Goal: Information Seeking & Learning: Understand process/instructions

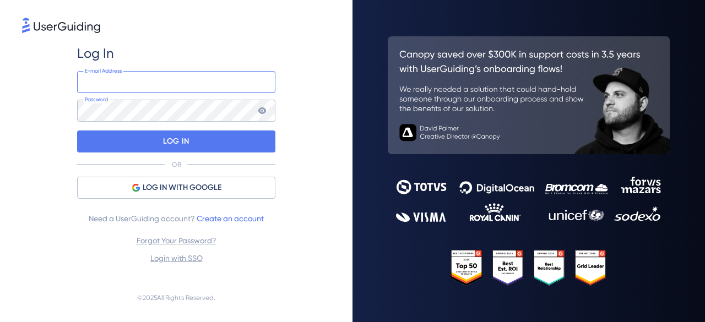
type input "[EMAIL_ADDRESS][DOMAIN_NAME]"
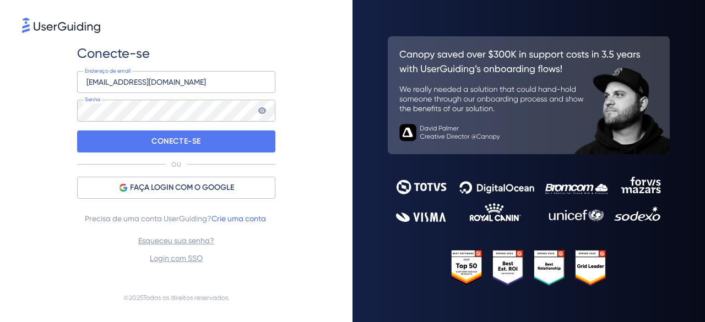
click at [251, 138] on div "CONECTE-SE" at bounding box center [176, 142] width 198 height 22
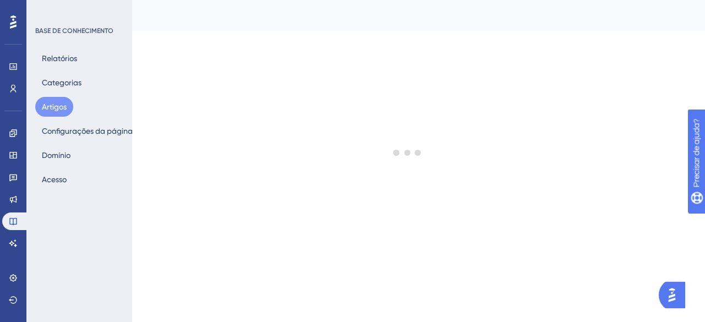
click at [293, 147] on div at bounding box center [407, 152] width 595 height 243
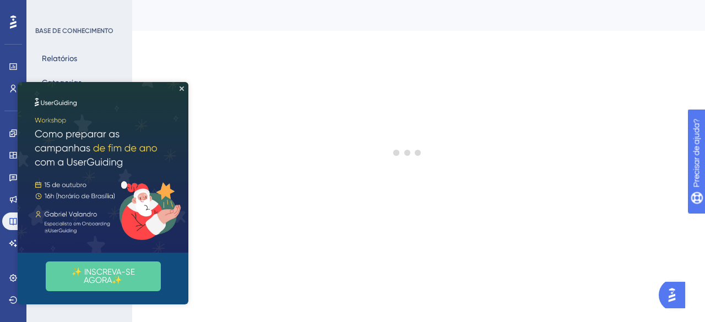
click at [186, 90] on img at bounding box center [103, 167] width 171 height 171
click at [267, 88] on div at bounding box center [407, 152] width 595 height 243
click at [182, 89] on icon "Fechar visualização" at bounding box center [182, 88] width 4 height 4
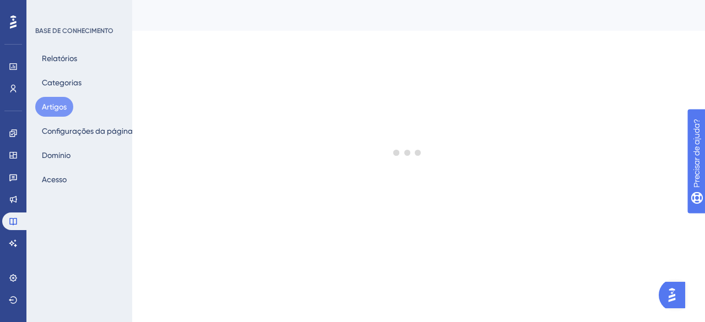
click at [376, 181] on div "You Unlocked a Reward! Share your experience on G2 and claim your $100 gift car…" at bounding box center [353, 143] width 705 height 322
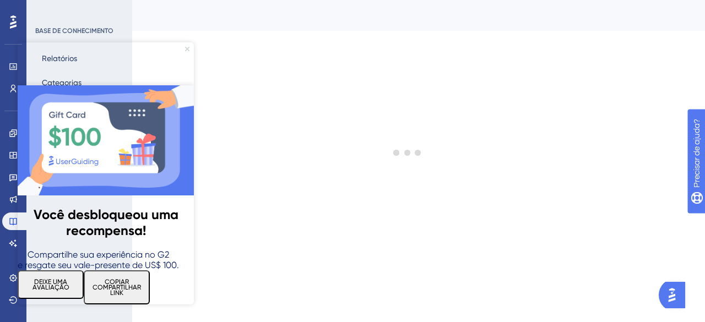
click at [186, 85] on img at bounding box center [106, 140] width 176 height 110
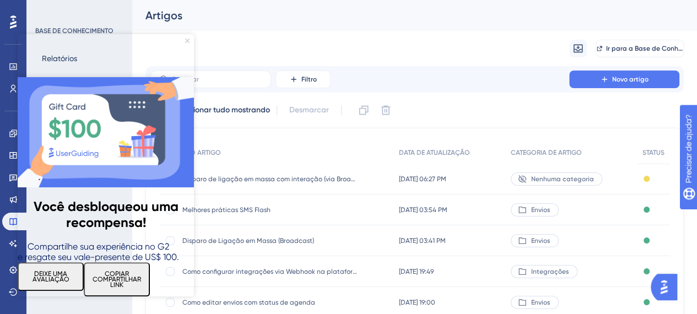
click at [187, 40] on icon "Fechar visualização" at bounding box center [187, 41] width 4 height 4
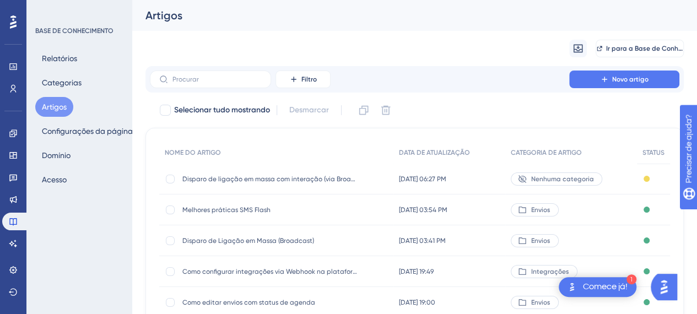
click at [316, 50] on div "Migrar de Ir para a Base de Conhecimento" at bounding box center [414, 48] width 538 height 35
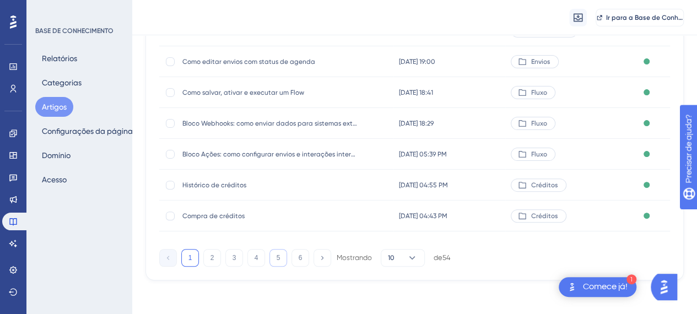
scroll to position [246, 0]
click at [207, 255] on button "2" at bounding box center [212, 257] width 18 height 18
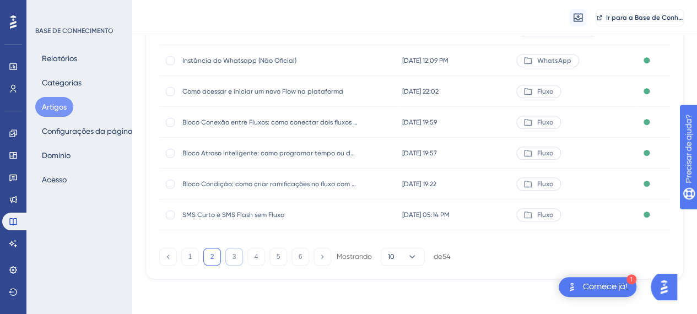
click at [238, 257] on button "3" at bounding box center [234, 257] width 18 height 18
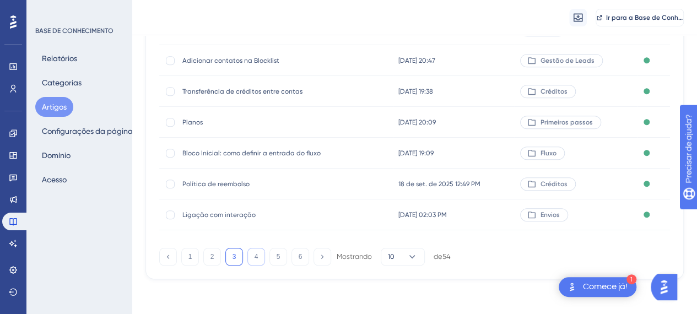
click at [258, 257] on button "4" at bounding box center [256, 257] width 18 height 18
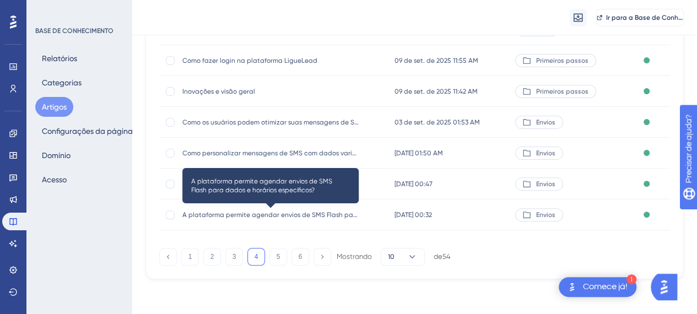
click at [274, 215] on font "A plataforma permite agendar envios de SMS Flash para dados e horários específi…" at bounding box center [316, 215] width 269 height 8
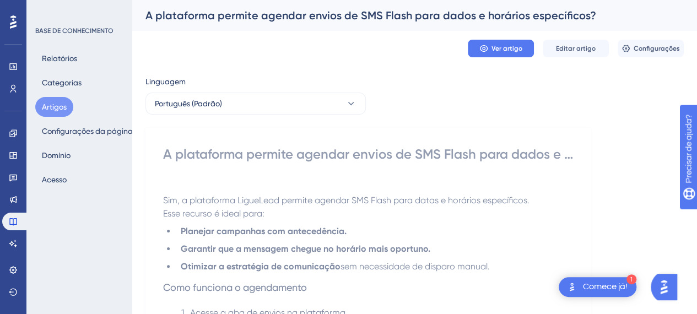
click at [303, 15] on font "A plataforma permite agendar envios de SMS Flash para dados e horários específi…" at bounding box center [370, 15] width 451 height 13
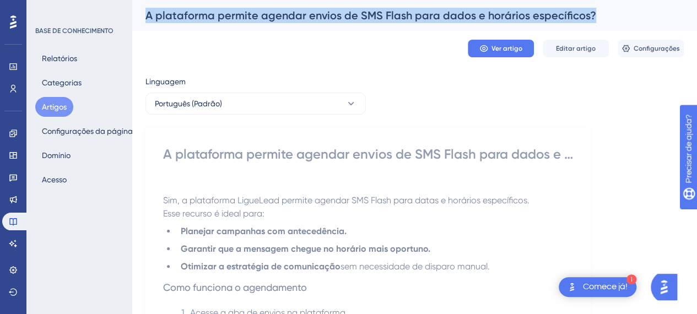
click at [303, 15] on font "A plataforma permite agendar envios de SMS Flash para dados e horários específi…" at bounding box center [370, 15] width 451 height 13
click at [180, 18] on font "A plataforma permite agendar envios de SMS Flash para dados e horários específi…" at bounding box center [370, 15] width 451 height 13
click at [181, 17] on font "A plataforma permite agendar envios de SMS Flash para dados e horários específi…" at bounding box center [370, 15] width 451 height 13
click at [282, 33] on div "Ver artigo Editar artigo Configurações" at bounding box center [414, 48] width 538 height 35
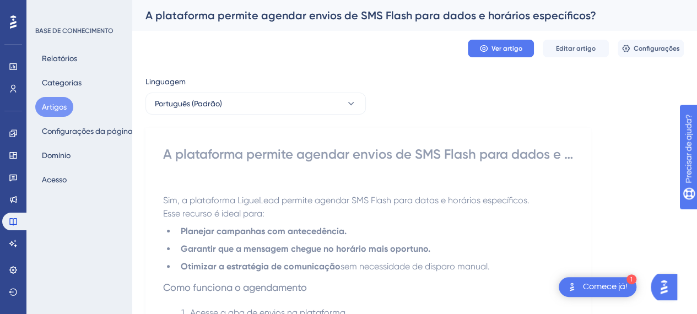
click at [288, 26] on div "A plataforma permite agendar envios de SMS Flash para dados e horários específi…" at bounding box center [414, 15] width 565 height 31
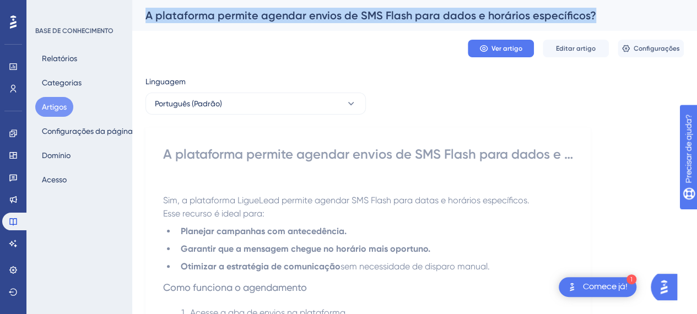
drag, startPoint x: 288, startPoint y: 26, endPoint x: 435, endPoint y: 18, distance: 147.3
click at [288, 25] on div "A plataforma permite agendar envios de SMS Flash para dados e horários específi…" at bounding box center [414, 15] width 565 height 31
click at [252, 78] on div "Linguagem" at bounding box center [255, 84] width 220 height 18
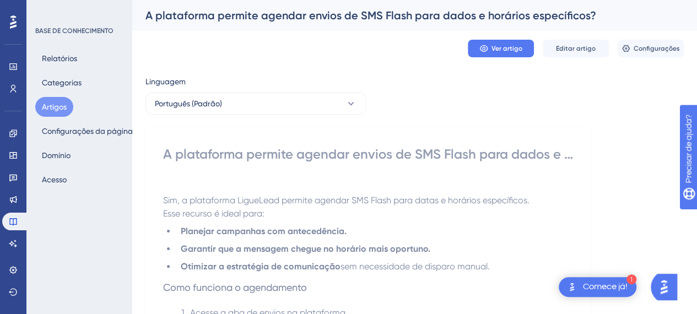
click at [65, 109] on font "Artigos" at bounding box center [54, 106] width 25 height 9
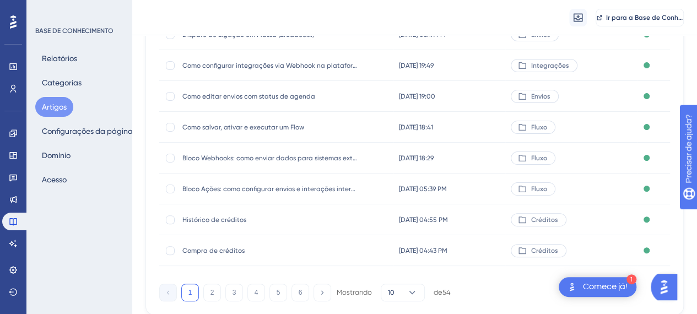
scroll to position [246, 0]
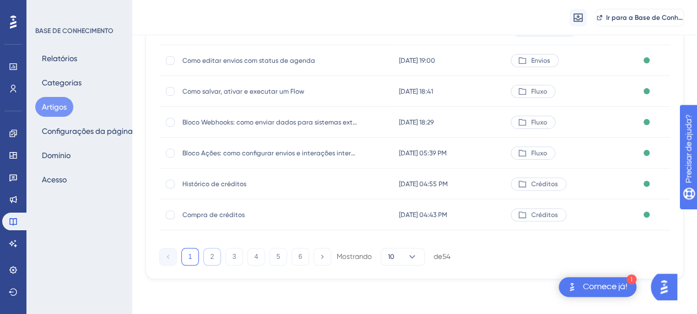
click at [213, 256] on font "2" at bounding box center [212, 257] width 4 height 8
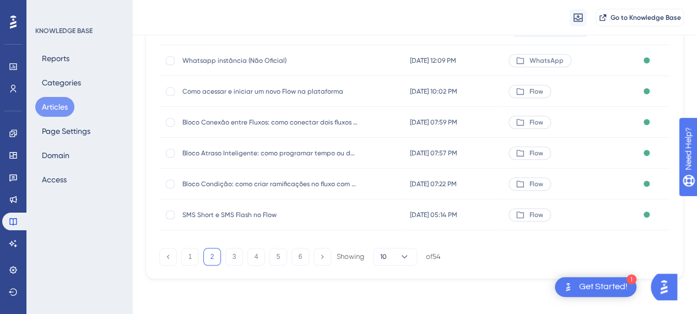
click at [239, 215] on span "SMS Short e SMS Flash no Flow" at bounding box center [270, 214] width 176 height 9
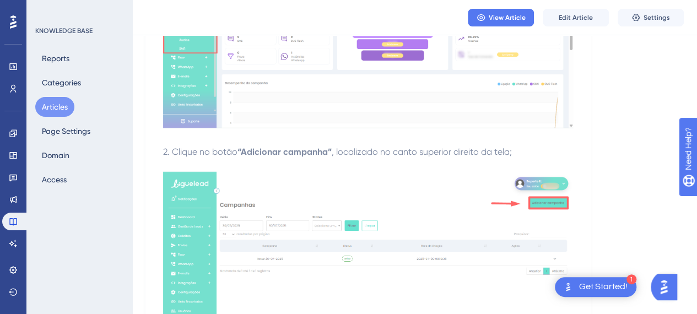
scroll to position [3195, 0]
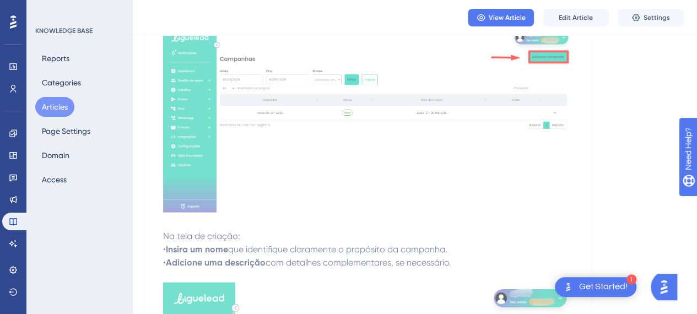
click at [57, 109] on button "Articles" at bounding box center [54, 107] width 39 height 20
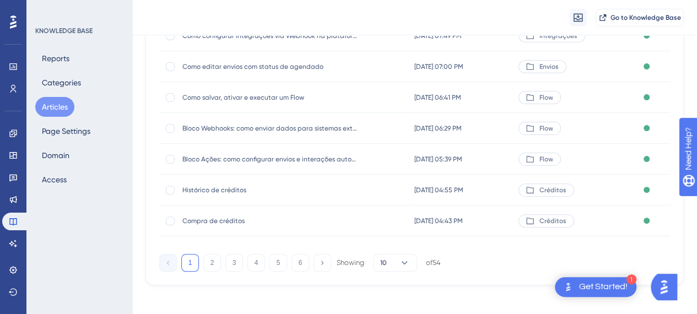
scroll to position [246, 0]
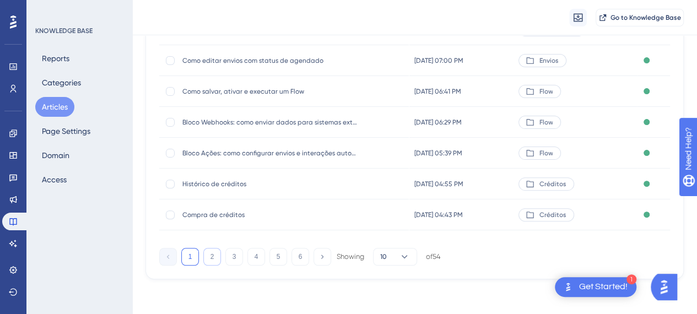
click at [211, 253] on button "2" at bounding box center [212, 257] width 18 height 18
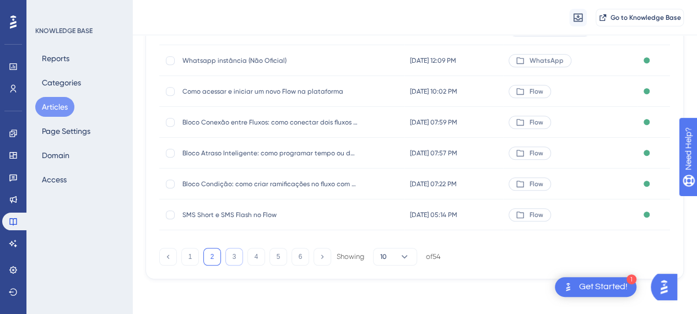
click at [238, 253] on button "3" at bounding box center [234, 257] width 18 height 18
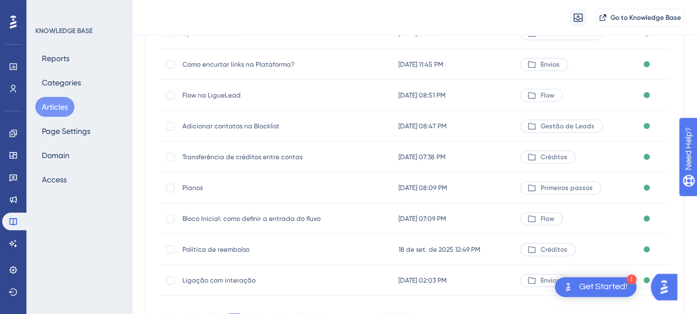
scroll to position [220, 0]
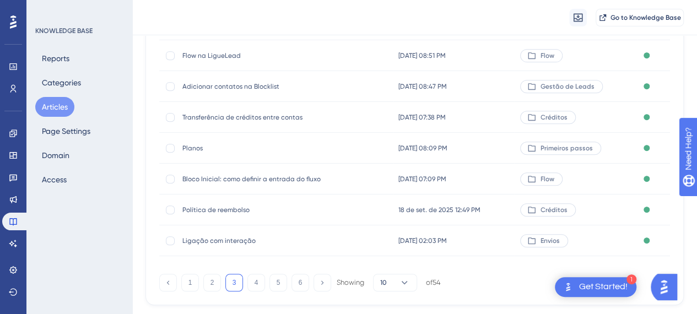
click at [245, 243] on span "Ligação com interação" at bounding box center [270, 240] width 176 height 9
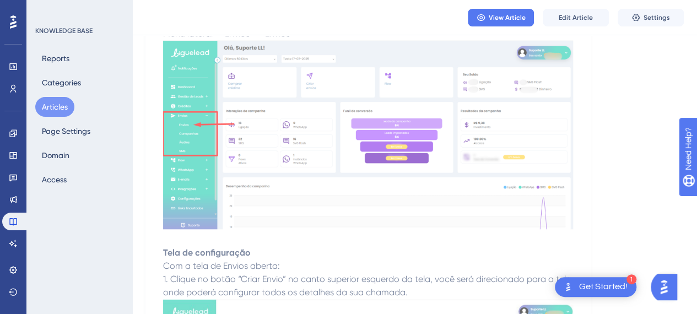
scroll to position [220, 0]
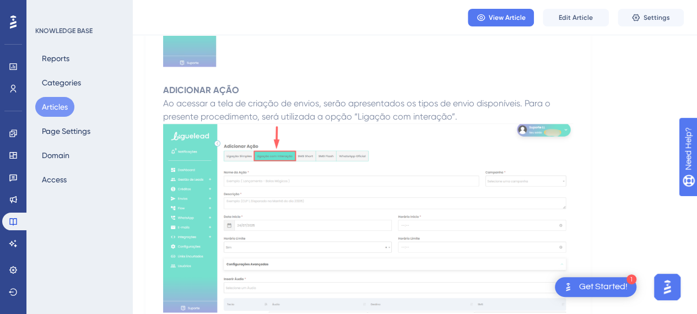
scroll to position [937, 0]
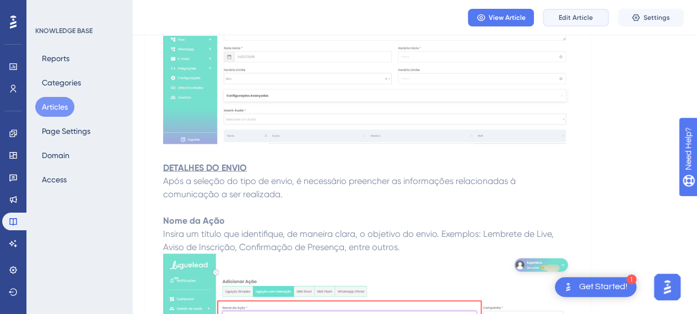
click at [580, 23] on button "Edit Article" at bounding box center [576, 18] width 66 height 18
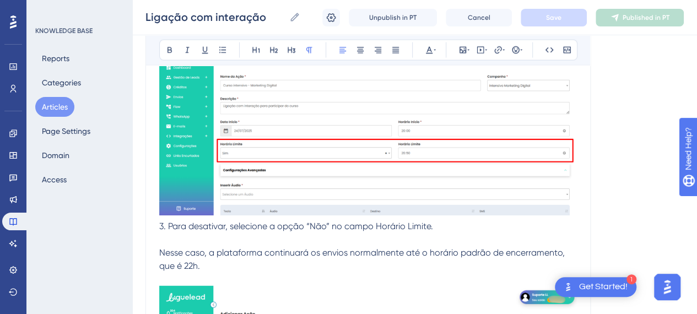
scroll to position [3517, 0]
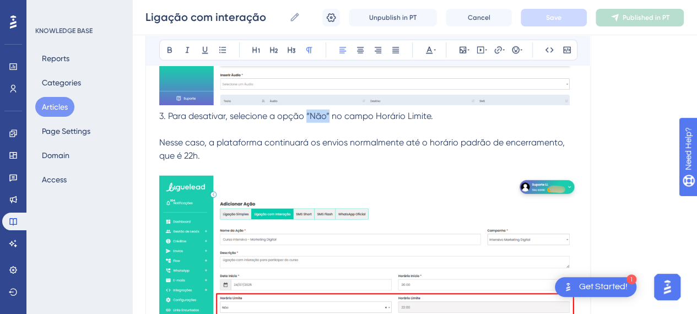
drag, startPoint x: 329, startPoint y: 113, endPoint x: 307, endPoint y: 114, distance: 22.0
click at [307, 114] on span "3. Para desativar, selecione a opção “Não” no campo Horário Limite." at bounding box center [296, 116] width 274 height 10
click at [253, 17] on input "Ligação com interação" at bounding box center [214, 16] width 139 height 15
drag, startPoint x: 253, startPoint y: 17, endPoint x: 278, endPoint y: 16, distance: 24.3
click at [278, 16] on input "Ligação com interação" at bounding box center [214, 16] width 139 height 15
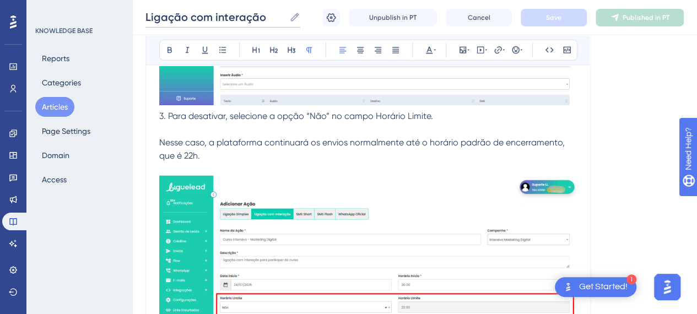
drag, startPoint x: 244, startPoint y: 16, endPoint x: 259, endPoint y: 17, distance: 14.9
click at [244, 17] on input "Ligação com interação" at bounding box center [214, 16] width 139 height 15
drag, startPoint x: 331, startPoint y: 114, endPoint x: 308, endPoint y: 112, distance: 22.7
click at [308, 112] on span "3. Para desativar, selecione a opção “Não” no campo Horário Limite." at bounding box center [296, 116] width 274 height 10
click at [174, 46] on button at bounding box center [169, 49] width 15 height 15
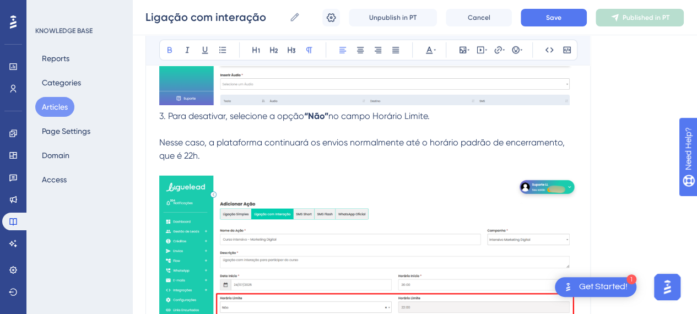
drag, startPoint x: 208, startPoint y: 148, endPoint x: 209, endPoint y: 154, distance: 6.2
click at [208, 153] on p "Nesse caso, a plataforma continuará os envios normalmente até o horário padrão …" at bounding box center [368, 149] width 418 height 26
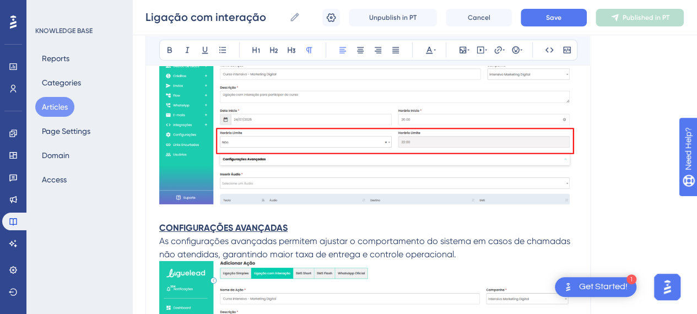
click at [288, 178] on img at bounding box center [368, 107] width 418 height 194
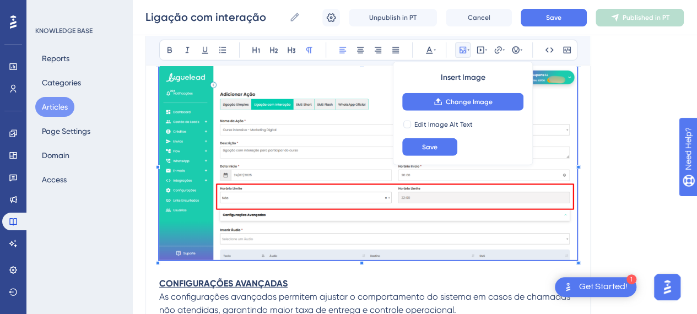
scroll to position [3572, 0]
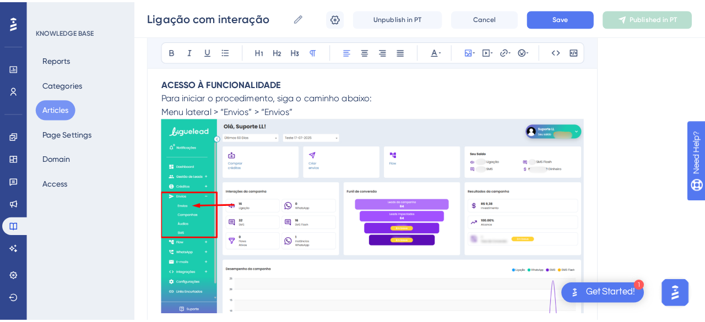
scroll to position [165, 0]
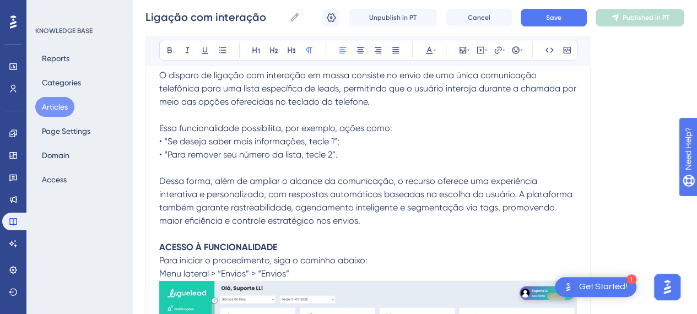
click at [356, 155] on p "• “Para remover seu número da lista, tecle 2”." at bounding box center [368, 154] width 418 height 13
drag, startPoint x: 164, startPoint y: 138, endPoint x: 150, endPoint y: 139, distance: 13.8
click at [64, 105] on button "Articles" at bounding box center [54, 107] width 39 height 20
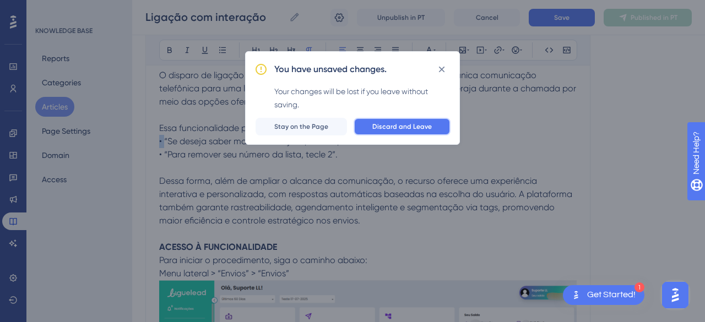
click at [396, 124] on span "Discard and Leave" at bounding box center [401, 126] width 59 height 9
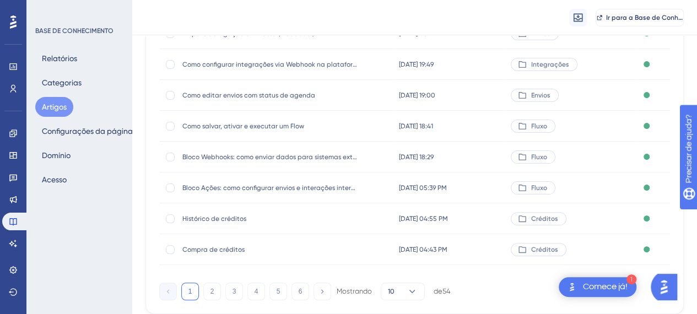
scroll to position [246, 0]
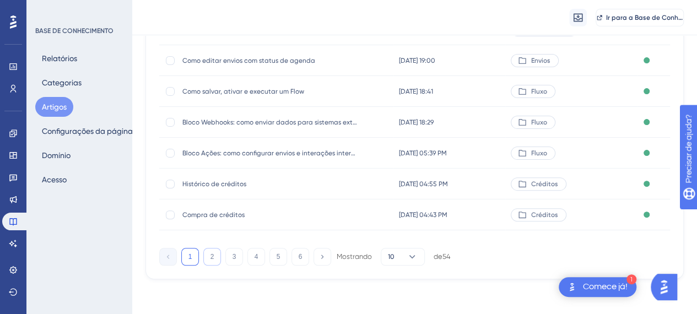
click at [216, 261] on button "2" at bounding box center [212, 257] width 18 height 18
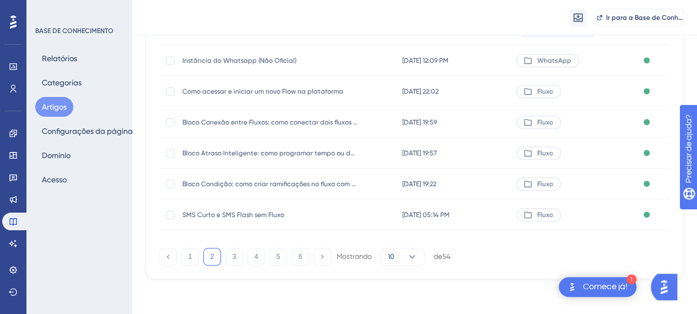
click at [213, 222] on div "SMS Curto e SMS Flash sem Fluxo SMS Curto e SMS Flash sem Fluxo" at bounding box center [270, 214] width 176 height 31
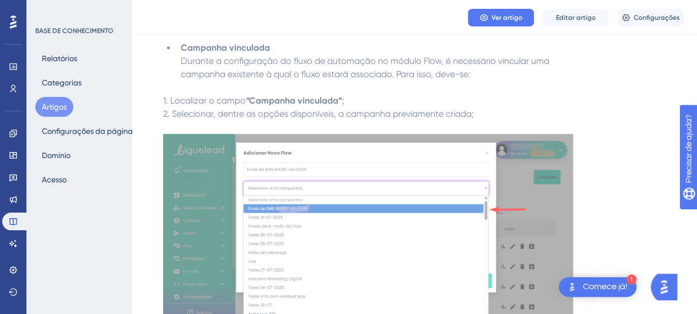
scroll to position [4462, 0]
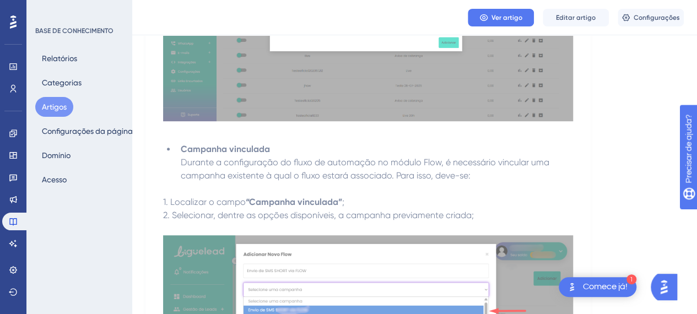
click at [218, 154] on strong "Campanha vinculada" at bounding box center [225, 149] width 89 height 10
click at [52, 105] on font "Artigos" at bounding box center [54, 106] width 25 height 9
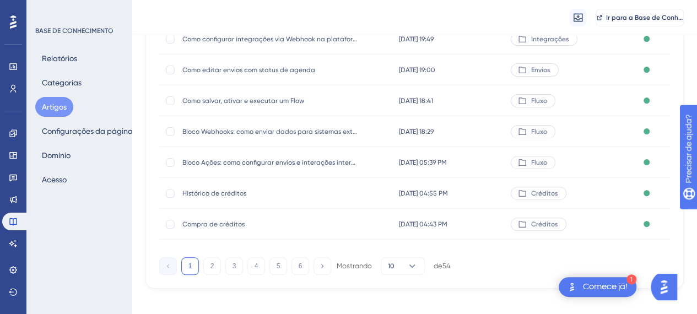
scroll to position [246, 0]
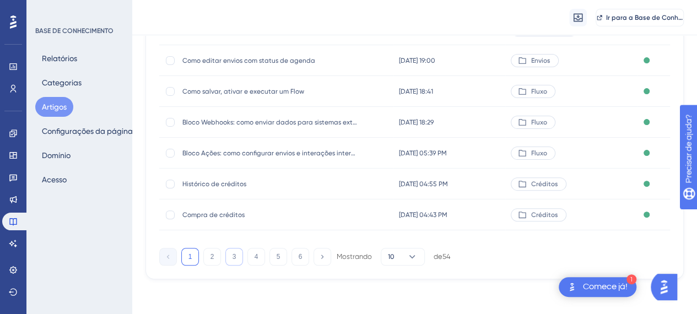
click at [237, 263] on button "3" at bounding box center [234, 257] width 18 height 18
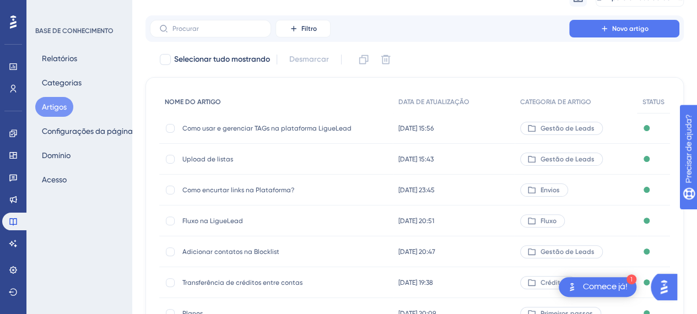
scroll to position [26, 0]
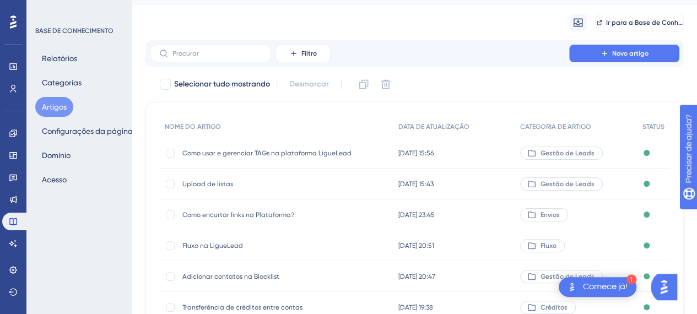
click at [212, 240] on div "Fluxo na LigueLead Fluxo na LigueLead" at bounding box center [270, 245] width 176 height 31
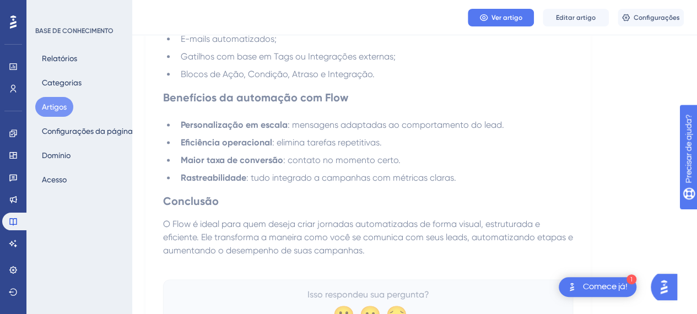
scroll to position [734, 0]
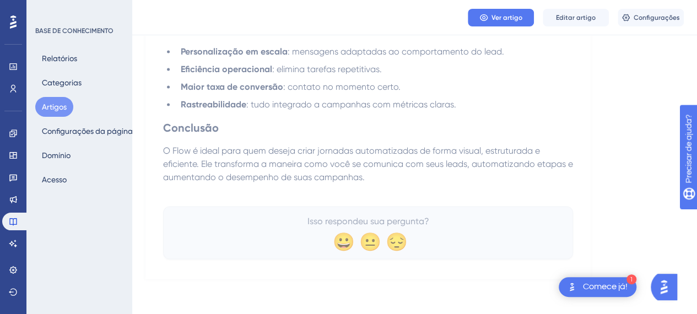
click at [46, 107] on font "Artigos" at bounding box center [54, 106] width 25 height 9
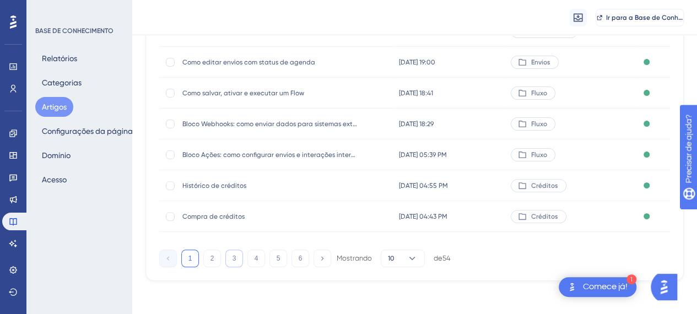
scroll to position [246, 0]
click at [236, 254] on button "3" at bounding box center [234, 257] width 18 height 18
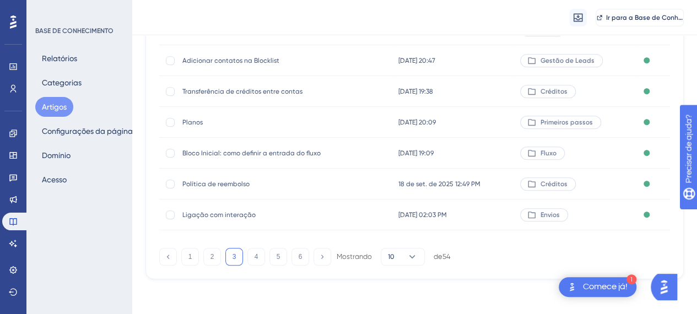
click at [235, 216] on font "Ligação com interação" at bounding box center [218, 215] width 73 height 8
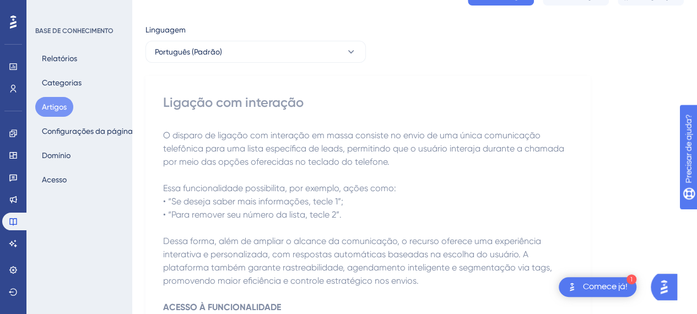
scroll to position [110, 0]
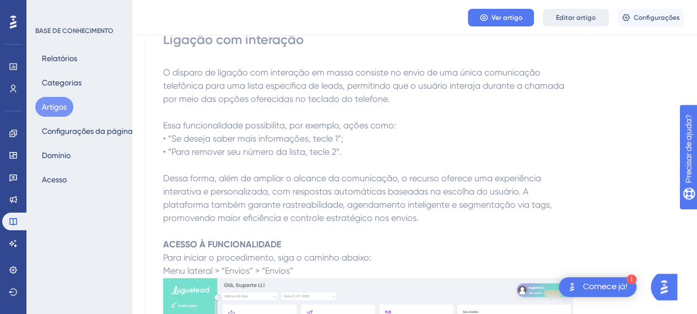
click at [561, 23] on button "Editar artigo" at bounding box center [576, 18] width 66 height 18
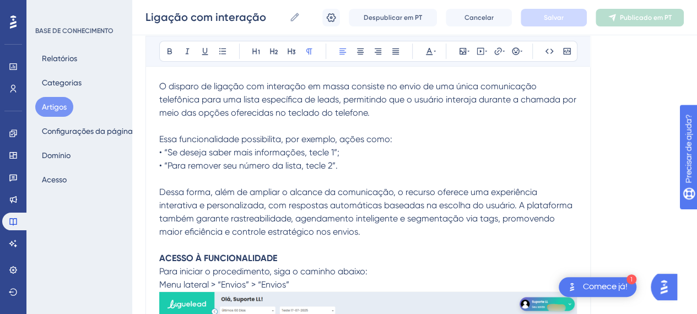
scroll to position [165, 0]
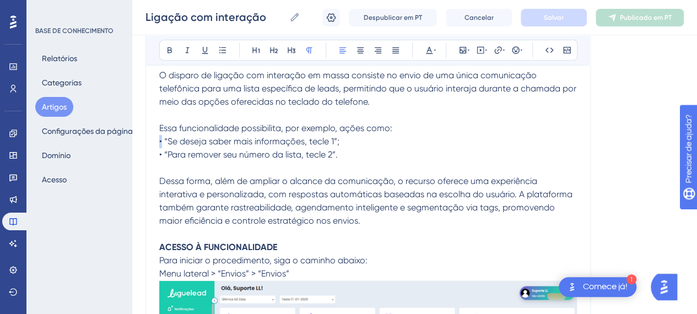
click at [160, 138] on span "• “Se deseja saber mais informações, tecle 1”;" at bounding box center [249, 141] width 180 height 10
click at [166, 138] on span "• “Se deseja saber mais informações, tecle 1”;" at bounding box center [249, 141] width 180 height 10
drag, startPoint x: 164, startPoint y: 139, endPoint x: 145, endPoint y: 137, distance: 18.3
drag, startPoint x: 165, startPoint y: 154, endPoint x: 142, endPoint y: 152, distance: 23.2
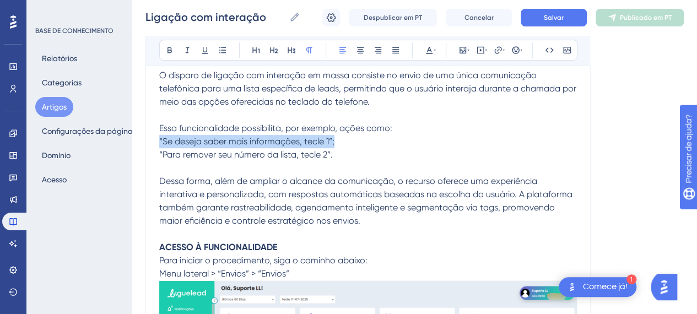
drag, startPoint x: 159, startPoint y: 138, endPoint x: 338, endPoint y: 157, distance: 179.5
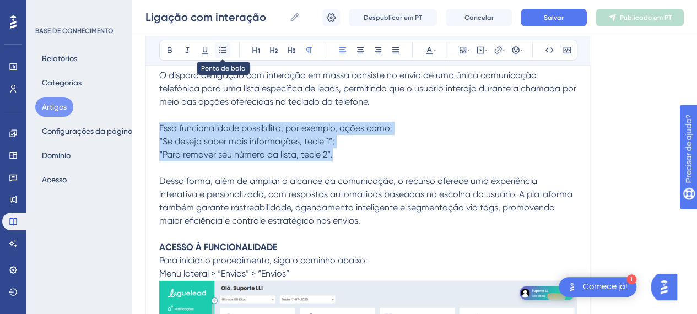
click at [223, 48] on icon at bounding box center [222, 50] width 9 height 9
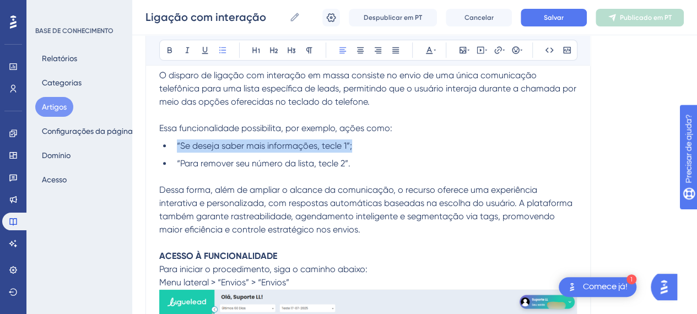
drag, startPoint x: 373, startPoint y: 149, endPoint x: 374, endPoint y: 155, distance: 6.1
click at [374, 150] on li "“Se deseja saber mais informações, tecle 1”;" at bounding box center [374, 145] width 404 height 13
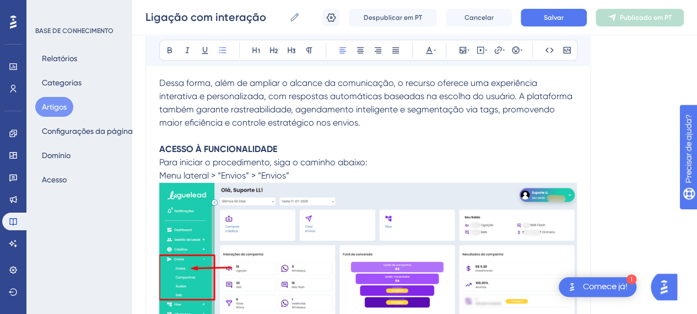
scroll to position [275, 0]
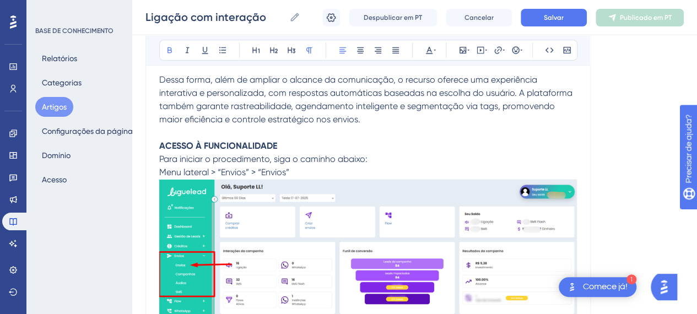
click at [386, 149] on p "ACESSO À FUNCIONALIDADE" at bounding box center [368, 145] width 418 height 13
drag, startPoint x: 284, startPoint y: 144, endPoint x: 149, endPoint y: 132, distance: 136.1
drag, startPoint x: 166, startPoint y: 145, endPoint x: 296, endPoint y: 140, distance: 130.1
click at [296, 140] on p "ACESSO À FUNCIONALIDADE" at bounding box center [368, 145] width 418 height 13
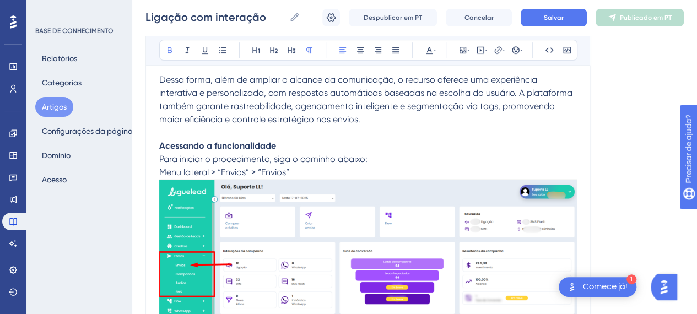
click at [242, 144] on strong "Acessando a funcionalidade" at bounding box center [217, 145] width 117 height 10
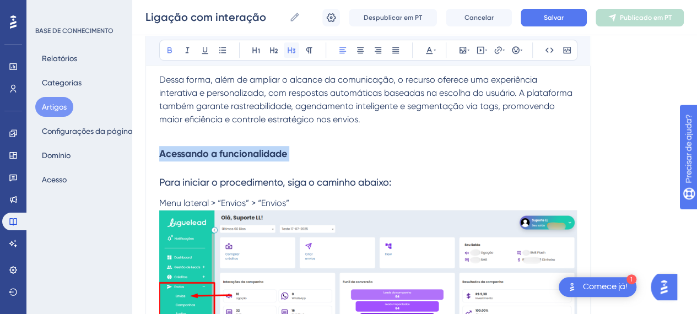
click at [291, 51] on icon at bounding box center [292, 50] width 8 height 6
click at [337, 153] on h3 "Acessando a funcionalidade" at bounding box center [368, 153] width 418 height 29
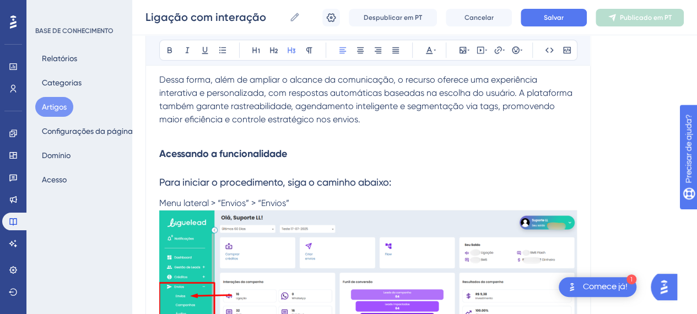
click at [206, 181] on span "Para iniciar o procedimento, siga o caminho abaixo:" at bounding box center [275, 182] width 232 height 12
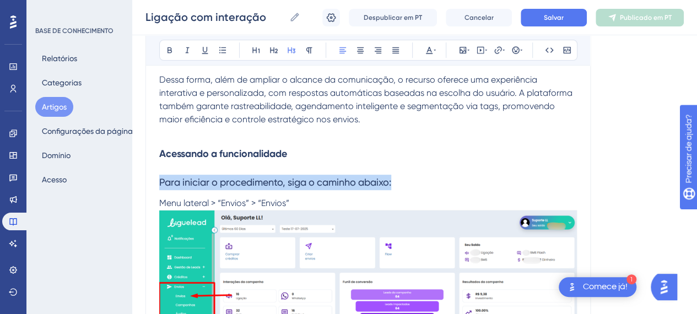
click at [206, 181] on span "Para iniciar o procedimento, siga o caminho abaixo:" at bounding box center [275, 182] width 232 height 12
click at [321, 172] on h3 "Para iniciar o procedimento, siga o caminho abaixo:" at bounding box center [368, 182] width 418 height 29
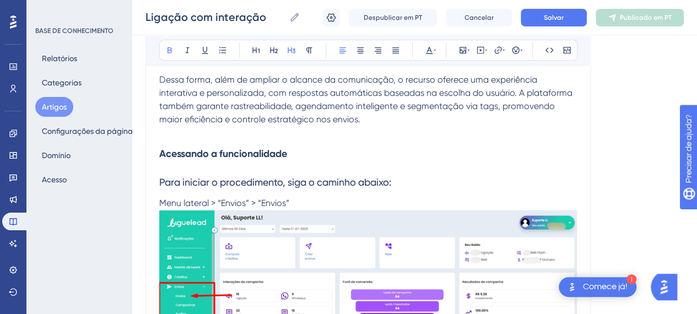
click at [313, 155] on h3 "Acessando a funcionalidade" at bounding box center [368, 153] width 418 height 29
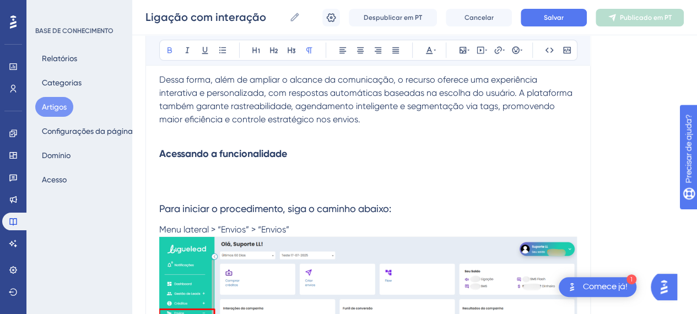
click at [287, 205] on span "Para iniciar o procedimento, siga o caminho abaixo:" at bounding box center [275, 209] width 232 height 12
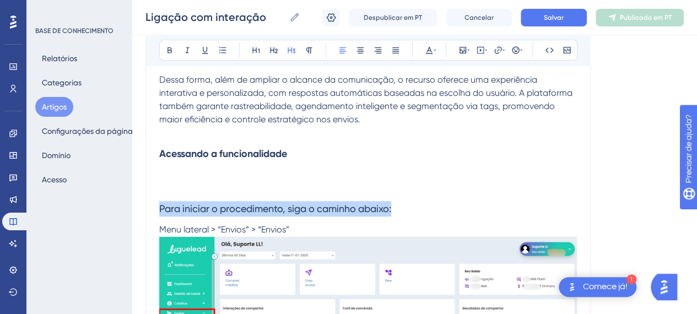
click at [287, 205] on span "Para iniciar o procedimento, siga o caminho abaixo:" at bounding box center [275, 209] width 232 height 12
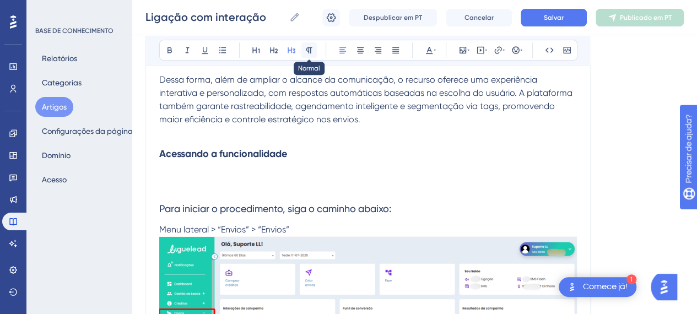
click at [307, 52] on icon at bounding box center [309, 50] width 9 height 9
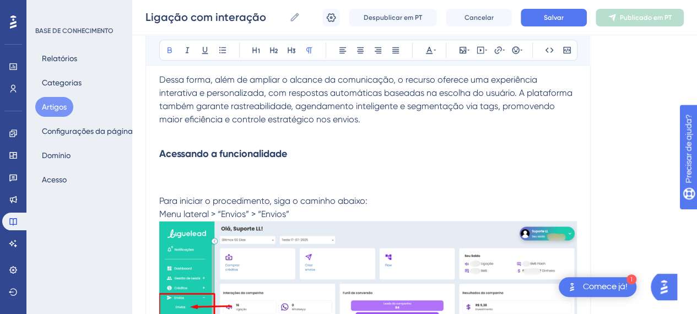
click at [215, 183] on p at bounding box center [368, 187] width 418 height 13
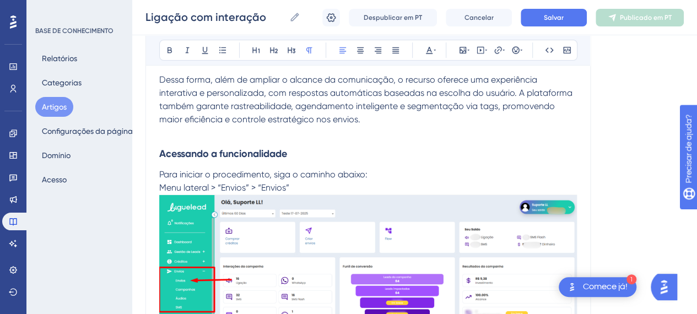
click at [401, 179] on p "Para iniciar o procedimento, siga o caminho abaixo:" at bounding box center [368, 174] width 418 height 13
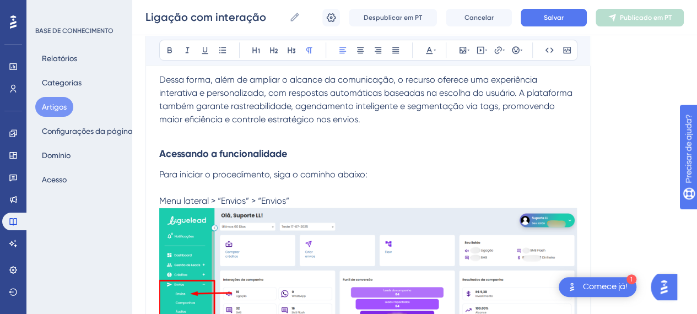
drag, startPoint x: 219, startPoint y: 198, endPoint x: 250, endPoint y: 199, distance: 30.9
click at [250, 199] on span "Menu lateral > “Envios” > “Envios”" at bounding box center [224, 201] width 130 height 10
click at [172, 52] on icon at bounding box center [169, 50] width 9 height 9
drag, startPoint x: 294, startPoint y: 198, endPoint x: 261, endPoint y: 196, distance: 33.1
click at [261, 196] on p "Menu lateral > “Envios” > “Envios”" at bounding box center [368, 200] width 418 height 13
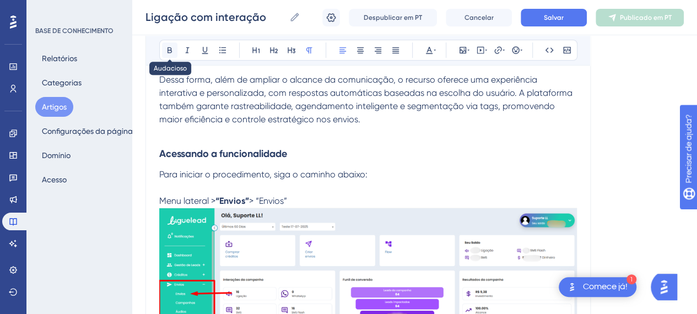
click at [171, 48] on icon at bounding box center [169, 50] width 4 height 6
click at [319, 196] on p "Menu lateral > “Envios” > “Envios”" at bounding box center [368, 200] width 418 height 13
click at [315, 202] on p "Menu lateral > “Envios” > “Envios”" at bounding box center [368, 200] width 418 height 13
click at [307, 199] on p "Menu lateral > “Envios” > “Envios”" at bounding box center [368, 200] width 418 height 13
drag, startPoint x: 322, startPoint y: 178, endPoint x: 321, endPoint y: 169, distance: 8.8
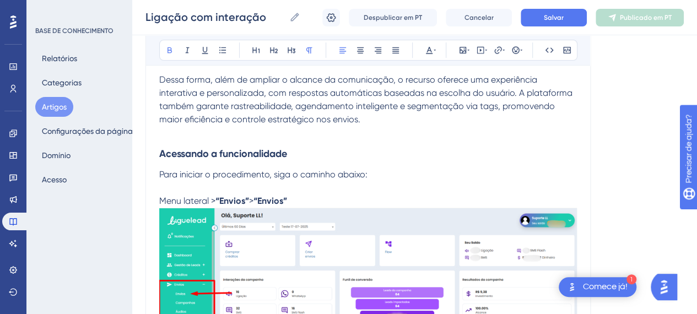
click at [321, 175] on span "Para iniciar o procedimento, siga o caminho abaixo:" at bounding box center [263, 174] width 208 height 10
click at [338, 144] on h3 "Acessando a funcionalidade" at bounding box center [368, 153] width 418 height 29
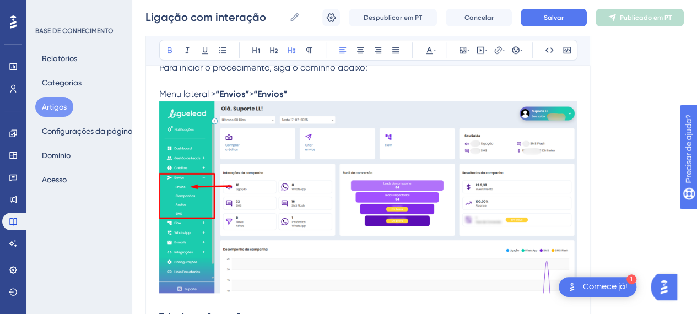
scroll to position [386, 0]
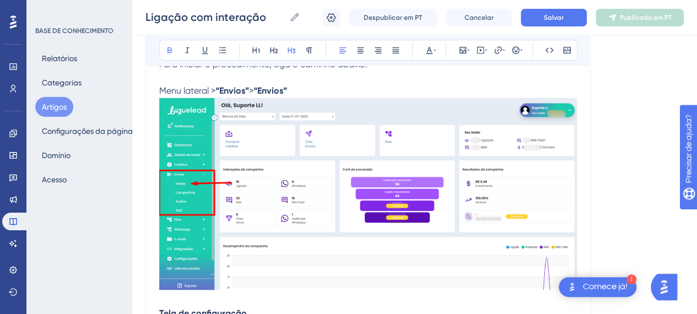
click at [359, 196] on img at bounding box center [368, 194] width 418 height 192
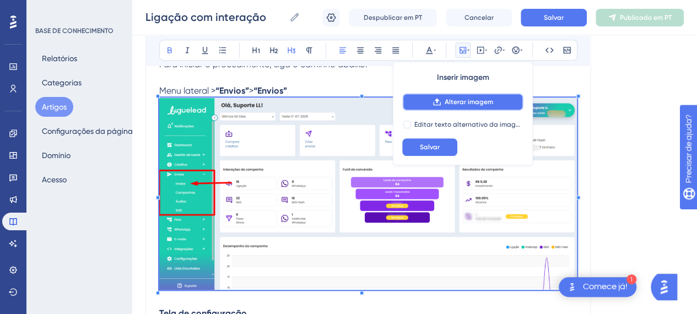
click at [440, 98] on icon at bounding box center [436, 102] width 9 height 9
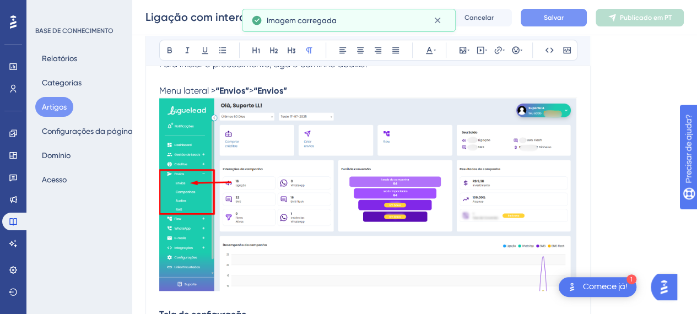
click at [552, 19] on font "Salvar" at bounding box center [554, 18] width 20 height 8
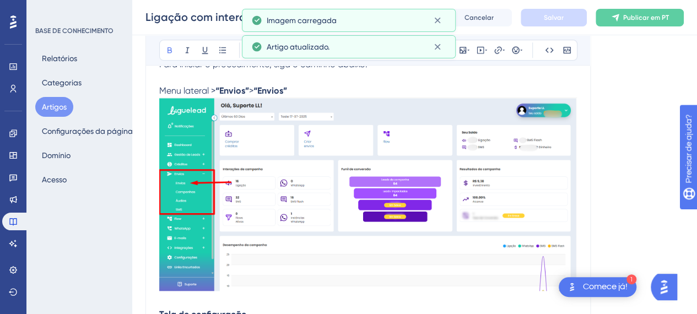
click at [322, 94] on p "Menu lateral > “Envios” > “Envios”" at bounding box center [368, 90] width 418 height 13
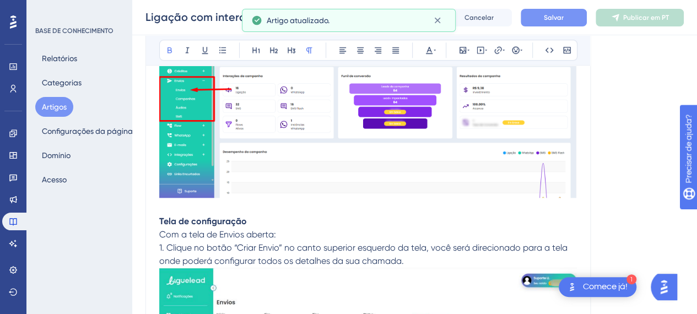
scroll to position [484, 0]
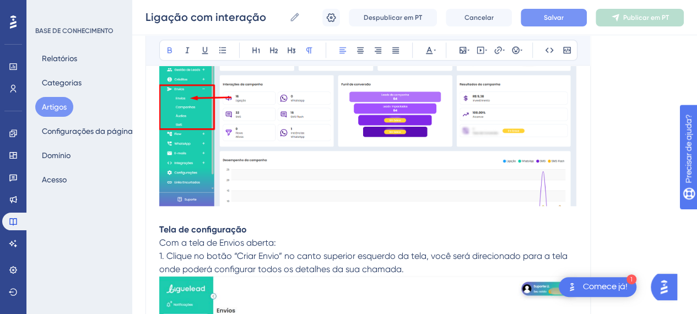
click at [256, 229] on p "Tela de configuração" at bounding box center [368, 125] width 418 height 224
click at [256, 227] on p "Tela de configuração" at bounding box center [368, 125] width 418 height 224
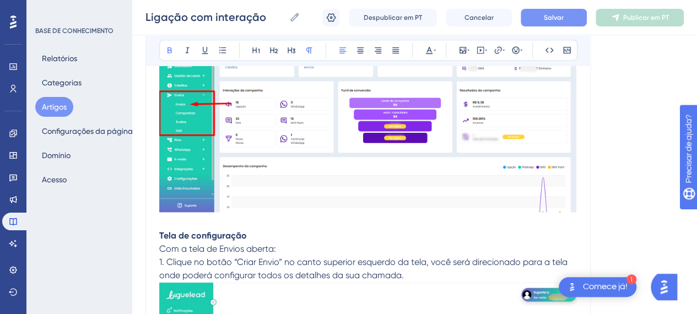
scroll to position [560, 0]
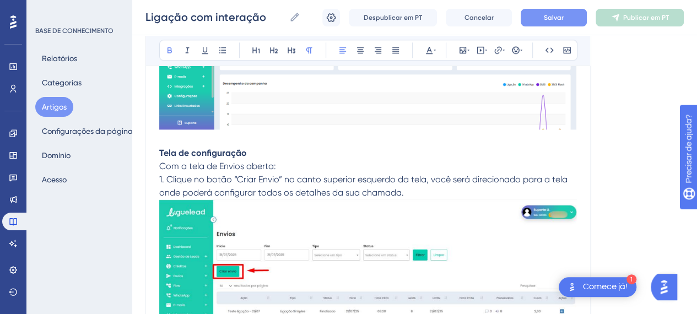
drag, startPoint x: 251, startPoint y: 153, endPoint x: 149, endPoint y: 155, distance: 102.5
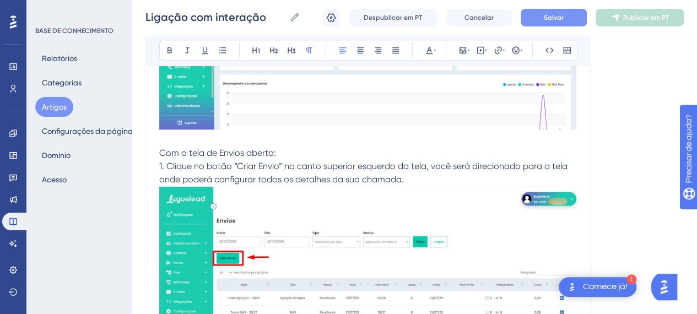
click at [286, 152] on p "Com a tela de Envios aberta:" at bounding box center [368, 153] width 418 height 13
drag, startPoint x: 274, startPoint y: 164, endPoint x: 234, endPoint y: 166, distance: 40.3
click at [234, 166] on span "1. Clique no botão “Criar Envio” no canto superior esquerdo da tela, você será …" at bounding box center [364, 173] width 410 height 24
click at [170, 49] on icon at bounding box center [169, 50] width 4 height 6
click at [438, 179] on p "1. Clique no botão “Criar Envio” no canto superior esquerdo da tela, você será …" at bounding box center [368, 270] width 418 height 221
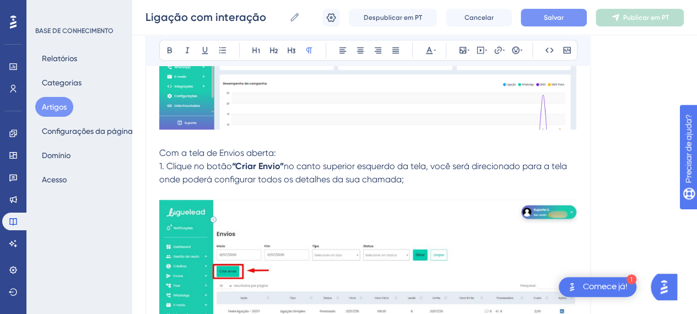
drag, startPoint x: 418, startPoint y: 230, endPoint x: 451, endPoint y: 211, distance: 38.3
click at [418, 231] on img at bounding box center [368, 294] width 418 height 191
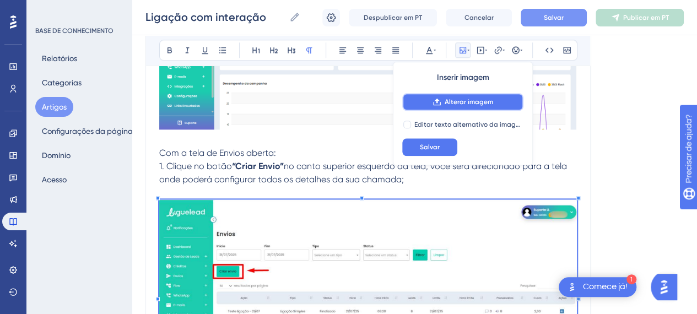
click at [469, 106] on button "Alterar imagem" at bounding box center [462, 102] width 121 height 18
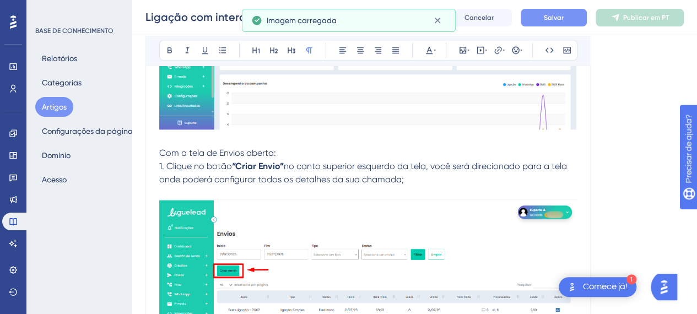
scroll to position [630, 0]
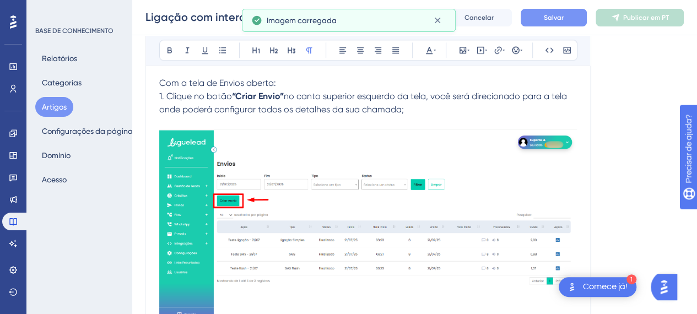
drag, startPoint x: 414, startPoint y: 118, endPoint x: 418, endPoint y: 110, distance: 8.4
click at [415, 118] on p at bounding box center [368, 220] width 418 height 209
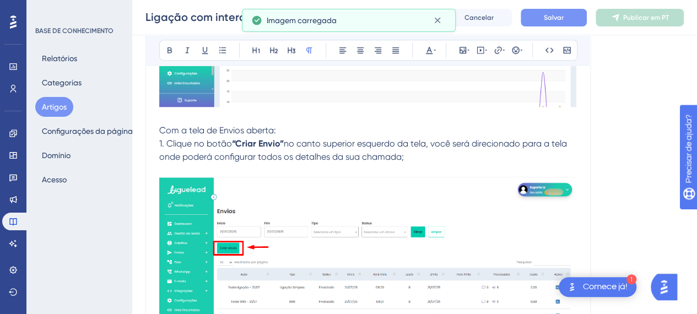
scroll to position [575, 0]
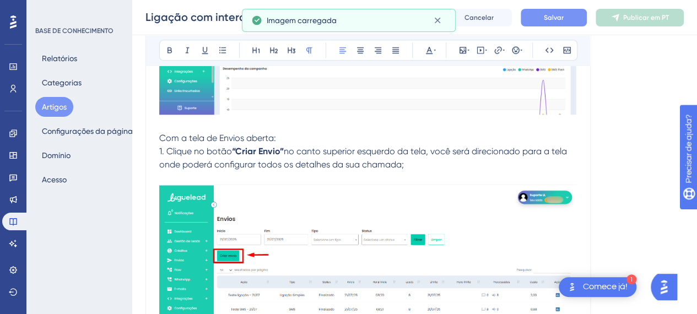
click at [292, 139] on p "Com a tela de Envios aberta:" at bounding box center [368, 138] width 418 height 13
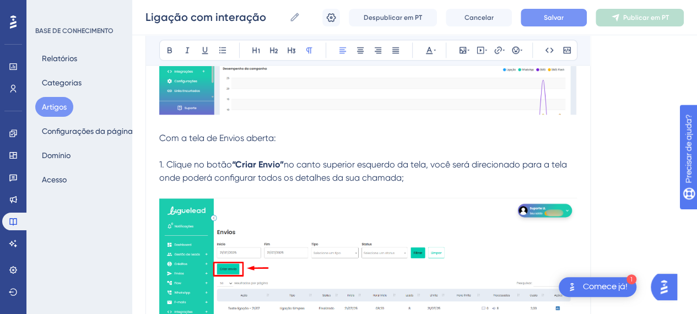
click at [429, 175] on p "1. Clique no botão “Criar Envio” no canto superior esquerdo da tela, você será …" at bounding box center [368, 171] width 418 height 26
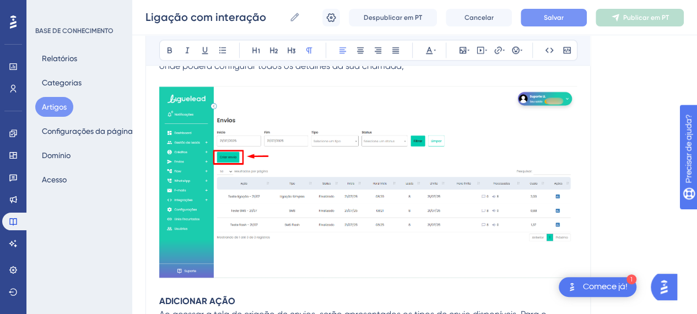
scroll to position [740, 0]
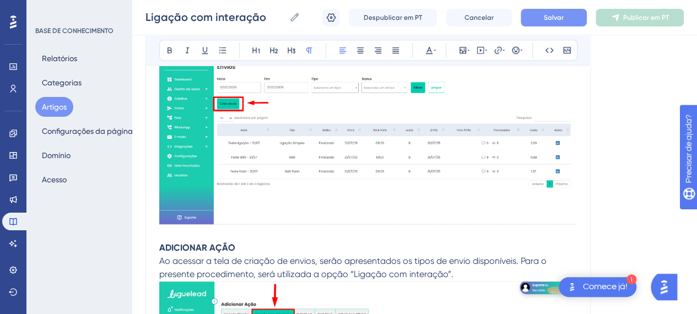
click at [225, 244] on strong "ADICIONAR AÇÃO" at bounding box center [197, 247] width 76 height 10
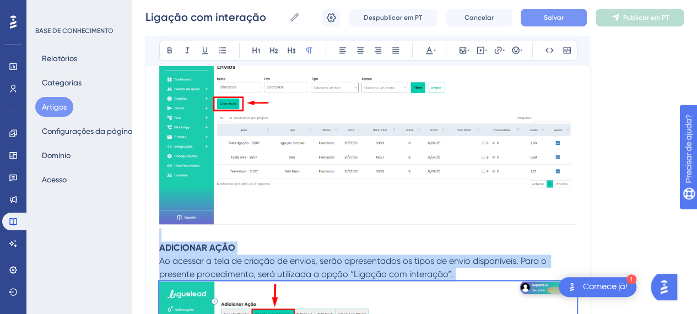
click at [259, 223] on div at bounding box center [368, 131] width 418 height 196
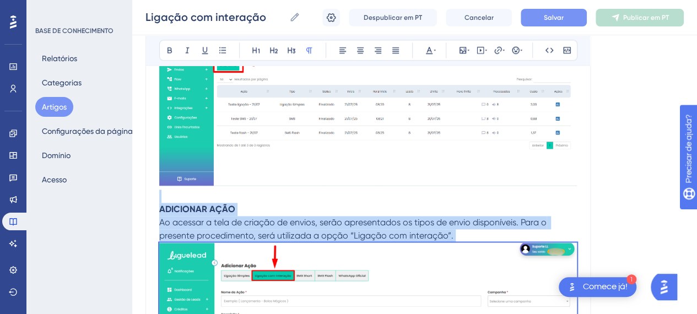
scroll to position [796, 0]
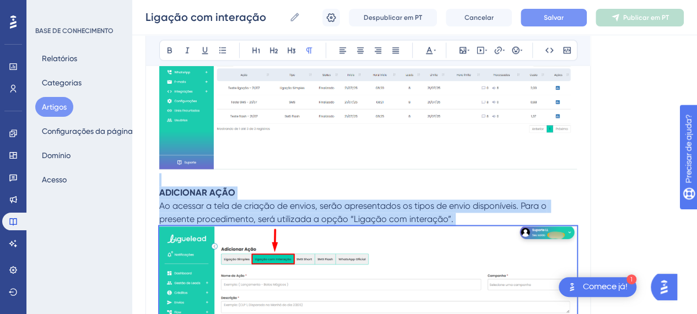
click at [257, 174] on p "ADICIONAR AÇÃO Ao acessar a tela de criação de envios, serão apresentados os ti…" at bounding box center [368, 298] width 418 height 250
drag, startPoint x: 240, startPoint y: 190, endPoint x: 221, endPoint y: 191, distance: 18.2
click at [239, 190] on p "ADICIONAR AÇÃO Ao acessar a tela de criação de envios, serão apresentados os ti…" at bounding box center [368, 298] width 418 height 250
click at [194, 191] on strong "ADICIONAR AÇÃO" at bounding box center [197, 192] width 76 height 10
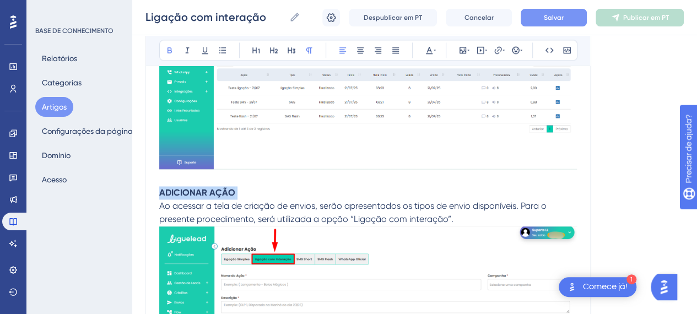
click at [194, 191] on strong "ADICIONAR AÇÃO" at bounding box center [197, 192] width 76 height 10
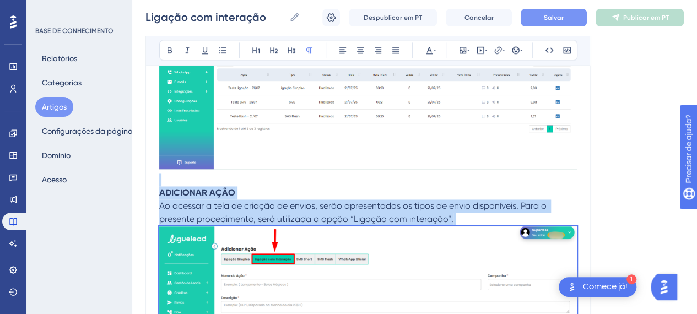
click at [295, 191] on p "ADICIONAR AÇÃO Ao acessar a tela de criação de envios, serão apresentados os ti…" at bounding box center [368, 298] width 418 height 250
click at [224, 188] on strong "ADICIONAR AÇÃO" at bounding box center [197, 192] width 76 height 10
click at [297, 189] on p "ADICIONAR AÇÃO Ao acessar a tela de criação de envios, serão apresentados os ti…" at bounding box center [368, 298] width 418 height 250
click at [553, 17] on font "Salvar" at bounding box center [554, 18] width 20 height 8
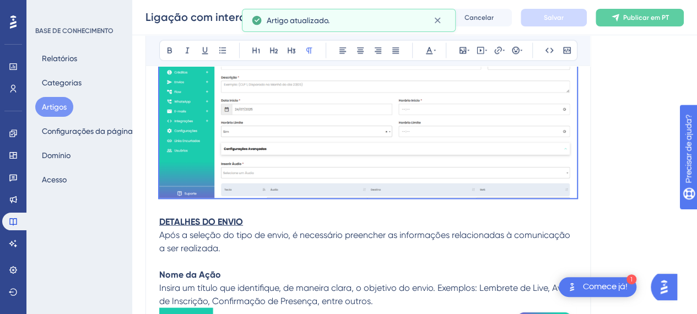
click at [333, 150] on img at bounding box center [368, 102] width 418 height 193
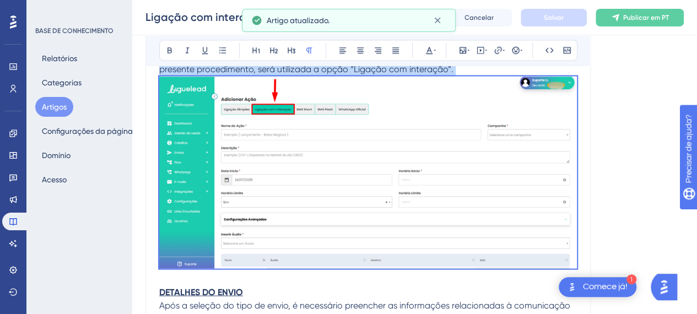
scroll to position [906, 0]
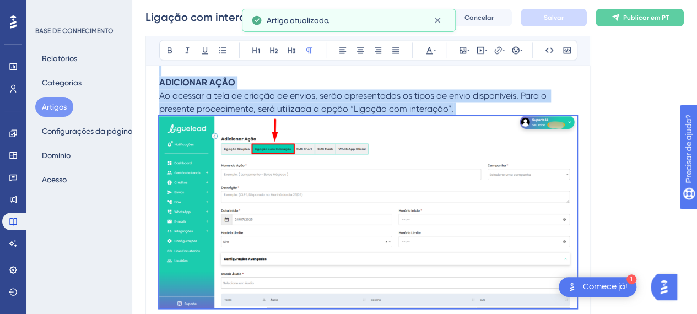
click at [402, 175] on img at bounding box center [368, 212] width 418 height 193
click at [310, 153] on img at bounding box center [368, 212] width 418 height 193
drag, startPoint x: 310, startPoint y: 153, endPoint x: 284, endPoint y: 83, distance: 74.6
click at [312, 151] on img at bounding box center [368, 212] width 418 height 193
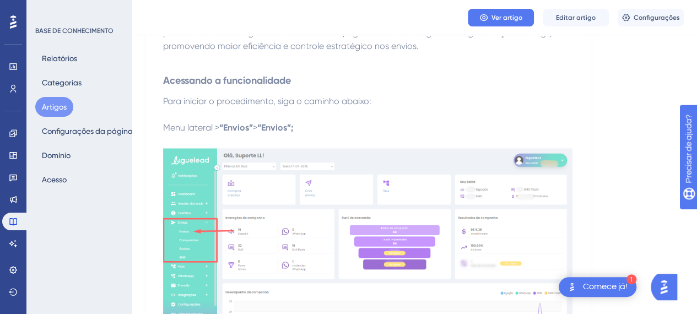
scroll to position [220, 0]
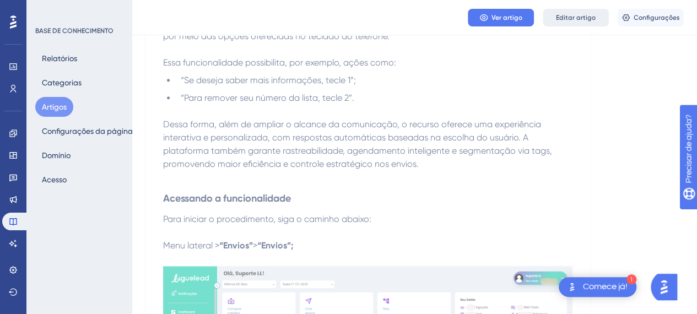
click at [565, 17] on font "Editar artigo" at bounding box center [576, 18] width 40 height 8
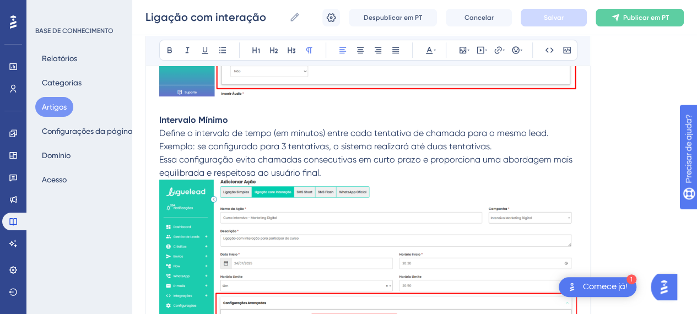
scroll to position [4297, 0]
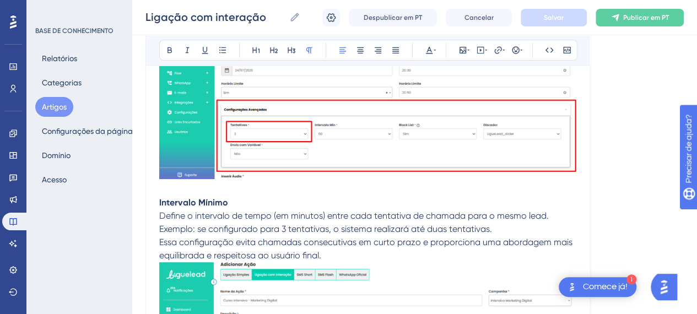
click at [347, 253] on p "Essa configuração evita chamadas consecutivas em curto prazo e proporciona uma …" at bounding box center [368, 249] width 418 height 26
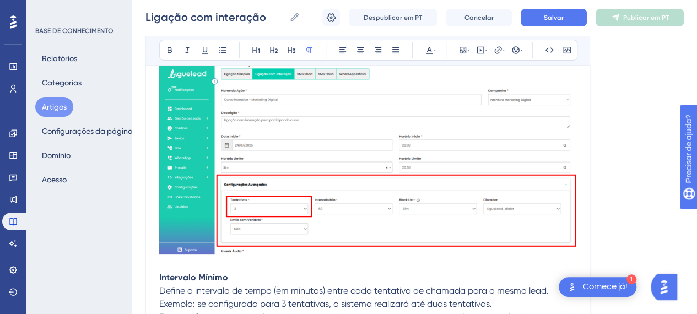
scroll to position [4247, 0]
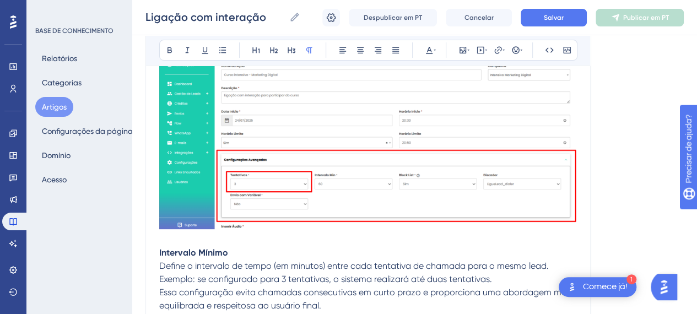
click at [501, 175] on img at bounding box center [368, 132] width 418 height 193
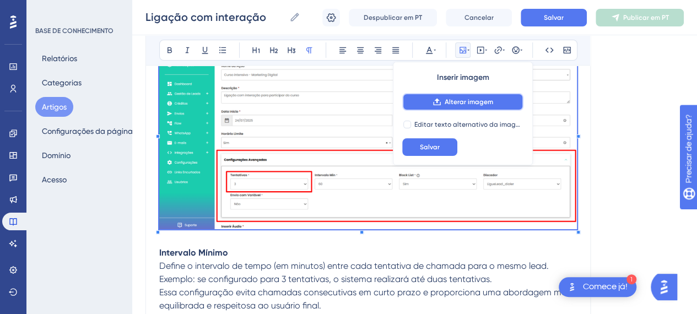
click at [496, 104] on button "Alterar imagem" at bounding box center [462, 102] width 121 height 18
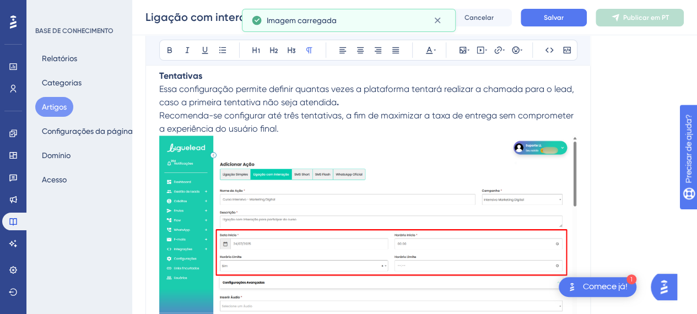
scroll to position [4152, 0]
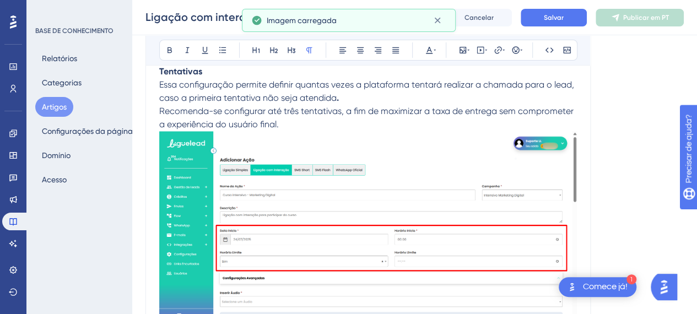
click at [350, 125] on p "Recomenda-se configurar até três tentativas, a fim de maximizar a taxa de entre…" at bounding box center [368, 118] width 418 height 26
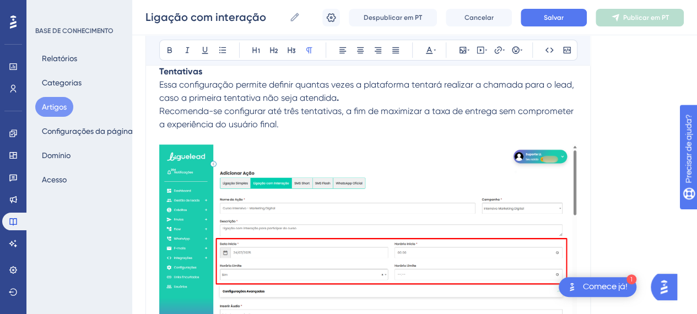
click at [389, 204] on img at bounding box center [368, 239] width 418 height 191
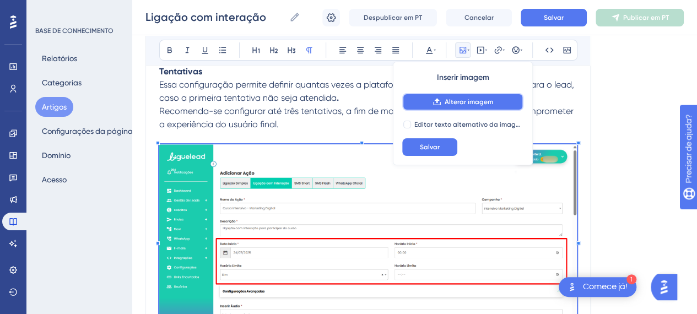
click at [470, 107] on button "Alterar imagem" at bounding box center [462, 102] width 121 height 18
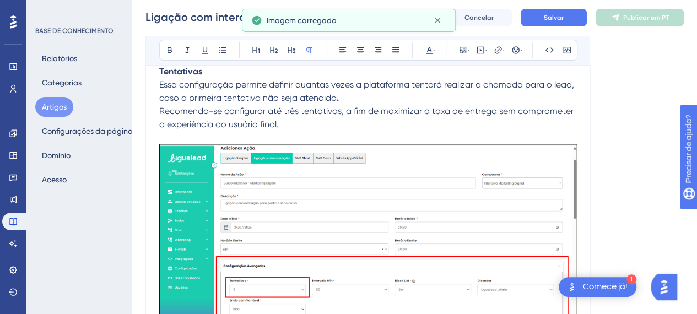
scroll to position [4165, 0]
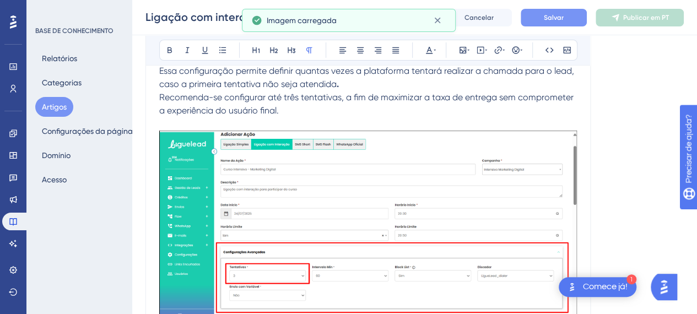
click at [554, 14] on font "Salvar" at bounding box center [554, 18] width 20 height 8
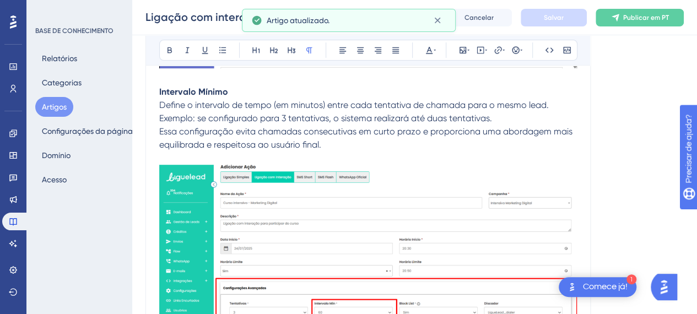
scroll to position [4441, 0]
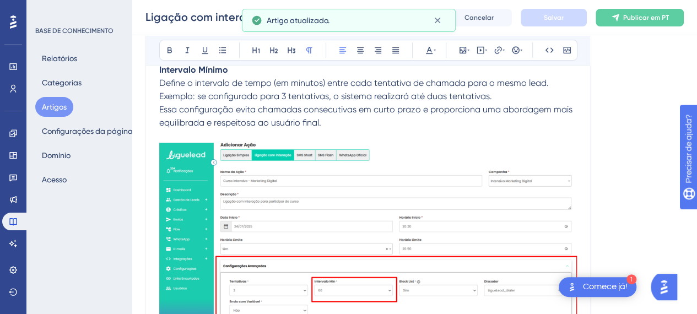
click at [295, 119] on span "Essa configuração evita chamadas consecutivas em curto prazo e proporciona uma …" at bounding box center [366, 116] width 415 height 24
click at [372, 122] on p "Essa configuração evita chamadas consecutivas em curto prazo e proporciona uma …" at bounding box center [368, 116] width 418 height 26
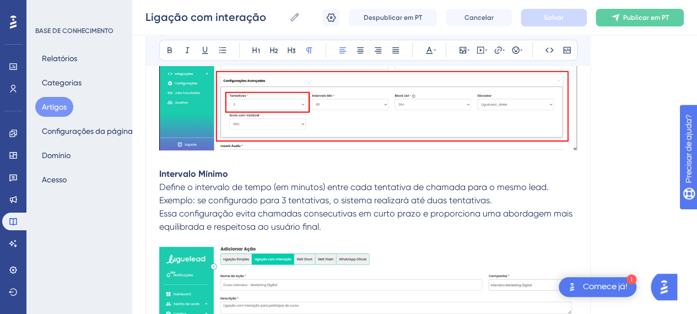
scroll to position [4337, 0]
click at [236, 161] on p at bounding box center [368, 160] width 418 height 13
click at [220, 176] on strong "Intervalo Mínimo" at bounding box center [193, 174] width 69 height 10
click at [234, 171] on p "Intervalo Mínimo" at bounding box center [368, 173] width 418 height 13
click at [159, 172] on strong "Intervalo Mínimo" at bounding box center [193, 174] width 69 height 10
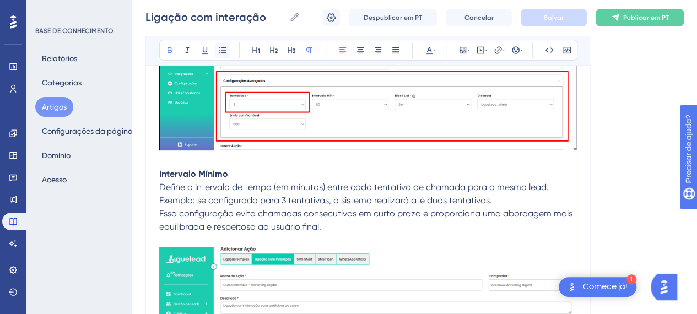
click at [223, 53] on icon at bounding box center [222, 50] width 9 height 9
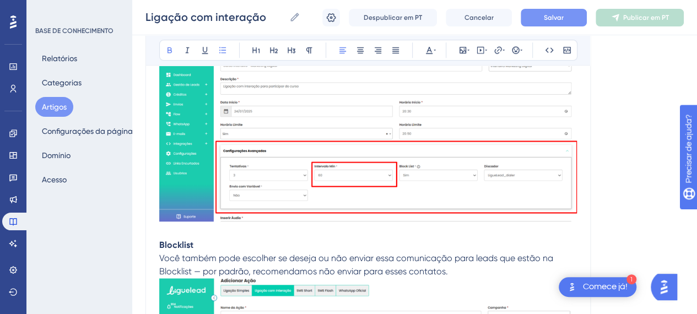
scroll to position [4508, 0]
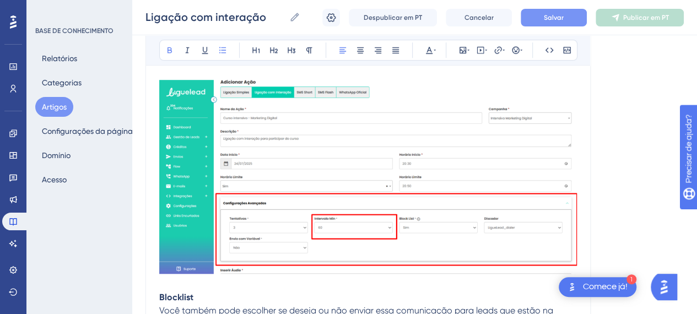
click at [162, 297] on strong "Blocklist" at bounding box center [176, 297] width 34 height 10
click at [161, 297] on strong "Blocklist" at bounding box center [176, 297] width 34 height 10
click at [229, 48] on button at bounding box center [222, 49] width 15 height 15
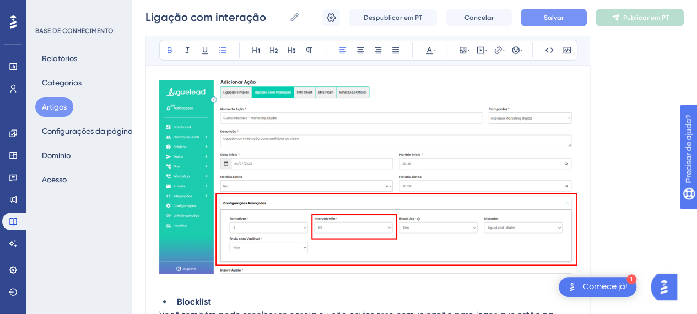
click at [534, 15] on button "Salvar" at bounding box center [554, 18] width 66 height 18
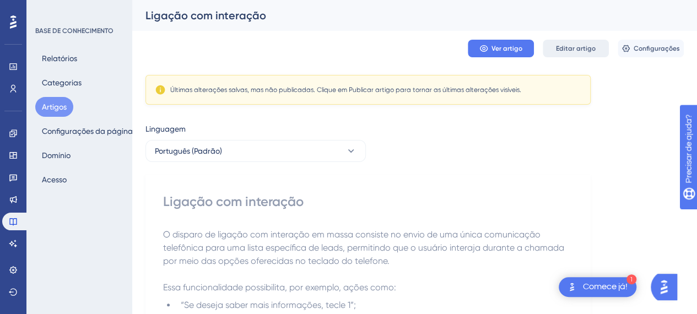
click at [575, 47] on font "Editar artigo" at bounding box center [576, 49] width 40 height 8
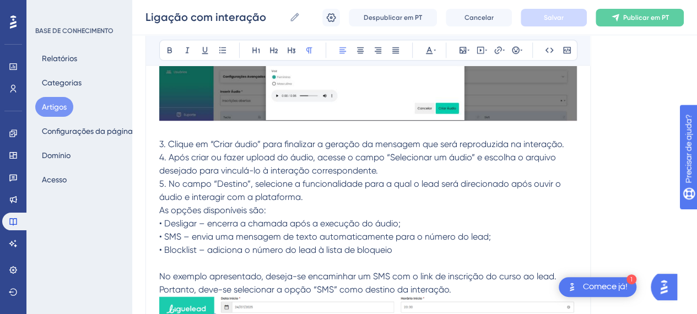
scroll to position [8566, 0]
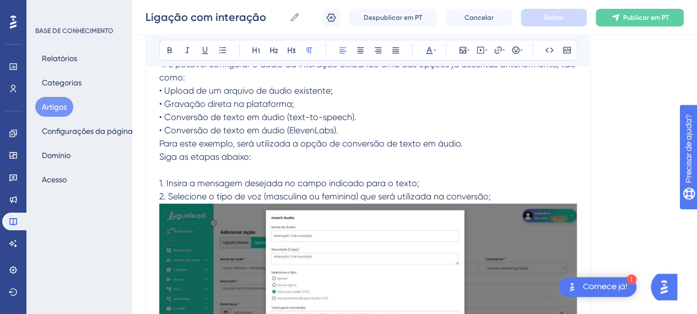
click at [210, 191] on span "2. Selecione o tipo de voz (masculina ou feminina) que será utilizada na conver…" at bounding box center [325, 196] width 332 height 10
click at [507, 192] on p "2. Selecione o tipo de voz (masculina ou feminina) que será utilizada na conver…" at bounding box center [368, 196] width 418 height 13
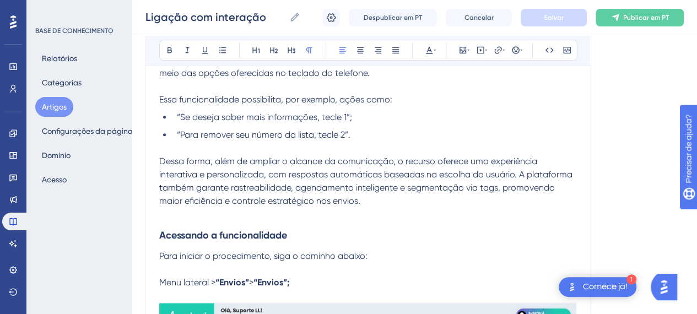
scroll to position [304, 0]
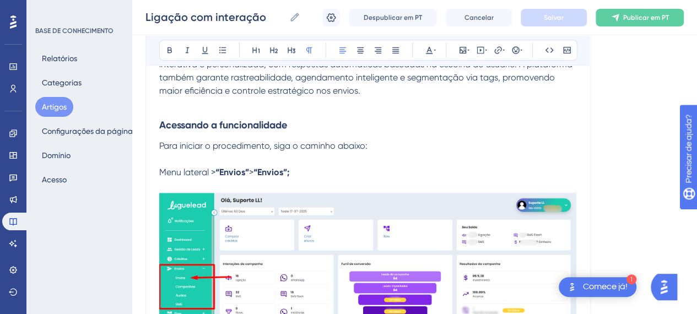
click at [337, 145] on span "Para iniciar o procedimento, siga o caminho abaixo:" at bounding box center [263, 145] width 208 height 10
click at [332, 172] on p "Menu lateral > “Envios” > “Envios”;" at bounding box center [368, 172] width 418 height 13
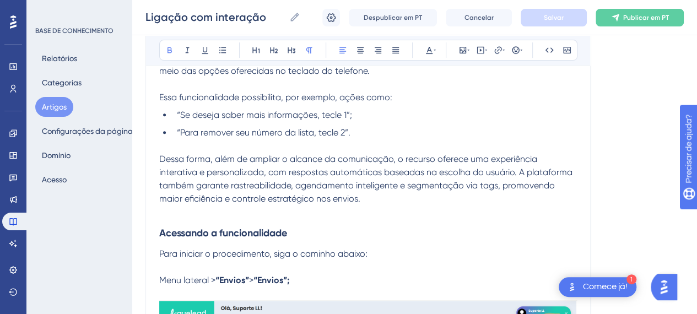
scroll to position [194, 0]
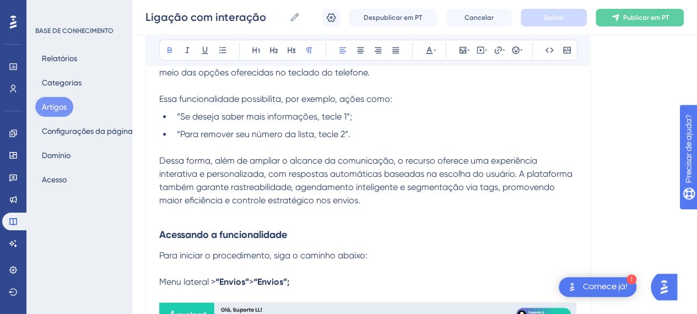
click at [162, 279] on span "Menu lateral >" at bounding box center [187, 282] width 56 height 10
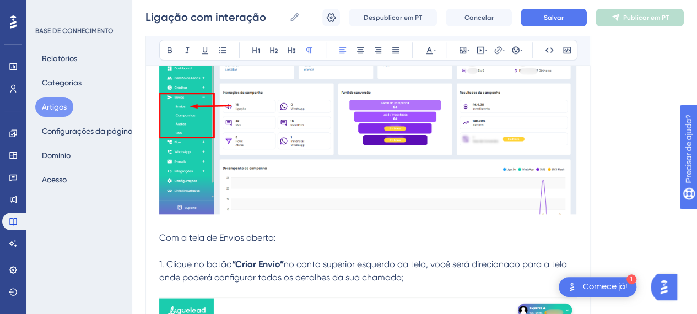
scroll to position [470, 0]
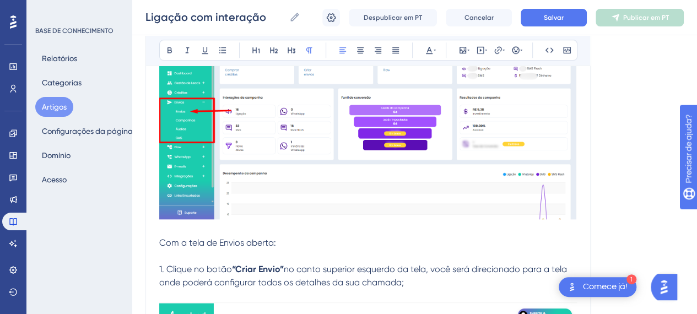
click at [166, 270] on span "1. Clique no botão" at bounding box center [195, 269] width 73 height 10
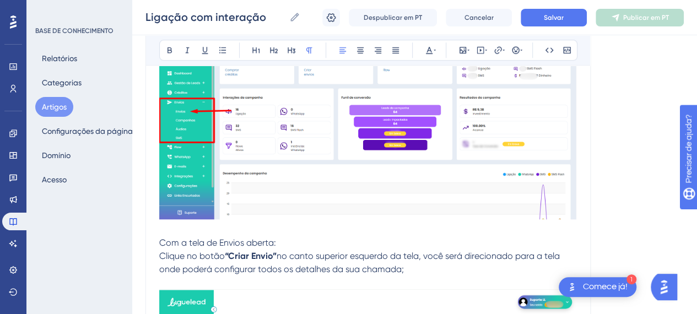
click at [161, 240] on span "Com a tela de Envios aberta:" at bounding box center [217, 242] width 117 height 10
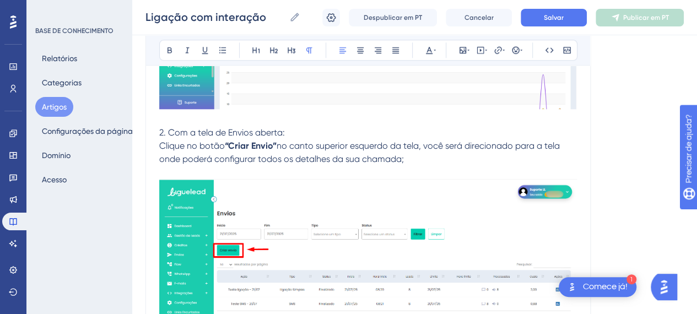
click at [436, 161] on p "Clique no botão “Criar Envio” no canto superior esquerdo da tela, você será dir…" at bounding box center [368, 152] width 418 height 26
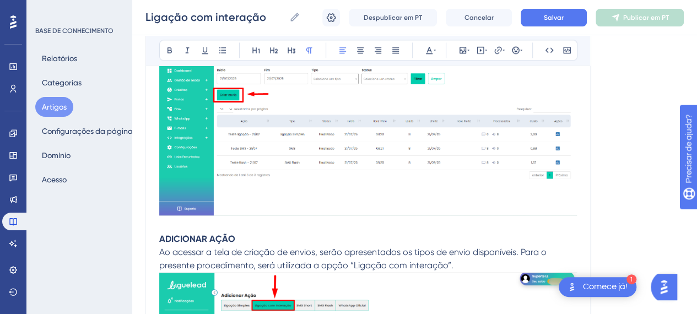
scroll to position [733, 0]
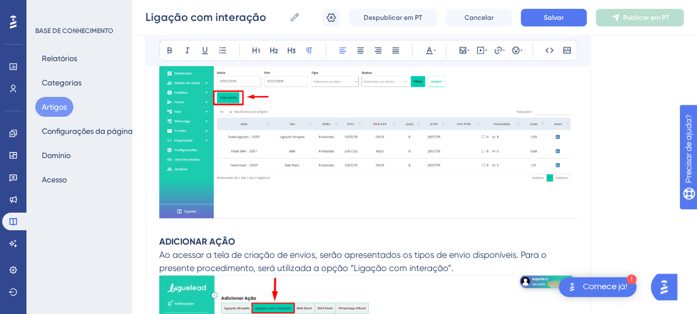
drag, startPoint x: 249, startPoint y: 242, endPoint x: 153, endPoint y: 246, distance: 96.0
drag, startPoint x: 232, startPoint y: 237, endPoint x: 154, endPoint y: 235, distance: 78.8
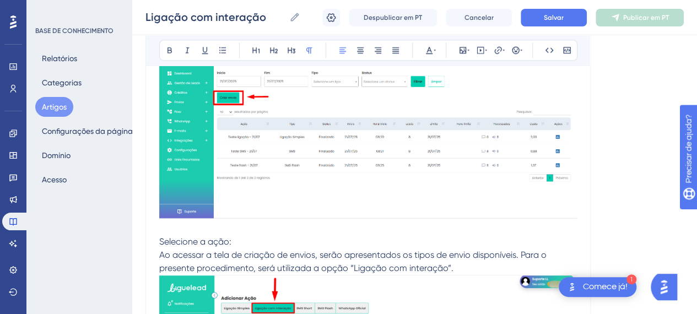
click at [165, 48] on icon at bounding box center [169, 50] width 9 height 9
click at [198, 229] on p "Selecione a ação:" at bounding box center [368, 235] width 418 height 26
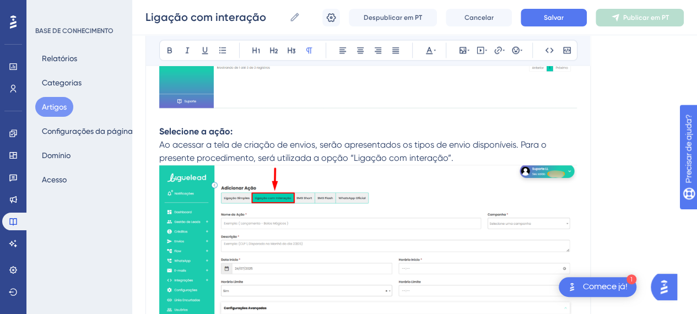
click at [519, 139] on span "Ao acessar a tela de criação de envios, serão apresentados os tipos de envio di…" at bounding box center [353, 151] width 389 height 24
drag, startPoint x: 467, startPoint y: 158, endPoint x: 461, endPoint y: 159, distance: 6.7
click at [466, 158] on p "Ao acessar a tela de criação de envios, serão apresentados os tipos de envio di…" at bounding box center [368, 249] width 418 height 223
drag, startPoint x: 450, startPoint y: 157, endPoint x: 350, endPoint y: 154, distance: 99.2
click at [350, 154] on span "Ao acessar a tela de criação de envios, serão apresentados os tipos de envio di…" at bounding box center [353, 151] width 389 height 24
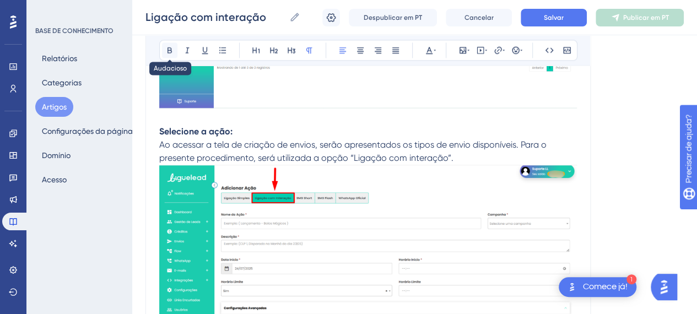
click at [172, 51] on icon at bounding box center [169, 50] width 9 height 9
click at [481, 155] on p "Ao acessar a tela de criação de envios, serão apresentados os tipos de envio di…" at bounding box center [368, 249] width 418 height 223
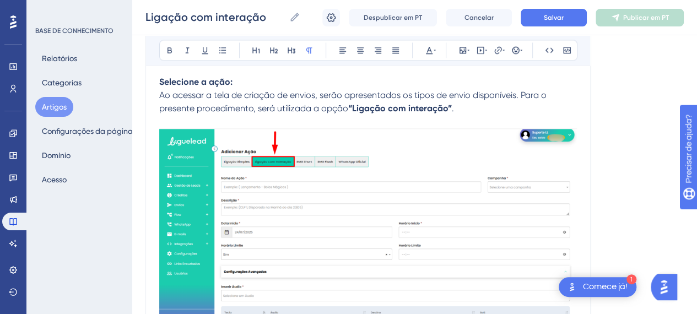
scroll to position [954, 0]
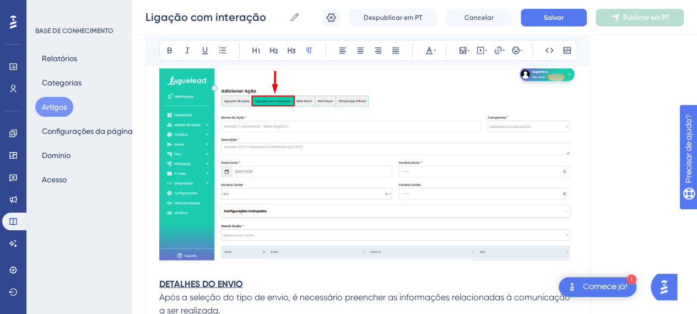
click at [400, 164] on img at bounding box center [368, 164] width 418 height 193
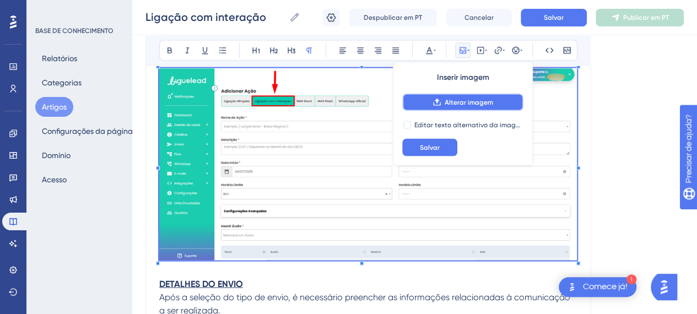
click at [446, 94] on button "Alterar imagem" at bounding box center [462, 102] width 121 height 18
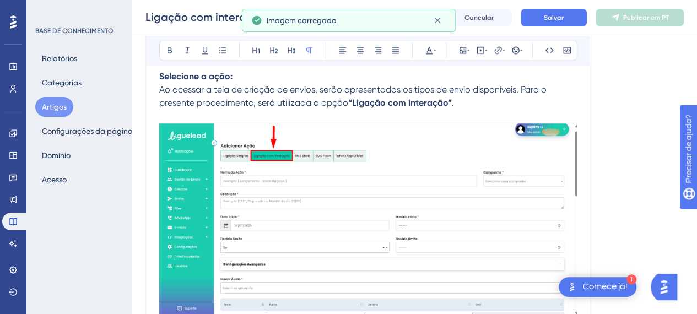
scroll to position [1009, 0]
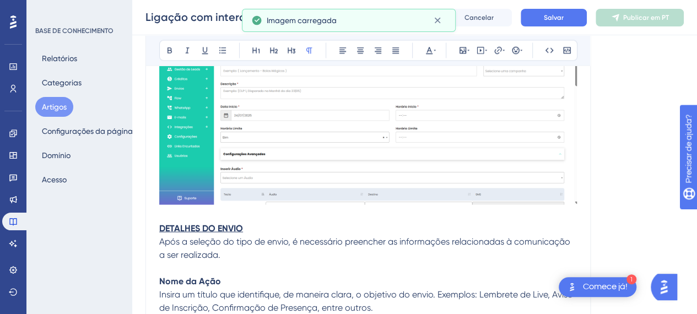
click at [215, 219] on p at bounding box center [368, 214] width 418 height 13
drag, startPoint x: 247, startPoint y: 228, endPoint x: 169, endPoint y: 225, distance: 78.3
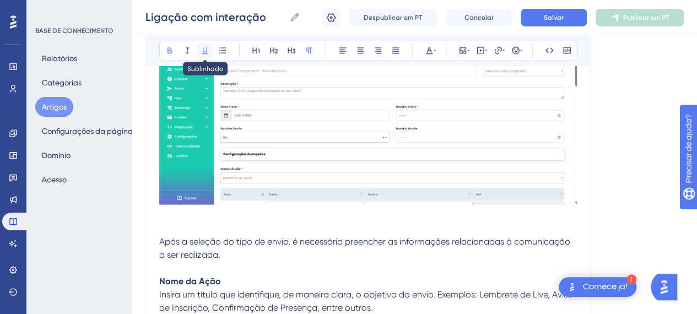
click at [204, 50] on icon at bounding box center [205, 50] width 9 height 9
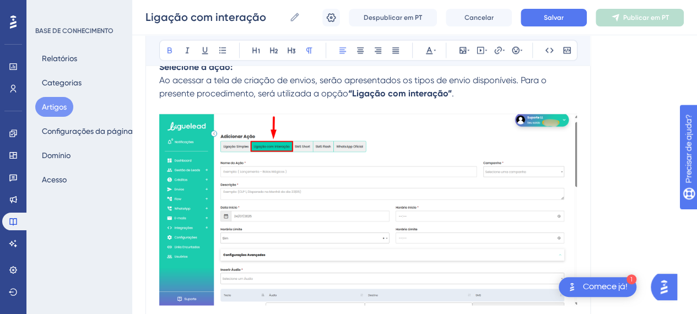
scroll to position [918, 0]
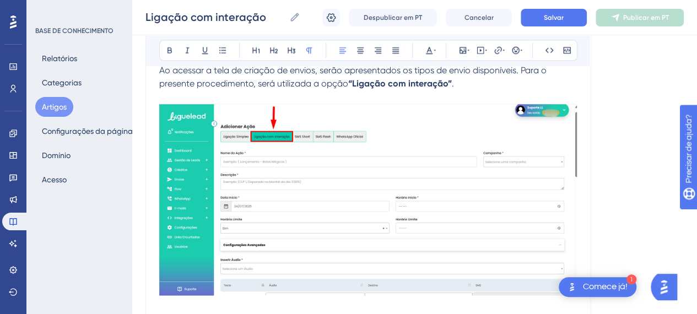
click at [442, 68] on span "Ao acessar a tela de criação de envios, serão apresentados os tipos de envio di…" at bounding box center [353, 77] width 389 height 24
click at [542, 29] on div "Ligação com interação Ligação com interação Despublicar em PT Cancelar Salvar P…" at bounding box center [414, 17] width 565 height 35
click at [545, 21] on font "Salvar" at bounding box center [554, 18] width 20 height 8
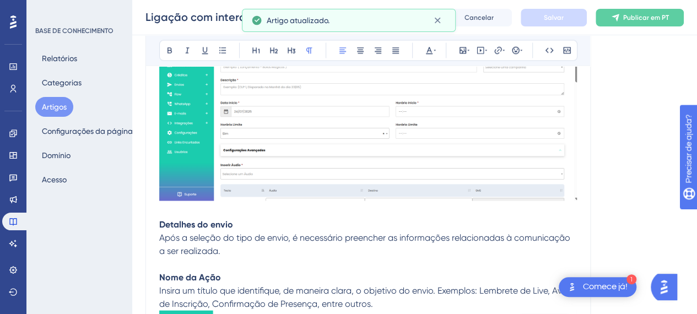
scroll to position [982, 0]
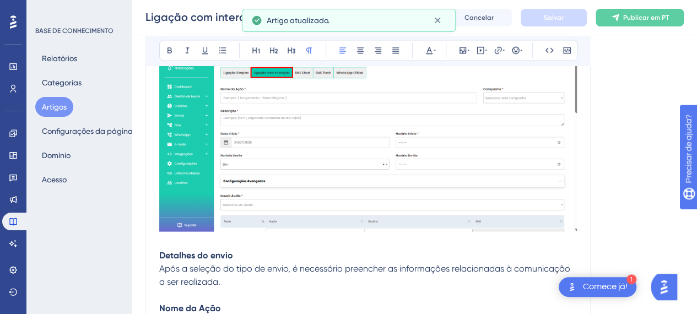
click at [162, 255] on strong "Detalhes do envio" at bounding box center [196, 255] width 74 height 10
click at [162, 254] on strong "Detalhes do envio" at bounding box center [196, 255] width 74 height 10
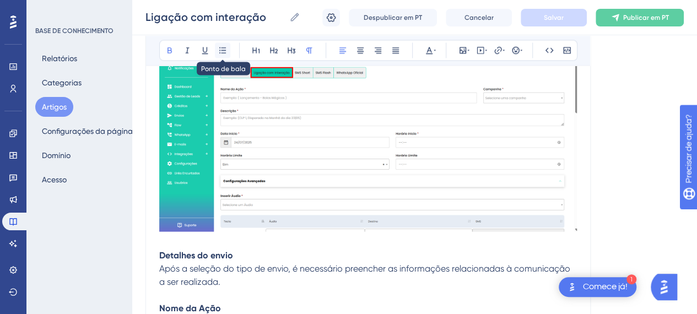
drag, startPoint x: 226, startPoint y: 50, endPoint x: 210, endPoint y: 109, distance: 61.5
click at [225, 50] on icon at bounding box center [222, 50] width 9 height 9
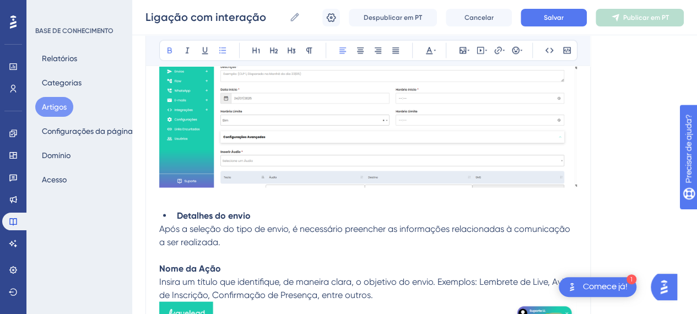
scroll to position [1037, 0]
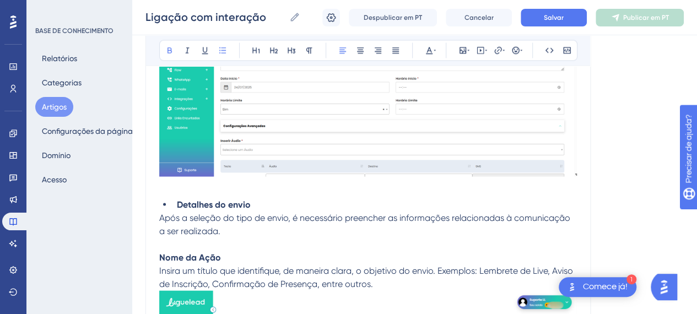
click at [161, 257] on strong "Nome da Ação" at bounding box center [190, 257] width 62 height 10
click at [225, 50] on icon at bounding box center [222, 50] width 9 height 9
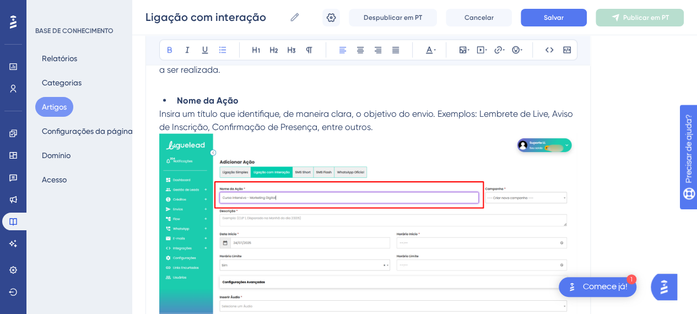
scroll to position [1202, 0]
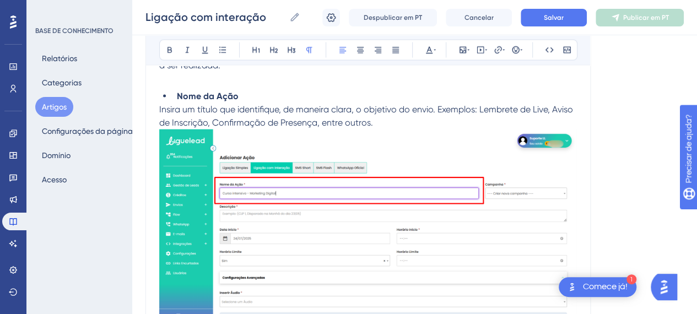
click at [391, 122] on p "Insira um título que identifique, de maneira clara, o objetivo do envio. Exempl…" at bounding box center [368, 214] width 418 height 222
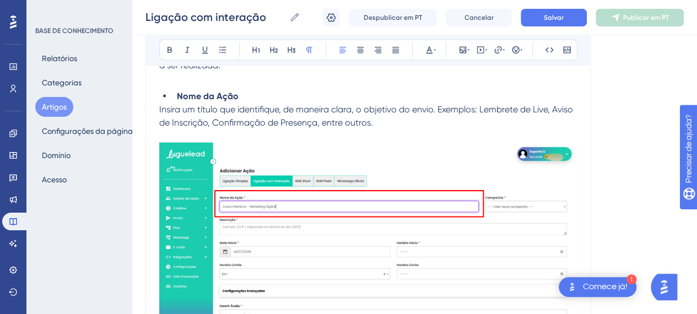
click at [490, 126] on p "Insira um título que identifique, de maneira clara, o objetivo do envio. Exempl…" at bounding box center [368, 116] width 418 height 26
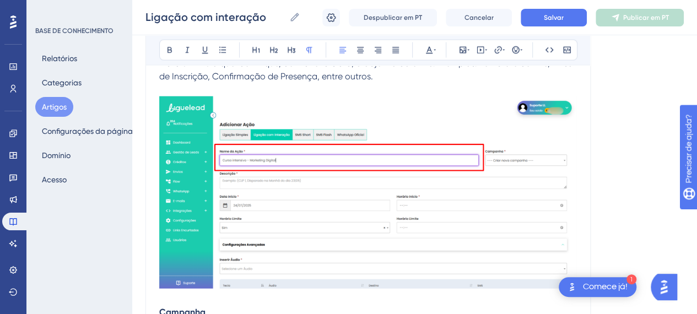
scroll to position [1257, 0]
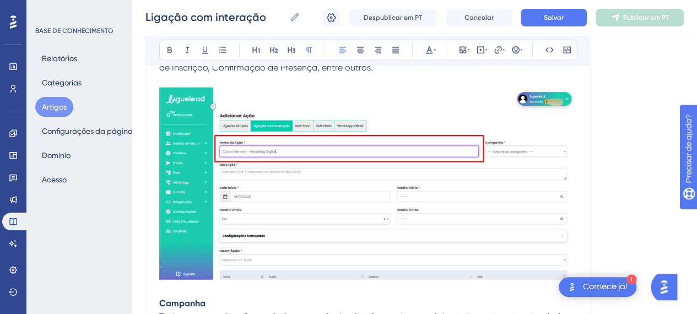
click at [369, 167] on img at bounding box center [368, 184] width 418 height 192
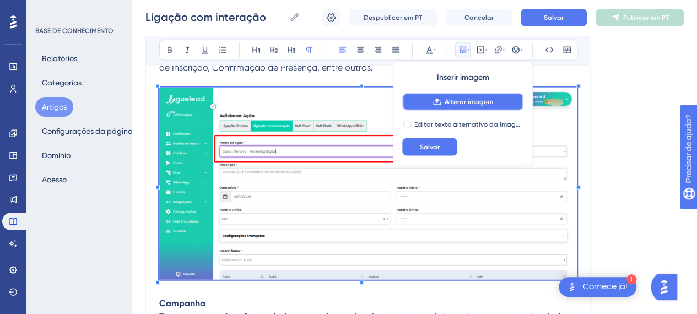
click at [453, 102] on font "Alterar imagem" at bounding box center [469, 102] width 48 height 8
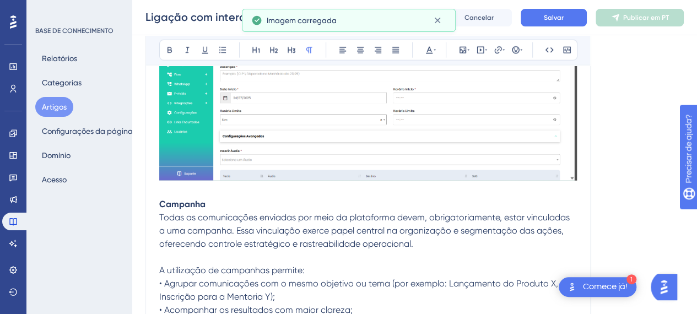
scroll to position [1422, 0]
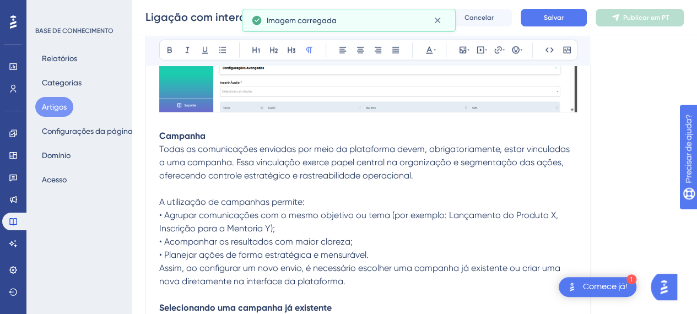
click at [160, 135] on strong "Campanha" at bounding box center [182, 136] width 46 height 10
click at [225, 51] on icon at bounding box center [222, 50] width 9 height 9
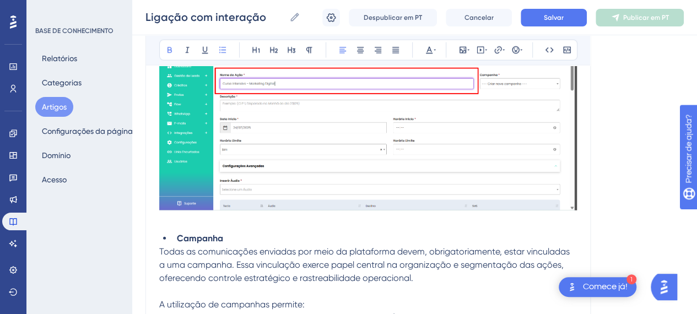
scroll to position [1409, 0]
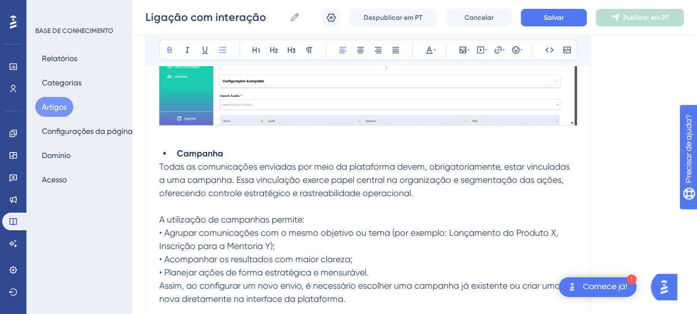
click at [232, 208] on p at bounding box center [368, 206] width 418 height 13
drag, startPoint x: 174, startPoint y: 223, endPoint x: 187, endPoint y: 220, distance: 13.9
click at [174, 223] on span "A utilização de campanhas permite:" at bounding box center [231, 219] width 145 height 10
click at [285, 207] on p at bounding box center [368, 206] width 418 height 13
drag, startPoint x: 323, startPoint y: 216, endPoint x: 312, endPoint y: 221, distance: 12.8
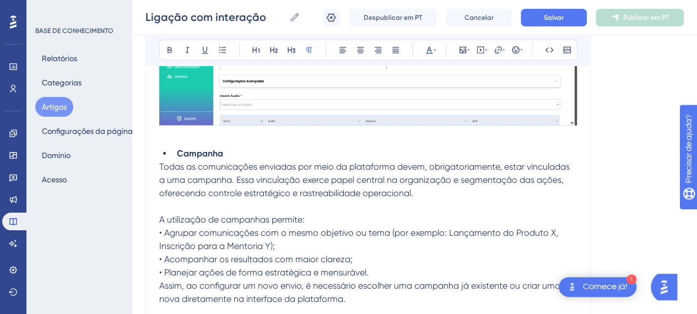
click at [323, 217] on p "A utilização de campanhas permite:" at bounding box center [368, 219] width 418 height 13
drag, startPoint x: 166, startPoint y: 232, endPoint x: 132, endPoint y: 235, distance: 34.3
click at [216, 49] on button at bounding box center [222, 49] width 15 height 15
drag, startPoint x: 279, startPoint y: 224, endPoint x: 306, endPoint y: 219, distance: 26.9
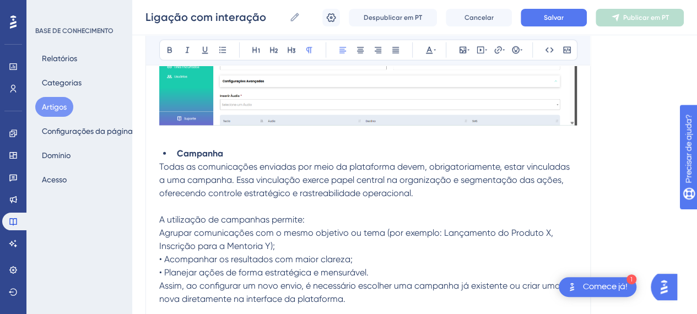
click at [280, 223] on p "A utilização de campanhas permite:" at bounding box center [368, 219] width 418 height 13
drag, startPoint x: 220, startPoint y: 218, endPoint x: 190, endPoint y: 151, distance: 73.5
click at [166, 51] on icon at bounding box center [169, 50] width 9 height 9
click at [163, 257] on span "• Acompanhar os resultados com maior clareza;" at bounding box center [255, 259] width 193 height 10
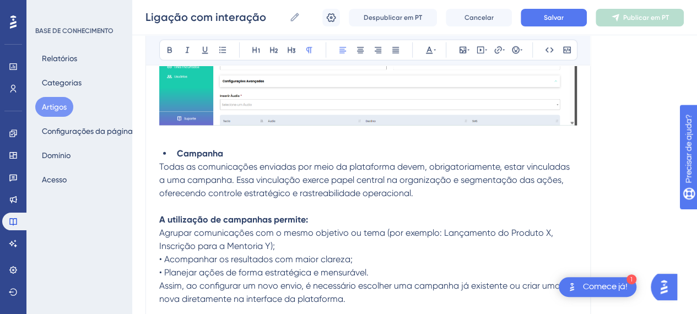
click at [166, 261] on span "• Acompanhar os resultados com maior clareza;" at bounding box center [255, 259] width 193 height 10
click at [164, 272] on span "• Planejar ações de forma estratégica e mensurável." at bounding box center [263, 272] width 209 height 10
click at [365, 256] on p "Acompanhar os resultados com maior clareza;" at bounding box center [368, 259] width 418 height 13
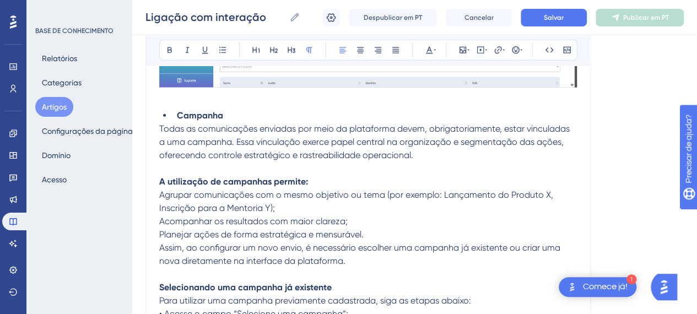
scroll to position [1464, 0]
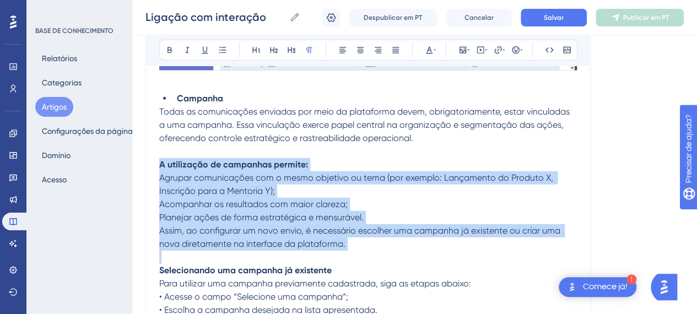
drag, startPoint x: 160, startPoint y: 163, endPoint x: 350, endPoint y: 250, distance: 209.0
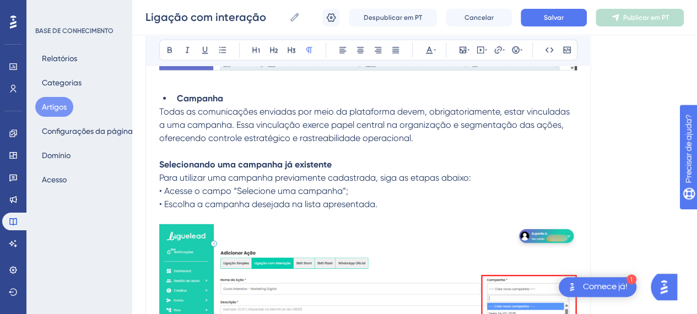
click at [344, 165] on p "Selecionando uma campanha já existente" at bounding box center [368, 164] width 418 height 13
click at [166, 190] on span "• Acesse o campo “Selecione uma campanha”;" at bounding box center [253, 191] width 189 height 10
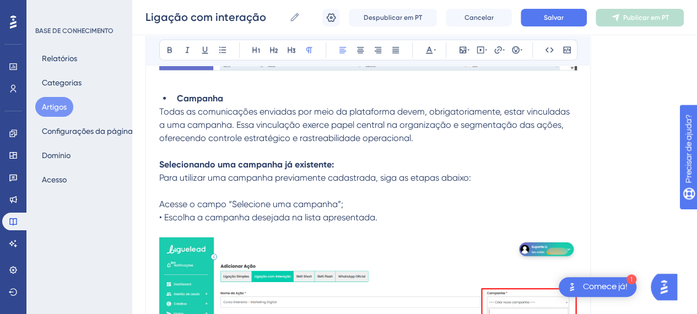
drag, startPoint x: 340, startPoint y: 200, endPoint x: 229, endPoint y: 200, distance: 111.8
click at [229, 200] on span "Acesse o campo “Selecione uma campanha”;" at bounding box center [251, 204] width 184 height 10
click at [172, 52] on icon at bounding box center [169, 50] width 9 height 9
click at [165, 217] on span "• Escolha a campanha desejada na lista apresentada." at bounding box center [268, 217] width 218 height 10
click at [414, 220] on p "Escolha a campanha desejada na lista apresentada." at bounding box center [368, 217] width 418 height 13
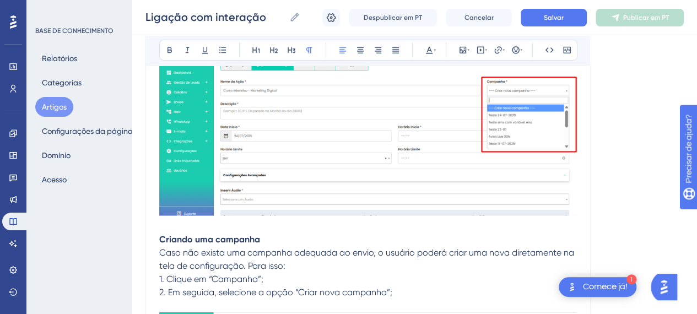
scroll to position [1675, 0]
click at [424, 126] on img at bounding box center [368, 121] width 418 height 190
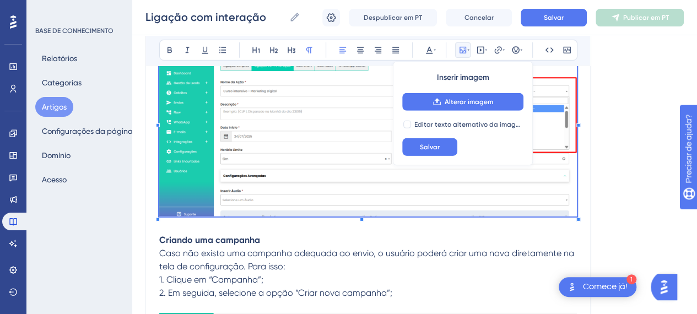
click at [480, 92] on div "Inserir imagem Alterar imagem Editar texto alternativo da imagem Salvar" at bounding box center [463, 114] width 140 height 104
click at [481, 98] on font "Alterar imagem" at bounding box center [469, 102] width 48 height 8
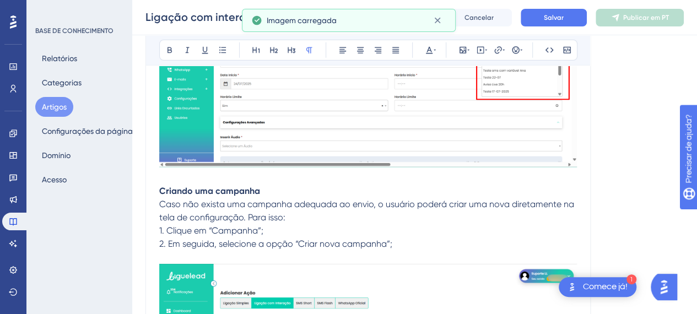
scroll to position [1785, 0]
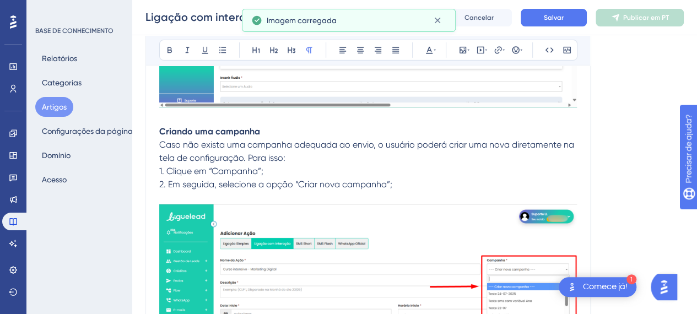
click at [186, 138] on p "Caso não exista uma campanha adequada ao envio, o usuário poderá criar uma nova…" at bounding box center [368, 151] width 418 height 26
click at [167, 132] on strong "Criando uma campanha" at bounding box center [209, 131] width 101 height 10
click at [289, 139] on span "Caso não exista uma campanha adequada ao envio, o usuário poderá criar uma nova…" at bounding box center [367, 151] width 417 height 24
click at [295, 159] on p "Caso não exista uma campanha adequada ao envio, o usuário poderá criar uma nova…" at bounding box center [368, 151] width 418 height 26
drag, startPoint x: 286, startPoint y: 129, endPoint x: 285, endPoint y: 148, distance: 19.4
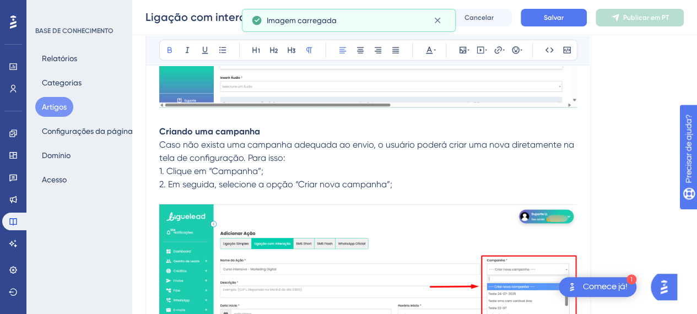
click at [286, 129] on p "Criando uma campanha" at bounding box center [368, 131] width 418 height 13
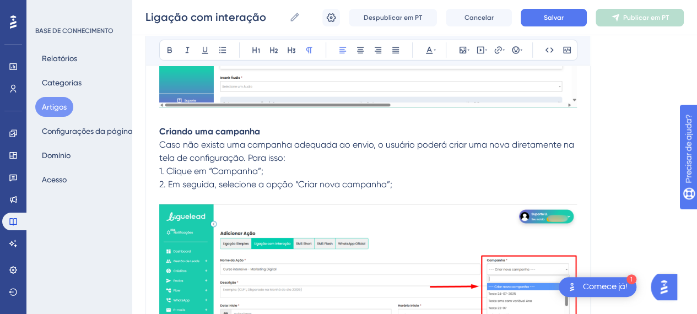
click at [166, 170] on span "1. Clique em “Campanha”;" at bounding box center [211, 171] width 104 height 10
drag, startPoint x: 261, startPoint y: 169, endPoint x: 209, endPoint y: 171, distance: 51.8
click at [209, 171] on span "1. Clique em “Campanha”;" at bounding box center [211, 171] width 104 height 10
click at [171, 50] on icon at bounding box center [169, 50] width 9 height 9
click at [218, 147] on span "Caso não exista uma campanha adequada ao envio, o usuário poderá criar uma nova…" at bounding box center [367, 151] width 417 height 24
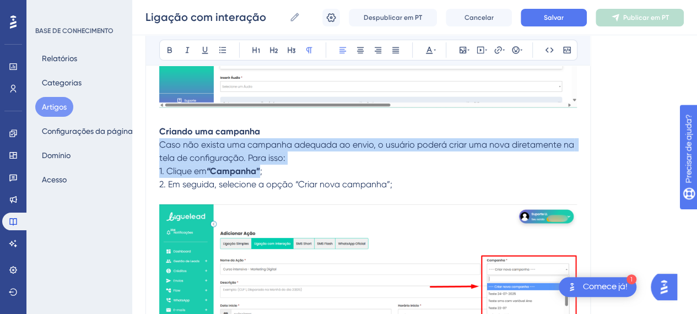
drag, startPoint x: 312, startPoint y: 158, endPoint x: 259, endPoint y: 166, distance: 54.0
click at [312, 158] on p "Caso não exista uma campanha adequada ao envio, o usuário poderá criar uma nova…" at bounding box center [368, 151] width 418 height 26
click at [177, 172] on span "1. Clique em" at bounding box center [182, 171] width 47 height 10
click at [167, 170] on span "1. Clique em" at bounding box center [182, 171] width 47 height 10
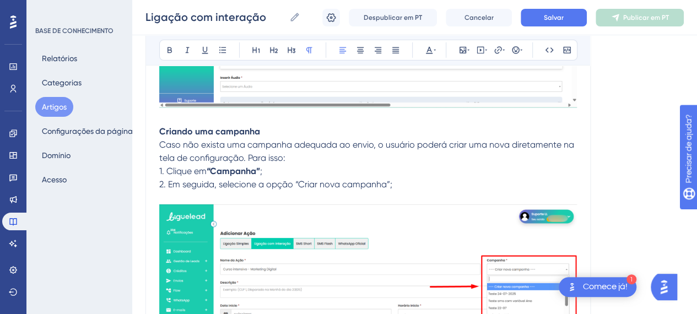
drag, startPoint x: 176, startPoint y: 148, endPoint x: 180, endPoint y: 133, distance: 15.9
click at [176, 148] on p "Caso não exista uma campanha adequada ao envio, o usuário poderá criar uma nova…" at bounding box center [368, 151] width 418 height 26
click at [195, 116] on p at bounding box center [368, 118] width 418 height 13
click at [169, 168] on span "1. Clique em" at bounding box center [182, 171] width 47 height 10
click at [170, 182] on span "2. Em seguida, selecione a opção “Criar nova campanha”;" at bounding box center [275, 184] width 233 height 10
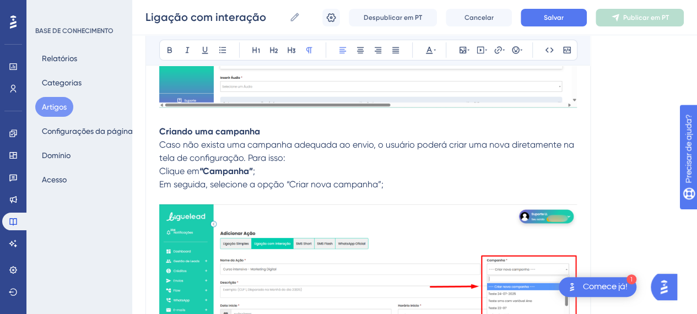
click at [426, 178] on p "Em seguida, selecione a opção “Criar nova campanha”;" at bounding box center [368, 184] width 418 height 13
drag, startPoint x: 382, startPoint y: 181, endPoint x: 287, endPoint y: 185, distance: 95.4
click at [287, 185] on span "Em seguida, selecione a opção “Criar nova campanha”;" at bounding box center [271, 184] width 224 height 10
click at [172, 53] on icon at bounding box center [169, 50] width 9 height 9
click at [355, 169] on p "Clique em “Campanha” ;" at bounding box center [368, 171] width 418 height 13
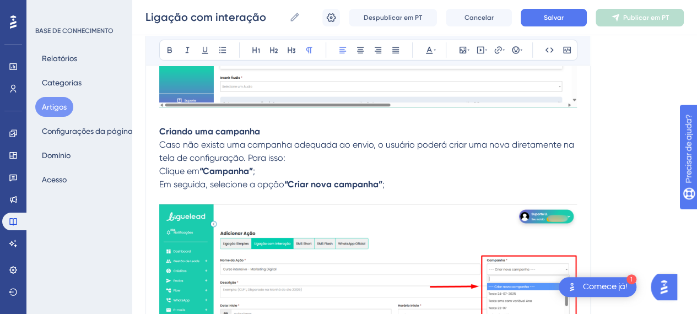
click at [161, 172] on span "Clique em" at bounding box center [179, 171] width 40 height 10
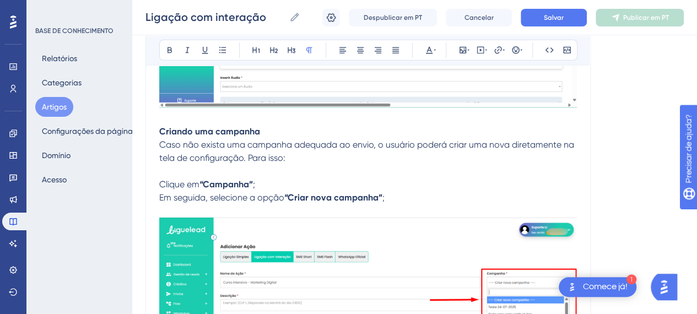
click at [364, 167] on p at bounding box center [368, 171] width 418 height 13
click at [432, 201] on p "Em seguida, selecione a opção “Criar nova campanha” ;" at bounding box center [368, 197] width 418 height 13
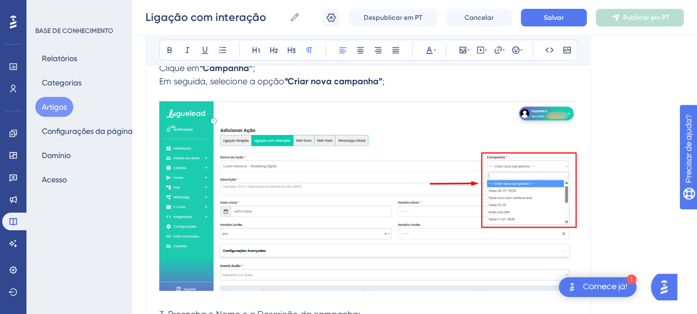
scroll to position [1951, 0]
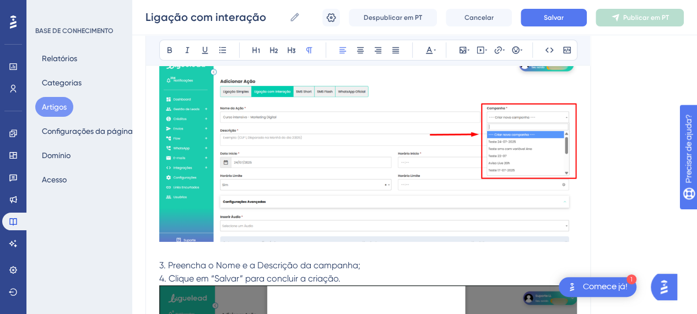
click at [431, 196] on img at bounding box center [368, 147] width 418 height 190
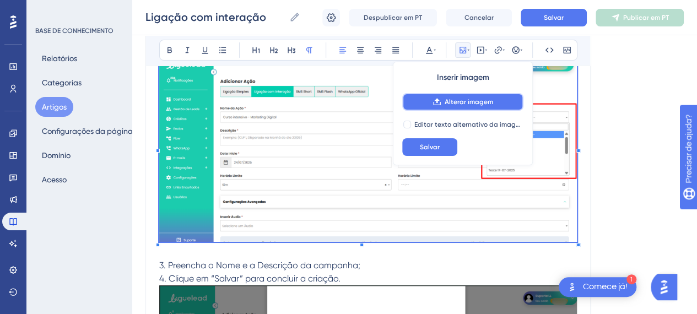
click at [467, 100] on font "Alterar imagem" at bounding box center [469, 102] width 48 height 8
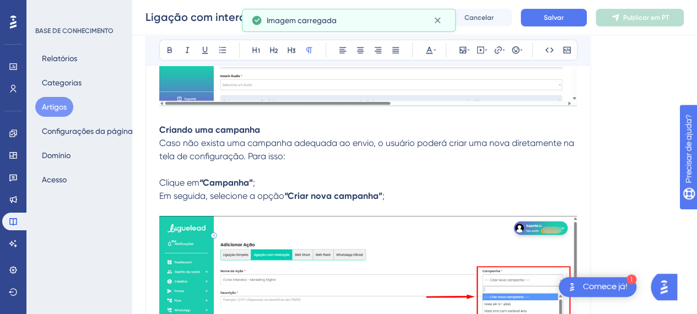
scroll to position [1873, 0]
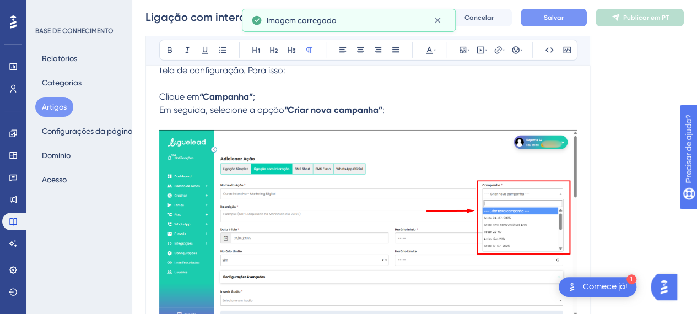
click at [550, 20] on font "Salvar" at bounding box center [554, 18] width 20 height 8
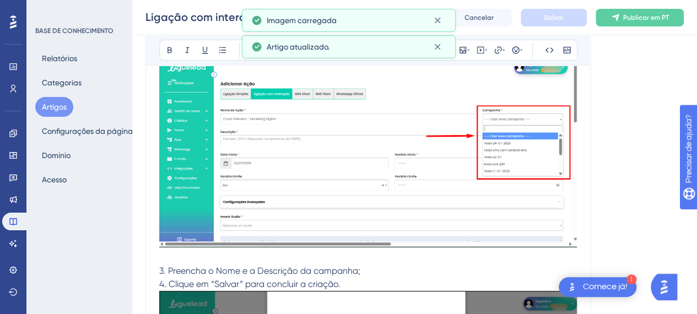
scroll to position [2038, 0]
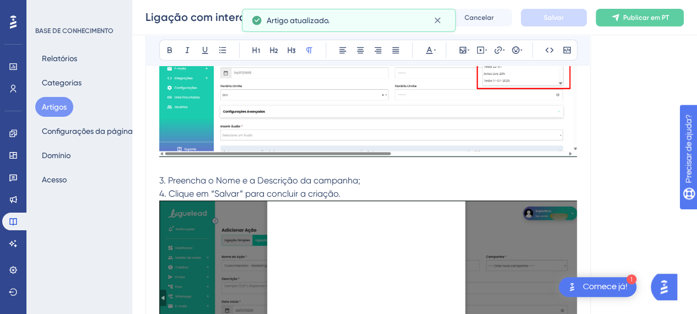
click at [234, 178] on span "3. Preencha o Nome e a Descrição da campanha;" at bounding box center [259, 180] width 201 height 10
click at [170, 177] on span "3. Preencha o Nome e a Descrição da campanha;" at bounding box center [259, 180] width 201 height 10
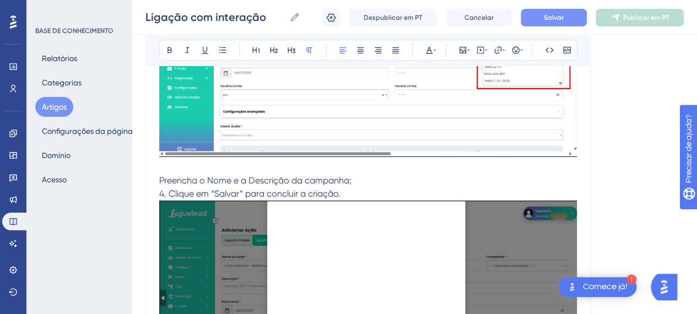
drag, startPoint x: 210, startPoint y: 192, endPoint x: 156, endPoint y: 192, distance: 54.5
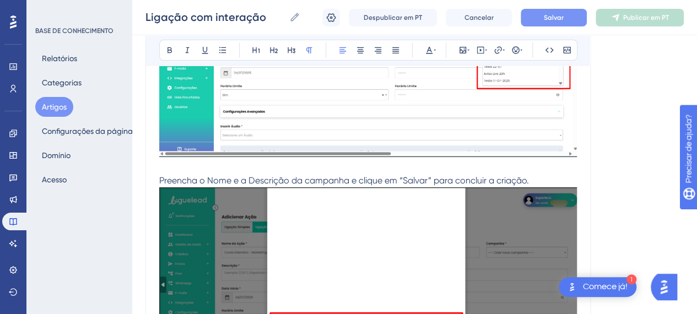
drag, startPoint x: 432, startPoint y: 176, endPoint x: 399, endPoint y: 180, distance: 33.2
click at [399, 180] on span "Preencha o Nome e a Descrição da campanha e clique em “Salvar” para concluir a …" at bounding box center [344, 180] width 370 height 10
click at [173, 50] on icon at bounding box center [169, 50] width 9 height 9
click at [161, 178] on span "Preencha o Nome e a Descrição da campanha e clique em" at bounding box center [278, 180] width 238 height 10
click at [554, 179] on p "Preencha o Nome e a Descrição da campanha e clique em “Salvar” para concluir a …" at bounding box center [368, 180] width 418 height 13
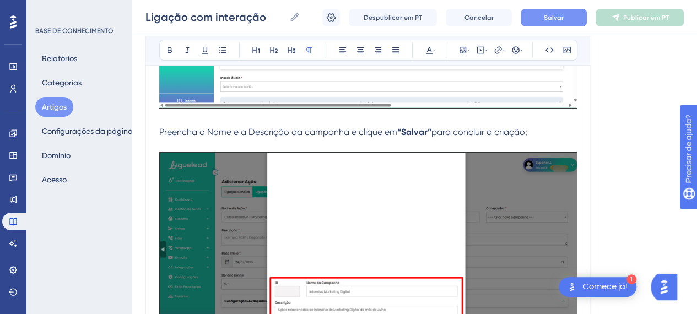
scroll to position [2204, 0]
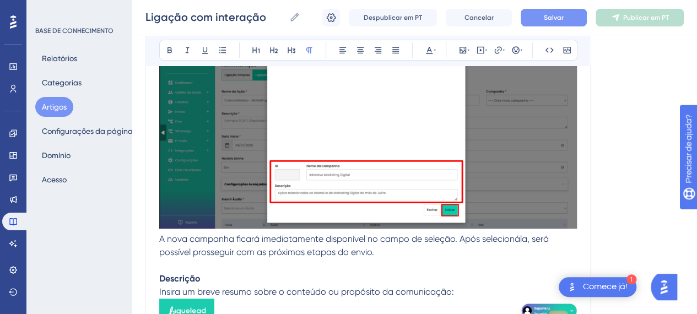
click at [377, 186] on img at bounding box center [368, 131] width 418 height 193
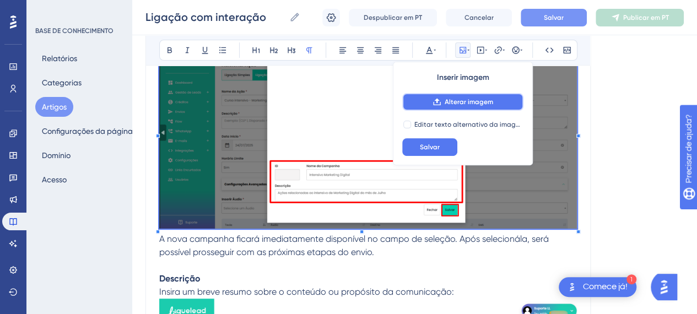
click at [450, 96] on button "Alterar imagem" at bounding box center [462, 102] width 121 height 18
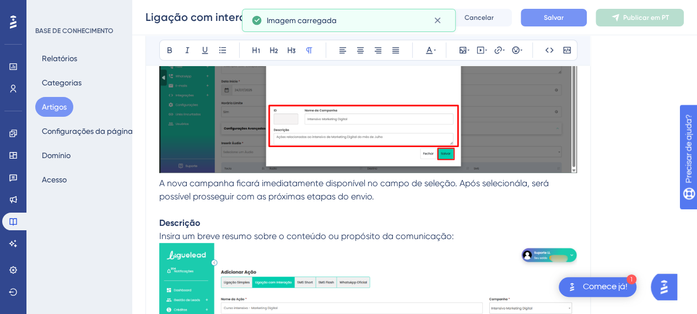
scroll to position [2259, 0]
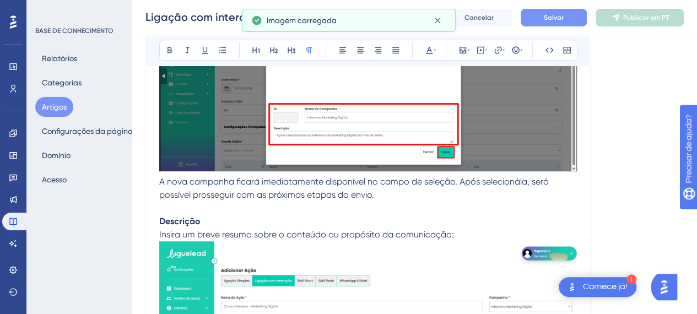
click at [451, 203] on p at bounding box center [368, 208] width 418 height 13
click at [221, 215] on p "Descrição" at bounding box center [368, 221] width 418 height 13
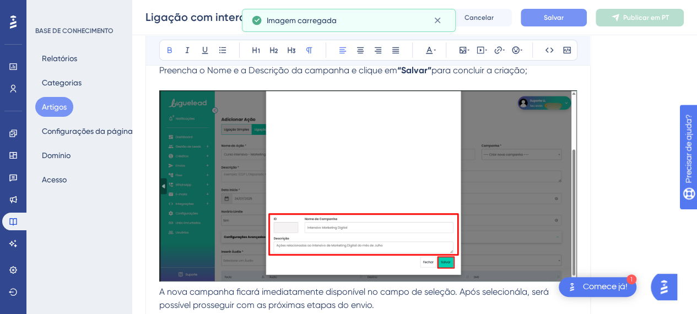
scroll to position [2161, 0]
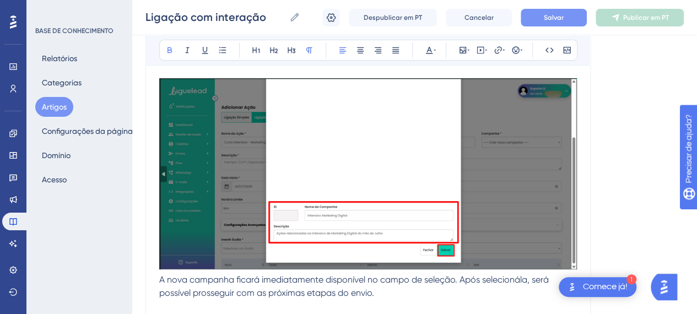
click at [547, 14] on font "Salvar" at bounding box center [554, 18] width 20 height 8
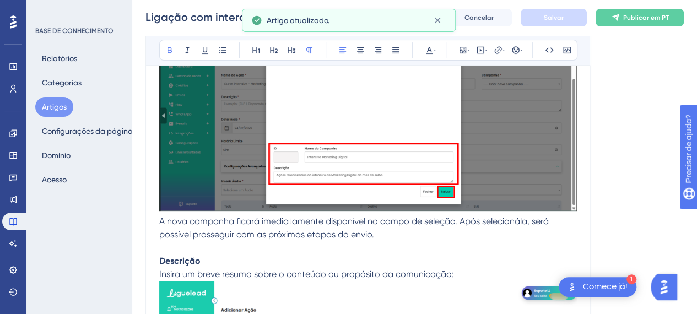
scroll to position [2271, 0]
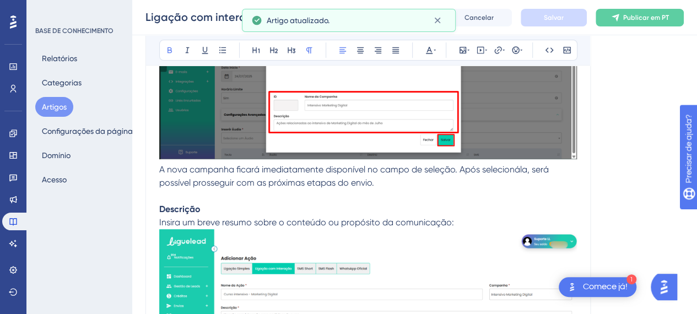
click at [228, 205] on p "Descrição" at bounding box center [368, 209] width 418 height 13
click at [476, 220] on p "Insira um breve resumo sobre o conteúdo ou propósito da comunicação:" at bounding box center [368, 222] width 418 height 13
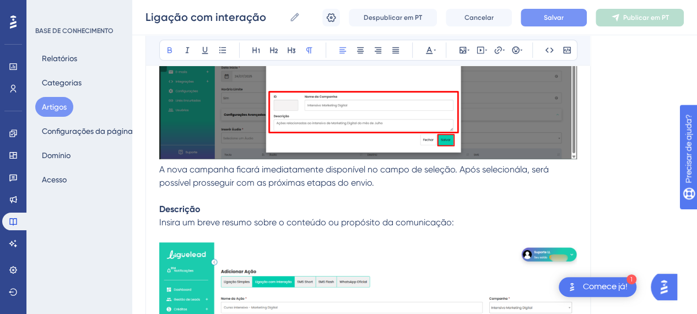
click at [162, 207] on strong "Descrição" at bounding box center [179, 209] width 41 height 10
drag, startPoint x: 172, startPoint y: 230, endPoint x: 219, endPoint y: 232, distance: 46.9
click at [172, 230] on p at bounding box center [368, 235] width 418 height 13
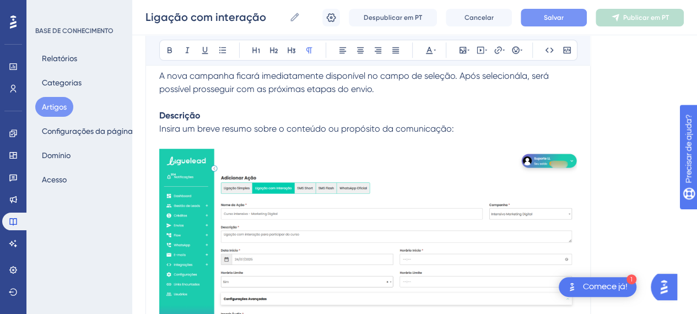
scroll to position [2436, 0]
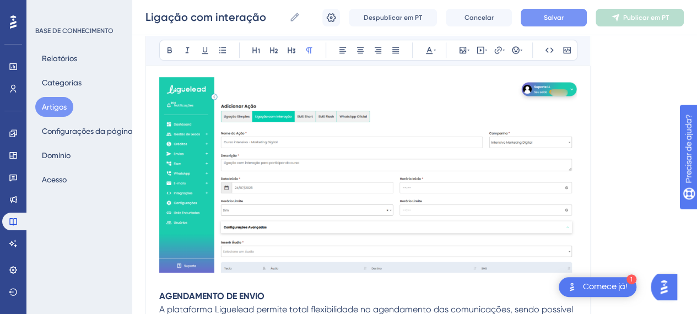
click at [331, 189] on img at bounding box center [368, 175] width 418 height 196
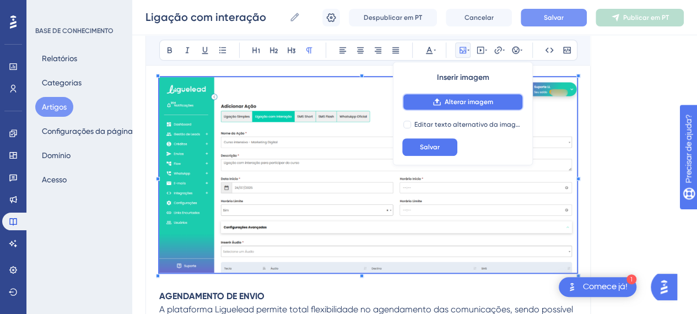
click at [455, 103] on font "Alterar imagem" at bounding box center [469, 102] width 48 height 8
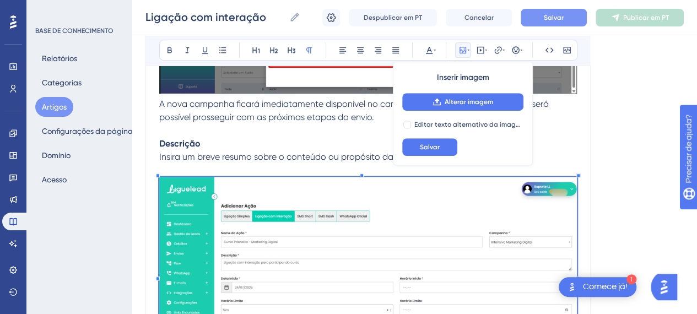
scroll to position [2381, 0]
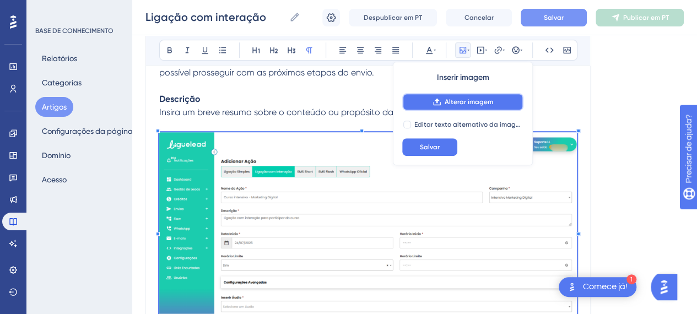
click at [457, 98] on font "Alterar imagem" at bounding box center [469, 102] width 48 height 8
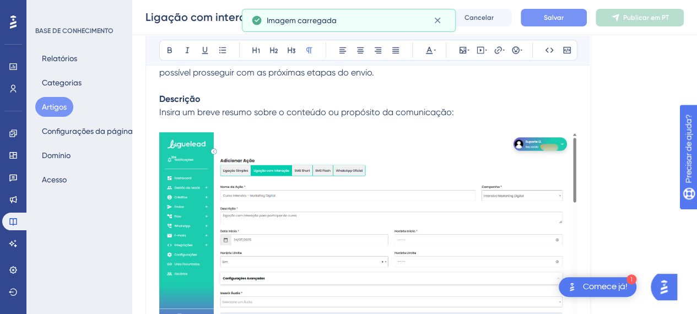
click at [550, 23] on button "Salvar" at bounding box center [554, 18] width 66 height 18
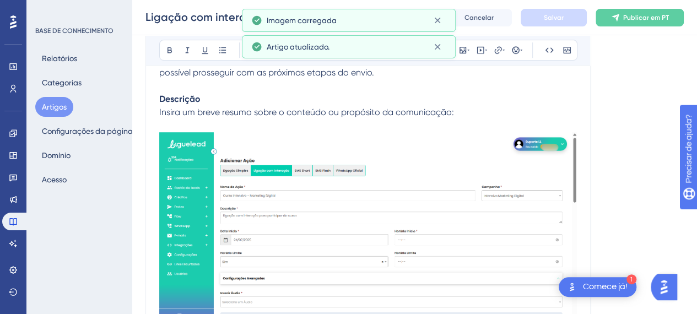
click at [362, 119] on p at bounding box center [368, 125] width 418 height 13
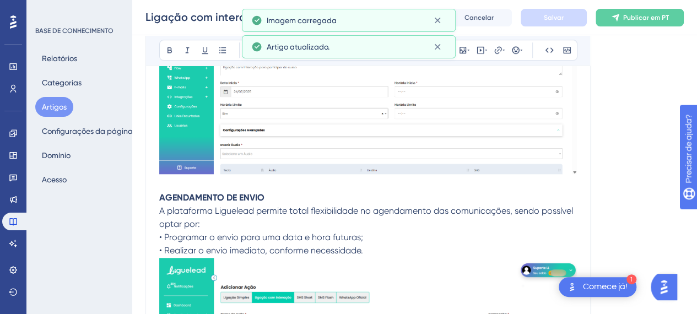
scroll to position [2499, 0]
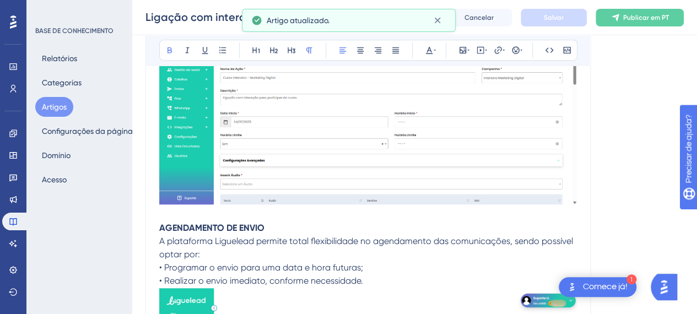
click at [277, 227] on p "AGENDAMENTO DE ENVIO" at bounding box center [368, 227] width 418 height 13
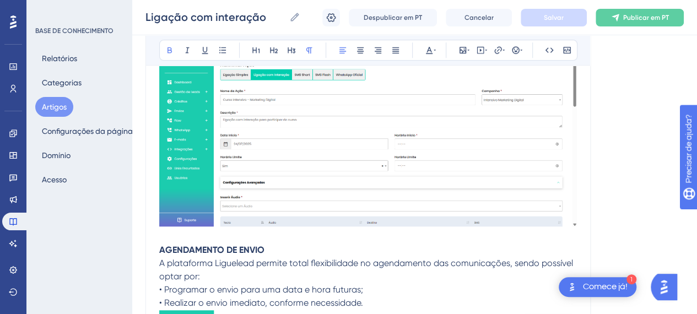
scroll to position [2573, 0]
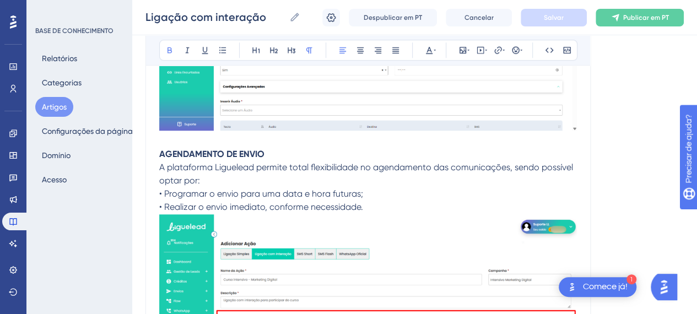
drag, startPoint x: 267, startPoint y: 152, endPoint x: 144, endPoint y: 155, distance: 122.9
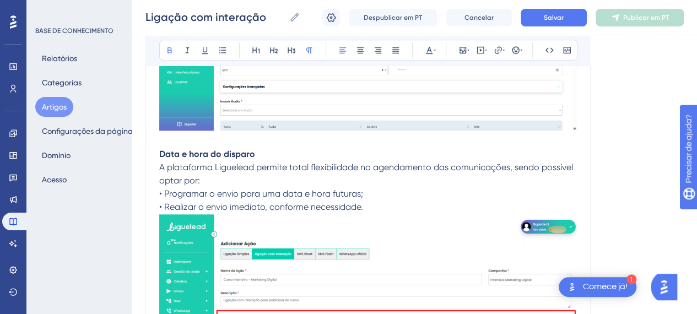
click at [235, 152] on strong "Data e hora do disparo" at bounding box center [207, 154] width 96 height 10
click at [307, 154] on p "Data e hora do disparo" at bounding box center [368, 154] width 418 height 13
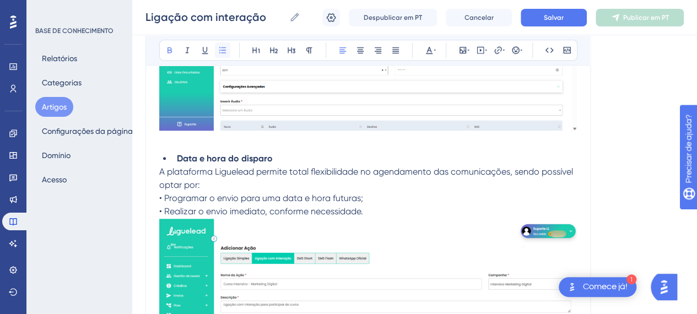
click at [225, 51] on icon at bounding box center [222, 50] width 9 height 9
click at [204, 186] on p "A plataforma Liguelead permite total flexibilidade no agendamento das comunicaç…" at bounding box center [368, 178] width 418 height 26
drag, startPoint x: 165, startPoint y: 196, endPoint x: 158, endPoint y: 196, distance: 7.7
click at [164, 207] on span "• Realizar o envio imediato, conforme necessidade." at bounding box center [261, 211] width 204 height 10
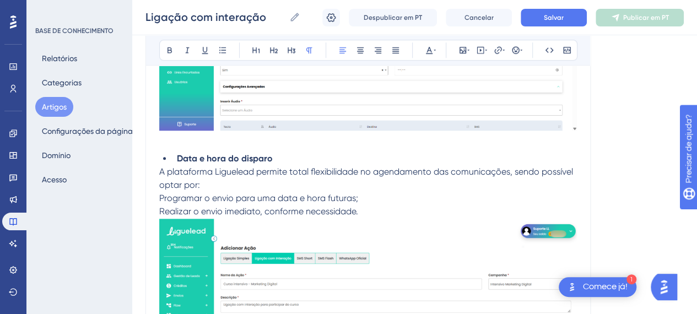
click at [231, 186] on p "A plataforma Liguelead permite total flexibilidade no agendamento das comunicaç…" at bounding box center [368, 178] width 418 height 26
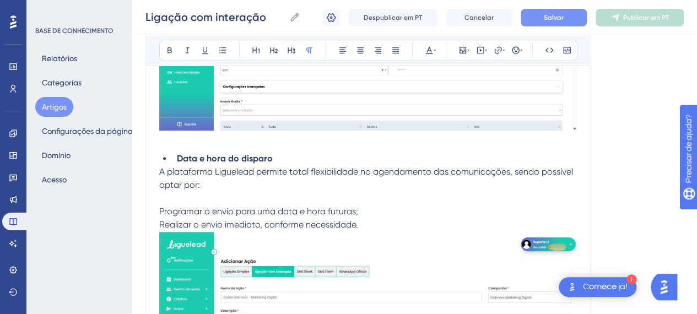
click at [567, 20] on button "Salvar" at bounding box center [554, 18] width 66 height 18
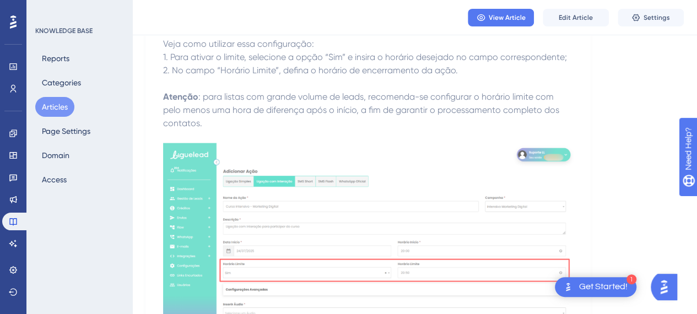
scroll to position [2573, 0]
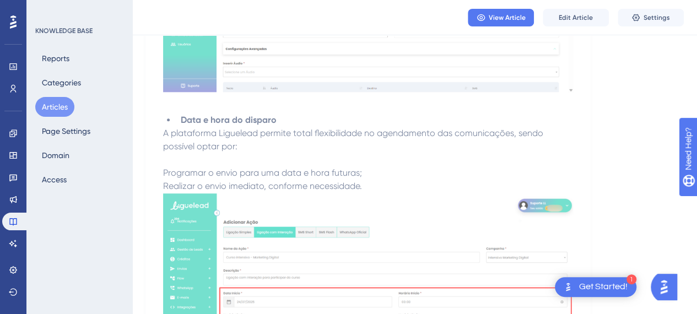
click at [557, 18] on button "Edit Article" at bounding box center [576, 18] width 66 height 18
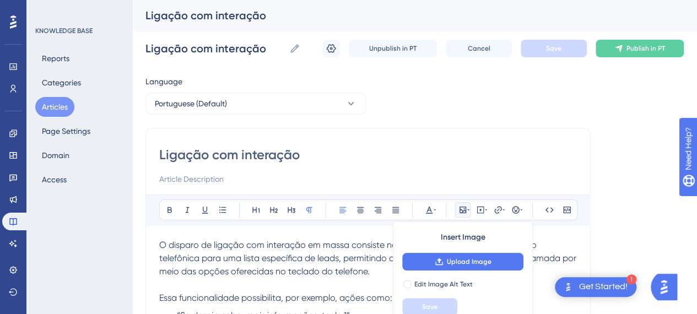
scroll to position [220, 0]
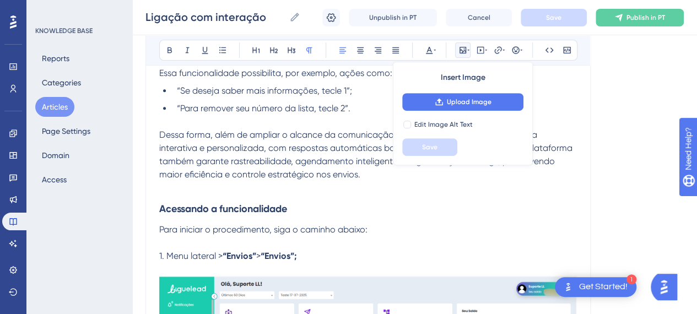
click at [212, 156] on span "Dessa forma, além de ampliar o alcance da comunicação, o recurso oferece uma ex…" at bounding box center [366, 154] width 415 height 50
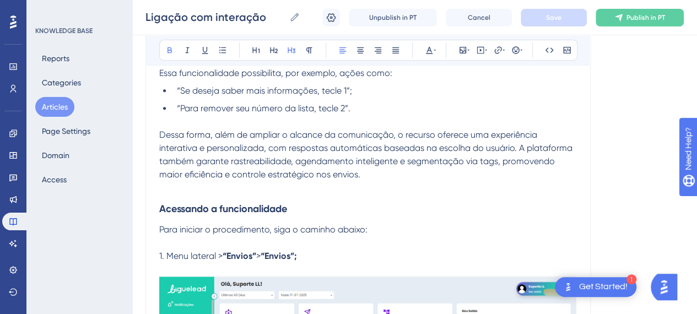
click at [293, 202] on h3 "Acessando a funcionalidade" at bounding box center [368, 208] width 418 height 29
drag, startPoint x: 402, startPoint y: 180, endPoint x: 348, endPoint y: 189, distance: 54.7
click at [401, 181] on p at bounding box center [368, 187] width 418 height 13
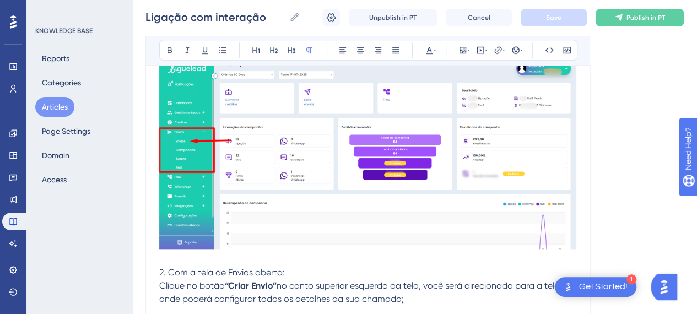
scroll to position [496, 0]
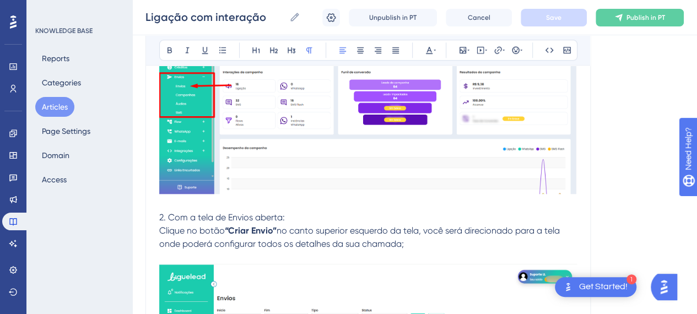
click at [290, 219] on p "2. Com a tela de Envios aberta:" at bounding box center [368, 217] width 418 height 13
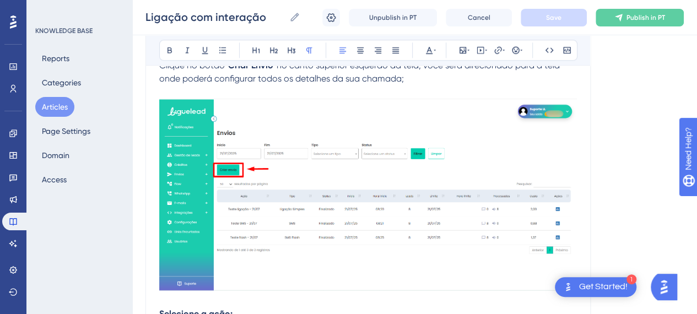
scroll to position [606, 0]
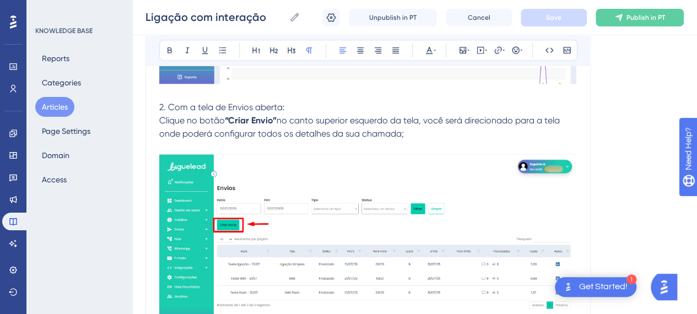
click at [194, 104] on span "2. Com a tela de Envios aberta:" at bounding box center [222, 107] width 126 height 10
click at [195, 103] on span "2. Com a tela de Envios aberta:" at bounding box center [222, 107] width 126 height 10
click at [329, 107] on p "2. Com a tela de Envios aberta:" at bounding box center [368, 107] width 418 height 13
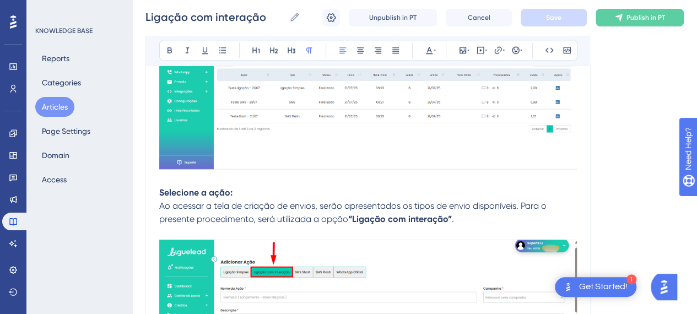
scroll to position [826, 0]
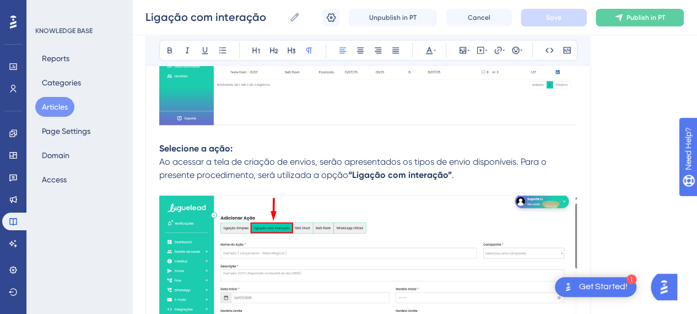
click at [186, 148] on strong "Selecione a ação:" at bounding box center [195, 148] width 73 height 10
drag, startPoint x: 227, startPoint y: 161, endPoint x: 209, endPoint y: 156, distance: 18.8
click at [226, 161] on span "Ao acessar a tela de criação de envios, serão apresentados os tipos de envio di…" at bounding box center [353, 168] width 389 height 24
click at [343, 150] on p "Selecione a ação:" at bounding box center [368, 142] width 418 height 26
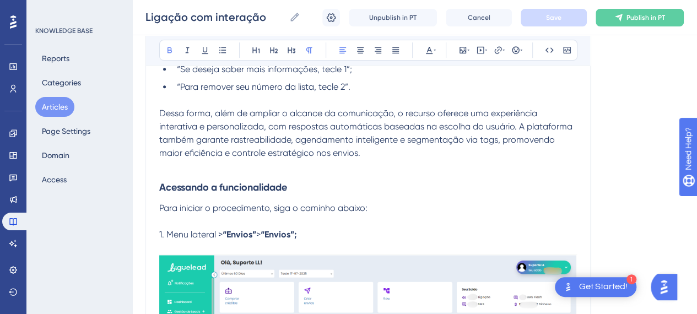
scroll to position [275, 0]
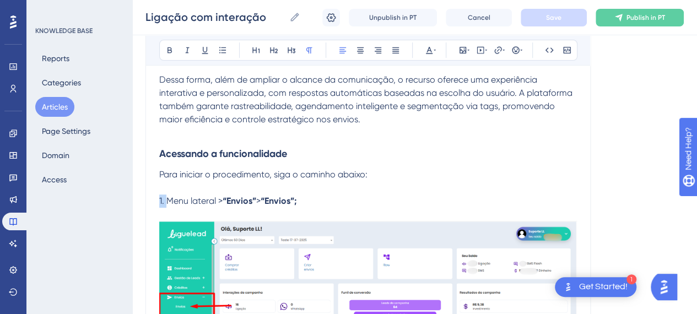
drag, startPoint x: 166, startPoint y: 201, endPoint x: 152, endPoint y: 201, distance: 14.3
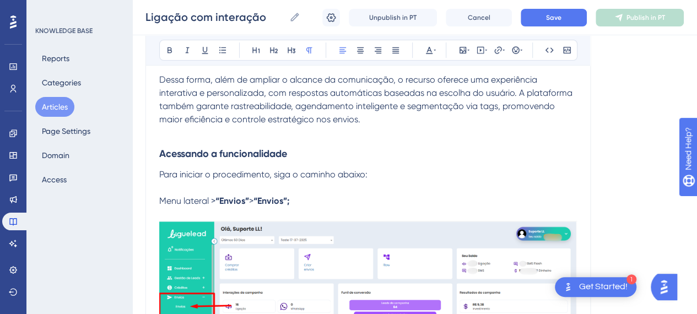
click at [160, 152] on strong "Acessando a funcionalidade" at bounding box center [223, 154] width 128 height 12
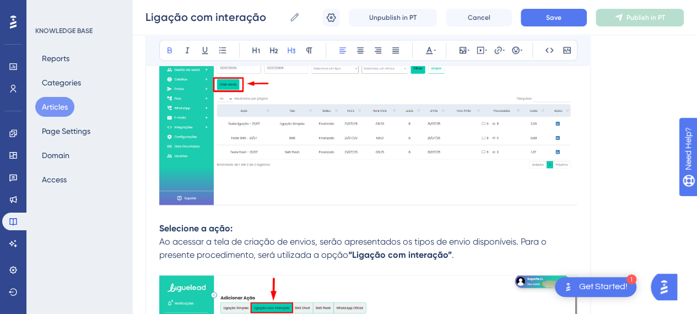
scroll to position [826, 0]
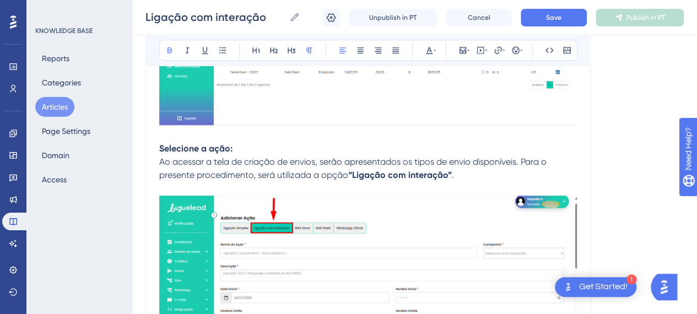
click at [212, 143] on strong "Selecione a ação:" at bounding box center [195, 148] width 73 height 10
click at [262, 157] on span "Ao acessar a tela de criação de envios, serão apresentados os tipos de envio di…" at bounding box center [353, 168] width 389 height 24
click at [455, 173] on p "Ao acessar a tela de criação de envios, serão apresentados os tipos de envio di…" at bounding box center [368, 168] width 418 height 26
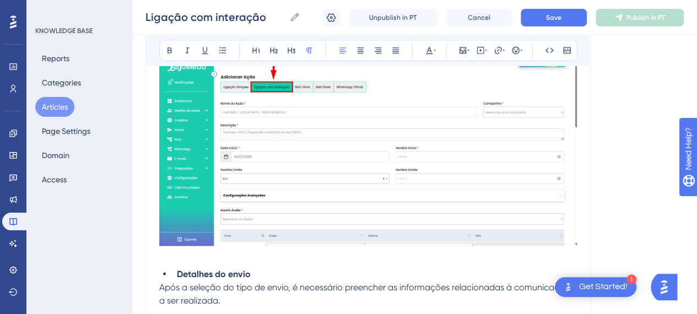
scroll to position [1047, 0]
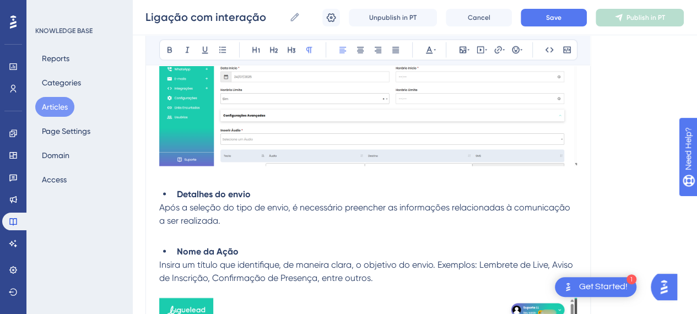
click at [212, 181] on p at bounding box center [368, 176] width 418 height 13
click at [264, 217] on p "Após a seleção do tipo de envio, é necessário preencher as informações relacion…" at bounding box center [368, 214] width 418 height 26
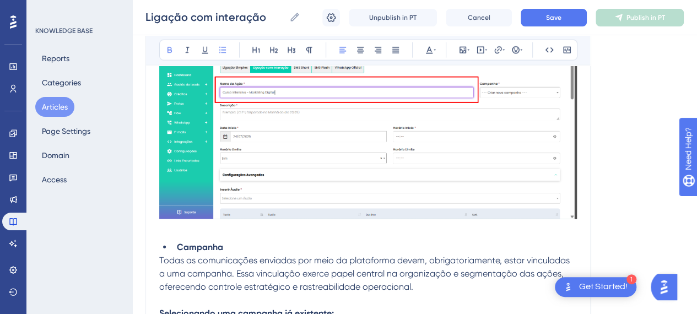
scroll to position [1377, 0]
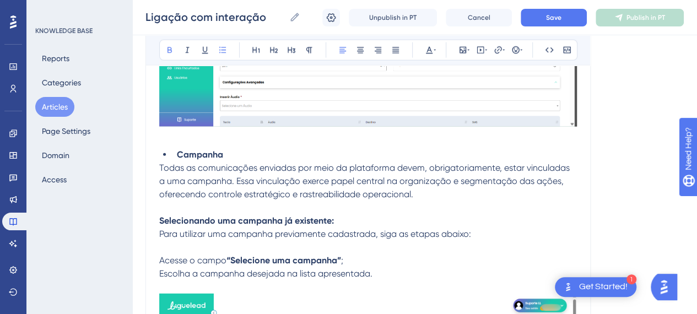
scroll to position [1487, 0]
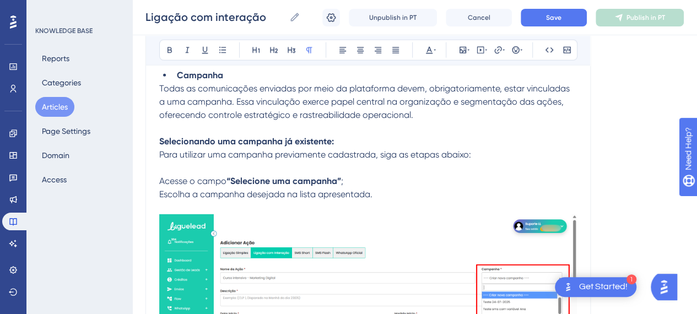
click at [197, 126] on p at bounding box center [368, 128] width 418 height 13
click at [330, 141] on strong "Selecionando uma campanha já existente:" at bounding box center [246, 141] width 175 height 10
click at [299, 176] on strong "“Selecione uma campanha”" at bounding box center [283, 181] width 115 height 10
drag, startPoint x: 213, startPoint y: 176, endPoint x: 375, endPoint y: 194, distance: 162.4
click at [214, 177] on span "Acesse o campo" at bounding box center [192, 181] width 67 height 10
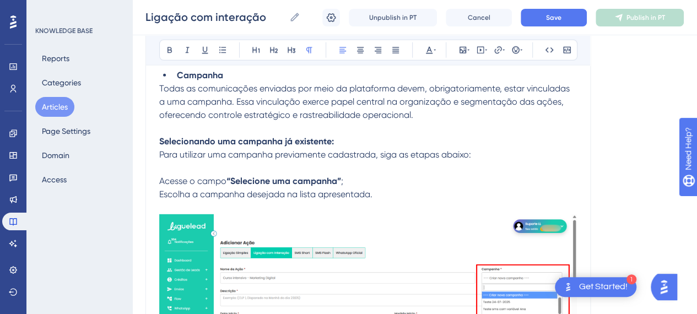
click at [415, 193] on p "Escolha a campanha desejada na lista apresentada." at bounding box center [368, 194] width 418 height 13
drag, startPoint x: 383, startPoint y: 146, endPoint x: 434, endPoint y: 153, distance: 51.1
click at [383, 145] on p "Selecionando uma campanha já existente:" at bounding box center [368, 141] width 418 height 13
drag, startPoint x: 377, startPoint y: 180, endPoint x: 377, endPoint y: 193, distance: 13.8
click at [377, 180] on p "Acesse o campo “Selecione uma campanha” ;" at bounding box center [368, 181] width 418 height 13
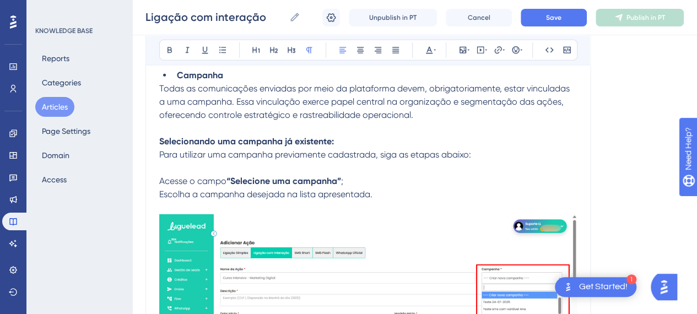
click at [382, 192] on p "Escolha a campanha desejada na lista apresentada." at bounding box center [368, 194] width 418 height 13
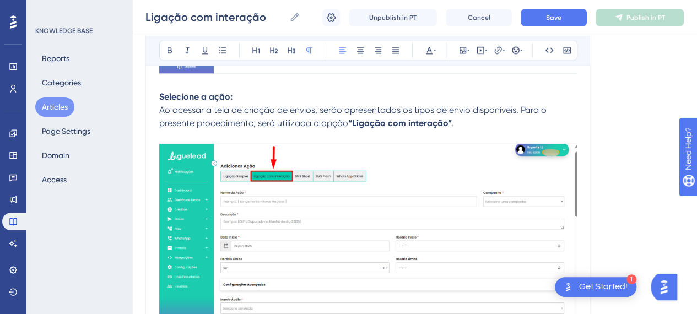
scroll to position [881, 0]
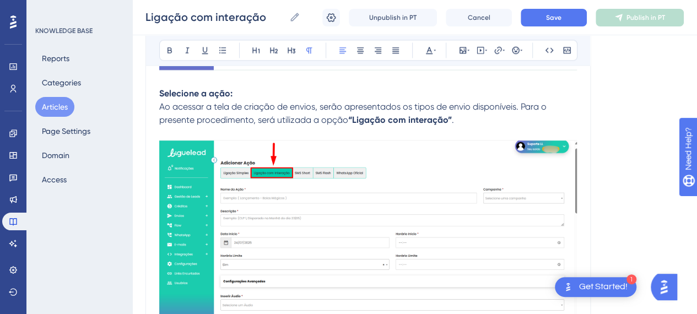
click at [207, 90] on strong "Selecione a ação:" at bounding box center [195, 93] width 73 height 10
drag, startPoint x: 307, startPoint y: 103, endPoint x: 230, endPoint y: 96, distance: 77.5
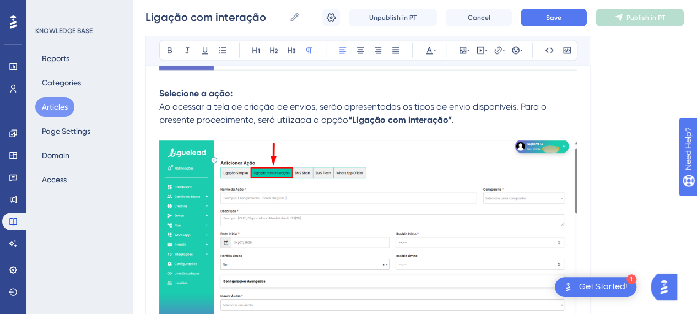
click at [307, 102] on span "Ao acessar a tela de criação de envios, serão apresentados os tipos de envio di…" at bounding box center [353, 113] width 389 height 24
drag, startPoint x: 159, startPoint y: 89, endPoint x: 163, endPoint y: 94, distance: 6.2
click at [164, 97] on strong "Selecione a ação:" at bounding box center [195, 93] width 73 height 10
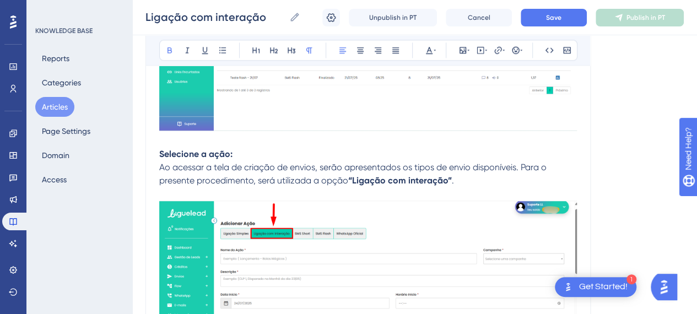
scroll to position [826, 0]
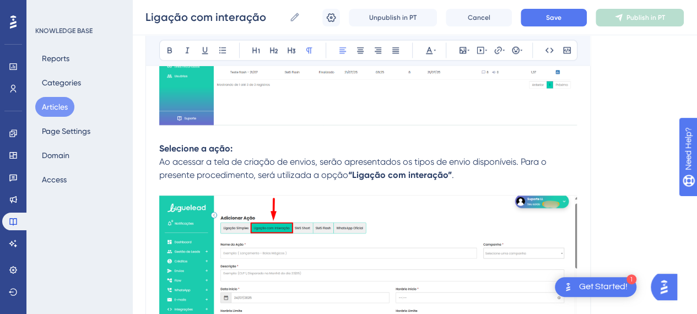
drag, startPoint x: 176, startPoint y: 155, endPoint x: 169, endPoint y: 146, distance: 11.8
click at [176, 155] on p "Ao acessar a tela de criação de envios, serão apresentados os tipos de envio di…" at bounding box center [368, 168] width 418 height 26
click at [167, 143] on strong "Selecione a ação:" at bounding box center [195, 148] width 73 height 10
click at [160, 148] on strong "Selecione a ação:" at bounding box center [195, 148] width 73 height 10
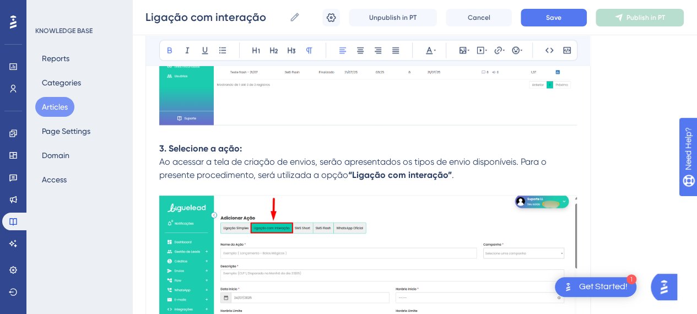
drag, startPoint x: 255, startPoint y: 148, endPoint x: 147, endPoint y: 148, distance: 108.0
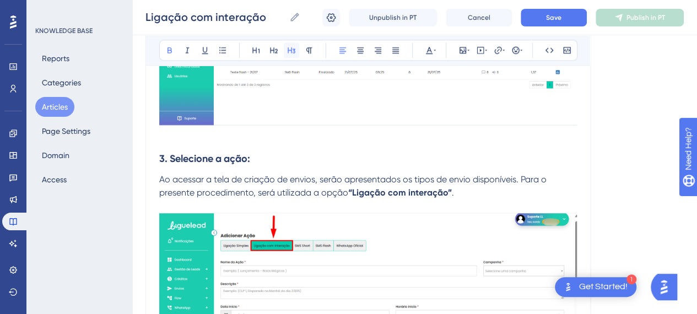
drag, startPoint x: 295, startPoint y: 52, endPoint x: 270, endPoint y: 114, distance: 67.0
click at [295, 52] on icon at bounding box center [291, 50] width 9 height 9
click at [266, 153] on h3 "3. Selecione a ação:" at bounding box center [368, 151] width 418 height 44
click at [285, 181] on span "Ao acessar a tela de criação de envios, serão apresentados os tipos de envio di…" at bounding box center [353, 186] width 389 height 24
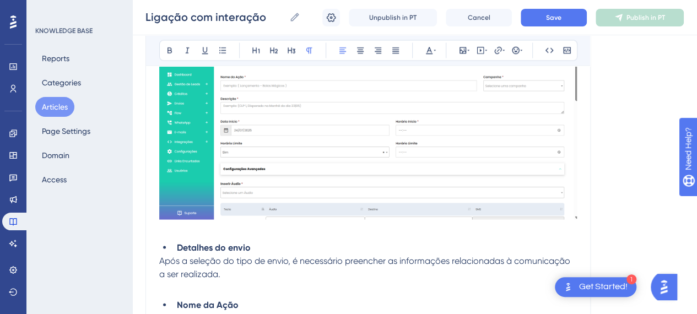
scroll to position [1047, 0]
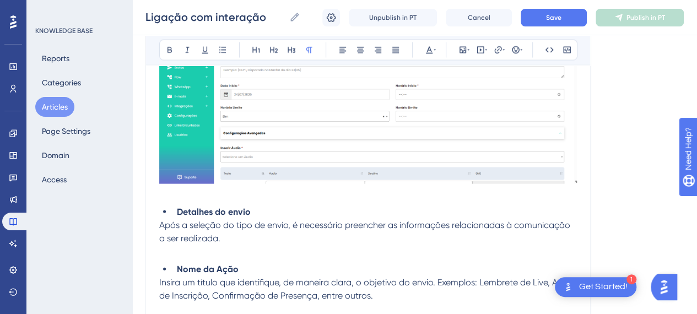
click at [274, 194] on p at bounding box center [368, 194] width 418 height 13
click at [291, 199] on p at bounding box center [368, 194] width 418 height 13
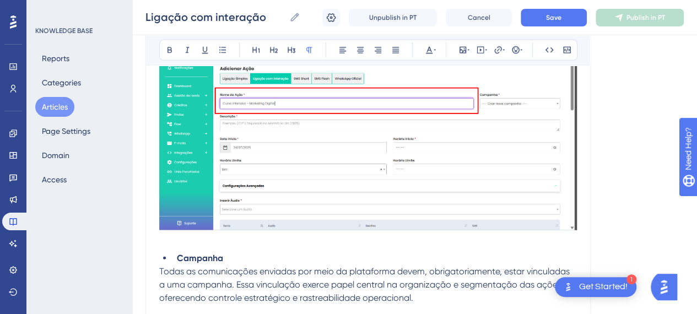
click at [287, 243] on p at bounding box center [368, 240] width 418 height 13
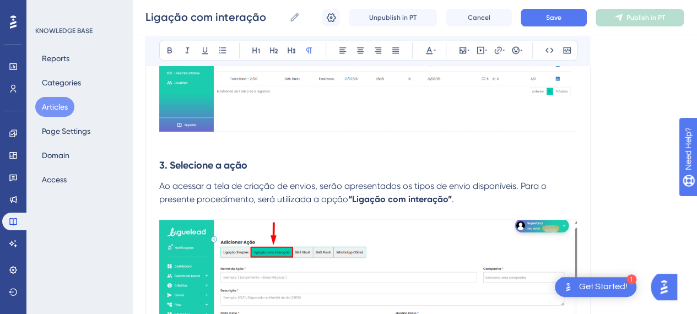
scroll to position [771, 0]
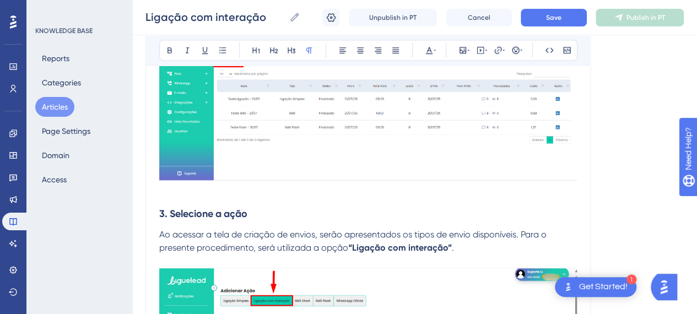
click at [284, 235] on span "Ao acessar a tela de criação de envios, serão apresentados os tipos de envio di…" at bounding box center [353, 241] width 389 height 24
click at [470, 252] on p "Ao acessar a tela de criação de envios, serão apresentados os tipos de envio di…" at bounding box center [368, 241] width 418 height 26
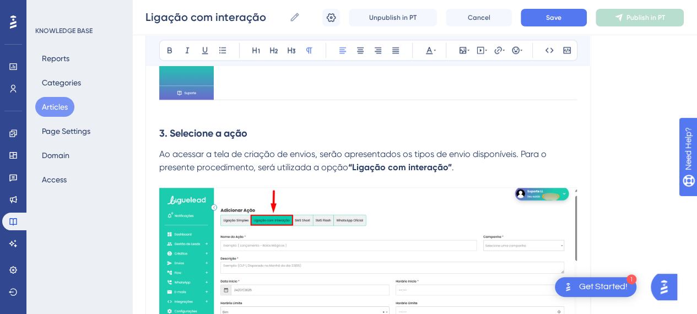
scroll to position [992, 0]
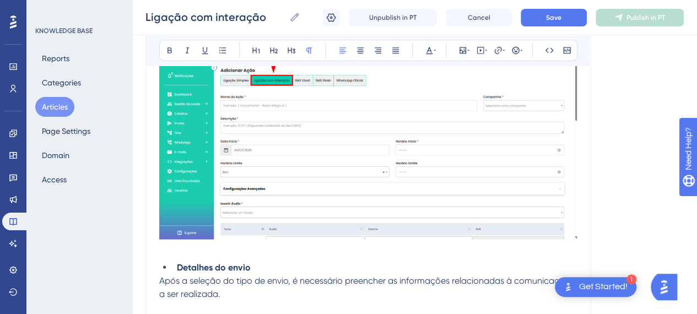
click at [227, 248] on p at bounding box center [368, 249] width 418 height 13
click at [178, 265] on strong "Detalhes do envio" at bounding box center [214, 267] width 74 height 10
drag, startPoint x: 178, startPoint y: 265, endPoint x: 150, endPoint y: 263, distance: 28.1
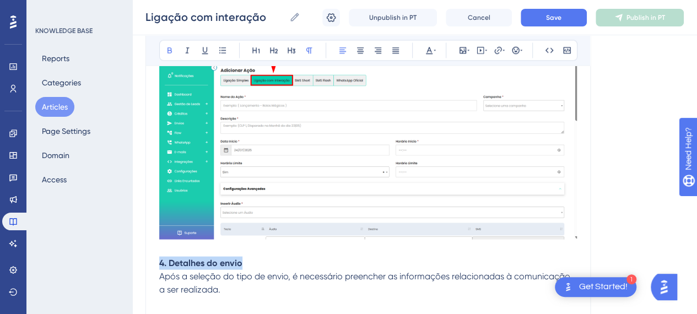
drag, startPoint x: 254, startPoint y: 260, endPoint x: 158, endPoint y: 252, distance: 96.2
click at [294, 43] on button at bounding box center [291, 49] width 15 height 15
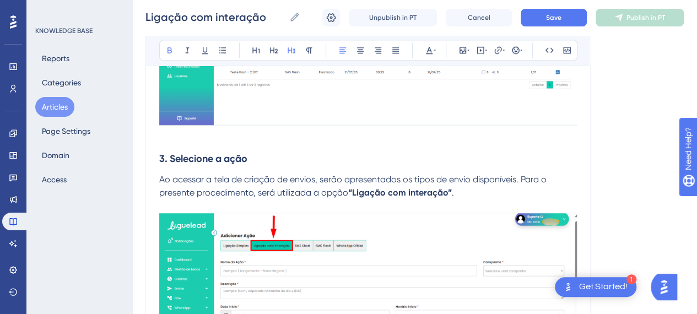
click at [332, 178] on span "Ao acessar a tela de criação de envios, serão apresentados os tipos de envio di…" at bounding box center [353, 186] width 389 height 24
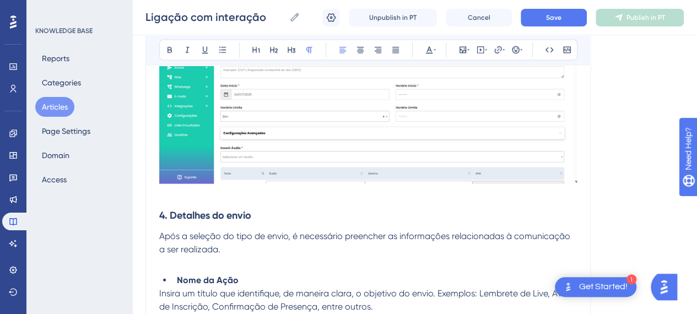
click at [300, 209] on h3 "4. Detalhes do envio" at bounding box center [368, 215] width 418 height 29
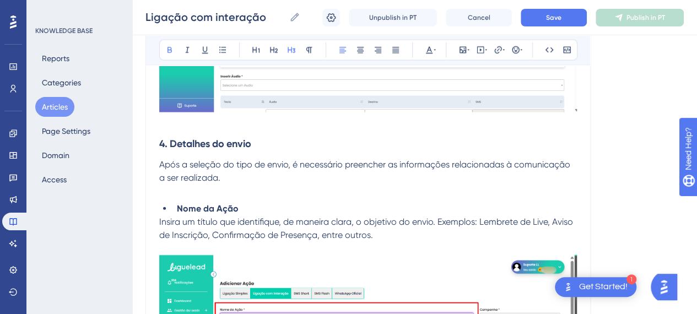
scroll to position [1157, 0]
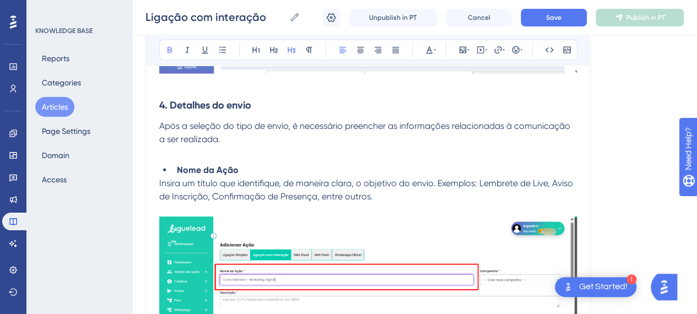
click at [249, 157] on p at bounding box center [368, 152] width 418 height 13
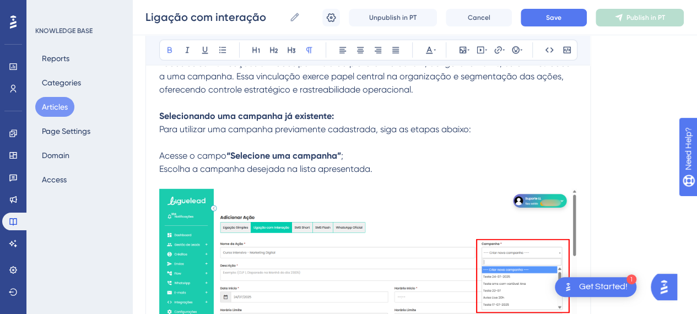
scroll to position [1543, 0]
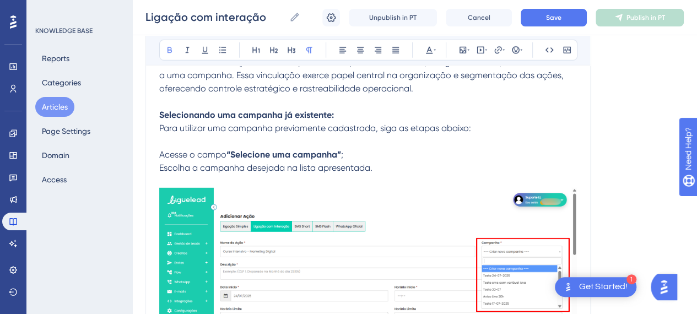
click at [350, 135] on p at bounding box center [368, 141] width 418 height 13
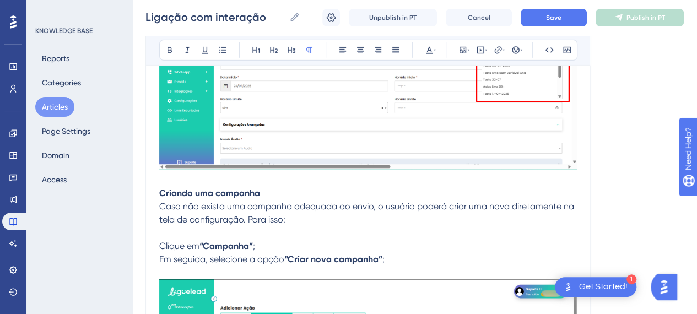
scroll to position [1763, 0]
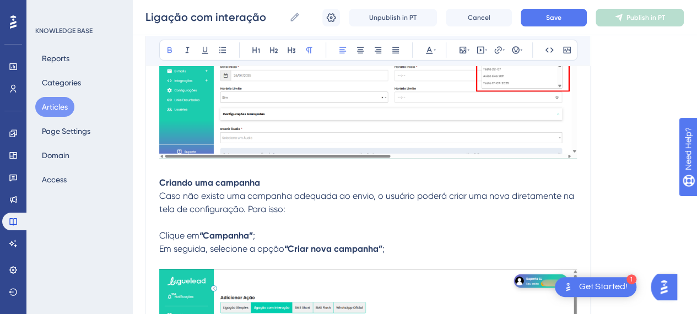
click at [234, 177] on strong "Criando uma campanha" at bounding box center [209, 182] width 101 height 10
click at [295, 229] on p "Clique em “Campanha” ;" at bounding box center [368, 235] width 418 height 13
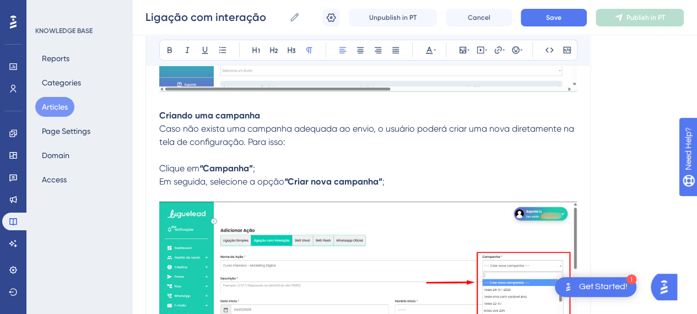
scroll to position [1873, 0]
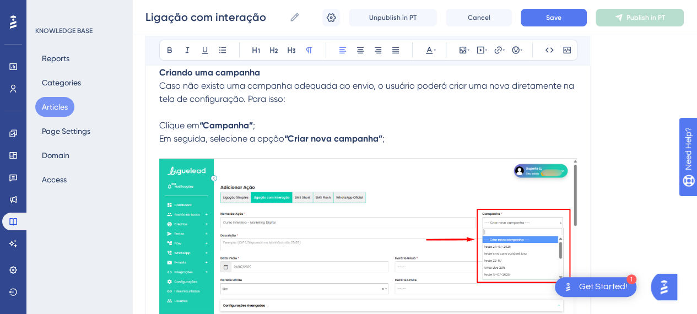
click at [291, 101] on p "Caso não exista uma campanha adequada ao envio, o usuário poderá criar uma nova…" at bounding box center [368, 92] width 418 height 26
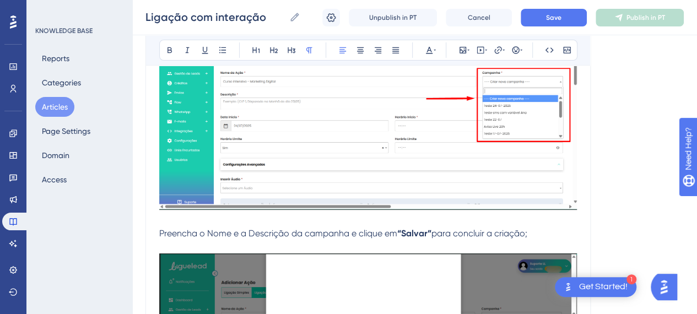
scroll to position [2093, 0]
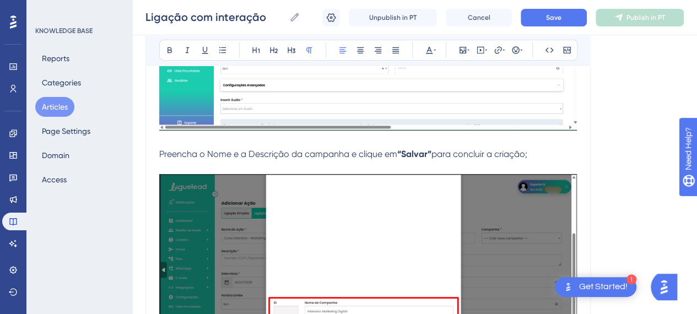
click at [201, 149] on span "Preencha o Nome e a Descrição da campanha e clique em" at bounding box center [278, 154] width 238 height 10
click at [472, 151] on span "para concluir a criação;" at bounding box center [479, 154] width 96 height 10
click at [558, 153] on p "Preencha o Nome e a Descrição da campanha e clique em “Salvar” para concluir a …" at bounding box center [368, 154] width 418 height 13
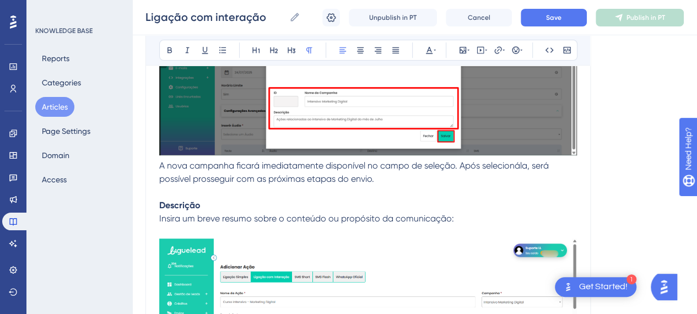
scroll to position [2314, 0]
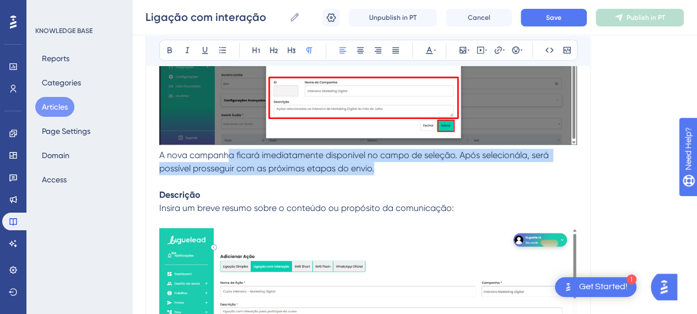
drag, startPoint x: 227, startPoint y: 158, endPoint x: 385, endPoint y: 166, distance: 157.7
click at [385, 166] on p "A nova campanha ficará imediatamente disponível no campo de seleção. Após selec…" at bounding box center [368, 162] width 418 height 26
drag, startPoint x: 385, startPoint y: 166, endPoint x: 272, endPoint y: 195, distance: 116.6
click at [384, 166] on p "A nova campanha ficará imediatamente disponível no campo de seleção. Após selec…" at bounding box center [368, 162] width 418 height 26
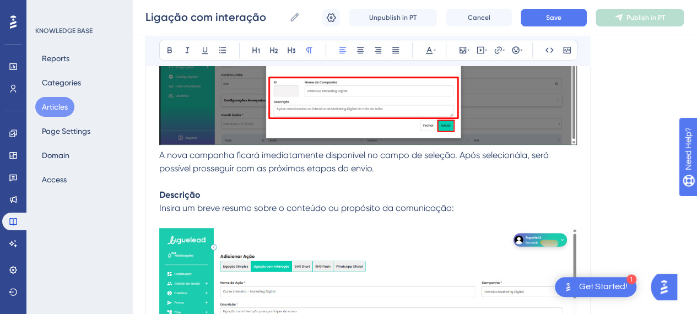
click at [228, 203] on span "Insira um breve resumo sobre o conteúdo ou propósito da comunicação:" at bounding box center [306, 208] width 295 height 10
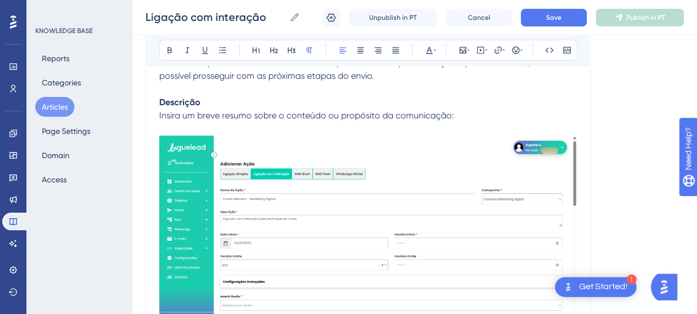
scroll to position [2424, 0]
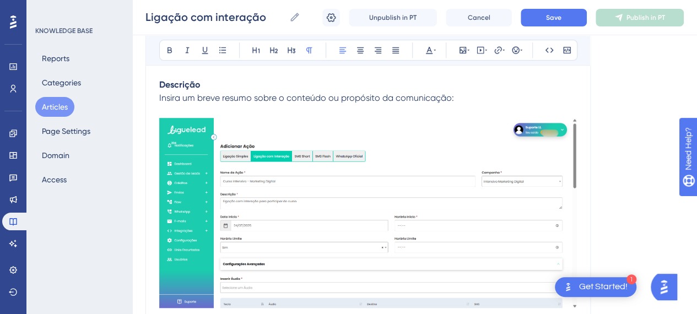
click at [376, 210] on img at bounding box center [368, 213] width 418 height 191
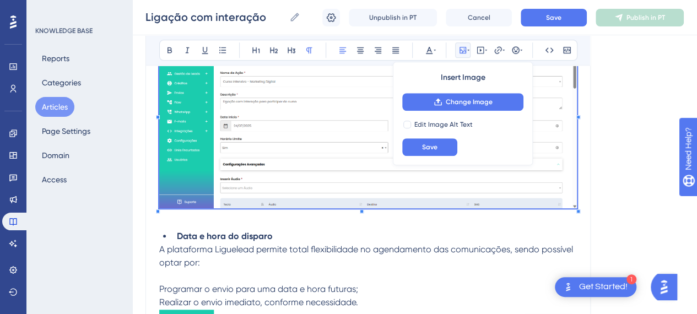
scroll to position [2534, 0]
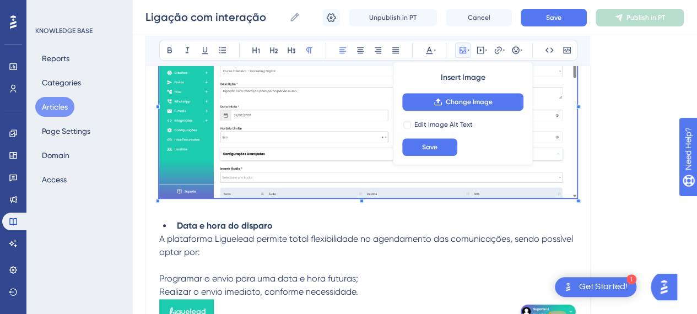
click at [224, 221] on strong "Data e hora do disparo" at bounding box center [225, 225] width 96 height 10
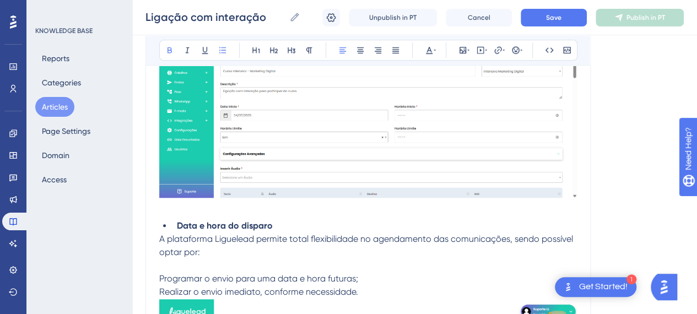
click at [253, 228] on strong "Data e hora do disparo" at bounding box center [225, 225] width 96 height 10
drag, startPoint x: 278, startPoint y: 221, endPoint x: 155, endPoint y: 224, distance: 122.3
click at [252, 230] on li "Data e hora do disparo" at bounding box center [374, 225] width 404 height 13
click at [297, 232] on p "A plataforma Liguelead permite total flexibilidade no agendamento das comunicaç…" at bounding box center [368, 245] width 418 height 26
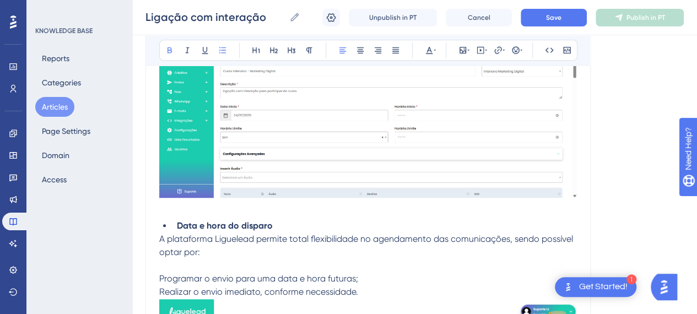
click at [177, 223] on strong "Data e hora do disparo" at bounding box center [225, 225] width 96 height 10
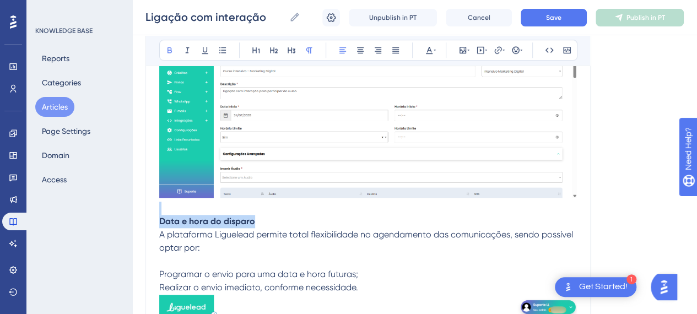
drag, startPoint x: 264, startPoint y: 216, endPoint x: 186, endPoint y: 138, distance: 109.9
click at [294, 50] on icon at bounding box center [292, 50] width 8 height 6
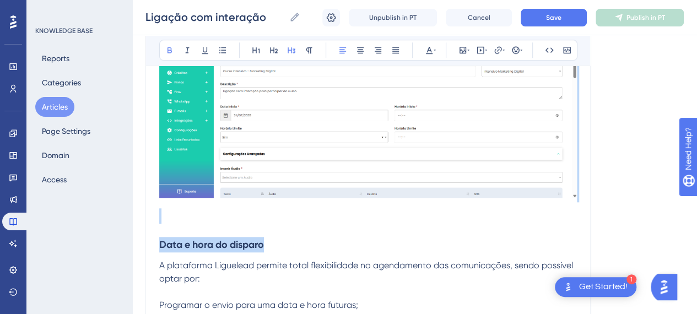
click at [172, 251] on h3 "Data e hora do disparo" at bounding box center [368, 244] width 418 height 29
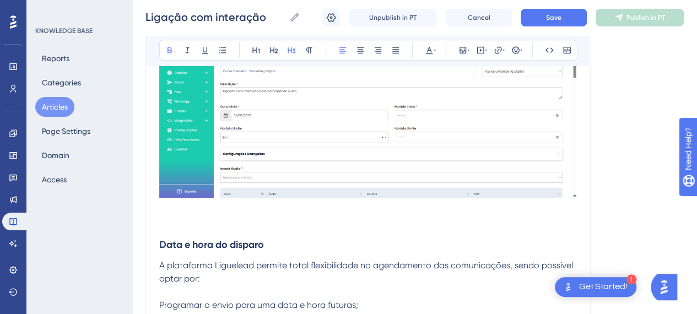
click at [165, 221] on h3 at bounding box center [368, 216] width 418 height 29
click at [159, 243] on strong "Data e hora do disparo" at bounding box center [211, 245] width 105 height 12
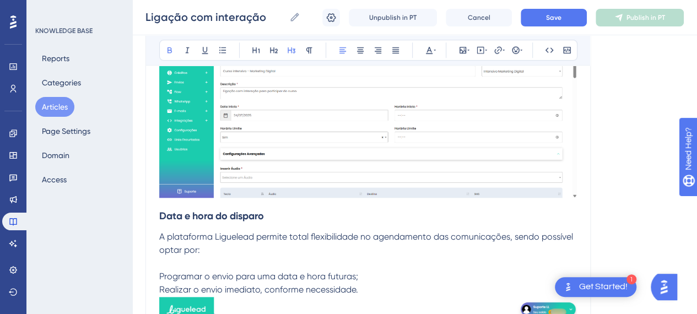
click at [290, 240] on p "A plataforma Liguelead permite total flexibilidade no agendamento das comunicaç…" at bounding box center [368, 243] width 418 height 26
click at [172, 263] on p at bounding box center [368, 263] width 418 height 13
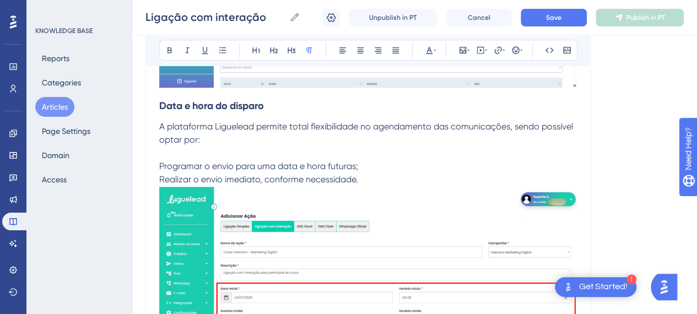
click at [159, 105] on strong "Data e hora do disparo" at bounding box center [211, 106] width 105 height 12
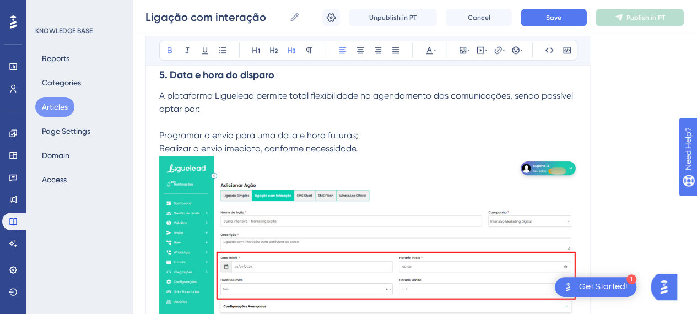
scroll to position [2699, 0]
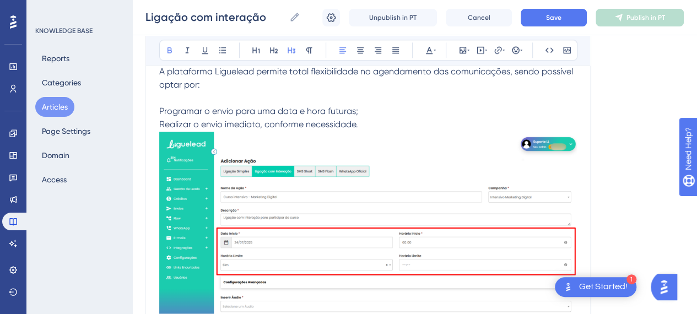
click at [198, 99] on p at bounding box center [368, 97] width 418 height 13
click at [388, 112] on p "Programar o envio para uma data e hora futuras;" at bounding box center [368, 111] width 418 height 13
click at [387, 121] on p "Realizar o envio imediato, conforme necessidade." at bounding box center [368, 124] width 418 height 13
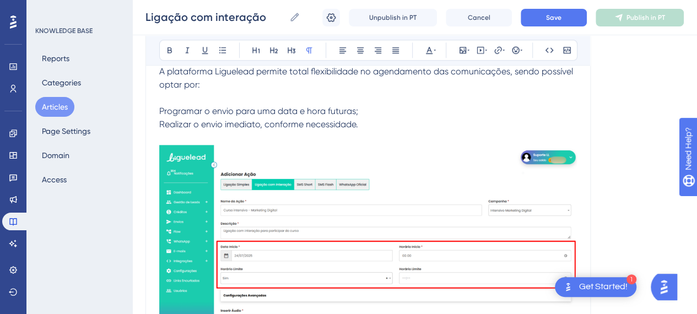
scroll to position [2644, 0]
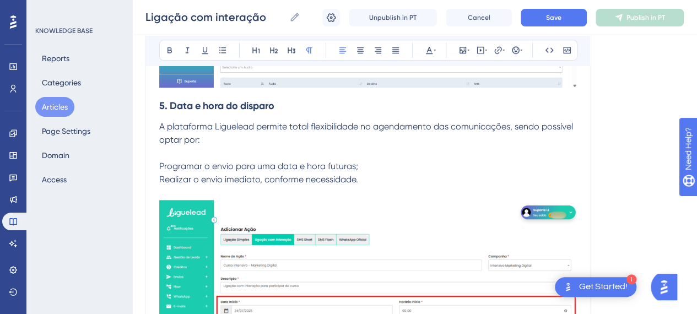
click at [231, 164] on span "Programar o envio para uma data e hora futuras;" at bounding box center [258, 166] width 199 height 10
click at [160, 165] on span "Programar o envio para uma data e hora futuras;" at bounding box center [258, 166] width 199 height 10
drag, startPoint x: 225, startPoint y: 51, endPoint x: 218, endPoint y: 63, distance: 13.8
click at [224, 51] on icon at bounding box center [222, 50] width 9 height 9
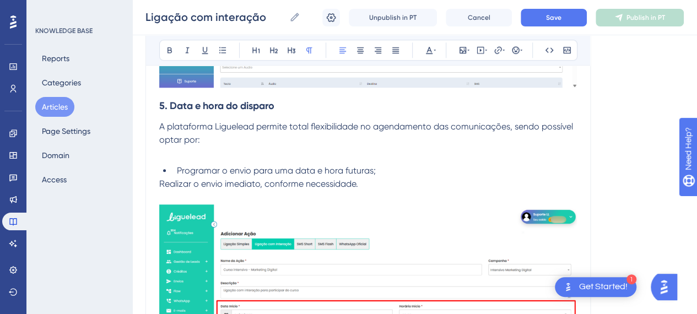
click at [160, 180] on span "Realizar o envio imediato, conforme necessidade." at bounding box center [258, 183] width 199 height 10
click at [221, 53] on icon at bounding box center [222, 50] width 9 height 9
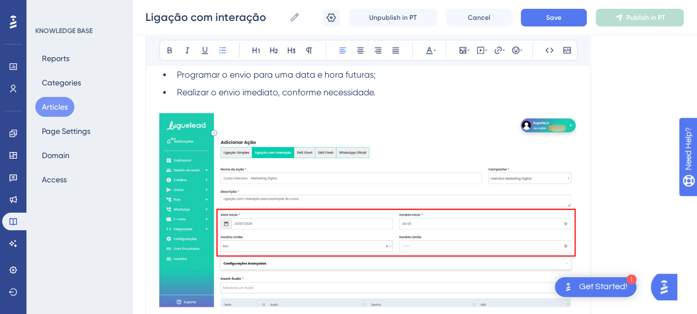
scroll to position [2810, 0]
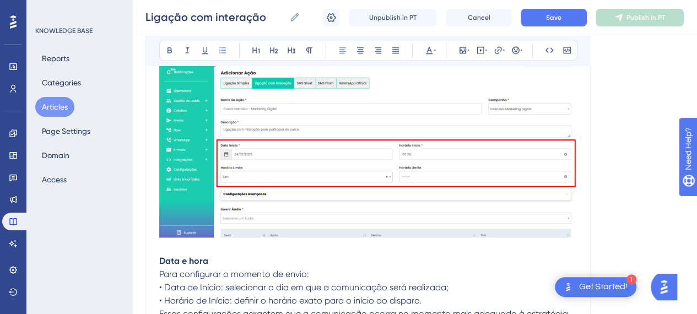
click at [357, 203] on img at bounding box center [368, 140] width 418 height 194
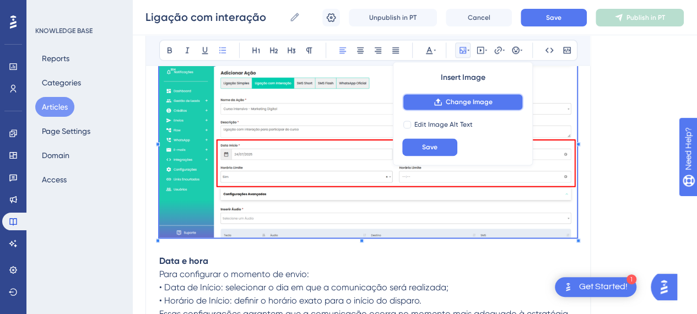
click at [453, 107] on button "Change Image" at bounding box center [462, 102] width 121 height 18
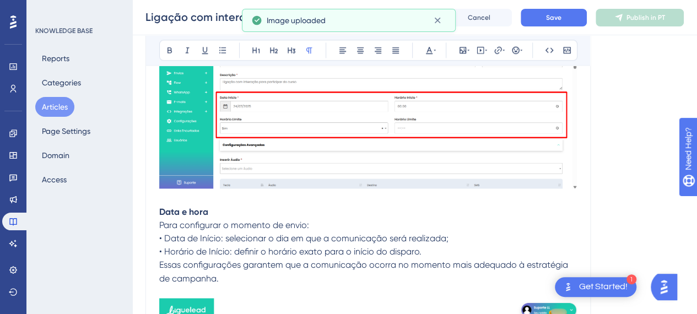
scroll to position [2865, 0]
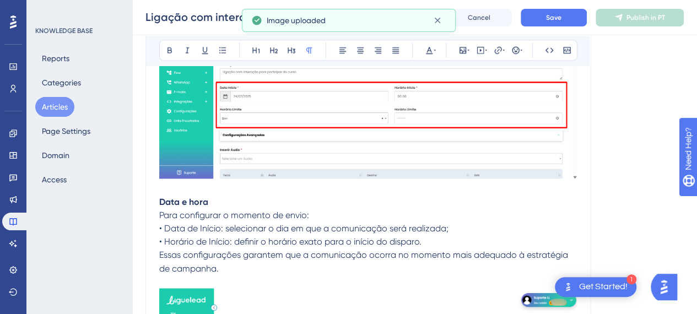
click at [207, 196] on p "Data e hora" at bounding box center [368, 202] width 418 height 13
click at [161, 200] on strong "Data e hora" at bounding box center [183, 202] width 49 height 10
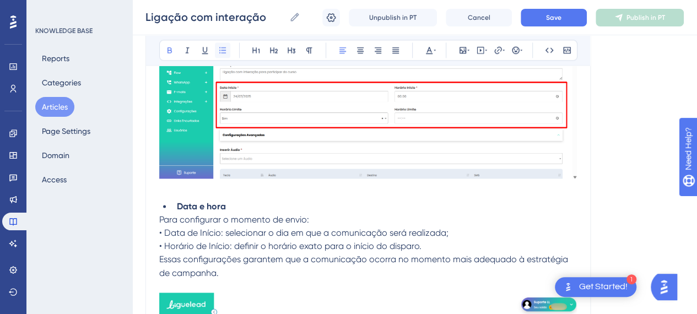
click at [224, 52] on icon at bounding box center [222, 50] width 7 height 6
click at [311, 213] on p "Para configurar o momento de envio:" at bounding box center [368, 219] width 418 height 13
drag, startPoint x: 177, startPoint y: 206, endPoint x: 143, endPoint y: 206, distance: 34.2
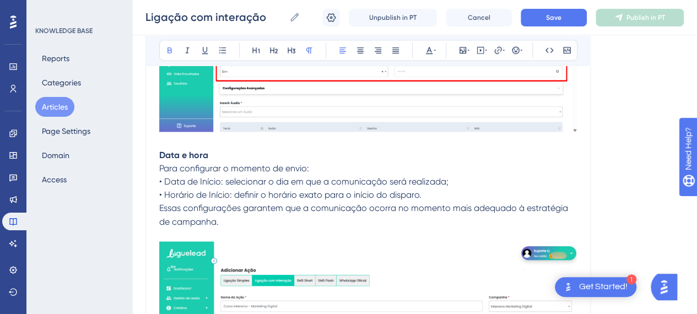
scroll to position [2810, 0]
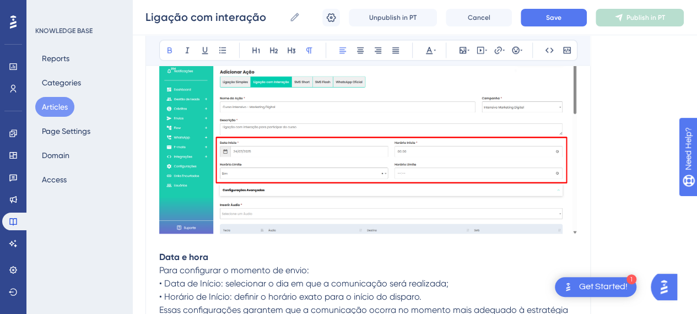
click at [240, 256] on p "Data e hora" at bounding box center [368, 257] width 418 height 13
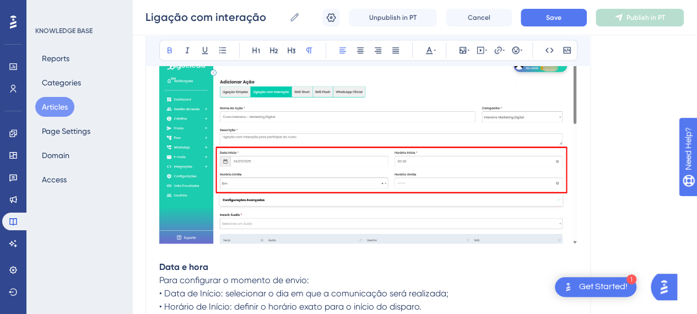
scroll to position [2865, 0]
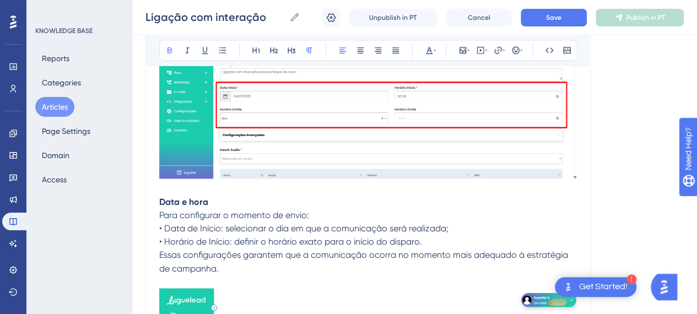
drag, startPoint x: 217, startPoint y: 224, endPoint x: 289, endPoint y: 218, distance: 72.4
click at [218, 223] on span "• Data de Início: selecionar o dia em que a comunicação será realizada;" at bounding box center [303, 228] width 289 height 10
click at [331, 215] on p "Para configurar o momento de envio:" at bounding box center [368, 215] width 418 height 13
drag, startPoint x: 164, startPoint y: 225, endPoint x: 156, endPoint y: 227, distance: 7.9
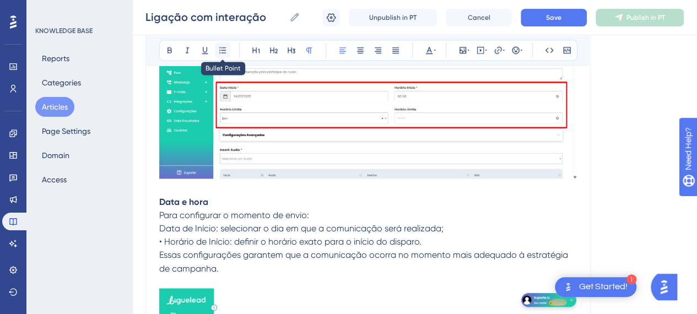
click at [223, 56] on button at bounding box center [222, 49] width 15 height 15
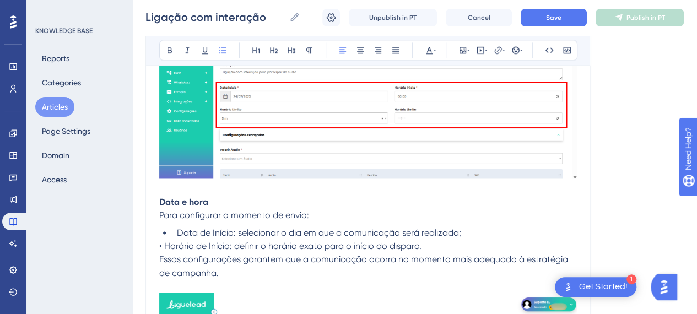
click at [163, 242] on span "• Horário de Início: definir o horário exato para o início do disparo." at bounding box center [290, 246] width 262 height 10
click at [221, 50] on icon at bounding box center [222, 50] width 7 height 6
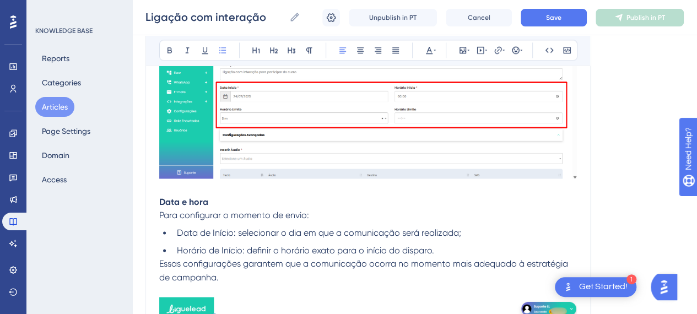
click at [259, 273] on p "Essas configurações garantem que a comunicação ocorra no momento mais adequado …" at bounding box center [368, 270] width 418 height 26
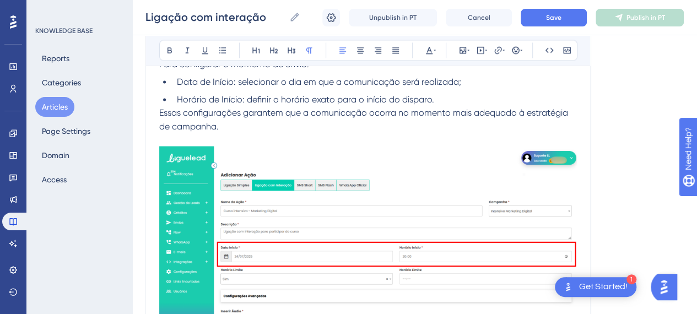
scroll to position [3085, 0]
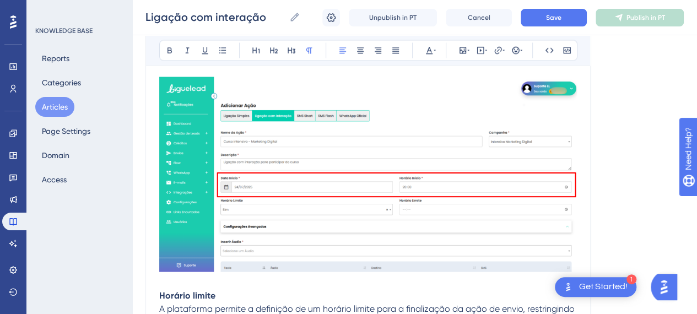
click at [304, 185] on img at bounding box center [368, 174] width 418 height 195
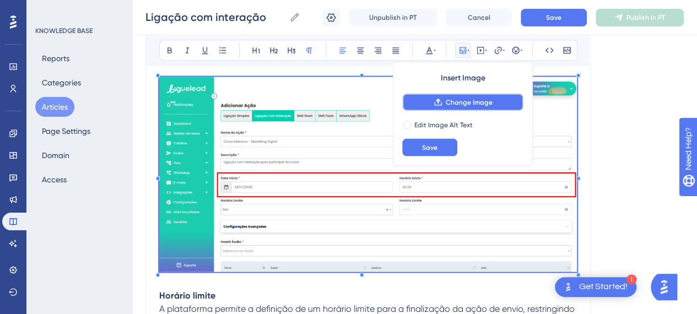
click at [444, 110] on button "Change Image" at bounding box center [462, 102] width 121 height 18
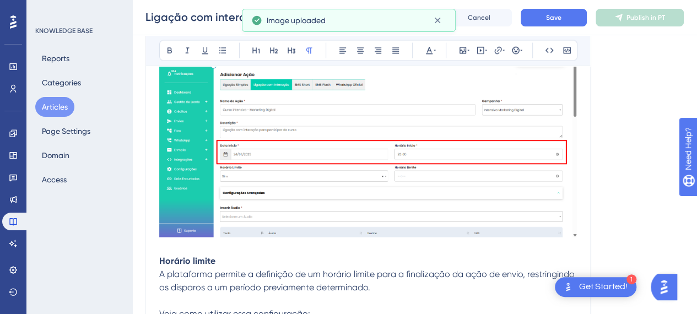
scroll to position [3140, 0]
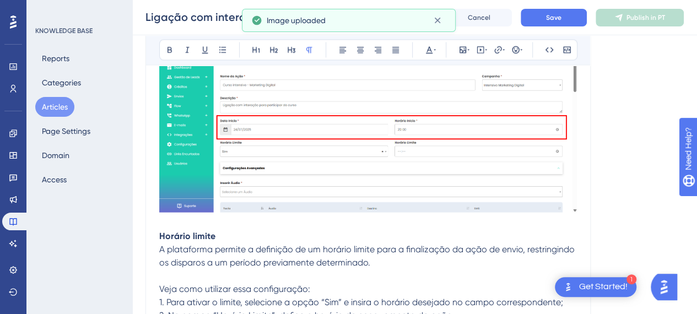
click at [160, 235] on strong "Horário limite" at bounding box center [187, 236] width 56 height 10
click at [225, 50] on icon at bounding box center [222, 50] width 7 height 6
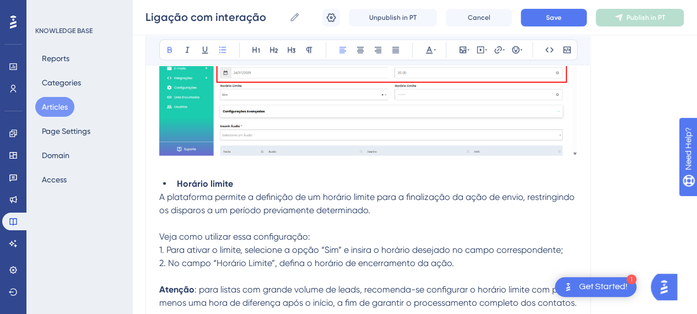
scroll to position [3250, 0]
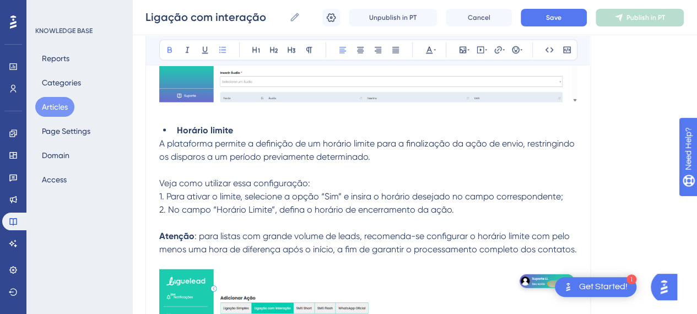
click at [184, 191] on span "1. Para ativar o limite, selecione a opção “Sim” e insira o horário desejado no…" at bounding box center [361, 196] width 404 height 10
click at [301, 187] on p "Veja como utilizar essa configuração:" at bounding box center [368, 183] width 418 height 13
click at [176, 170] on p at bounding box center [368, 170] width 418 height 13
click at [365, 191] on span "1. Para ativar o limite, selecione a opção “Sim” e insira o horário desejado no…" at bounding box center [361, 196] width 404 height 10
click at [489, 219] on p at bounding box center [368, 223] width 418 height 13
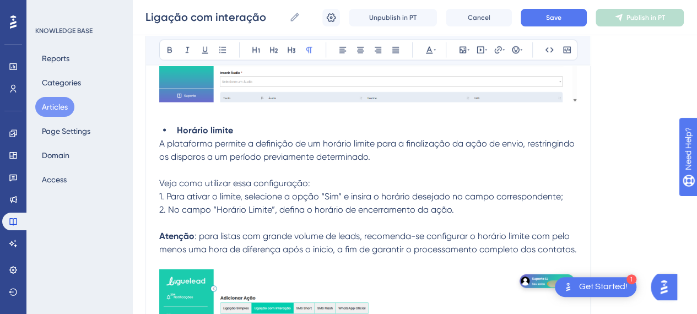
click at [237, 209] on span "2. No campo “Horário Limite”, defina o horário de encerramento da ação." at bounding box center [306, 209] width 295 height 10
click at [331, 191] on span "1. Para ativar o limite, selecione a opção “Sim” e insira o horário desejado no…" at bounding box center [361, 196] width 404 height 10
drag, startPoint x: 316, startPoint y: 180, endPoint x: 160, endPoint y: 180, distance: 156.5
click at [160, 180] on p "Veja como utilizar essa configuração:" at bounding box center [368, 183] width 418 height 13
click at [165, 193] on span "1. Para ativar o limite, selecione a opção “Sim” e insira o horário desejado no…" at bounding box center [361, 196] width 404 height 10
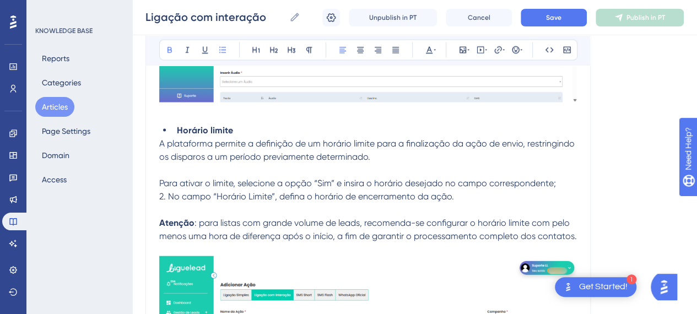
click at [238, 130] on li "Horário limite" at bounding box center [374, 130] width 404 height 13
click at [170, 192] on span "2. No campo “Horário Limite”, defina o horário de encerramento da ação." at bounding box center [306, 196] width 295 height 10
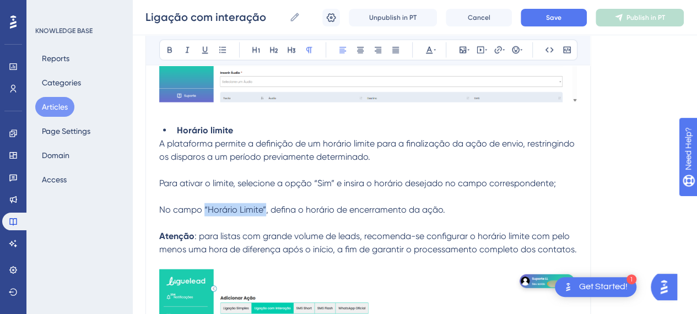
drag, startPoint x: 264, startPoint y: 205, endPoint x: 204, endPoint y: 205, distance: 60.6
click at [204, 205] on span "No campo “Horário Limite”, defina o horário de encerramento da ação." at bounding box center [302, 209] width 286 height 10
drag, startPoint x: 172, startPoint y: 50, endPoint x: 242, endPoint y: 121, distance: 99.7
click at [172, 51] on icon at bounding box center [169, 50] width 9 height 9
drag, startPoint x: 336, startPoint y: 180, endPoint x: 315, endPoint y: 179, distance: 21.5
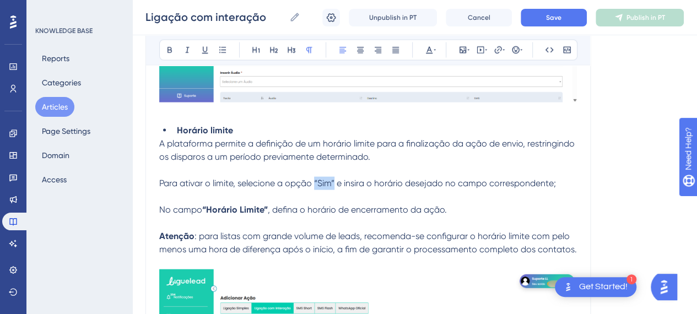
click at [315, 179] on span "Para ativar o limite, selecione a opção “Sim” e insira o horário desejado no ca…" at bounding box center [357, 183] width 397 height 10
click at [163, 51] on button at bounding box center [169, 49] width 15 height 15
click at [389, 185] on span "e insira o horário desejado no campo correspondente;" at bounding box center [443, 183] width 219 height 10
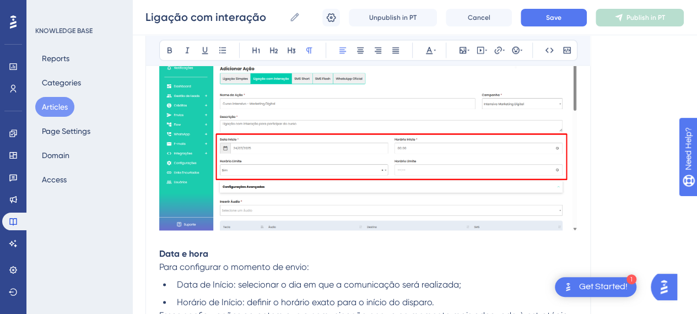
scroll to position [2920, 0]
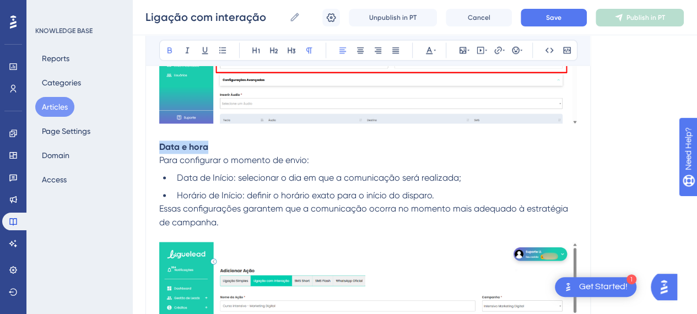
drag, startPoint x: 213, startPoint y: 145, endPoint x: 153, endPoint y: 151, distance: 59.8
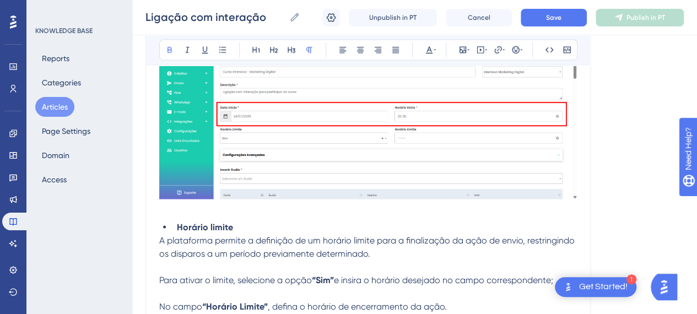
scroll to position [3195, 0]
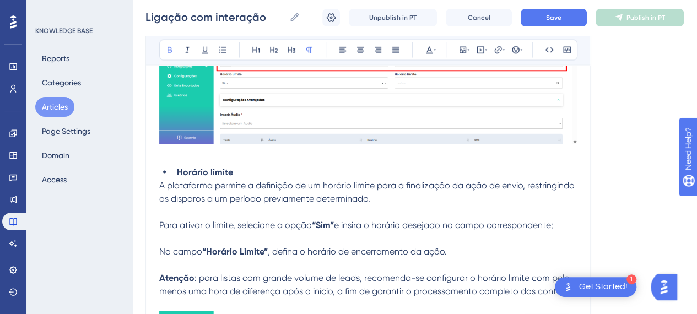
click at [244, 200] on span "A plataforma permite a definição de um horário limite para a finalização da açã…" at bounding box center [368, 192] width 418 height 24
drag, startPoint x: 392, startPoint y: 221, endPoint x: 386, endPoint y: 201, distance: 21.3
click at [392, 221] on span "e insira o horário desejado no campo correspondente;" at bounding box center [443, 225] width 219 height 10
click at [385, 186] on span "A plataforma permite a definição de um horário limite para a finalização da açã…" at bounding box center [368, 192] width 418 height 24
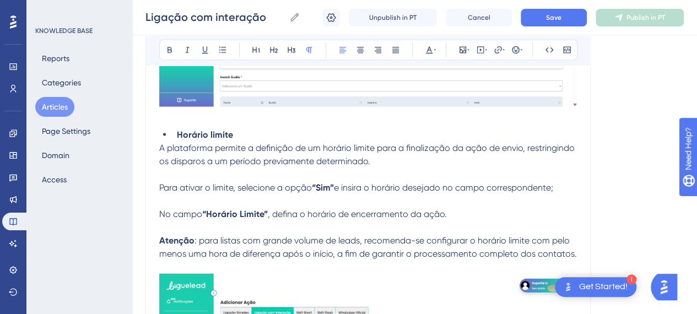
scroll to position [3250, 0]
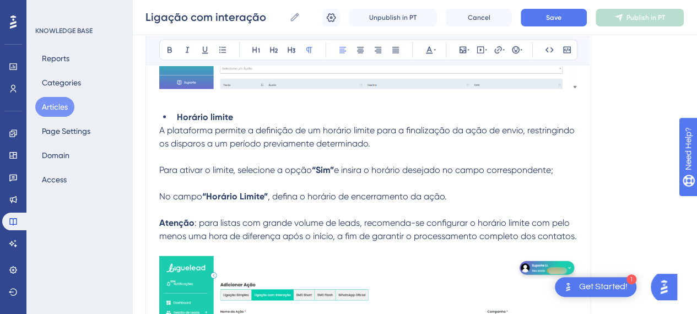
drag, startPoint x: 365, startPoint y: 168, endPoint x: 428, endPoint y: 168, distance: 62.3
click at [366, 168] on span "e insira o horário desejado no campo correspondente;" at bounding box center [443, 170] width 219 height 10
click at [234, 198] on strong "“Horário Limite”" at bounding box center [235, 196] width 66 height 10
click at [294, 210] on p at bounding box center [368, 209] width 418 height 13
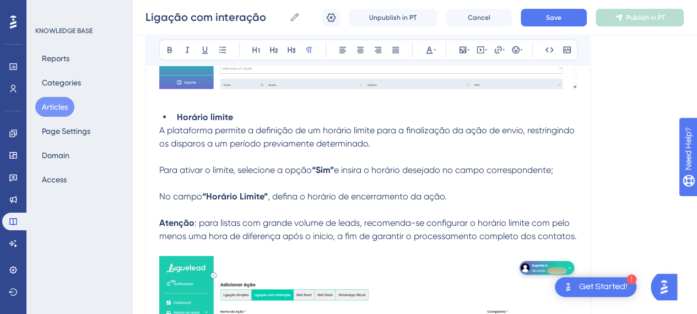
click at [459, 199] on p "No campo “Horário Limite” , defina o horário de encerramento da ação." at bounding box center [368, 196] width 418 height 13
click at [160, 168] on span "Para ativar o limite, selecione a opção" at bounding box center [235, 170] width 153 height 10
drag, startPoint x: 161, startPoint y: 193, endPoint x: 167, endPoint y: 196, distance: 6.4
click at [162, 193] on span "No campo" at bounding box center [180, 196] width 43 height 10
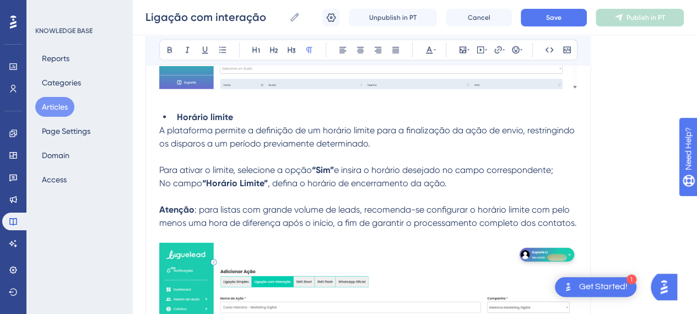
drag, startPoint x: 224, startPoint y: 199, endPoint x: 279, endPoint y: 203, distance: 55.2
click at [223, 199] on p at bounding box center [368, 196] width 418 height 13
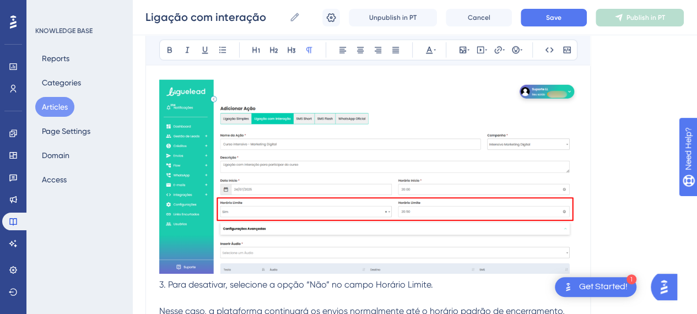
scroll to position [3471, 0]
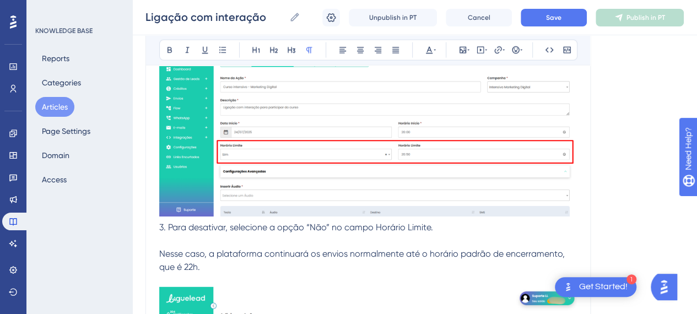
click at [418, 186] on img at bounding box center [368, 120] width 418 height 195
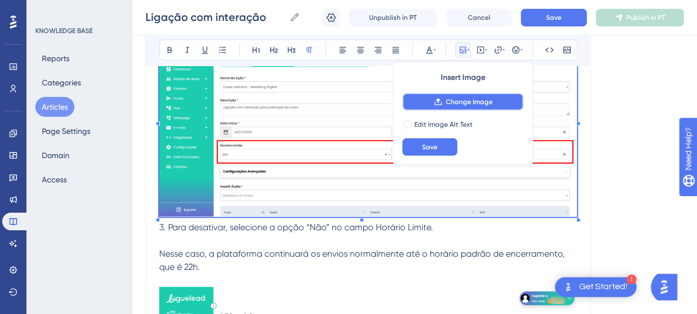
click at [467, 98] on span "Change Image" at bounding box center [469, 102] width 47 height 9
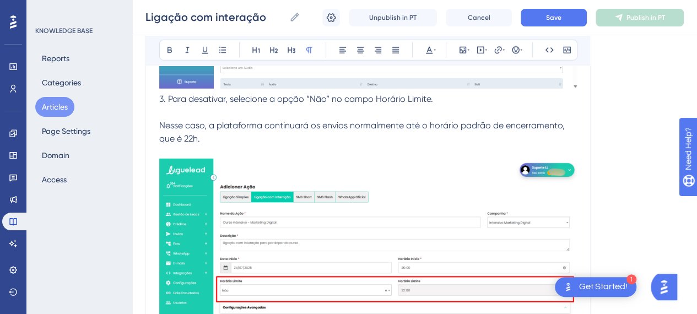
scroll to position [3526, 0]
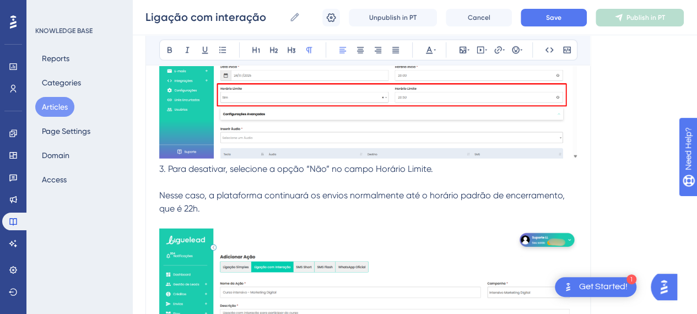
click at [171, 169] on span "3. Para desativar, selecione a opção “Não” no campo Horário Limite." at bounding box center [296, 169] width 274 height 10
click at [169, 170] on span "3. Para desativar, selecione a opção “Não” no campo Horário Limite." at bounding box center [296, 169] width 274 height 10
drag, startPoint x: 323, startPoint y: 167, endPoint x: 297, endPoint y: 165, distance: 26.0
click at [297, 165] on span "Para desativar, selecione a opção “Não” no campo Horário Limite." at bounding box center [291, 169] width 265 height 10
click at [169, 46] on icon at bounding box center [169, 50] width 9 height 9
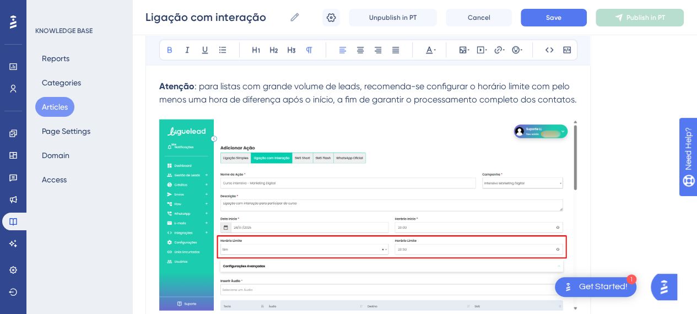
scroll to position [3305, 0]
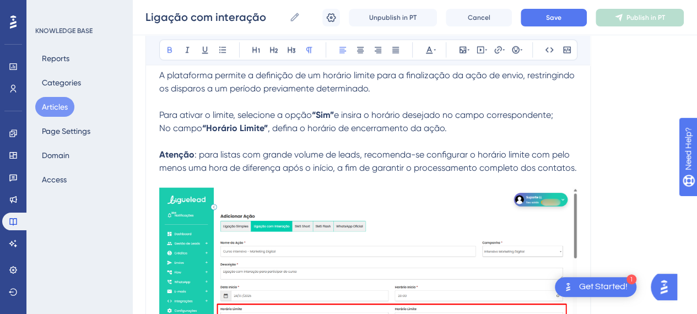
click at [395, 148] on p "Atenção : para listas com grande volume de leads, recomenda-se configurar o hor…" at bounding box center [368, 161] width 418 height 26
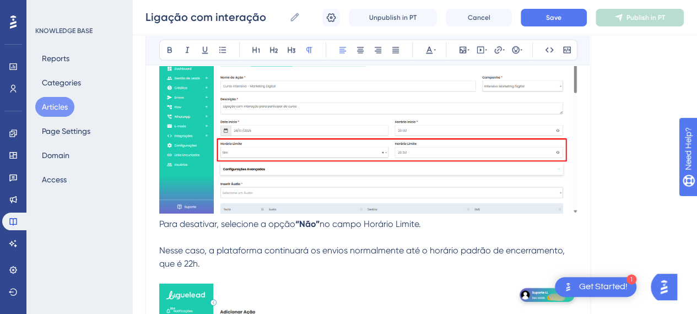
scroll to position [3636, 0]
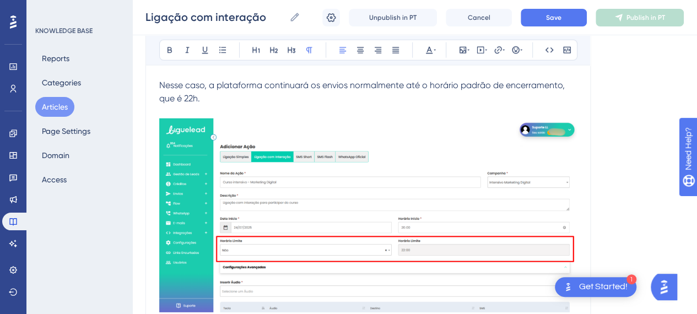
click at [424, 190] on img at bounding box center [368, 215] width 418 height 194
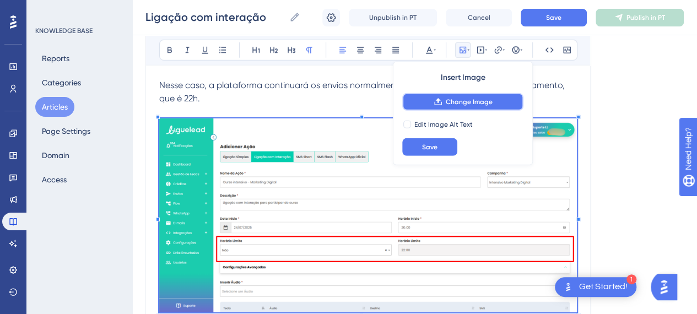
click at [442, 99] on icon at bounding box center [438, 102] width 9 height 9
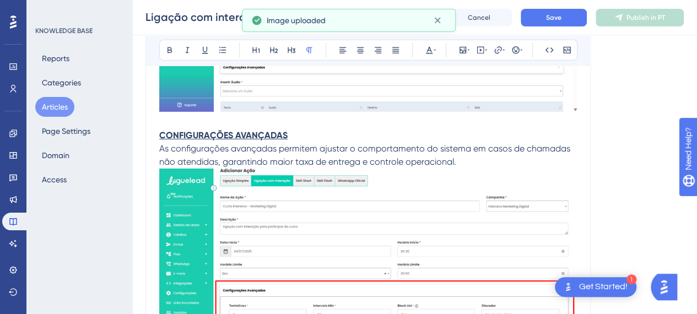
scroll to position [3856, 0]
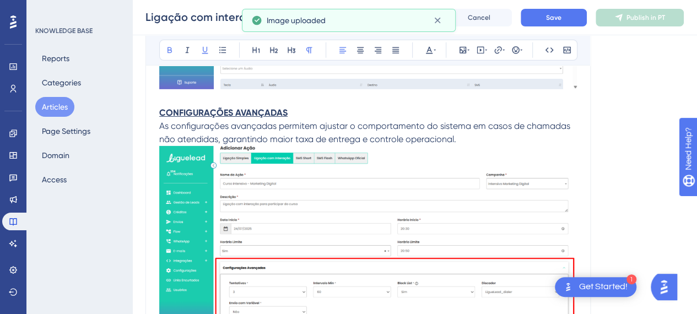
click at [258, 107] on strong "CONFIGURAÇÕES AVANÇADAS" at bounding box center [223, 112] width 128 height 10
click at [258, 109] on strong "CONFIGURAÇÕES AVANÇADAS" at bounding box center [223, 112] width 128 height 10
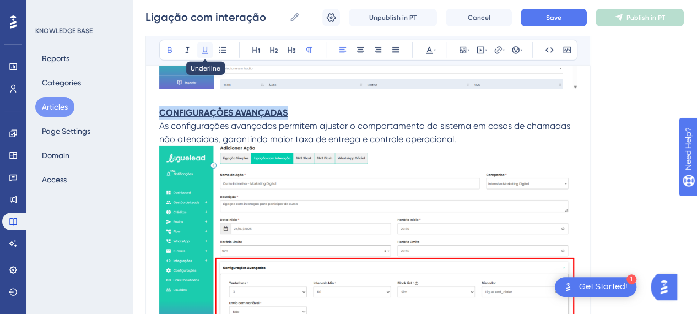
click at [203, 52] on icon at bounding box center [205, 50] width 9 height 9
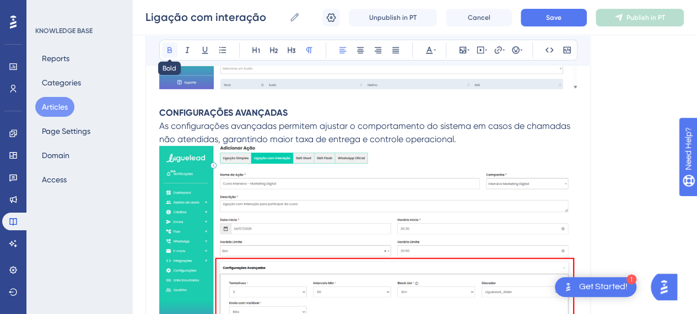
click at [166, 50] on icon at bounding box center [169, 50] width 9 height 9
click at [302, 121] on span "As configurações avançadas permitem ajustar o comportamento do sistema em casos…" at bounding box center [365, 133] width 413 height 24
click at [291, 107] on p "CONFIGURAÇÕES AVANÇADAS" at bounding box center [368, 112] width 418 height 13
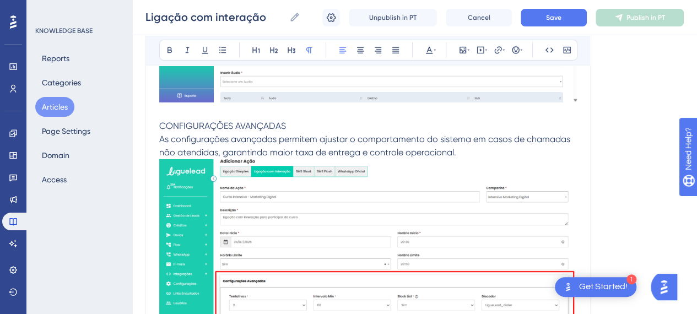
scroll to position [3746, 0]
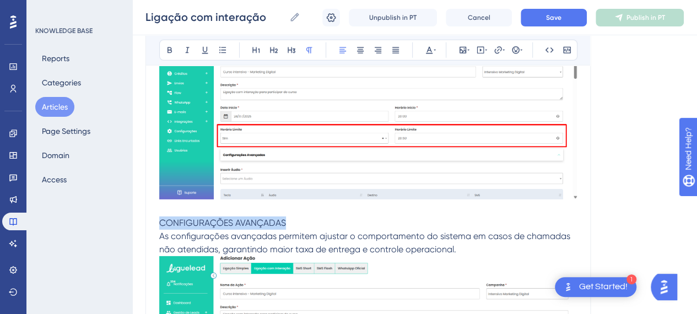
drag, startPoint x: 289, startPoint y: 222, endPoint x: 149, endPoint y: 223, distance: 139.9
click at [193, 218] on span "Configurações avançadas" at bounding box center [212, 223] width 107 height 10
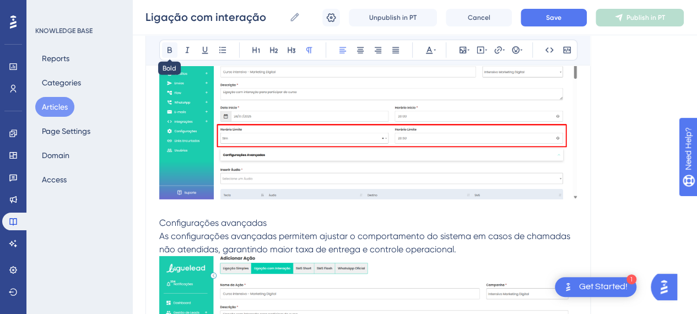
click at [171, 53] on icon at bounding box center [169, 50] width 9 height 9
click at [286, 224] on p "Configurações avançadas" at bounding box center [368, 223] width 418 height 13
click at [486, 250] on p "As configurações avançadas permitem ajustar o comportamento do sistema em casos…" at bounding box center [368, 243] width 418 height 26
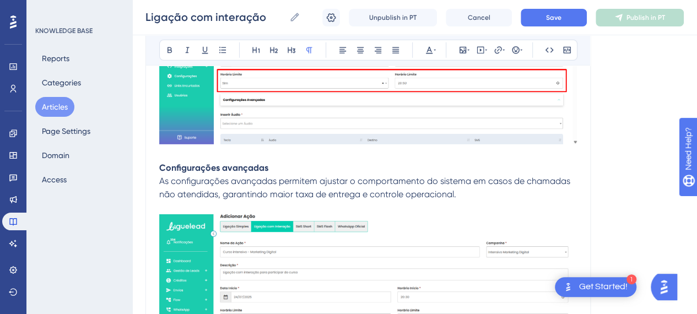
scroll to position [3967, 0]
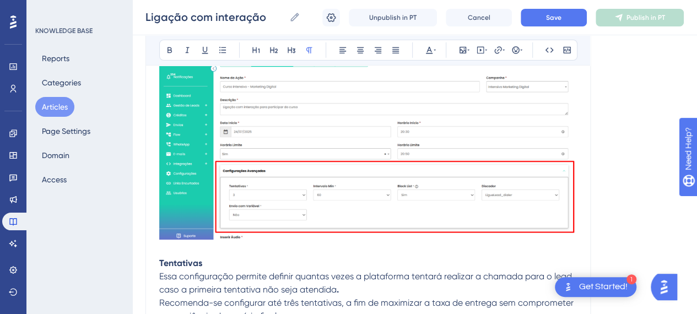
click at [451, 163] on img at bounding box center [368, 144] width 418 height 191
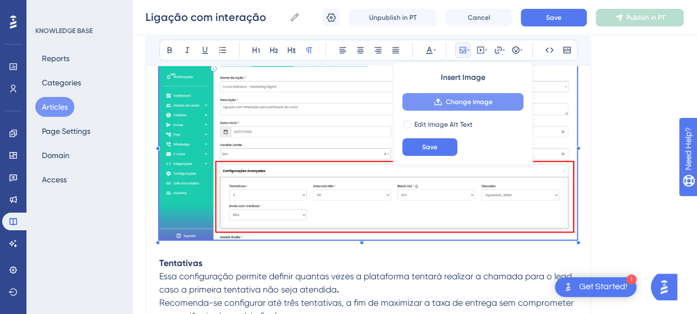
drag, startPoint x: 460, startPoint y: 89, endPoint x: 463, endPoint y: 94, distance: 6.2
click at [460, 90] on div "Insert Image Change Image Edit Image Alt Text Save" at bounding box center [463, 114] width 140 height 104
click at [464, 95] on button "Change Image" at bounding box center [462, 102] width 121 height 18
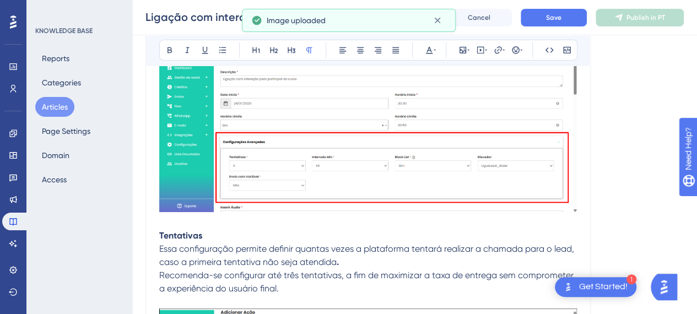
scroll to position [4022, 0]
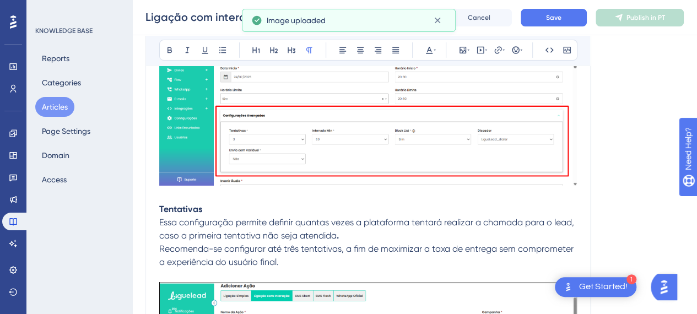
click at [198, 199] on p at bounding box center [368, 196] width 418 height 13
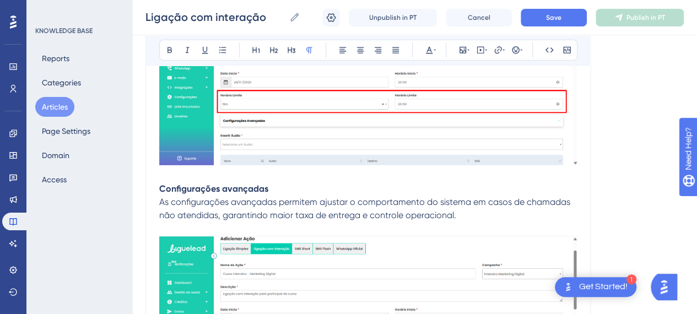
scroll to position [3856, 0]
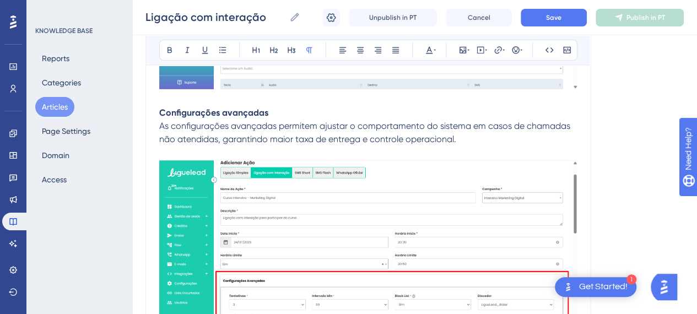
click at [161, 107] on strong "Configurações avançadas" at bounding box center [213, 112] width 109 height 10
drag, startPoint x: 224, startPoint y: 49, endPoint x: 228, endPoint y: 98, distance: 49.2
click at [224, 50] on icon at bounding box center [222, 50] width 7 height 6
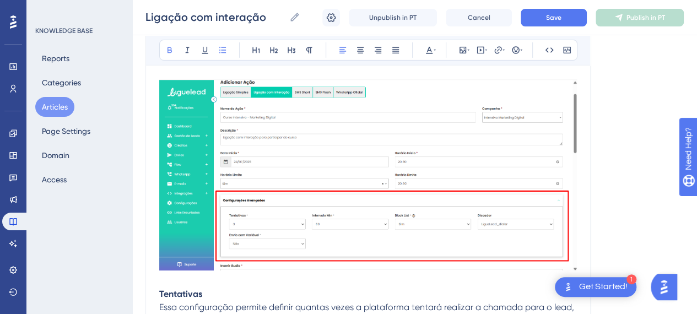
scroll to position [4077, 0]
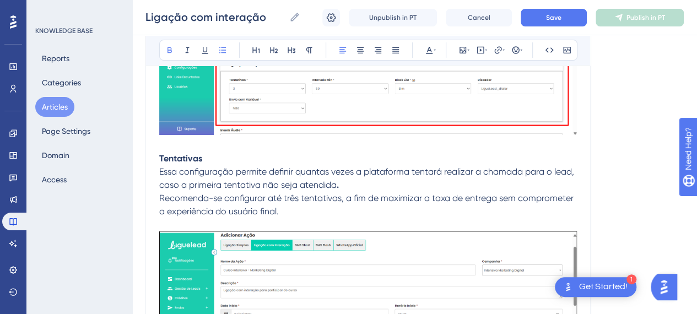
click at [160, 154] on strong "Tentativas" at bounding box center [180, 158] width 43 height 10
drag, startPoint x: 225, startPoint y: 53, endPoint x: 274, endPoint y: 115, distance: 79.2
click at [225, 53] on icon at bounding box center [222, 50] width 9 height 9
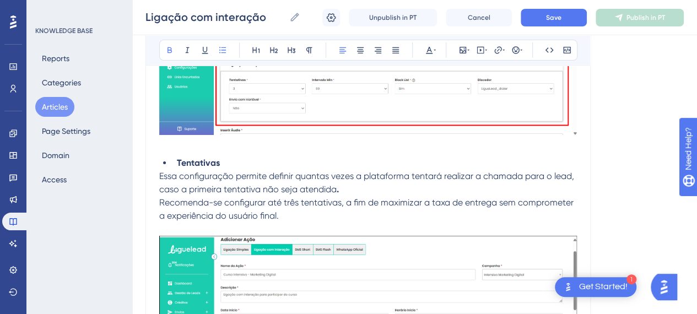
click at [355, 188] on p "Essa configuração permite definir quantas vezes a plataforma tentará realizar a…" at bounding box center [368, 183] width 418 height 26
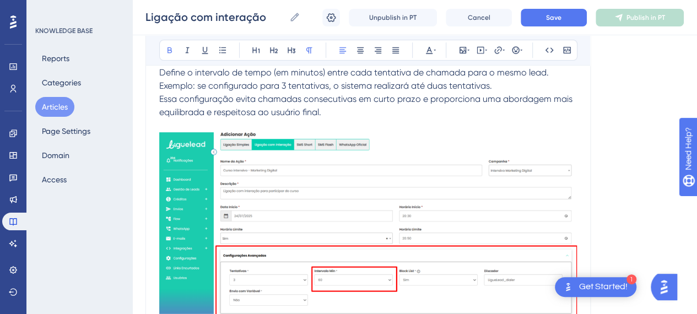
scroll to position [4462, 0]
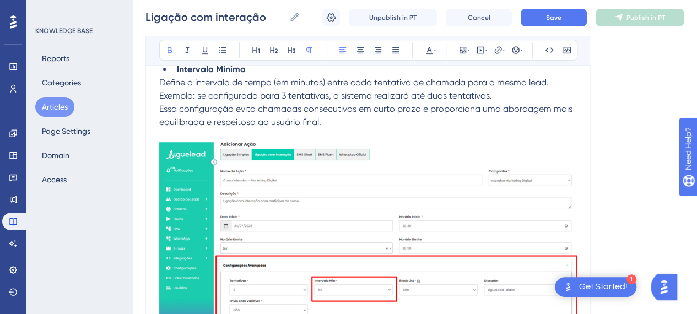
click at [360, 242] on img at bounding box center [368, 239] width 418 height 194
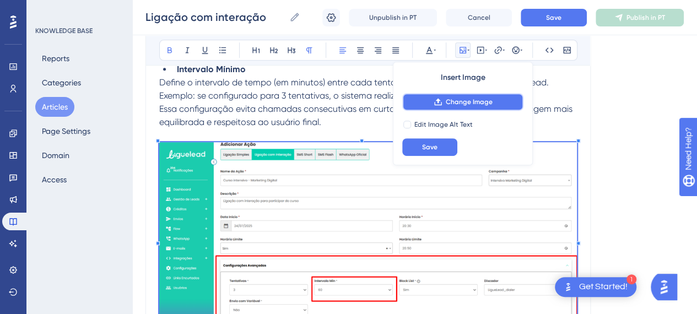
click at [469, 103] on span "Change Image" at bounding box center [469, 102] width 47 height 9
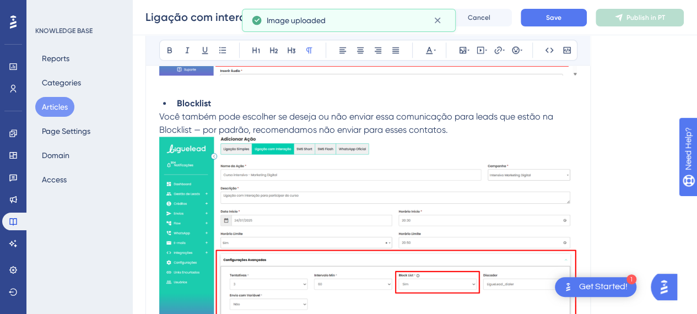
scroll to position [4738, 0]
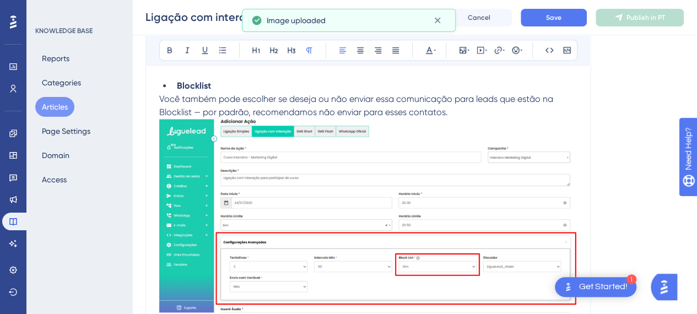
click at [450, 110] on p "Você também pode escolher se deseja ou não enviar essa comunicação para leads q…" at bounding box center [368, 106] width 418 height 26
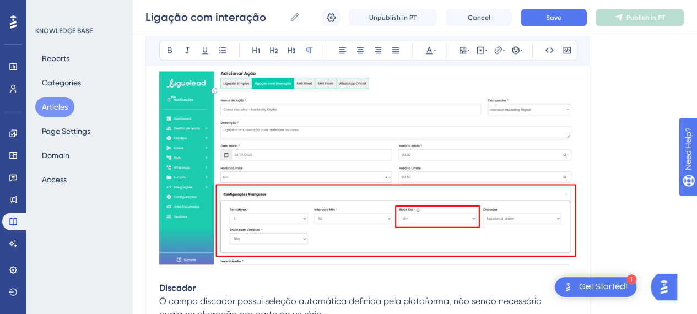
scroll to position [4848, 0]
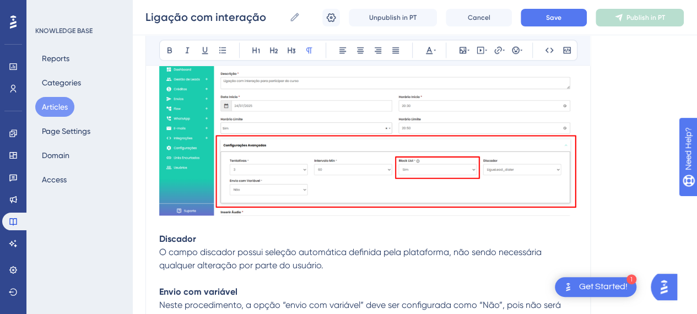
click at [439, 154] on img at bounding box center [368, 118] width 418 height 193
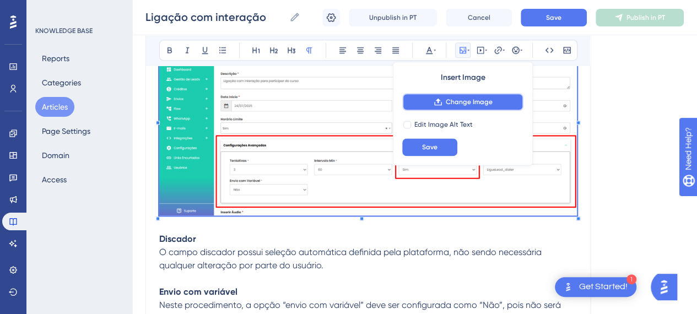
click at [440, 104] on icon at bounding box center [438, 102] width 9 height 9
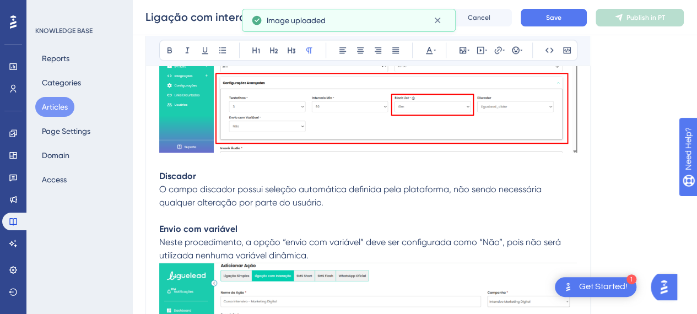
scroll to position [4958, 0]
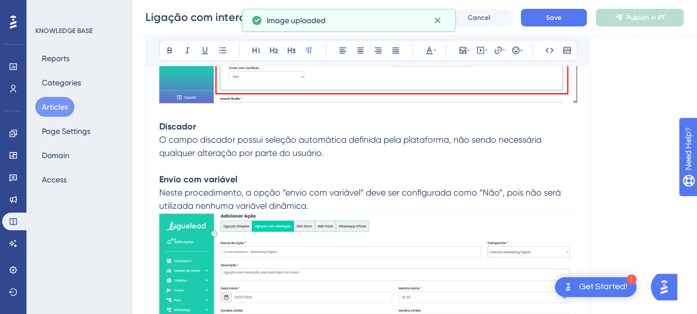
click at [160, 122] on strong "Discador" at bounding box center [177, 126] width 37 height 10
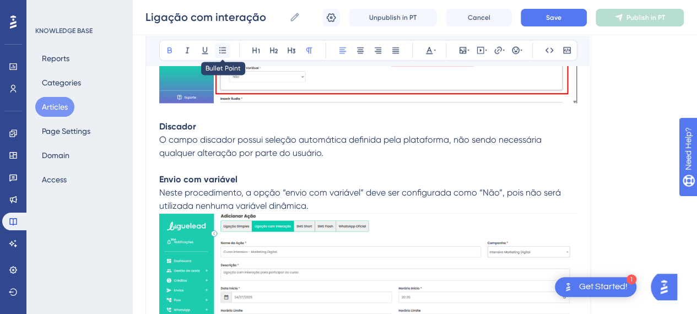
click at [222, 50] on icon at bounding box center [222, 50] width 7 height 6
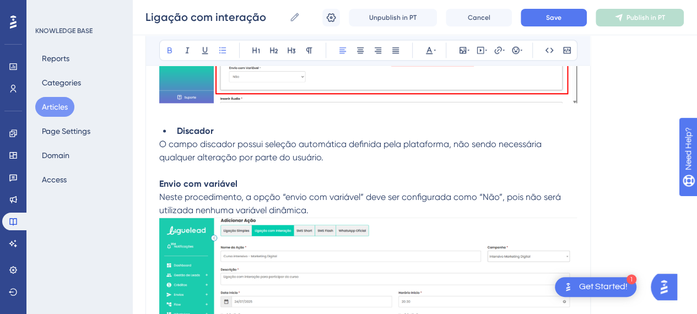
drag, startPoint x: 160, startPoint y: 179, endPoint x: 187, endPoint y: 147, distance: 42.2
click at [160, 179] on strong "Envio com variável" at bounding box center [198, 183] width 78 height 10
click at [225, 48] on icon at bounding box center [222, 50] width 9 height 9
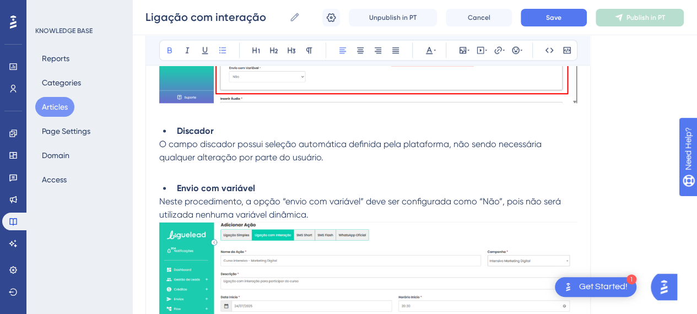
click at [319, 215] on p "Neste procedimento, a opção “envio com variável” deve ser configurada como “Não…" at bounding box center [368, 208] width 418 height 26
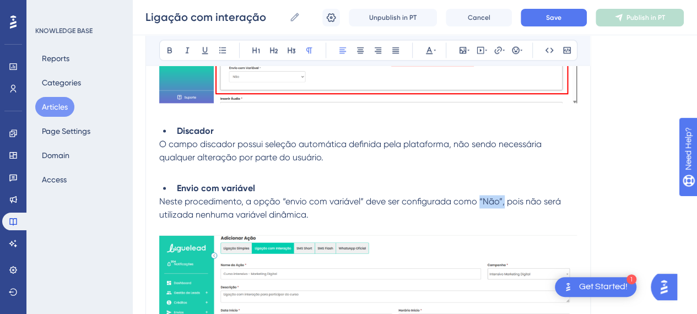
drag, startPoint x: 502, startPoint y: 197, endPoint x: 479, endPoint y: 197, distance: 23.1
click at [479, 197] on span "Neste procedimento, a opção “envio com variável” deve ser configurada como “Não…" at bounding box center [361, 208] width 404 height 24
click at [172, 53] on icon at bounding box center [169, 50] width 9 height 9
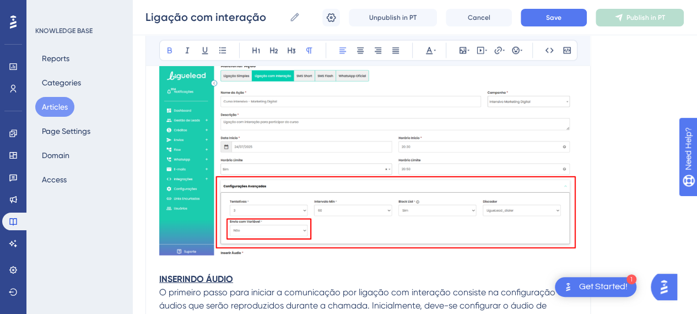
scroll to position [5179, 0]
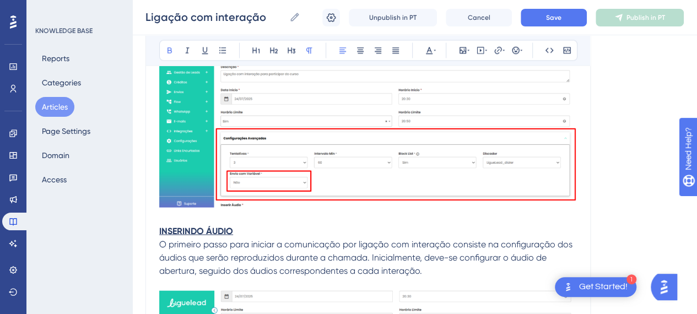
click at [409, 145] on img at bounding box center [368, 110] width 418 height 193
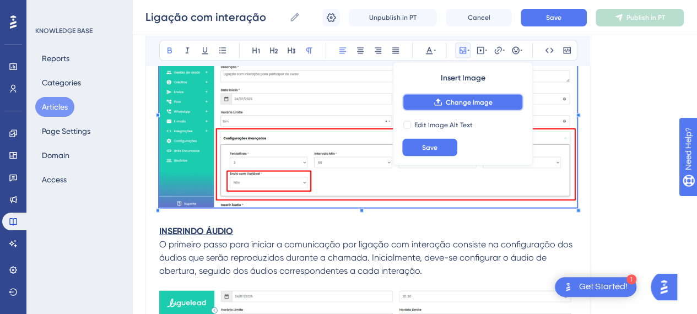
click at [462, 103] on span "Change Image" at bounding box center [469, 102] width 47 height 9
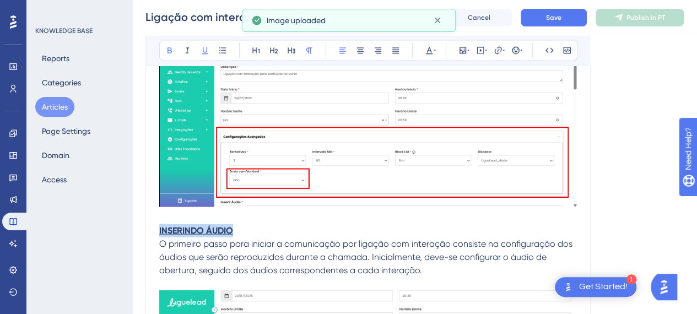
drag, startPoint x: 243, startPoint y: 226, endPoint x: 159, endPoint y: 227, distance: 84.3
click at [159, 227] on p "INSERINDO ÁUDIO" at bounding box center [368, 230] width 418 height 13
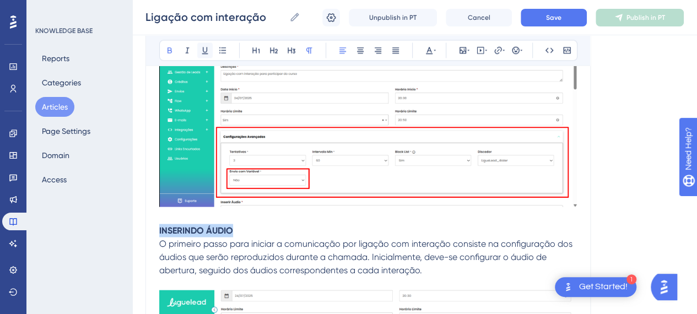
click at [201, 55] on button at bounding box center [204, 49] width 15 height 15
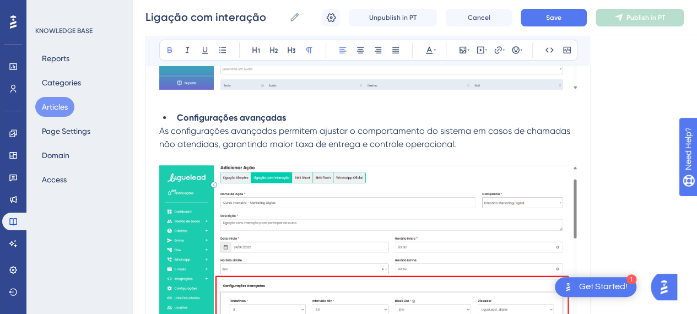
scroll to position [3856, 0]
click at [234, 118] on strong "Configurações avançadas" at bounding box center [231, 117] width 109 height 10
drag, startPoint x: 177, startPoint y: 115, endPoint x: 148, endPoint y: 114, distance: 29.2
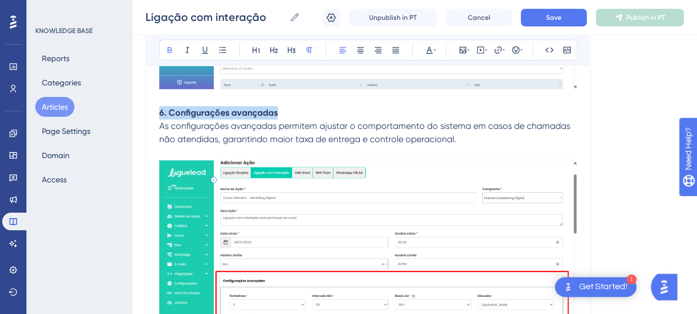
drag, startPoint x: 205, startPoint y: 109, endPoint x: 152, endPoint y: 101, distance: 54.0
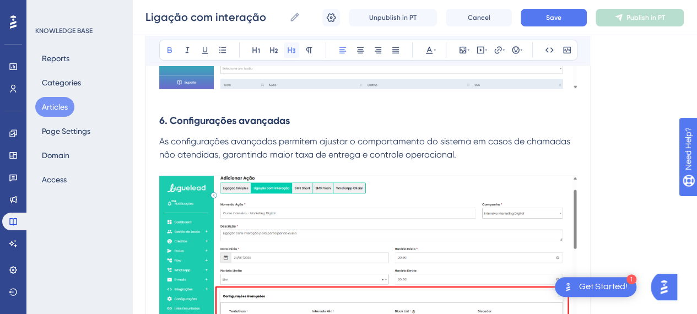
click at [288, 48] on icon at bounding box center [291, 50] width 9 height 9
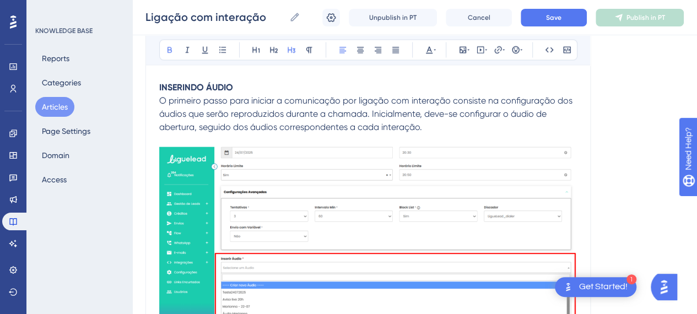
scroll to position [5344, 0]
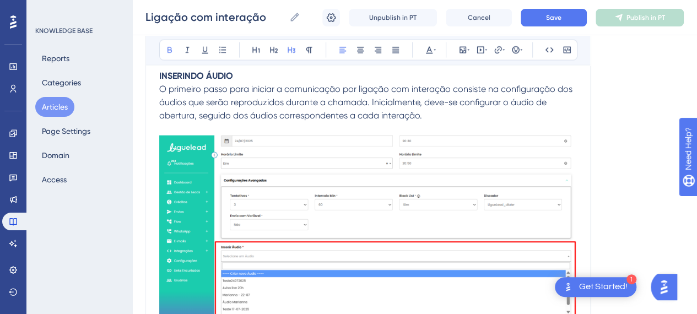
click at [191, 77] on p "INSERINDO ÁUDIO" at bounding box center [368, 75] width 418 height 13
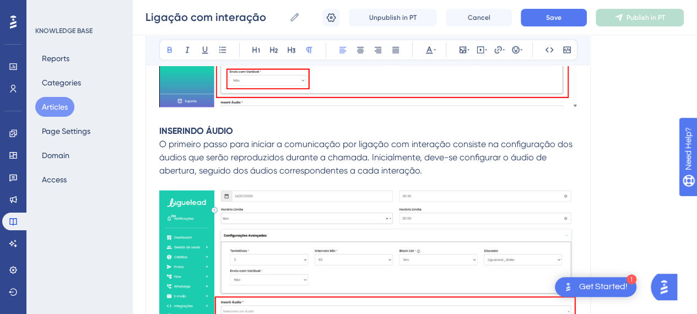
scroll to position [5234, 0]
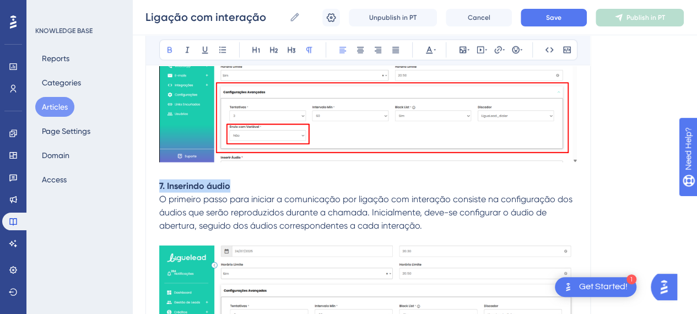
drag, startPoint x: 156, startPoint y: 185, endPoint x: 134, endPoint y: 184, distance: 22.6
click at [294, 44] on button at bounding box center [291, 49] width 15 height 15
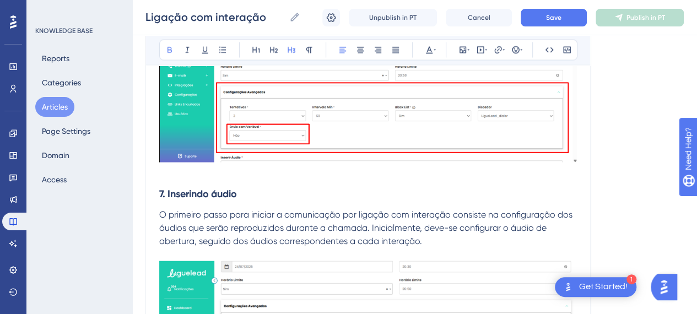
click at [255, 190] on h3 "7. Inserindo áudio" at bounding box center [368, 194] width 418 height 29
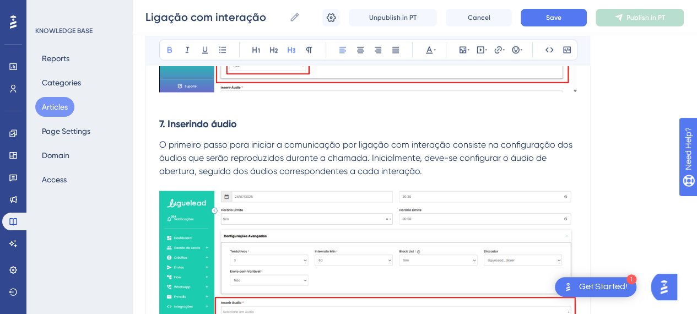
scroll to position [5344, 0]
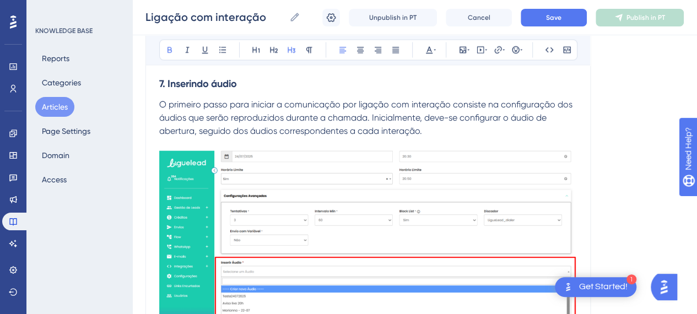
click at [405, 210] on img at bounding box center [368, 246] width 418 height 190
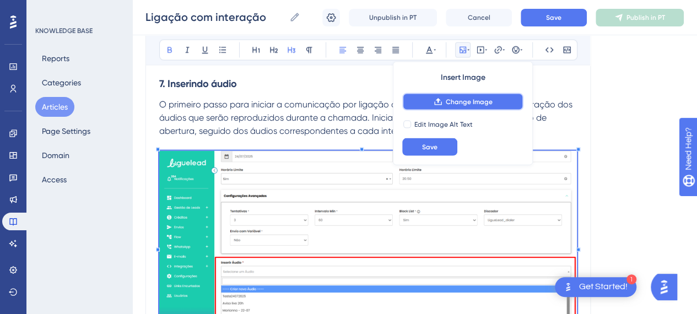
click at [479, 108] on button "Change Image" at bounding box center [462, 102] width 121 height 18
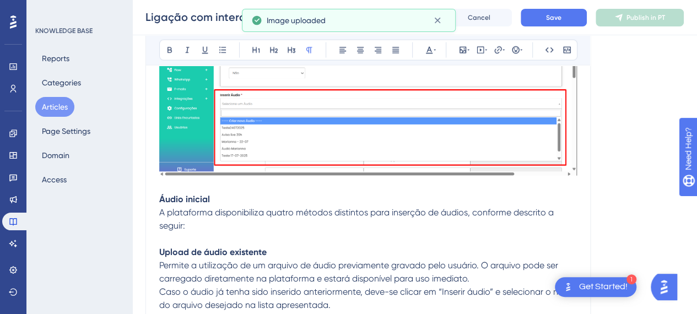
scroll to position [5564, 0]
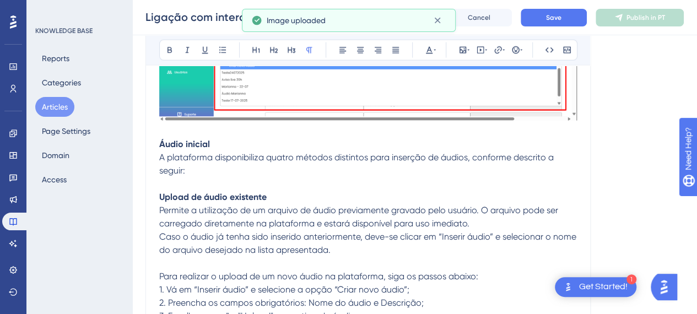
click at [244, 162] on p "A plataforma disponibiliza quatro métodos distintos para inserção de áudios, co…" at bounding box center [368, 164] width 418 height 26
click at [160, 139] on strong "Áudio inicial" at bounding box center [184, 144] width 51 height 10
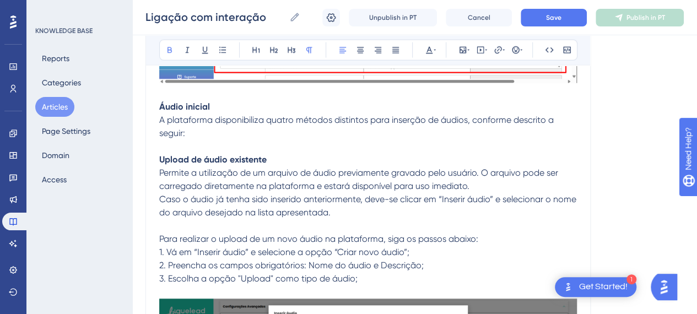
scroll to position [5619, 0]
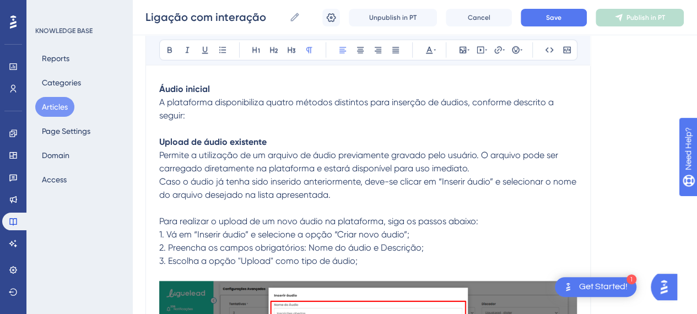
click at [230, 110] on p "A plataforma disponibiliza quatro métodos distintos para inserção de áudios, co…" at bounding box center [368, 109] width 418 height 26
click at [257, 150] on span "Permite a utilização de um arquivo de áudio previamente gravado pelo usuário. O…" at bounding box center [359, 162] width 401 height 24
drag, startPoint x: 217, startPoint y: 84, endPoint x: 152, endPoint y: 83, distance: 65.6
click at [152, 83] on div "Ligação com interação Bold Italic Underline Bullet Point Heading 1 Heading 2 He…" at bounding box center [367, 195] width 445 height 11382
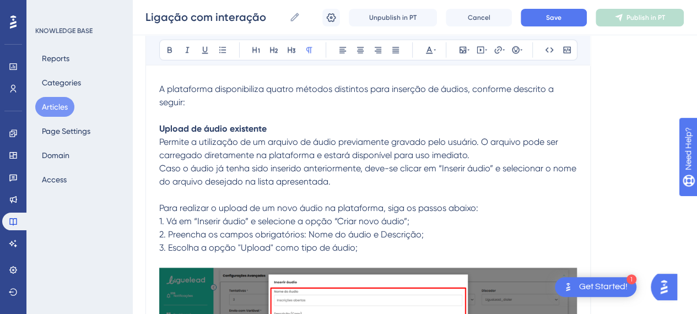
click at [231, 109] on p at bounding box center [368, 115] width 418 height 13
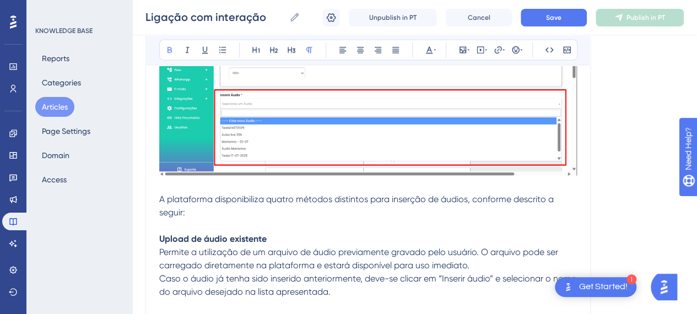
click at [227, 199] on span "A plataforma disponibiliza quatro métodos distintos para inserção de áudios, co…" at bounding box center [357, 206] width 397 height 24
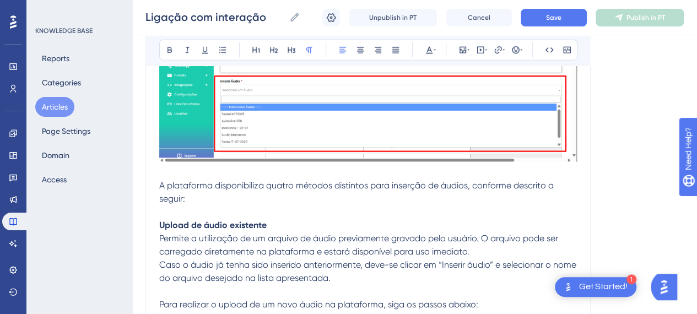
scroll to position [5564, 0]
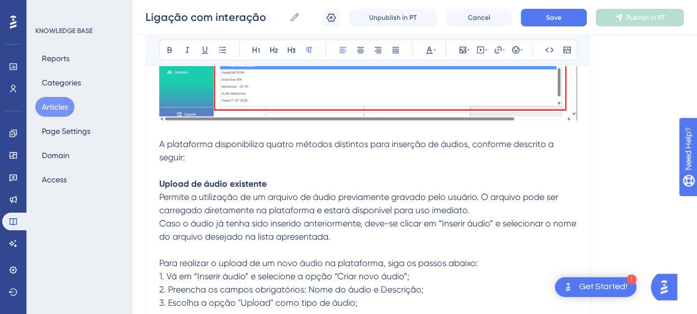
click at [333, 211] on p "Permite a utilização de um arquivo de áudio previamente gravado pelo usuário. O…" at bounding box center [368, 204] width 418 height 26
drag, startPoint x: 494, startPoint y: 219, endPoint x: 440, endPoint y: 217, distance: 54.0
click at [440, 218] on span "Caso o áudio já tenha sido inserido anteriormente, deve-se clicar em “Inserir á…" at bounding box center [368, 230] width 419 height 24
click at [175, 46] on button at bounding box center [169, 49] width 15 height 15
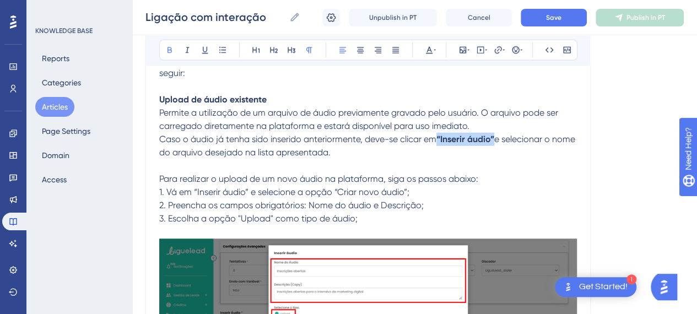
scroll to position [5674, 0]
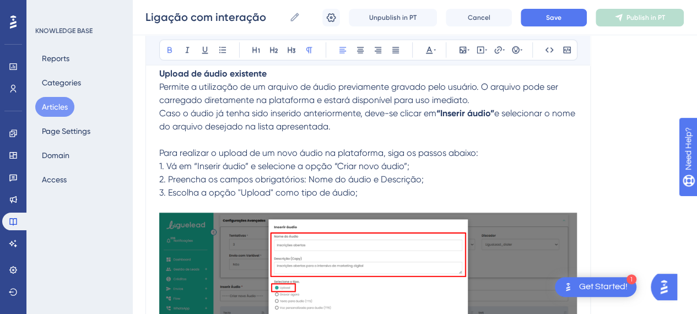
drag, startPoint x: 315, startPoint y: 174, endPoint x: 332, endPoint y: 174, distance: 16.5
click at [320, 174] on span "2. Preencha os campos obrigatórios: Nome do áudio e Descrição;" at bounding box center [291, 179] width 264 height 10
click at [399, 173] on p "2. Preencha os campos obrigatórios: Nome do áudio e Descrição;" at bounding box center [368, 179] width 418 height 13
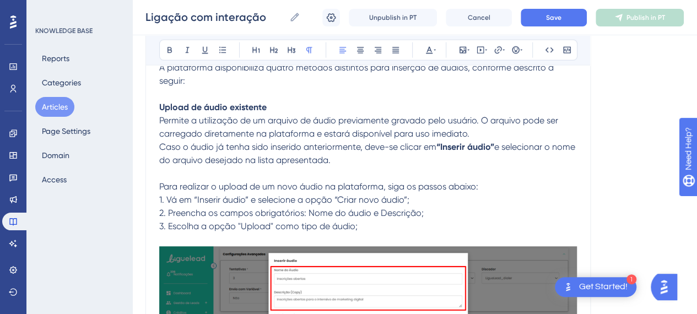
scroll to position [5564, 0]
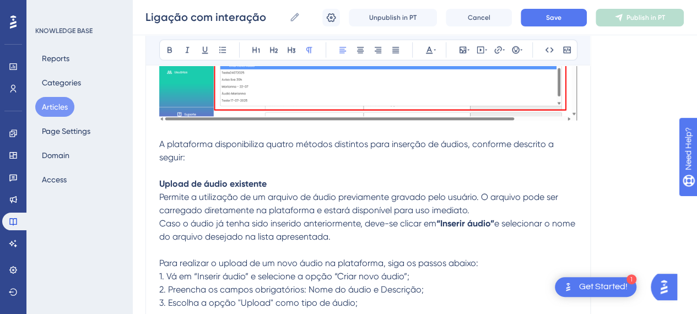
click at [253, 180] on strong "Upload de áudio existente" at bounding box center [212, 183] width 107 height 10
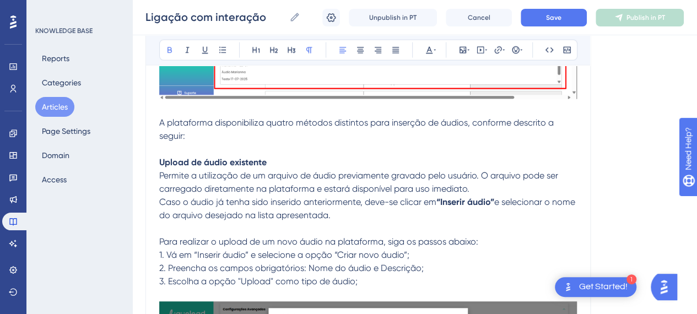
scroll to position [5619, 0]
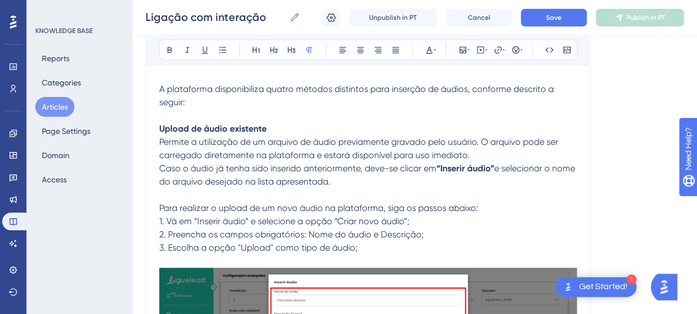
drag, startPoint x: 340, startPoint y: 193, endPoint x: 412, endPoint y: 193, distance: 71.1
click at [341, 193] on p at bounding box center [368, 194] width 418 height 13
click at [474, 193] on p at bounding box center [368, 194] width 418 height 13
click at [251, 203] on span "Para realizar o upload de um novo áudio na plataforma, siga os passos abaixo:" at bounding box center [318, 208] width 319 height 10
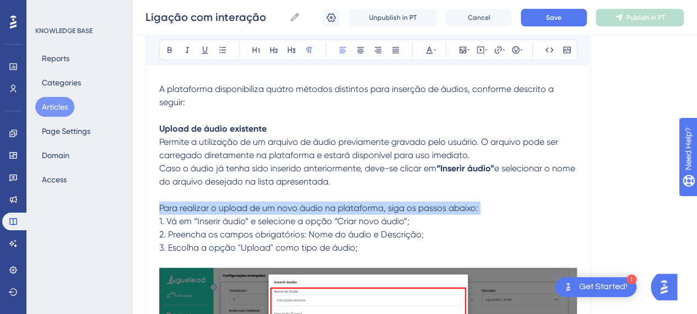
click at [251, 203] on span "Para realizar o upload de um novo áudio na plataforma, siga os passos abaixo:" at bounding box center [318, 208] width 319 height 10
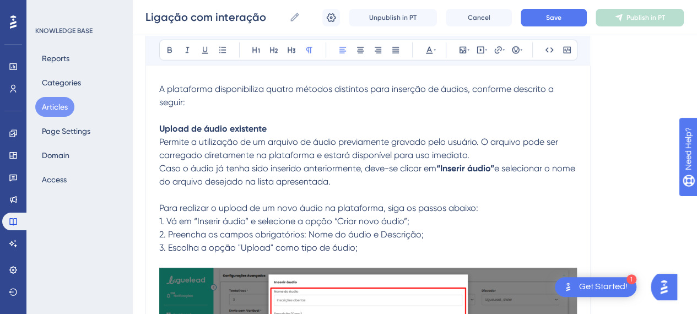
click at [247, 188] on p at bounding box center [368, 194] width 418 height 13
click at [326, 205] on span "Para realizar o upload de um novo áudio na plataforma, siga os passos abaixo:" at bounding box center [318, 208] width 319 height 10
click at [326, 203] on span "Para realizar o upload de um novo áudio na plataforma, siga os passos abaixo:" at bounding box center [318, 208] width 319 height 10
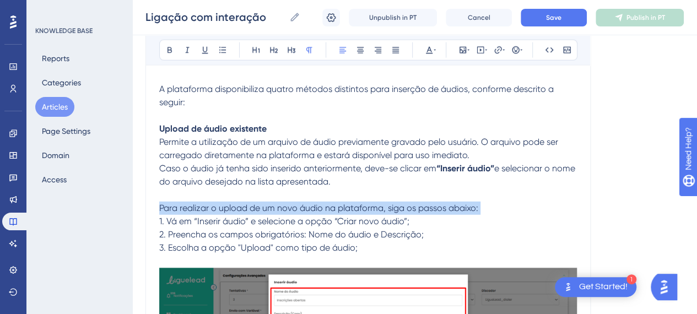
click at [326, 203] on span "Para realizar o upload de um novo áudio na plataforma, siga os passos abaixo:" at bounding box center [318, 208] width 319 height 10
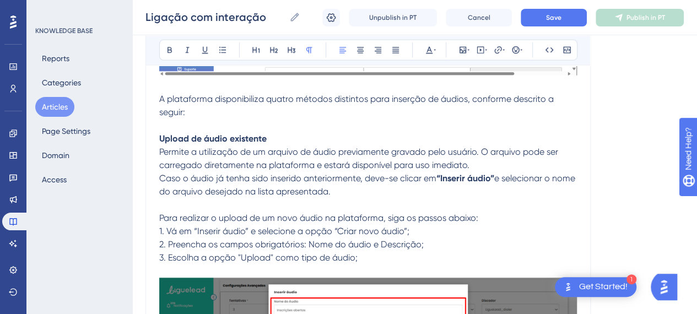
scroll to position [5674, 0]
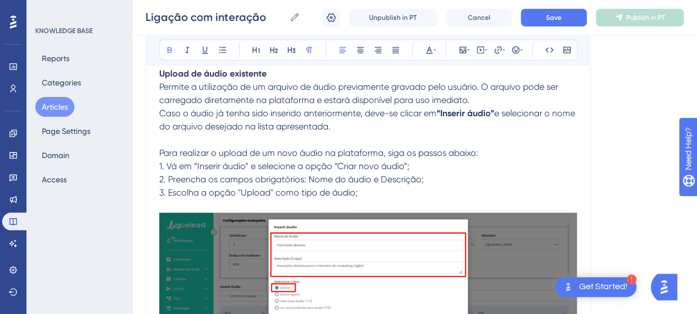
click at [161, 72] on strong "Upload de áudio existente" at bounding box center [212, 73] width 107 height 10
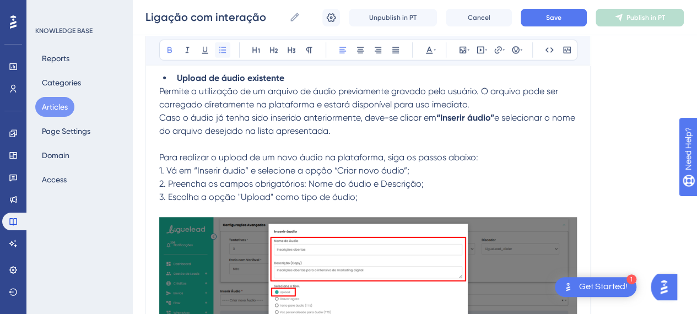
click at [225, 53] on icon at bounding box center [222, 50] width 9 height 9
drag, startPoint x: 331, startPoint y: 132, endPoint x: 335, endPoint y: 138, distance: 7.2
click at [333, 134] on div "O disparo de ligação com interação em massa consiste no envio de uma única comu…" at bounding box center [368, 184] width 418 height 11248
click at [350, 131] on span "e selecionar o nome do arquivo desejado na lista apresentada." at bounding box center [368, 124] width 418 height 24
click at [480, 93] on p "Permite a utilização de um arquivo de áudio previamente gravado pelo usuário. O…" at bounding box center [368, 98] width 418 height 26
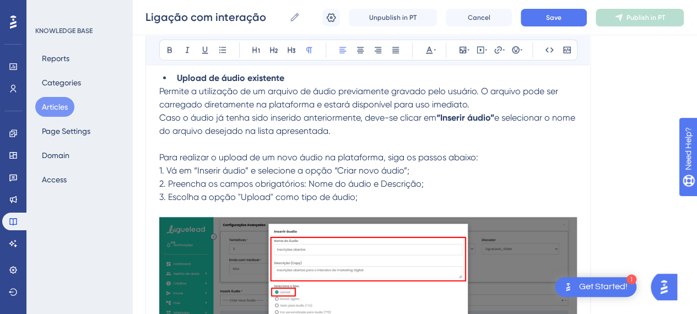
click at [486, 102] on p "Permite a utilização de um arquivo de áudio previamente gravado pelo usuário. O…" at bounding box center [368, 98] width 418 height 26
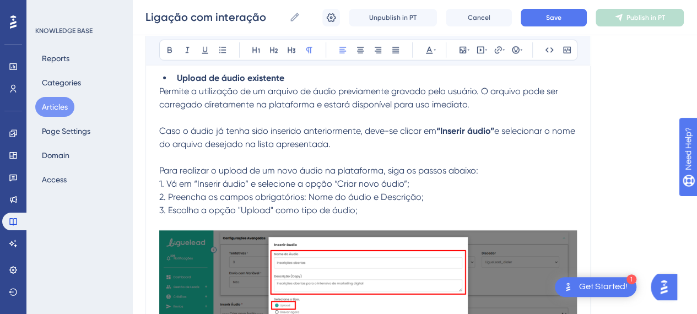
drag, startPoint x: 219, startPoint y: 140, endPoint x: 402, endPoint y: 140, distance: 183.5
click at [400, 140] on p "Caso o áudio já tenha sido inserido anteriormente, deve-se clicar em “Inserir á…" at bounding box center [368, 138] width 418 height 26
click at [402, 140] on p "Caso o áudio já tenha sido inserido anteriormente, deve-se clicar em “Inserir á…" at bounding box center [368, 138] width 418 height 26
click at [245, 165] on span "Para realizar o upload de um novo áudio na plataforma, siga os passos abaixo:" at bounding box center [318, 170] width 319 height 10
click at [506, 171] on p "Para realizar o upload de um novo áudio na plataforma, siga os passos abaixo:" at bounding box center [368, 170] width 418 height 13
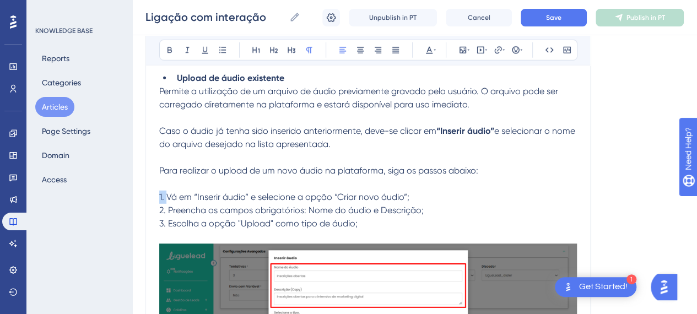
drag, startPoint x: 166, startPoint y: 191, endPoint x: 143, endPoint y: 188, distance: 23.8
click at [143, 188] on div "Performance Users Engagement Widgets Feedback Product Updates Knowledge Base AI…" at bounding box center [414, 129] width 565 height 11607
drag, startPoint x: 187, startPoint y: 190, endPoint x: 240, endPoint y: 190, distance: 52.9
click at [240, 192] on span "Vá em “Inserir áudio” e selecione a opção “Criar novo áudio”;" at bounding box center [280, 197] width 243 height 10
click at [167, 48] on icon at bounding box center [169, 50] width 4 height 6
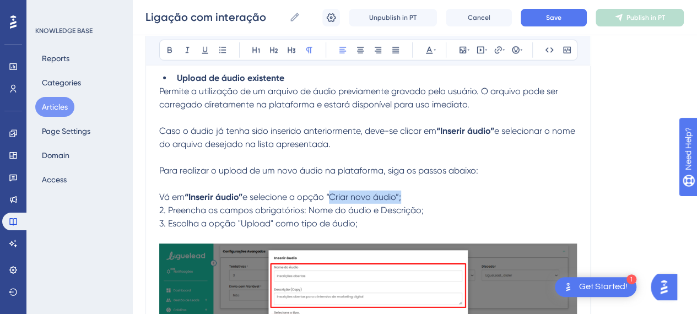
drag, startPoint x: 366, startPoint y: 192, endPoint x: 404, endPoint y: 191, distance: 38.0
click at [401, 192] on span "e selecione a opção “Criar novo áudio”;" at bounding box center [321, 197] width 159 height 10
click at [169, 53] on icon at bounding box center [169, 50] width 9 height 9
drag, startPoint x: 167, startPoint y: 205, endPoint x: 145, endPoint y: 204, distance: 21.5
click at [145, 204] on div "Ligação com interação Bold Italic Underline Bullet Point Heading 1 Heading 2 He…" at bounding box center [367, 148] width 445 height 11399
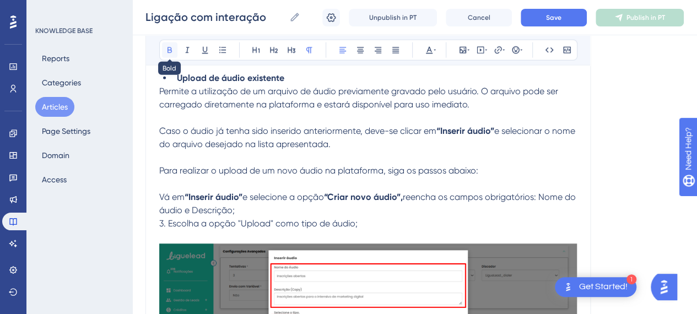
click at [167, 48] on icon at bounding box center [169, 50] width 4 height 6
drag, startPoint x: 246, startPoint y: 207, endPoint x: 253, endPoint y: 211, distance: 8.4
click at [248, 208] on span "preencha os campos obrigatórios: Nome do áudio e Descrição;" at bounding box center [364, 204] width 411 height 24
click at [186, 224] on span "3. Escolha a opção "Upload" como tipo de áudio;" at bounding box center [258, 223] width 198 height 10
click at [279, 203] on p "Vá em “Inserir áudio” e selecione a opção “Criar novo áudio”, preencha os campo…" at bounding box center [368, 204] width 418 height 26
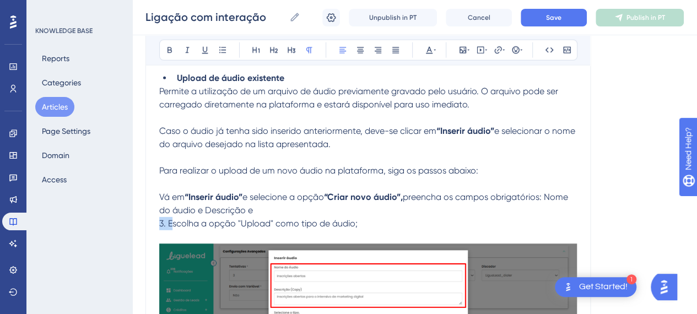
drag, startPoint x: 173, startPoint y: 221, endPoint x: 146, endPoint y: 222, distance: 27.0
click at [147, 222] on div "Ligação com interação Bold Italic Underline Bullet Point Heading 1 Heading 2 He…" at bounding box center [367, 148] width 445 height 11399
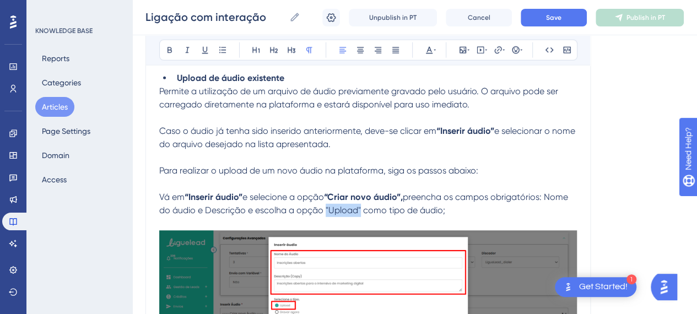
drag, startPoint x: 360, startPoint y: 205, endPoint x: 324, endPoint y: 207, distance: 36.4
click at [324, 207] on span "preencha os campos obrigatórios: Nome do áudio e Descrição e escolha a opção "U…" at bounding box center [364, 204] width 411 height 24
click at [173, 52] on icon at bounding box center [169, 50] width 9 height 9
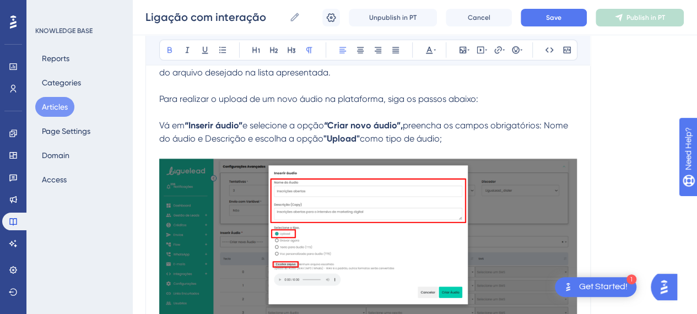
scroll to position [5785, 0]
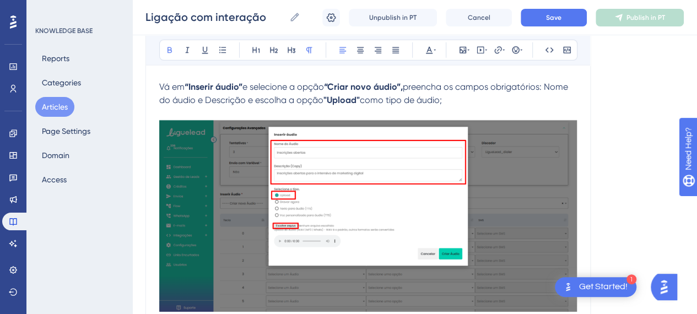
click at [370, 217] on img at bounding box center [368, 216] width 418 height 192
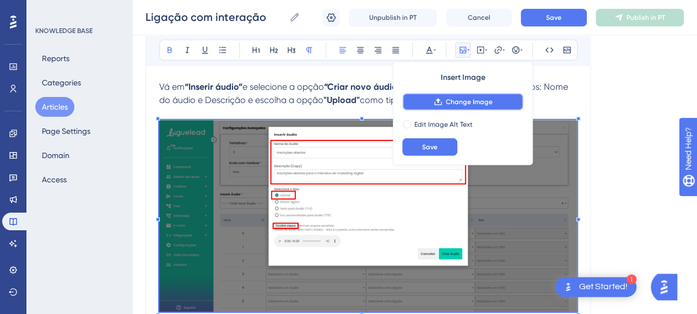
click at [480, 105] on span "Change Image" at bounding box center [469, 102] width 47 height 9
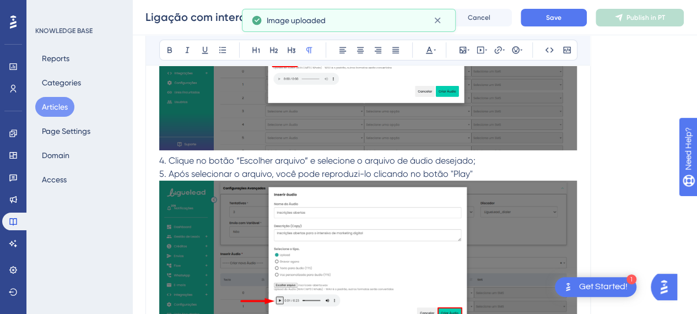
scroll to position [5950, 0]
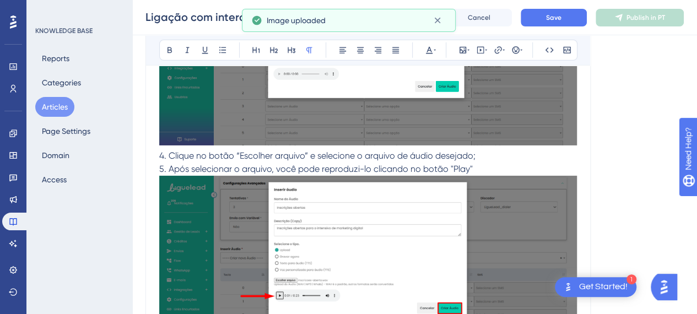
drag, startPoint x: 208, startPoint y: 155, endPoint x: 194, endPoint y: 154, distance: 13.9
click at [204, 155] on span "4. Clique no botão “Escolher arquivo” e selecione o arquivo de áudio desejado;" at bounding box center [317, 155] width 316 height 10
drag, startPoint x: 171, startPoint y: 150, endPoint x: 152, endPoint y: 153, distance: 18.9
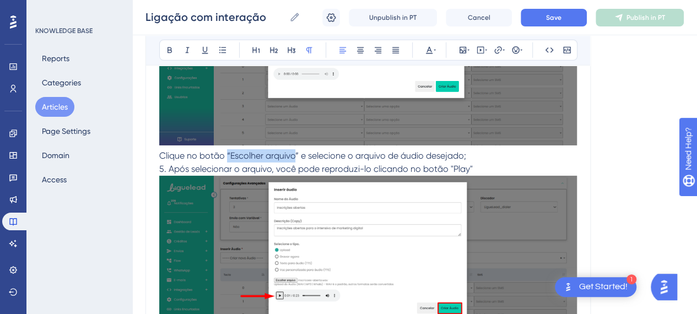
drag, startPoint x: 296, startPoint y: 151, endPoint x: 228, endPoint y: 148, distance: 68.4
click at [228, 150] on span "Clique no botão “Escolher arquivo” e selecione o arquivo de áudio desejado;" at bounding box center [312, 155] width 307 height 10
click at [173, 47] on icon at bounding box center [169, 50] width 9 height 9
click at [164, 165] on span "5. Após selecionar o arquivo, você pode reproduzi-lo clicando no botão "Play"" at bounding box center [315, 169] width 313 height 10
click at [170, 168] on span "5. Após selecionar o arquivo, você pode reproduzi-lo clicando no botão "Play"" at bounding box center [315, 169] width 313 height 10
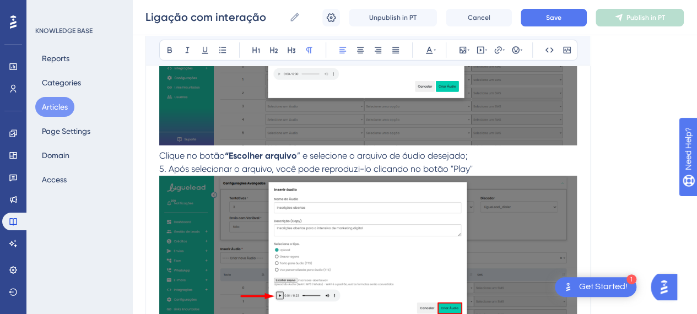
click at [163, 168] on span "5. Após selecionar o arquivo, você pode reproduzi-lo clicando no botão "Play"" at bounding box center [315, 169] width 313 height 10
drag, startPoint x: 182, startPoint y: 168, endPoint x: 366, endPoint y: 166, distance: 184.0
click at [183, 168] on span "” e selecione o arquivo de áudio desejado. Após selecionar o arquivo, você pode…" at bounding box center [368, 162] width 418 height 24
click at [506, 151] on span "” e selecione o arquivo de áudio desejado. Após selecionar o arquivo, você pode…" at bounding box center [368, 162] width 418 height 24
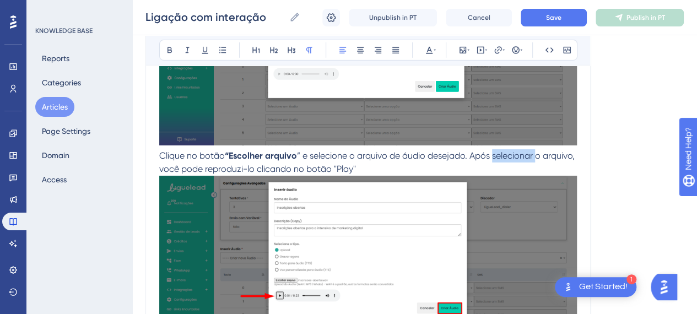
click at [506, 151] on span "” e selecione o arquivo de áudio desejado. Após selecionar o arquivo, você pode…" at bounding box center [368, 162] width 418 height 24
drag, startPoint x: 333, startPoint y: 163, endPoint x: 360, endPoint y: 150, distance: 30.1
click at [367, 169] on p "Clique no botão “Escolher arquivo ” e selecione o arquivo de áudio desejado. Ap…" at bounding box center [368, 162] width 418 height 26
click at [175, 48] on button at bounding box center [169, 49] width 15 height 15
click at [390, 167] on p "Clique no botão “Escolher arquivo ” e selecione o arquivo de áudio desejado. Ap…" at bounding box center [368, 162] width 418 height 26
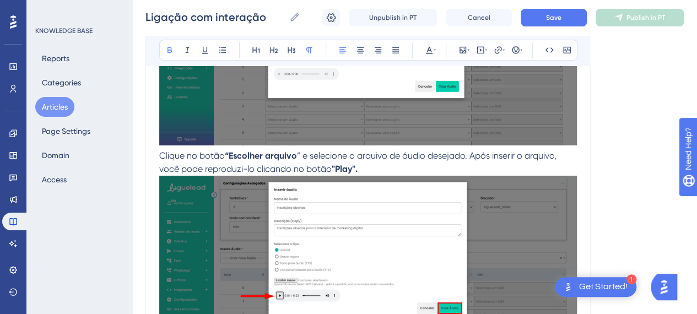
click at [407, 239] on img at bounding box center [368, 271] width 418 height 191
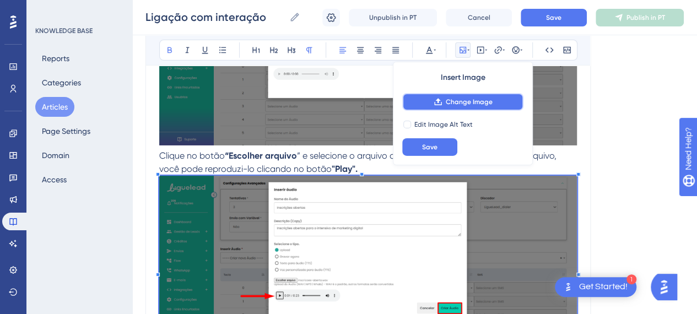
click at [445, 107] on button "Change Image" at bounding box center [462, 102] width 121 height 18
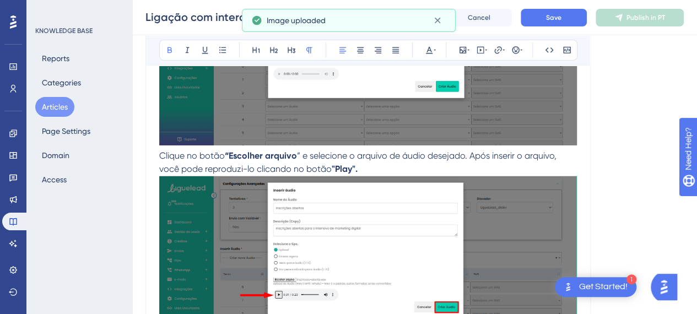
click at [453, 164] on p "Clique no botão “Escolher arquivo ” e selecione o arquivo de áudio desejado. Ap…" at bounding box center [368, 162] width 418 height 26
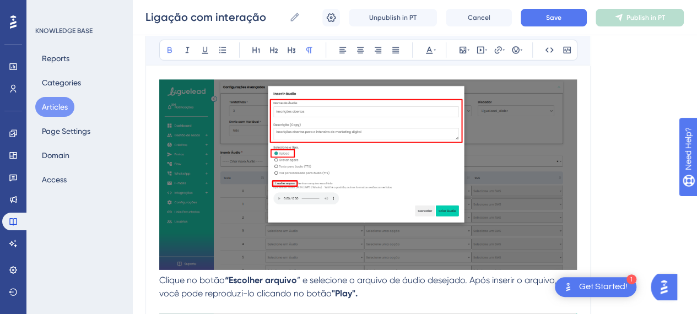
scroll to position [5895, 0]
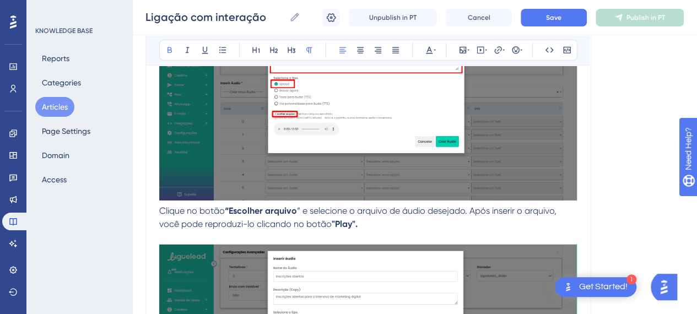
click at [391, 220] on p "Clique no botão “Escolher arquivo ” e selecione o arquivo de áudio desejado. Ap…" at bounding box center [368, 217] width 418 height 26
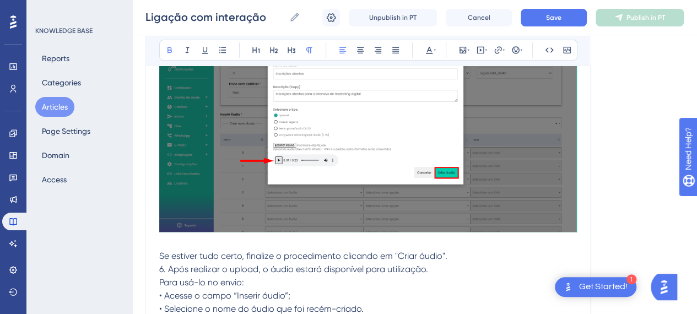
scroll to position [6115, 0]
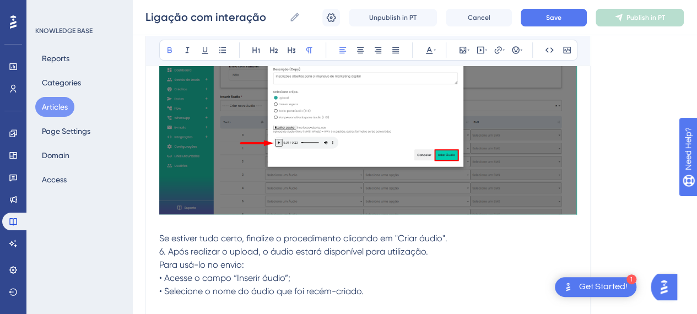
click at [239, 233] on span "Se estiver tudo certo, finalize o procedimento clicando em "Criar áudio"." at bounding box center [303, 238] width 288 height 10
drag, startPoint x: 456, startPoint y: 240, endPoint x: 448, endPoint y: 241, distance: 7.8
click at [454, 245] on p "6. Após realizar o upload, o áudio estará disponível para utilização." at bounding box center [368, 251] width 418 height 13
click at [187, 209] on img at bounding box center [368, 119] width 418 height 191
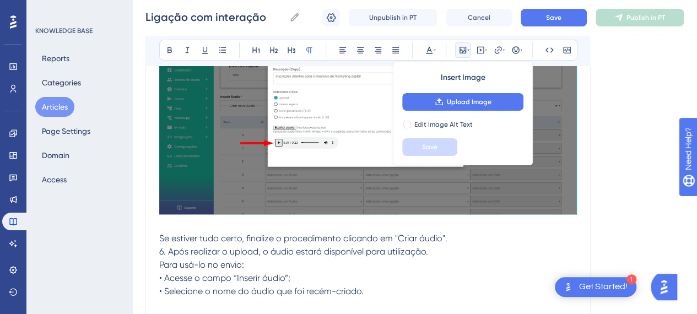
click at [191, 219] on p at bounding box center [368, 225] width 418 height 13
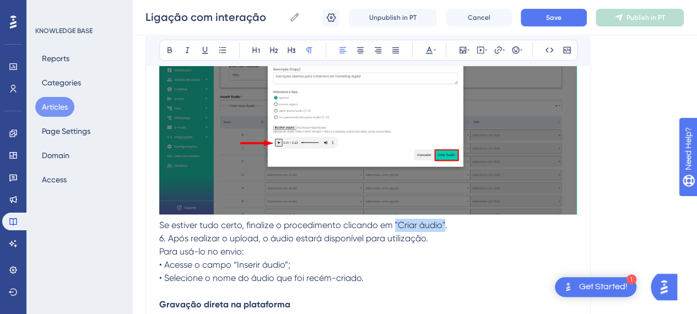
drag, startPoint x: 437, startPoint y: 220, endPoint x: 395, endPoint y: 223, distance: 41.9
click at [395, 223] on span "Se estiver tudo certo, finalize o procedimento clicando em "Criar áudio"." at bounding box center [303, 225] width 288 height 10
click at [171, 44] on button at bounding box center [169, 49] width 15 height 15
click at [468, 224] on p "Se estiver tudo certo, finalize o procedimento clicando em "Criar áudio" ." at bounding box center [368, 225] width 418 height 13
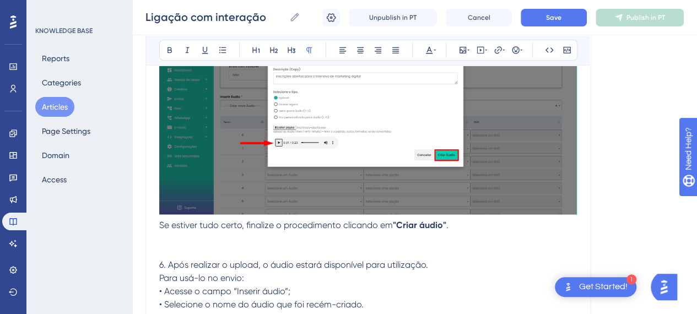
drag, startPoint x: 351, startPoint y: 244, endPoint x: 379, endPoint y: 251, distance: 28.3
click at [352, 245] on p at bounding box center [368, 251] width 418 height 13
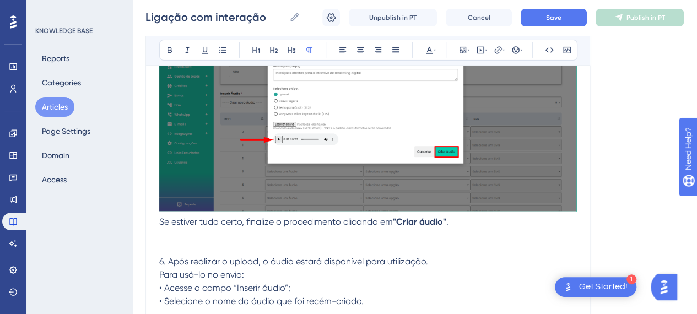
scroll to position [6225, 0]
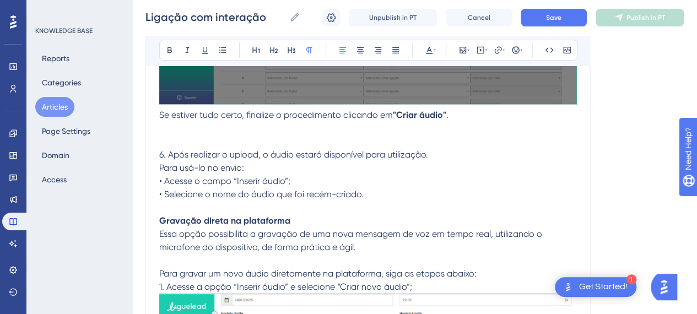
click at [167, 149] on span "6. Após realizar o upload, o áudio estará disponível para utilização." at bounding box center [293, 154] width 269 height 10
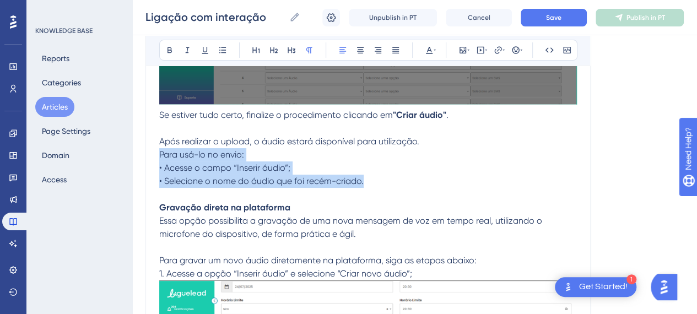
drag, startPoint x: 375, startPoint y: 180, endPoint x: 161, endPoint y: 147, distance: 216.8
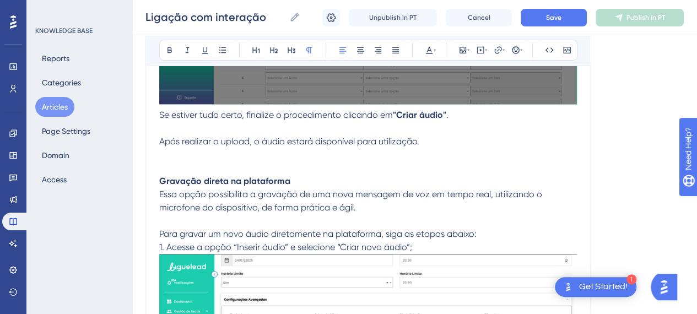
click at [159, 138] on span "Após realizar o upload, o áudio estará disponível para utilização." at bounding box center [289, 141] width 260 height 10
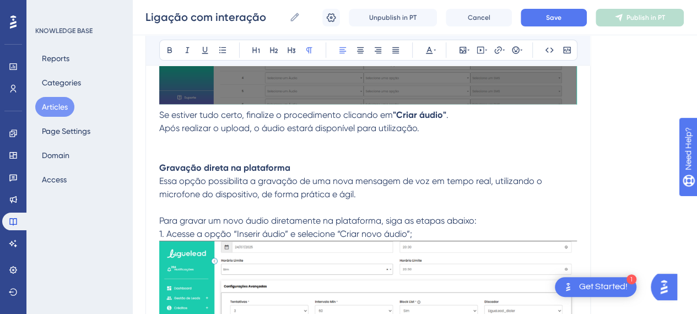
click at [244, 153] on p at bounding box center [368, 154] width 418 height 13
click at [273, 163] on strong "Gravação direta na plataforma" at bounding box center [224, 168] width 131 height 10
click at [161, 164] on strong "Gravação direta na plataforma" at bounding box center [224, 168] width 131 height 10
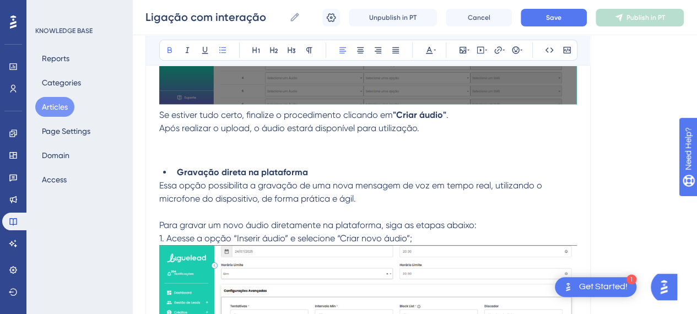
drag, startPoint x: 223, startPoint y: 54, endPoint x: 219, endPoint y: 94, distance: 40.4
click at [222, 55] on button at bounding box center [222, 49] width 15 height 15
click at [231, 167] on strong "Gravação direta na plataforma" at bounding box center [242, 172] width 131 height 10
click at [547, 17] on span "Save" at bounding box center [553, 17] width 15 height 9
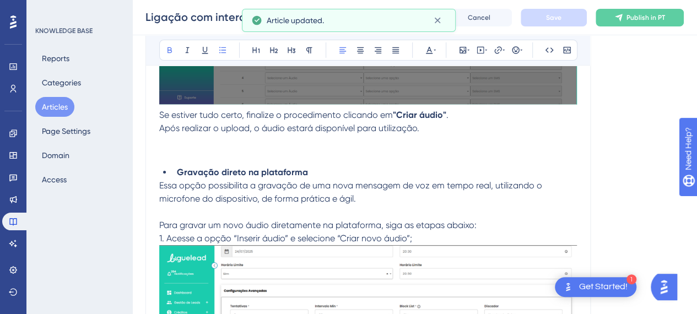
click at [256, 180] on span "Essa opção possibilita a gravação de uma nova mensagem de voz em tempo real, ut…" at bounding box center [351, 192] width 385 height 24
click at [268, 220] on span "Para gravar um novo áudio diretamente na plataforma, siga as etapas abaixo:" at bounding box center [317, 225] width 317 height 10
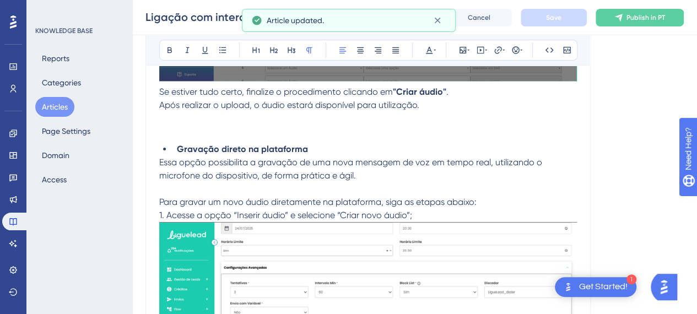
scroll to position [6280, 0]
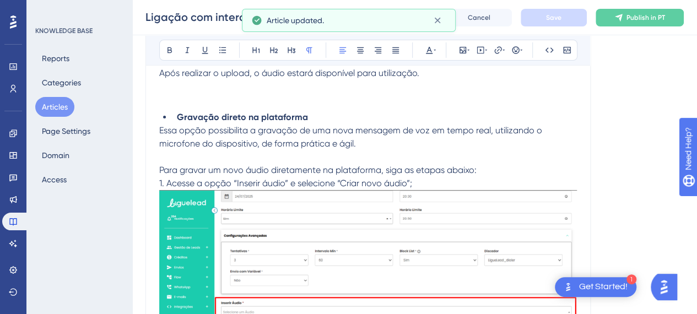
click at [525, 168] on p "Para gravar um novo áudio diretamente na plataforma, siga as etapas abaixo:" at bounding box center [368, 170] width 418 height 13
click at [165, 178] on span "1. Acesse a opção “Inserir áudio” e selecione “Criar novo áudio”;" at bounding box center [285, 183] width 253 height 10
click at [358, 154] on p at bounding box center [368, 156] width 418 height 13
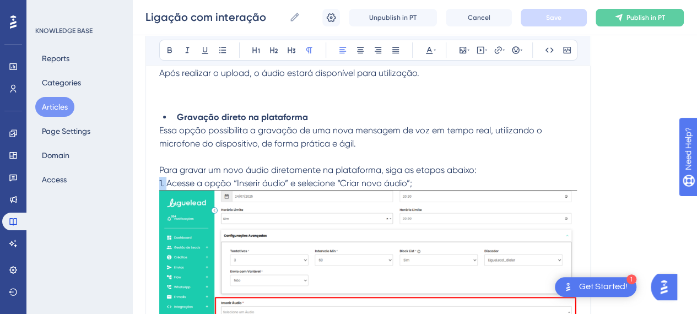
drag, startPoint x: 167, startPoint y: 179, endPoint x: 141, endPoint y: 175, distance: 26.8
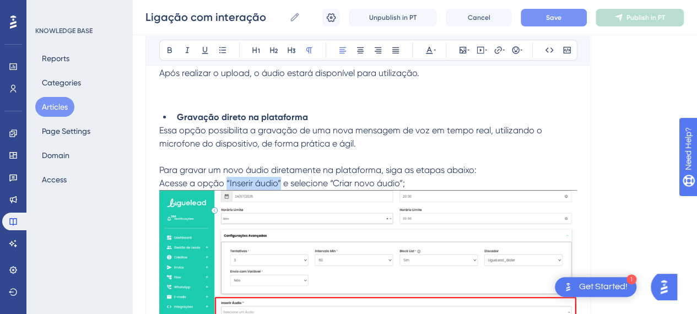
drag, startPoint x: 280, startPoint y: 178, endPoint x: 226, endPoint y: 176, distance: 54.0
click at [226, 178] on span "Acesse a opção “Inserir áudio” e selecione “Criar novo áudio”;" at bounding box center [282, 183] width 246 height 10
click at [171, 52] on icon at bounding box center [169, 50] width 9 height 9
drag, startPoint x: 335, startPoint y: 179, endPoint x: 407, endPoint y: 178, distance: 71.6
click at [404, 178] on span "e selecione “Criar novo áudio”;" at bounding box center [343, 183] width 122 height 10
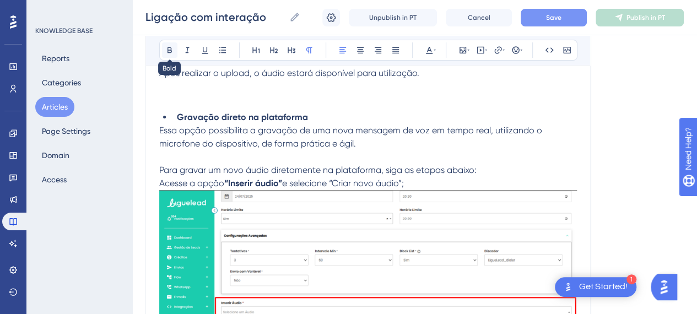
drag, startPoint x: 165, startPoint y: 45, endPoint x: 169, endPoint y: 53, distance: 9.9
click at [165, 45] on button at bounding box center [169, 49] width 15 height 15
click at [331, 228] on img at bounding box center [368, 285] width 418 height 191
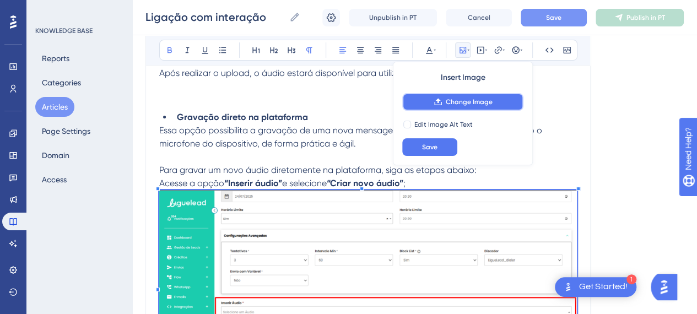
click at [450, 102] on span "Change Image" at bounding box center [469, 102] width 47 height 9
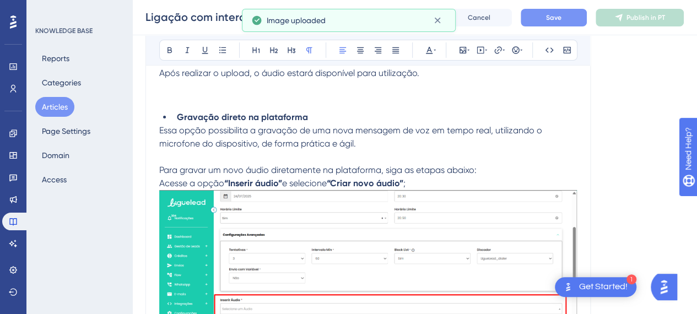
click at [451, 182] on p "Acesse a opção “Inserir áudio” e selecione “Criar novo áudio” ;" at bounding box center [368, 183] width 418 height 13
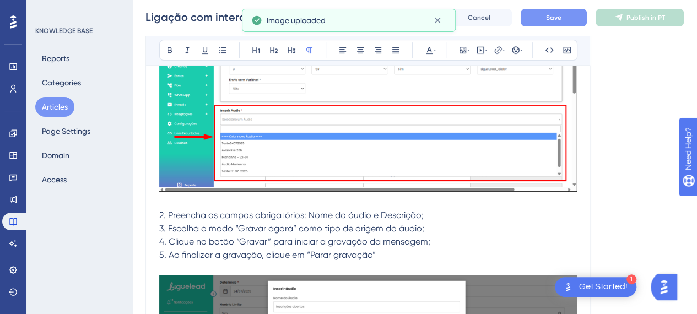
scroll to position [6501, 0]
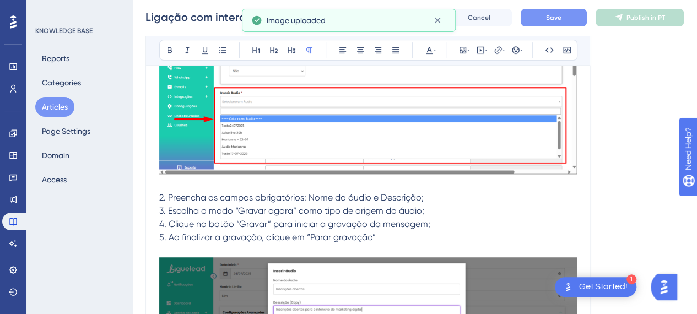
drag, startPoint x: 309, startPoint y: 189, endPoint x: 329, endPoint y: 192, distance: 20.6
click at [309, 192] on span "2. Preencha os campos obrigatórios: Nome do áudio e Descrição;" at bounding box center [291, 197] width 264 height 10
click at [407, 208] on span "3. Escolha o modo “Gravar agora” como tipo de origem do áudio;" at bounding box center [291, 210] width 265 height 10
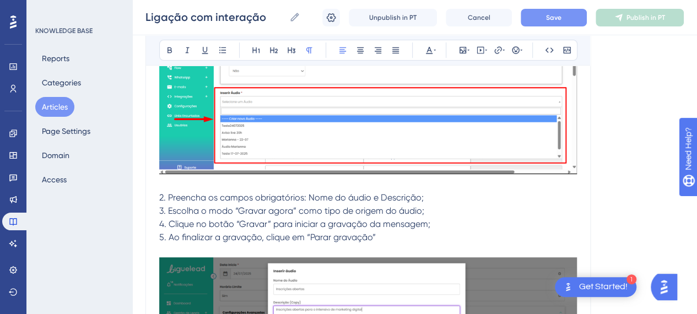
click at [169, 192] on span "2. Preencha os campos obrigatórios: Nome do áudio e Descrição;" at bounding box center [291, 197] width 264 height 10
click at [167, 211] on span "3. Escolha o modo “Gravar agora” como tipo de origem do áudio;" at bounding box center [291, 210] width 265 height 10
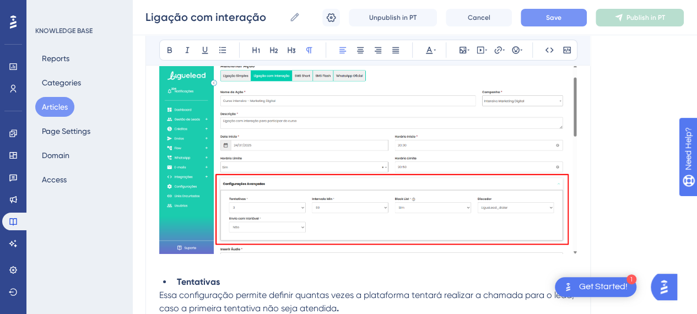
scroll to position [3986, 8]
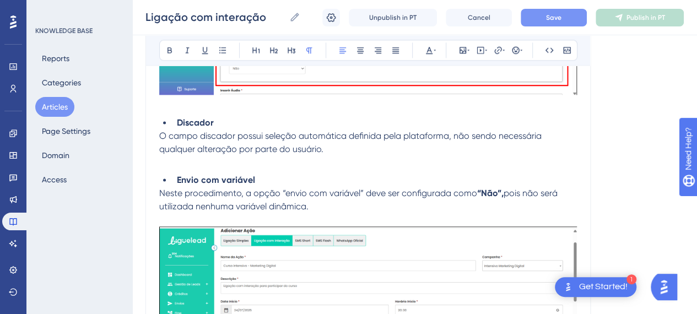
click at [300, 152] on p "O campo discador possui seleção automática definida pela plataforma, não sendo …" at bounding box center [368, 142] width 418 height 26
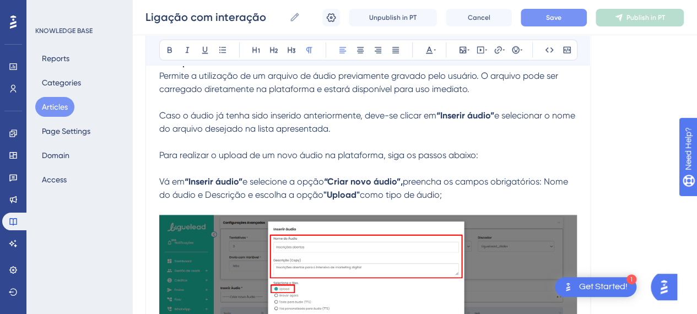
scroll to position [5694, 8]
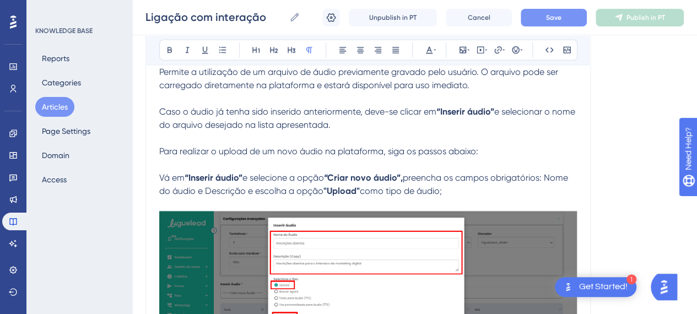
click at [510, 158] on p at bounding box center [368, 164] width 418 height 13
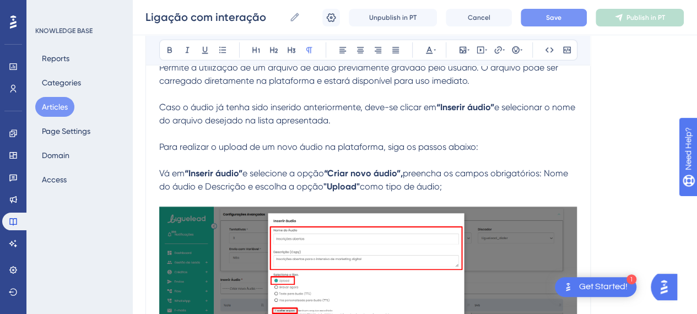
scroll to position [5749, 8]
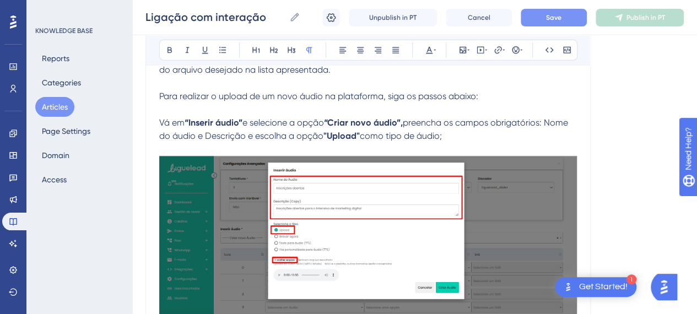
click at [389, 203] on img at bounding box center [368, 251] width 418 height 191
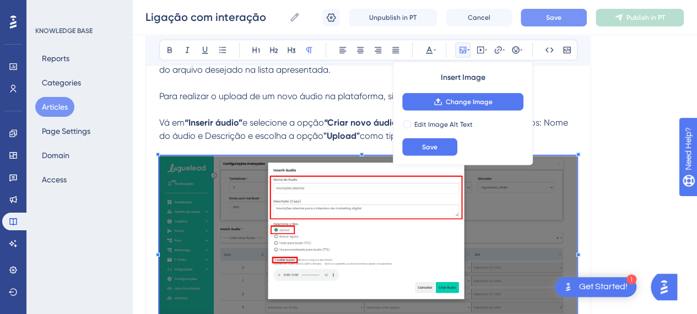
click at [277, 104] on p at bounding box center [368, 109] width 418 height 13
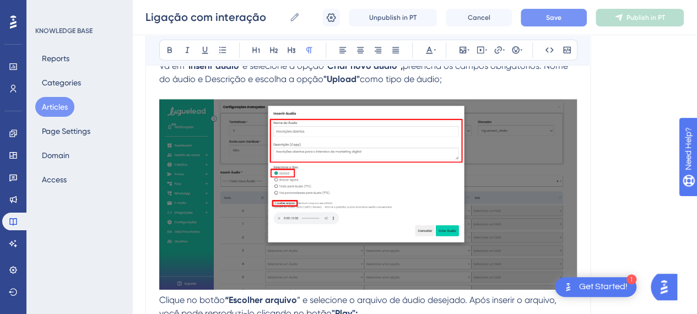
scroll to position [5914, 8]
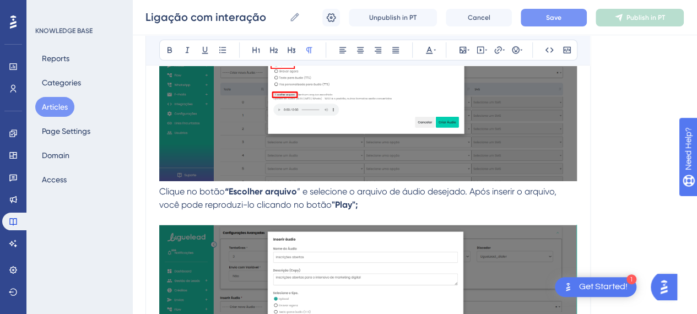
click at [249, 190] on strong "“Escolher arquivo" at bounding box center [261, 191] width 72 height 10
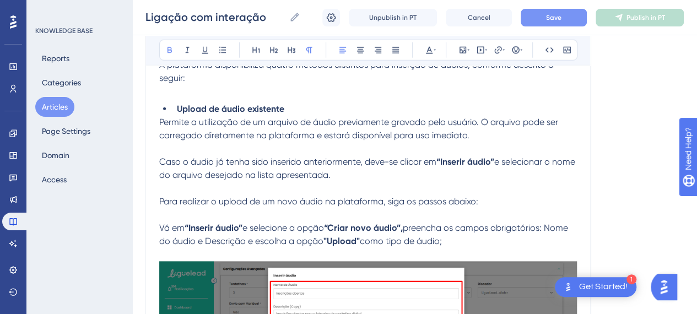
scroll to position [5639, 8]
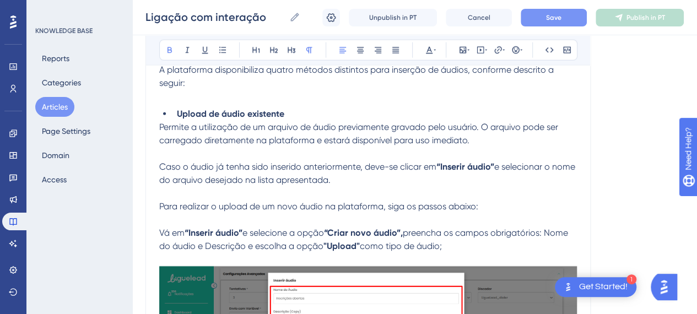
click at [256, 121] on p "Permite a utilização de um arquivo de áudio previamente gravado pelo usuário. O…" at bounding box center [368, 134] width 418 height 26
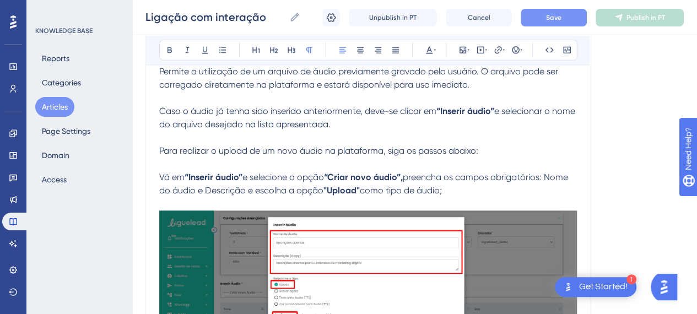
scroll to position [5694, 8]
click at [461, 162] on p at bounding box center [368, 164] width 418 height 13
click at [331, 186] on strong ""Upload"" at bounding box center [341, 191] width 36 height 10
drag, startPoint x: 262, startPoint y: 169, endPoint x: 285, endPoint y: 163, distance: 23.5
click at [266, 172] on span "e selecione a opção" at bounding box center [283, 177] width 82 height 10
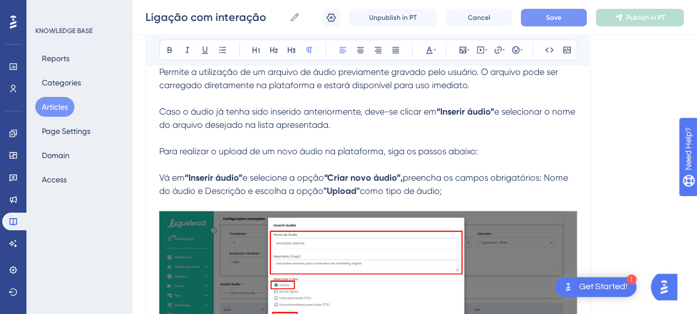
click at [486, 116] on p "Caso o áudio já tenha sido inserido anteriormente, deve-se clicar em “Inserir á…" at bounding box center [368, 118] width 418 height 26
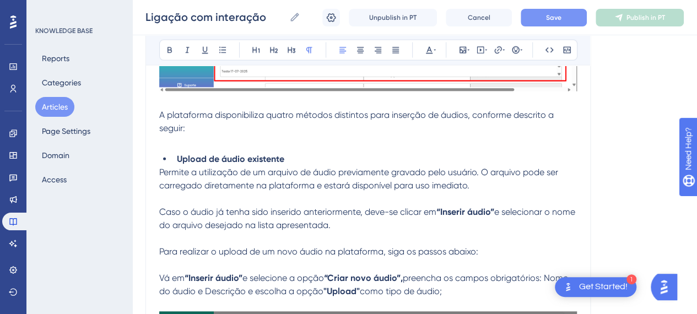
scroll to position [5583, 8]
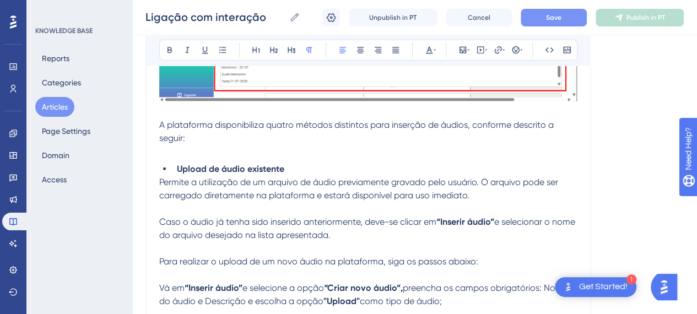
click at [229, 178] on span "Permite a utilização de um arquivo de áudio previamente gravado pelo usuário. O…" at bounding box center [359, 189] width 401 height 24
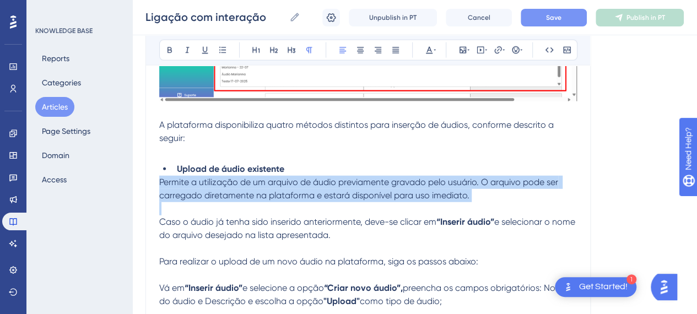
click at [229, 178] on span "Permite a utilização de um arquivo de áudio previamente gravado pelo usuário. O…" at bounding box center [359, 189] width 401 height 24
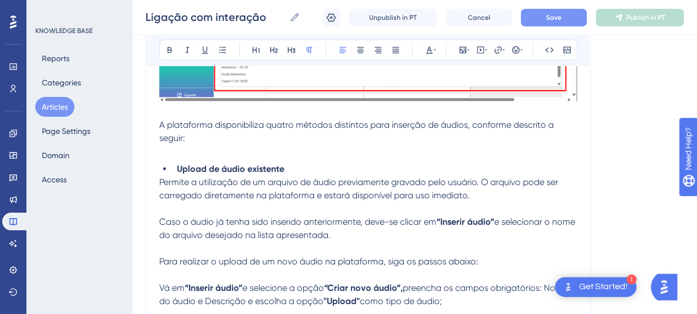
click at [299, 194] on span "Permite a utilização de um arquivo de áudio previamente gravado pelo usuário. O…" at bounding box center [359, 189] width 401 height 24
click at [406, 262] on p "Para realizar o upload de um novo áudio na plataforma, siga os passos abaixo:" at bounding box center [368, 261] width 418 height 13
click at [277, 228] on span "e selecionar o nome do arquivo desejado na lista apresentada." at bounding box center [368, 229] width 418 height 24
click at [272, 242] on p at bounding box center [368, 248] width 418 height 13
click at [430, 223] on p "Caso o áudio já tenha sido inserido anteriormente, deve-se clicar em “Inserir á…" at bounding box center [368, 228] width 418 height 26
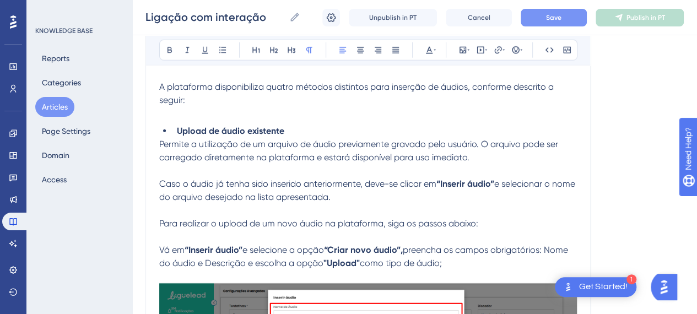
scroll to position [5639, 8]
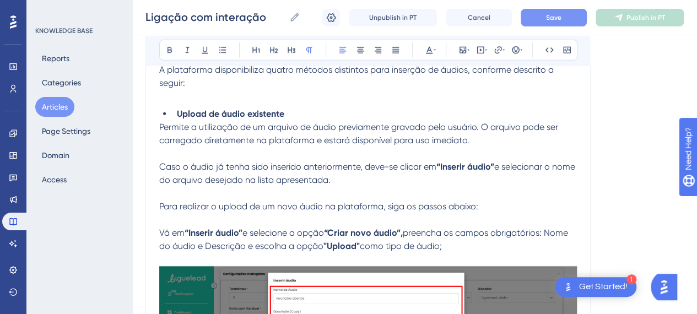
click at [204, 219] on p at bounding box center [368, 219] width 418 height 13
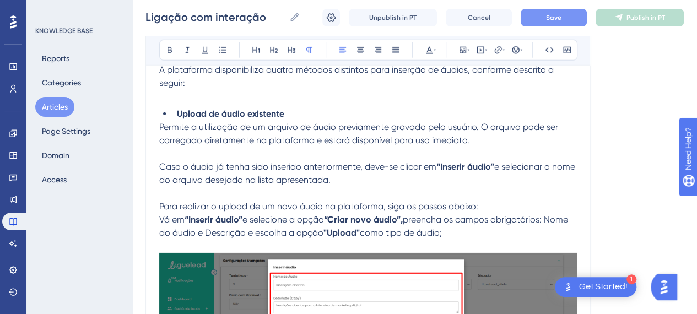
click at [414, 228] on span "como tipo de áudio;" at bounding box center [401, 233] width 82 height 10
click at [446, 222] on p "Vá em “Inserir áudio” e selecione a opção “Criar novo áudio”, preencha os campo…" at bounding box center [368, 226] width 418 height 26
click at [166, 215] on span "Vá em" at bounding box center [171, 219] width 25 height 10
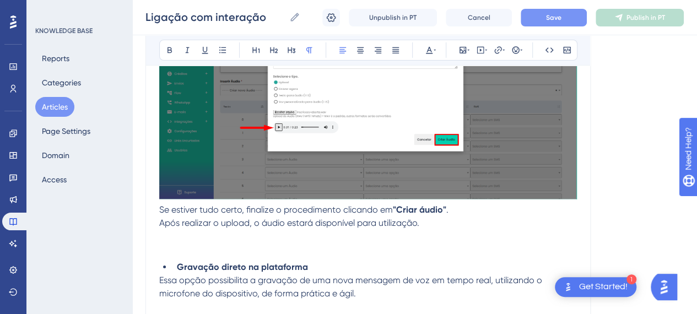
scroll to position [6134, 8]
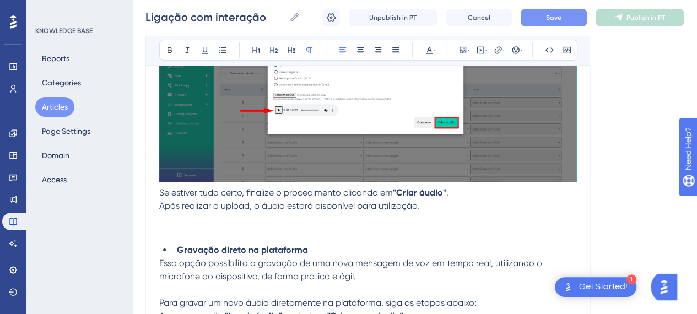
click at [497, 203] on p "Após realizar o upload, o áudio estará disponível para utilização." at bounding box center [368, 205] width 418 height 13
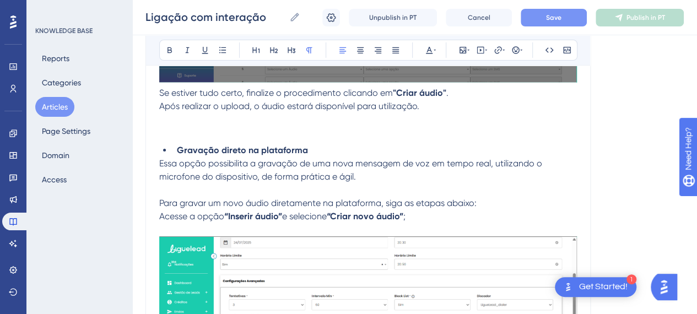
scroll to position [6245, 8]
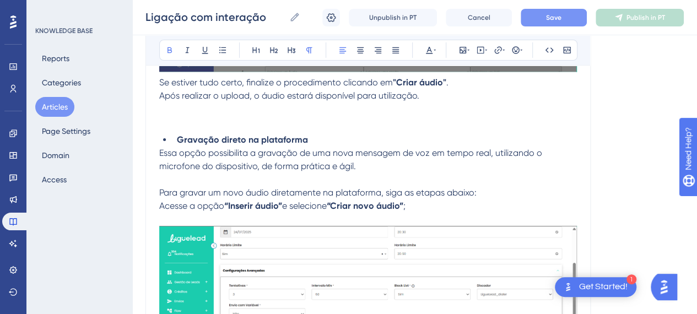
click at [397, 199] on p "Acesse a opção “Inserir áudio” e selecione “Criar novo áudio” ;" at bounding box center [368, 205] width 418 height 13
click at [371, 148] on span "Essa opção possibilita a gravação de uma nova mensagem de voz em tempo real, ut…" at bounding box center [351, 160] width 385 height 24
drag, startPoint x: 255, startPoint y: 181, endPoint x: 374, endPoint y: 181, distance: 119.0
click at [324, 186] on p "Para gravar um novo áudio diretamente na plataforma, siga as etapas abaixo:" at bounding box center [368, 192] width 418 height 13
click at [380, 186] on p "Para gravar um novo áudio diretamente na plataforma, siga as etapas abaixo:" at bounding box center [368, 192] width 418 height 13
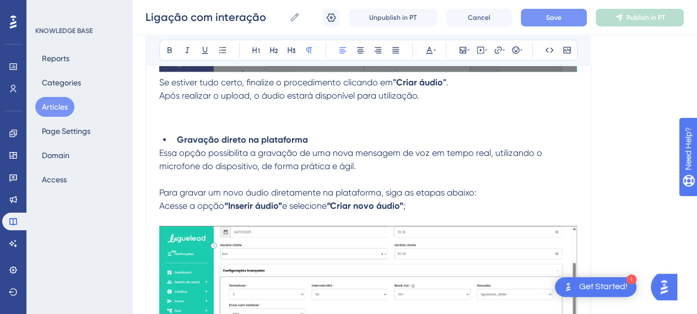
click at [403, 192] on span "Para gravar um novo áudio diretamente na plataforma, siga as etapas abaixo:" at bounding box center [317, 192] width 317 height 10
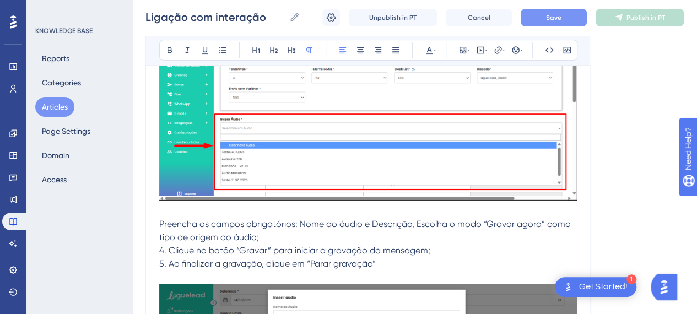
scroll to position [6520, 8]
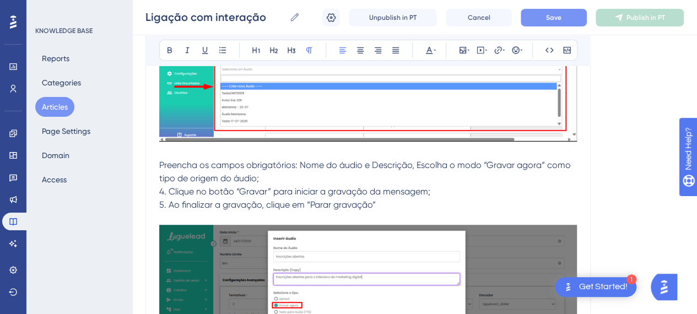
click at [203, 186] on span "4. Clique no botão “Gravar” para iniciar a gravação da mensagem;" at bounding box center [294, 191] width 271 height 10
click at [376, 150] on p at bounding box center [368, 151] width 418 height 13
click at [159, 161] on span "Preencha os campos obrigatórios: Nome do áudio e Descrição, Escolha o modo “Gra…" at bounding box center [366, 172] width 414 height 24
drag, startPoint x: 576, startPoint y: 180, endPoint x: 489, endPoint y: 161, distance: 89.2
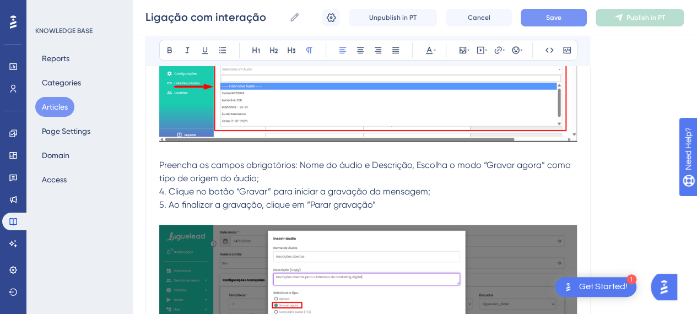
drag, startPoint x: 472, startPoint y: 159, endPoint x: 535, endPoint y: 161, distance: 62.8
click at [532, 161] on span "Preencha os campos obrigatórios: Nome do áudio e Descrição, Escolha o modo “Gra…" at bounding box center [366, 172] width 414 height 24
click at [535, 161] on span "Preencha os campos obrigatórios: Nome do áudio e Descrição, Escolha o modo “Gra…" at bounding box center [366, 172] width 414 height 24
drag, startPoint x: 535, startPoint y: 161, endPoint x: 474, endPoint y: 160, distance: 61.2
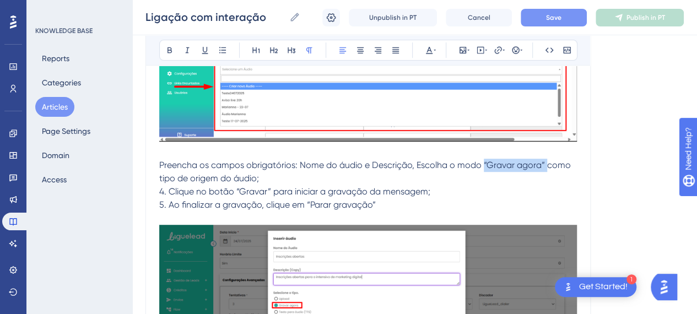
click at [474, 160] on span "Preencha os campos obrigatórios: Nome do áudio e Descrição, Escolha o modo “Gra…" at bounding box center [366, 172] width 414 height 24
click at [165, 51] on button at bounding box center [169, 49] width 15 height 15
click at [318, 167] on p "Preencha os campos obrigatórios: Nome do áudio e Descrição, Escolha o modo “Gra…" at bounding box center [368, 172] width 418 height 26
click at [160, 188] on span "4. Clique no botão “Gravar” para iniciar a gravação da mensagem;" at bounding box center [294, 191] width 271 height 10
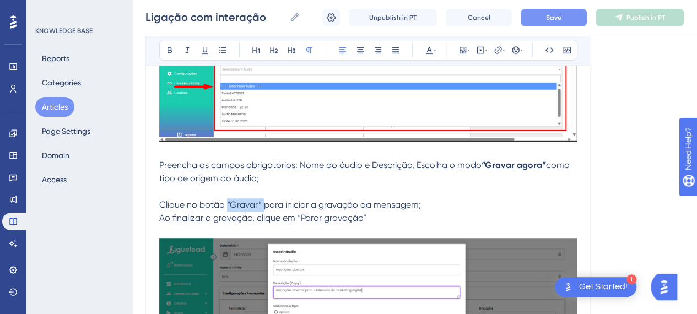
drag, startPoint x: 253, startPoint y: 198, endPoint x: 219, endPoint y: 197, distance: 34.2
click at [219, 199] on span "Clique no botão “Gravar” para iniciar a gravação da mensagem;" at bounding box center [290, 204] width 262 height 10
click at [167, 51] on icon at bounding box center [169, 50] width 4 height 6
click at [282, 213] on span "Ao finalizar a gravação, clique em “Parar gravação”" at bounding box center [262, 218] width 207 height 10
click at [187, 172] on span "como tipo de origem do áudio;" at bounding box center [365, 172] width 413 height 24
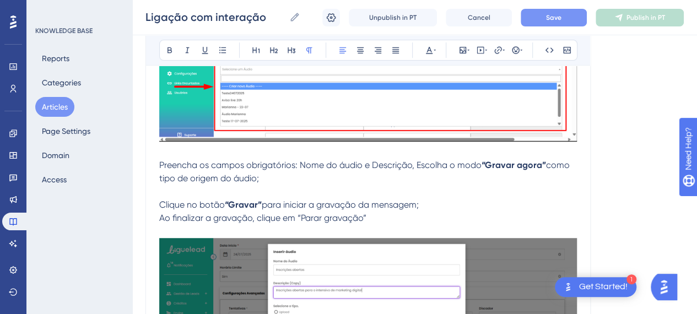
click at [254, 171] on p "Preencha os campos obrigatórios: Nome do áudio e Descrição, Escolha o modo “Gra…" at bounding box center [368, 172] width 418 height 26
drag, startPoint x: 299, startPoint y: 165, endPoint x: 370, endPoint y: 164, distance: 71.6
click at [302, 165] on span "Preencha os campos obrigatórios: Nome do áudio e Descrição, Escolha o modo" at bounding box center [320, 165] width 322 height 10
click at [466, 164] on span "Preencha os campos obrigatórios: Nome do áudio e Descrição, Escolha o modo" at bounding box center [320, 165] width 322 height 10
drag, startPoint x: 563, startPoint y: 165, endPoint x: 575, endPoint y: 164, distance: 12.2
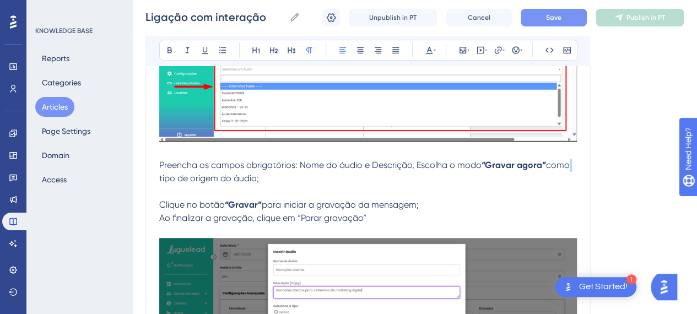
click at [564, 165] on span "como tipo de origem do áudio;" at bounding box center [365, 172] width 413 height 24
drag, startPoint x: 580, startPoint y: 164, endPoint x: 229, endPoint y: 166, distance: 350.9
drag, startPoint x: 229, startPoint y: 166, endPoint x: 207, endPoint y: 186, distance: 29.3
click at [228, 167] on p "Preencha os campos obrigatórios: Nome do áudio e Descrição, Escolha o modo “Gra…" at bounding box center [368, 172] width 418 height 26
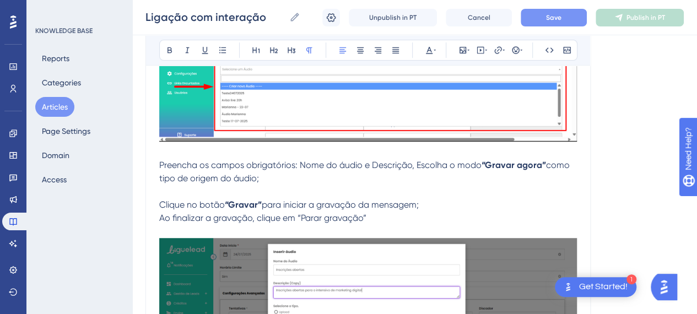
click at [194, 198] on p "Clique no botão “Gravar” para iniciar a gravação da mensagem;" at bounding box center [368, 204] width 418 height 13
drag, startPoint x: 264, startPoint y: 201, endPoint x: 401, endPoint y: 201, distance: 136.6
click at [275, 201] on span "para iniciar a gravação da mensagem;" at bounding box center [340, 204] width 157 height 10
click at [402, 201] on span "para iniciar a gravação da mensagem;" at bounding box center [340, 204] width 157 height 10
click at [204, 189] on p at bounding box center [368, 191] width 418 height 13
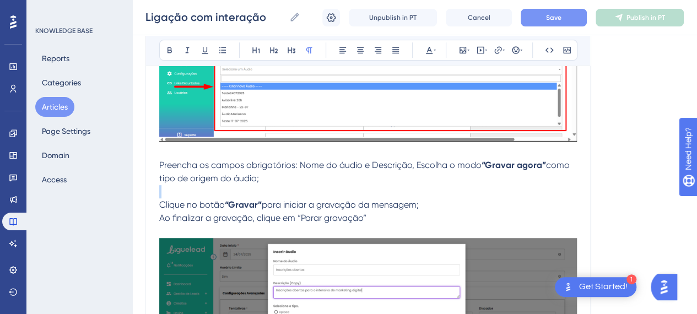
click at [204, 189] on p at bounding box center [368, 191] width 418 height 13
drag, startPoint x: 289, startPoint y: 212, endPoint x: 280, endPoint y: 218, distance: 9.9
click at [289, 213] on span "Ao finalizar a gravação, clique em “Parar gravação”" at bounding box center [262, 218] width 207 height 10
click at [452, 212] on p "Ao finalizar a gravação, clique em “Parar gravação”" at bounding box center [368, 218] width 418 height 13
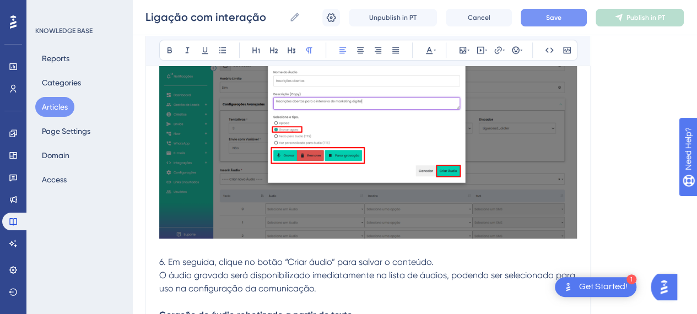
scroll to position [6685, 8]
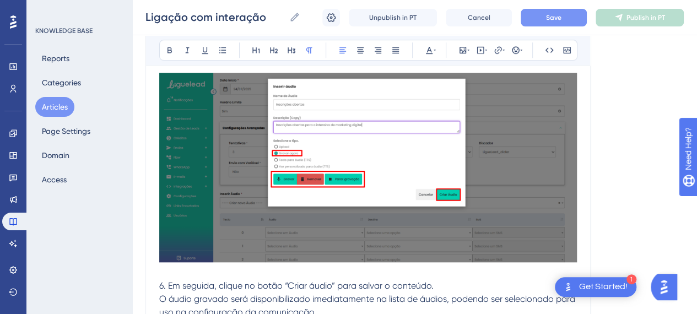
click at [413, 212] on img at bounding box center [368, 168] width 418 height 190
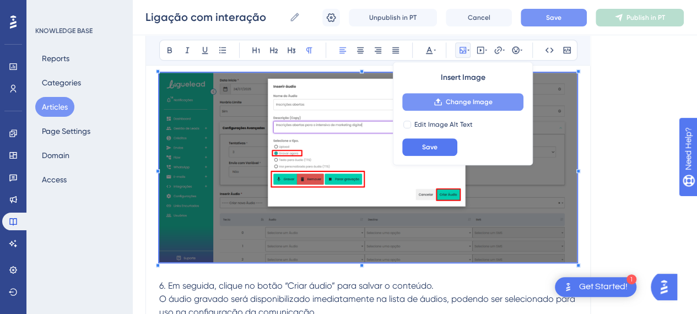
click at [451, 104] on span "Change Image" at bounding box center [469, 102] width 47 height 9
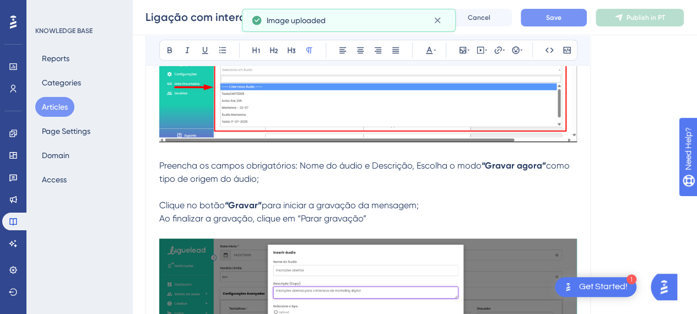
scroll to position [6465, 8]
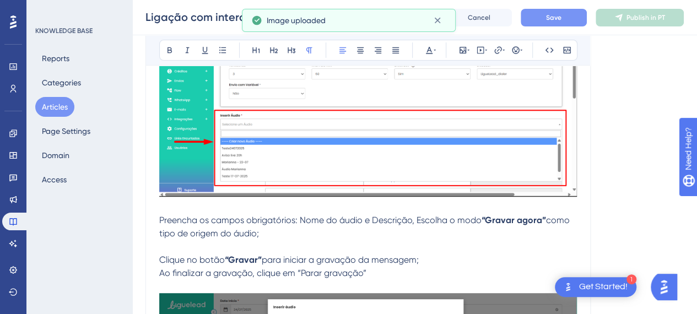
click at [456, 229] on p "Preencha os campos obrigatórios: Nome do áudio e Descrição, Escolha o modo “Gra…" at bounding box center [368, 227] width 418 height 26
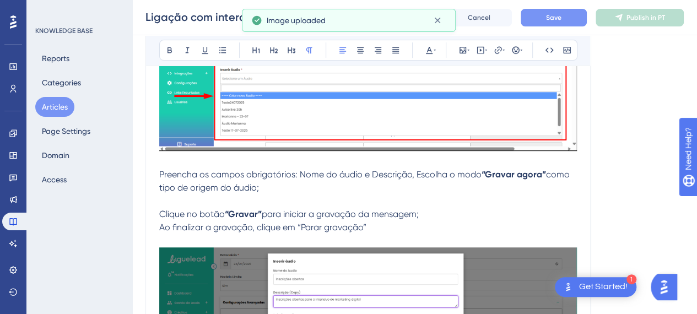
scroll to position [6575, 8]
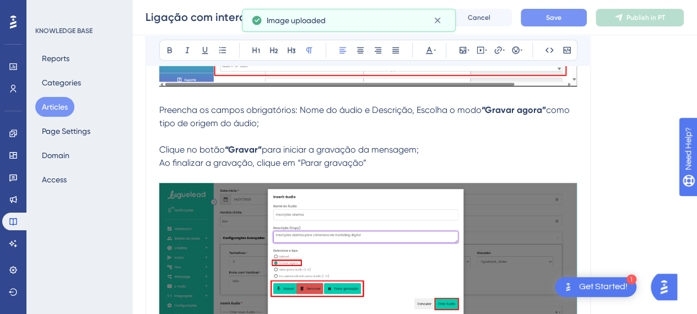
click at [366, 161] on p "Ao finalizar a gravação, clique em “Parar gravação”" at bounding box center [368, 162] width 418 height 13
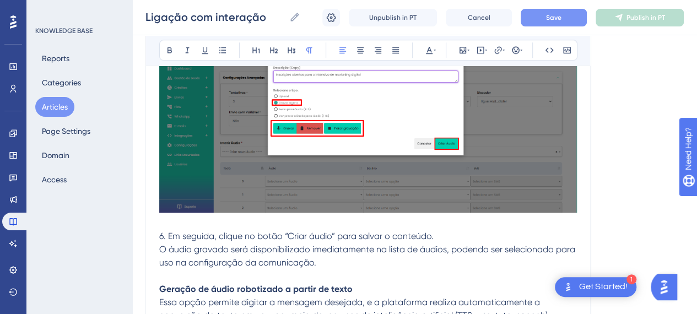
scroll to position [6740, 8]
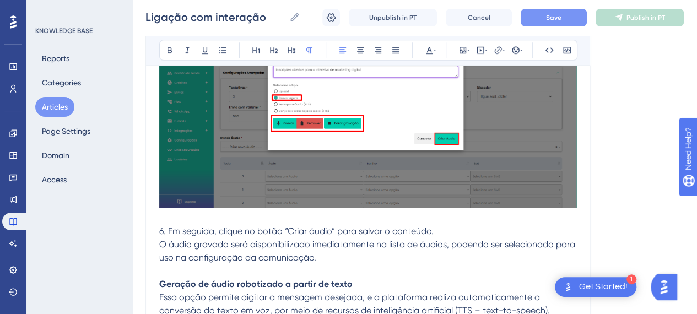
click at [178, 239] on span "O áudio gravado será disponibilizado imediatamente na lista de áudios, podendo …" at bounding box center [368, 251] width 418 height 24
click at [160, 227] on span "6. Em seguida, clique no botão “Criar áudio” para salvar o conteúdo." at bounding box center [296, 231] width 274 height 10
drag, startPoint x: 318, startPoint y: 223, endPoint x: 267, endPoint y: 225, distance: 50.8
click at [267, 226] on span "Em seguida, clique no botão “Criar áudio” para salvar o conteúdo." at bounding box center [292, 231] width 266 height 10
click at [167, 49] on button at bounding box center [169, 49] width 15 height 15
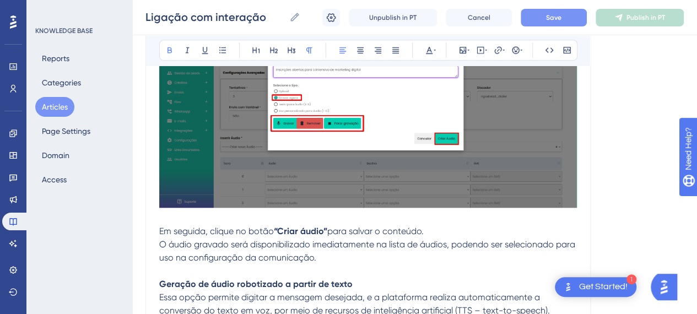
click at [425, 248] on p "O áudio gravado será disponibilizado imediatamente na lista de áudios, podendo …" at bounding box center [368, 251] width 418 height 26
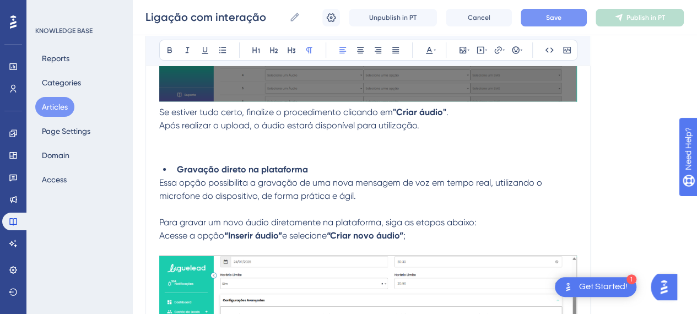
scroll to position [6189, 8]
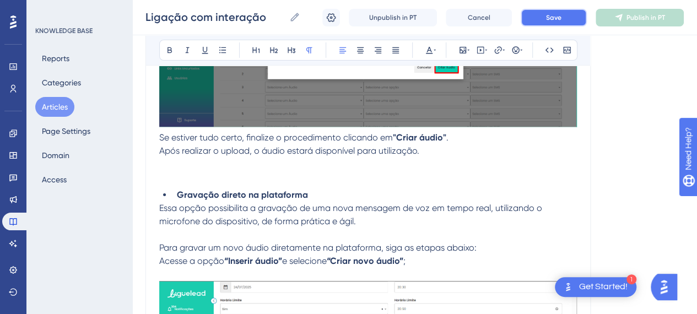
click at [540, 16] on button "Save" at bounding box center [554, 18] width 66 height 18
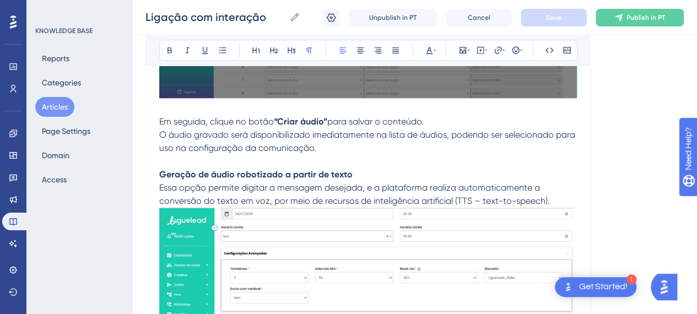
scroll to position [6851, 8]
click at [239, 147] on span "O áudio gravado será disponibilizado imediatamente na lista de áudios, podendo …" at bounding box center [368, 141] width 418 height 24
click at [344, 168] on p "Geração de áudio robotizado a partir de texto" at bounding box center [368, 173] width 418 height 13
click at [159, 170] on strong "Geração de áudio robotizado a partir de texto" at bounding box center [255, 174] width 193 height 10
click at [336, 182] on span "Essa opção permite digitar a mensagem desejada, e a plataforma realiza automati…" at bounding box center [354, 194] width 391 height 24
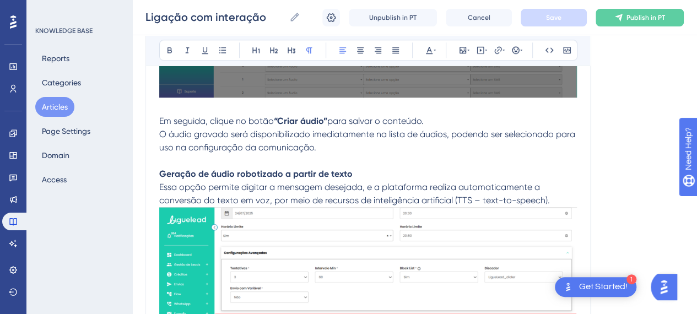
click at [159, 171] on strong "Geração de áudio robotizado a partir de texto" at bounding box center [255, 174] width 193 height 10
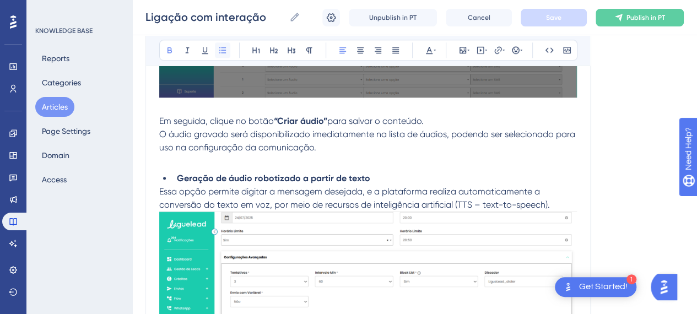
click at [220, 47] on button at bounding box center [222, 49] width 15 height 15
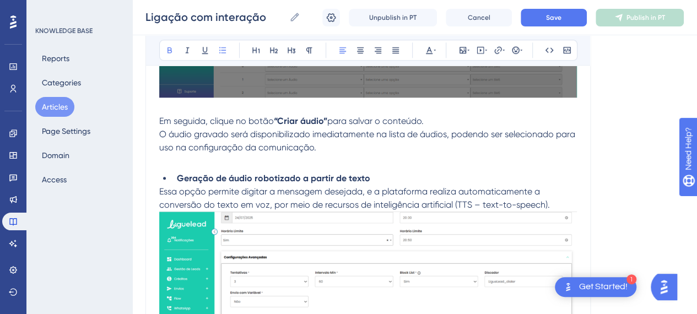
click at [381, 172] on li "Geração de áudio robotizado a partir de texto" at bounding box center [374, 178] width 404 height 13
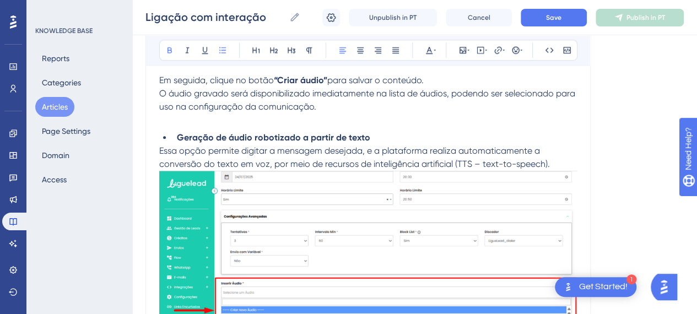
scroll to position [6906, 8]
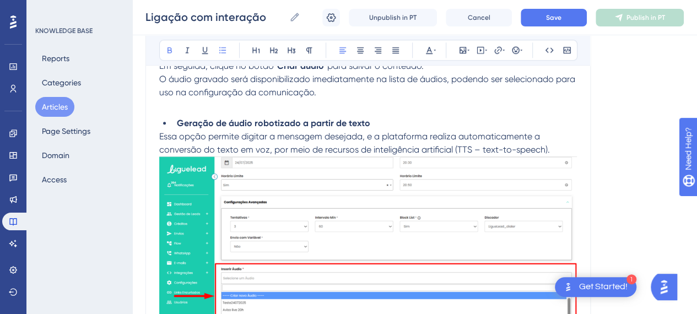
click at [535, 143] on span "Essa opção permite digitar a mensagem desejada, e a plataforma realiza automati…" at bounding box center [354, 143] width 391 height 24
click at [542, 144] on p "Essa opção permite digitar a mensagem desejada, e a plataforma realiza automati…" at bounding box center [368, 143] width 418 height 26
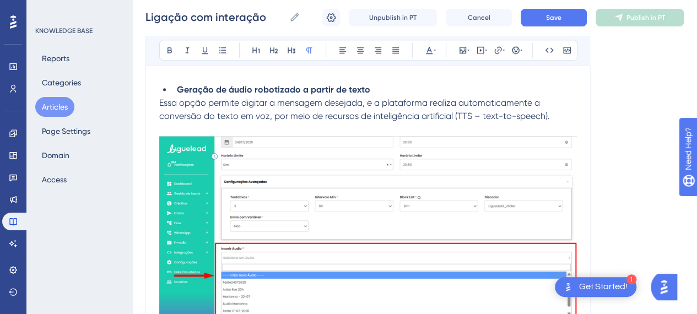
scroll to position [7016, 8]
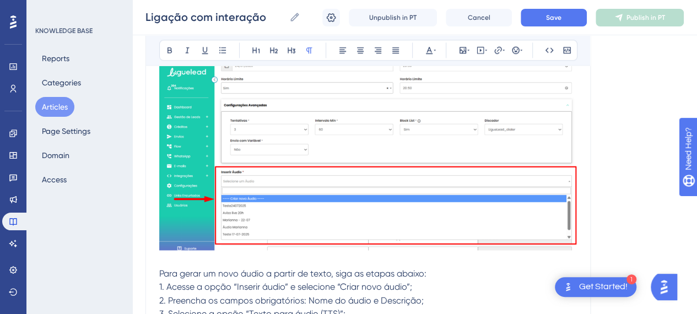
click at [332, 136] on img at bounding box center [368, 154] width 418 height 191
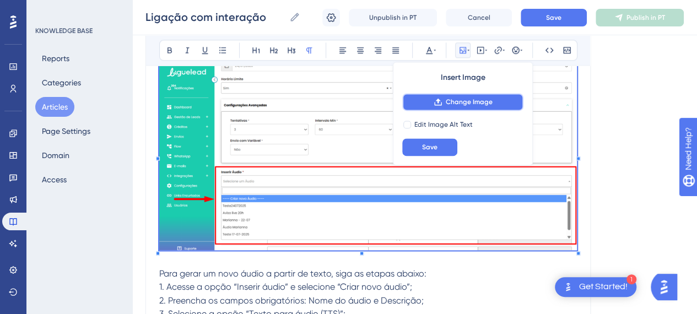
click at [446, 98] on span "Change Image" at bounding box center [469, 102] width 47 height 9
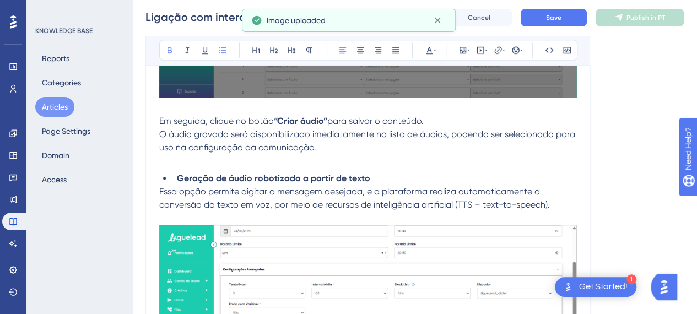
click at [456, 179] on li "Geração de áudio robotizado a partir de texto" at bounding box center [374, 178] width 404 height 13
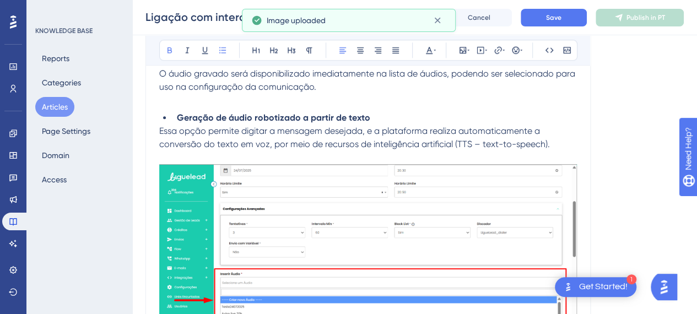
scroll to position [7071, 8]
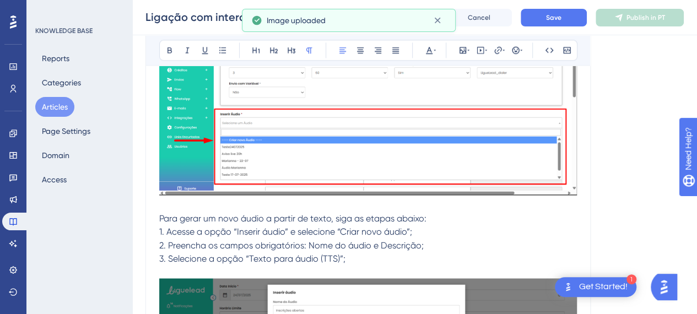
click at [284, 225] on p "1. Acesse a opção “Inserir áudio” e selecione “Criar novo áudio”;" at bounding box center [368, 231] width 418 height 13
click at [419, 212] on p "Para gerar um novo áudio a partir de texto, siga as etapas abaixo:" at bounding box center [368, 218] width 418 height 13
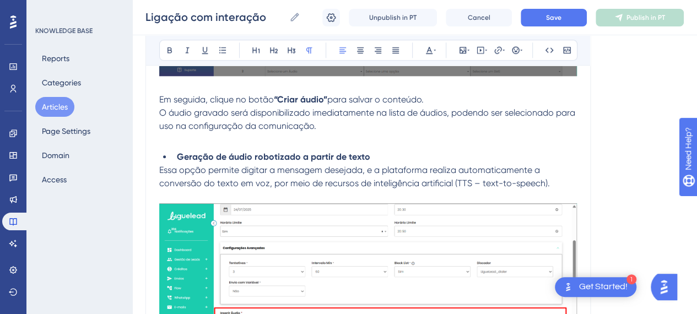
scroll to position [6795, 8]
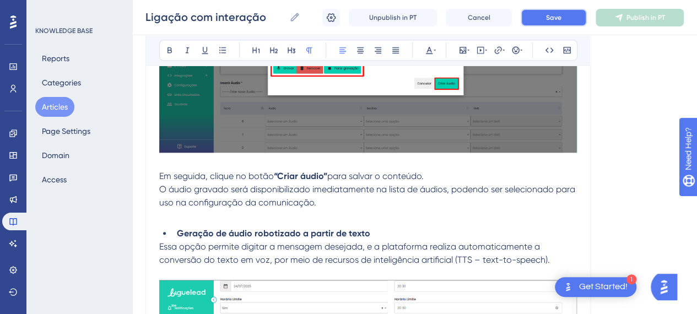
click at [534, 21] on button "Save" at bounding box center [554, 18] width 66 height 18
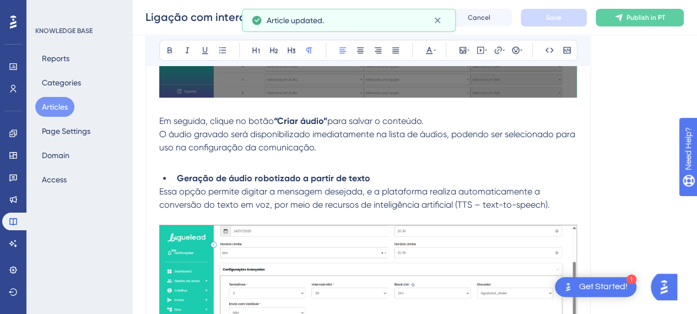
click at [280, 160] on p at bounding box center [368, 160] width 418 height 13
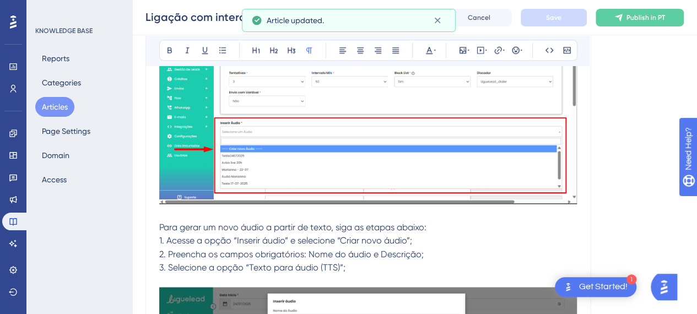
scroll to position [7071, 8]
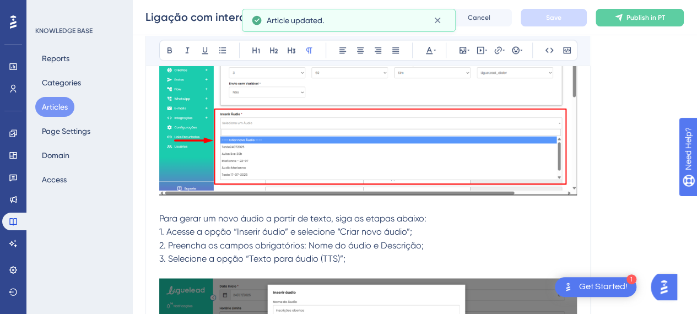
click at [226, 215] on span "Para gerar um novo áudio a partir de texto, siga as etapas abaixo:" at bounding box center [292, 218] width 267 height 10
click at [440, 215] on p "Para gerar um novo áudio a partir de texto, siga as etapas abaixo:" at bounding box center [368, 218] width 418 height 13
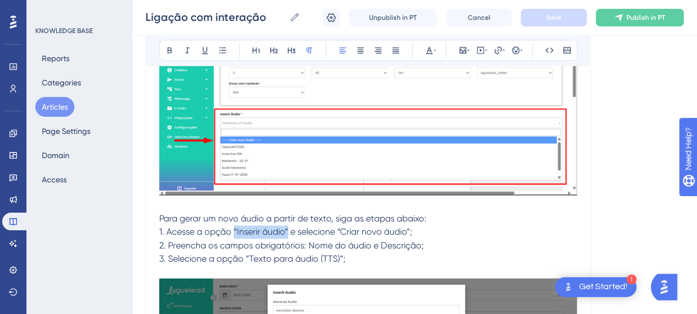
drag, startPoint x: 224, startPoint y: 226, endPoint x: 279, endPoint y: 223, distance: 55.2
click at [279, 226] on span "1. Acesse a opção “Inserir áudio” e selecione “Criar novo áudio”;" at bounding box center [285, 231] width 253 height 10
click at [167, 50] on icon at bounding box center [169, 50] width 4 height 6
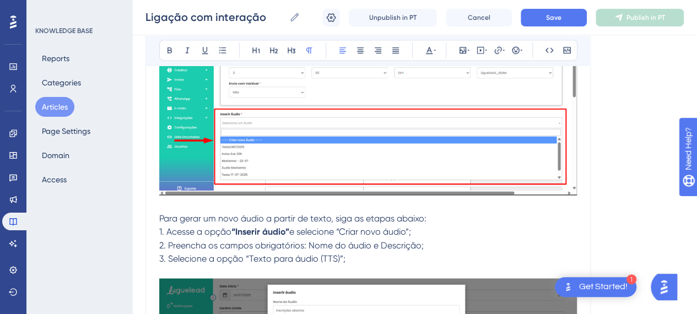
drag, startPoint x: 333, startPoint y: 225, endPoint x: 414, endPoint y: 227, distance: 81.6
click at [414, 227] on p "1. Acesse a opção “Inserir áudio” e selecione “Criar novo áudio”;" at bounding box center [368, 231] width 418 height 13
click at [410, 230] on p "1. Acesse a opção “Inserir áudio” e selecione “Criar novo áudio”;" at bounding box center [368, 231] width 418 height 13
drag, startPoint x: 405, startPoint y: 225, endPoint x: 334, endPoint y: 223, distance: 71.7
click at [334, 226] on span "e selecione “Criar novo áudio”;" at bounding box center [350, 231] width 122 height 10
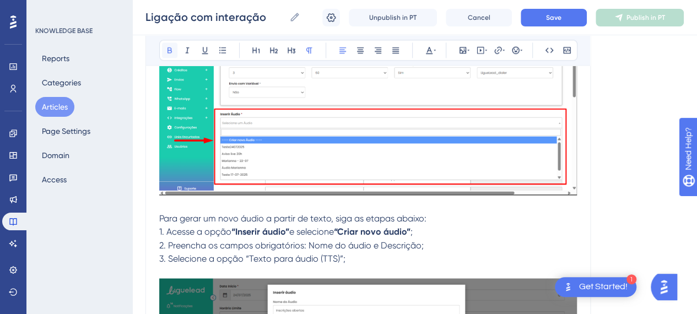
click at [167, 50] on icon at bounding box center [169, 50] width 4 height 6
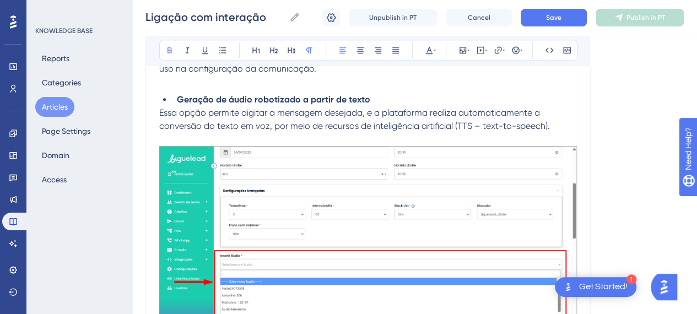
scroll to position [6851, 8]
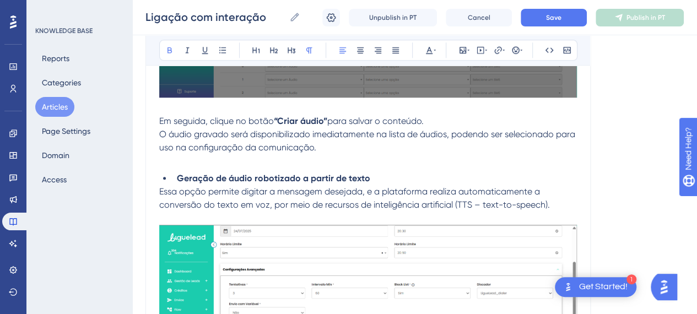
click at [377, 172] on li "Geração de áudio robotizado a partir de texto" at bounding box center [374, 178] width 404 height 13
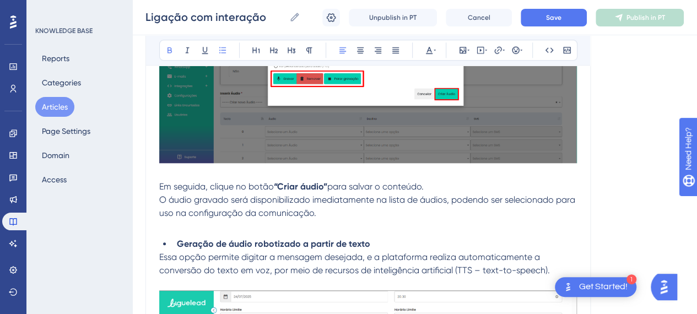
scroll to position [6795, 8]
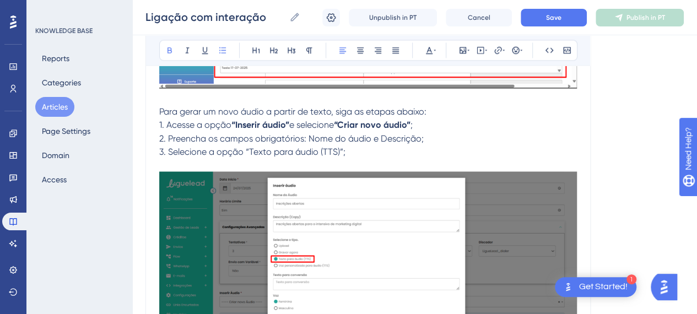
scroll to position [7181, 8]
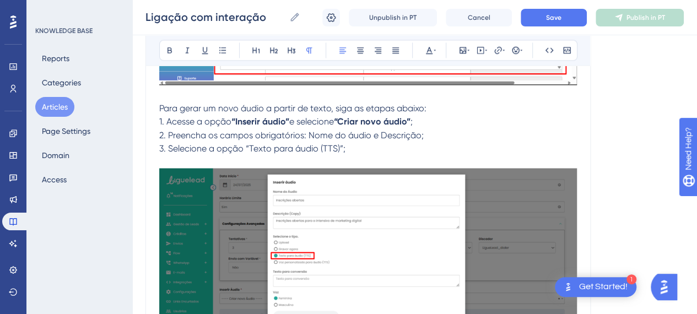
click at [159, 117] on span "1. Acesse a opção" at bounding box center [195, 121] width 72 height 10
drag, startPoint x: 159, startPoint y: 117, endPoint x: 155, endPoint y: 132, distance: 14.7
click at [162, 116] on span "1. Acesse a opção" at bounding box center [195, 121] width 72 height 10
click at [159, 116] on span "1. Acesse a opção" at bounding box center [195, 121] width 72 height 10
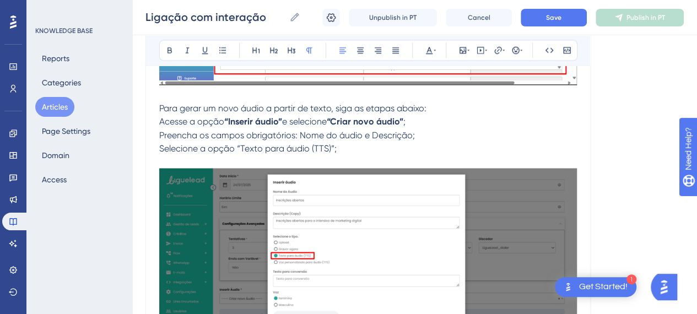
drag, startPoint x: 177, startPoint y: 103, endPoint x: 444, endPoint y: 104, distance: 266.6
click at [444, 104] on p "Para gerar um novo áudio a partir de texto, siga as etapas abaixo:" at bounding box center [368, 108] width 418 height 13
drag, startPoint x: 246, startPoint y: 113, endPoint x: 166, endPoint y: 116, distance: 79.4
click at [245, 116] on strong "“Inserir áudio”" at bounding box center [253, 121] width 58 height 10
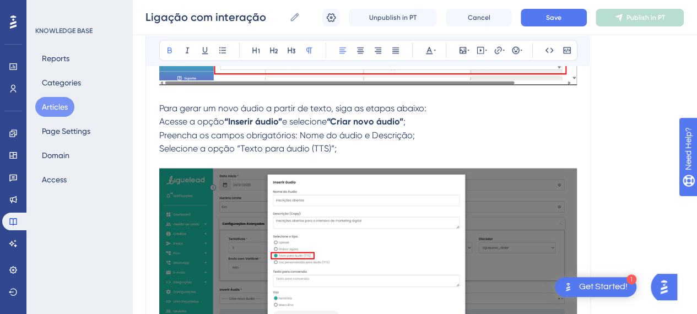
click at [159, 117] on span "Acesse a opção" at bounding box center [191, 121] width 65 height 10
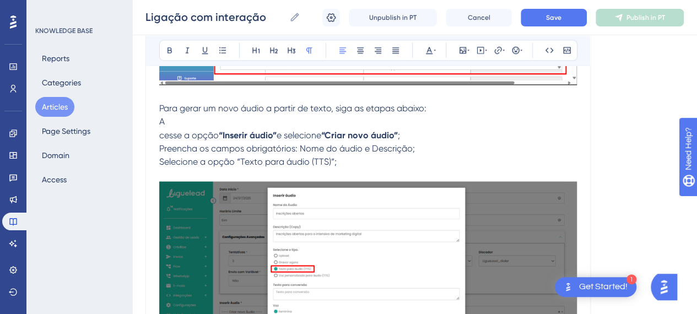
click at [398, 129] on span ";" at bounding box center [399, 134] width 2 height 10
click at [221, 156] on span "Selecione a opção “Texto para áudio (TTS)”;" at bounding box center [247, 161] width 177 height 10
click at [404, 149] on p "Preencha os campos obrigatórios: Nome do áudio e Descrição;" at bounding box center [368, 148] width 418 height 13
drag, startPoint x: 296, startPoint y: 145, endPoint x: 307, endPoint y: 145, distance: 10.5
click at [304, 145] on span "Preencha os campos obrigatórios: Nome do áudio e Descrição;" at bounding box center [287, 148] width 256 height 10
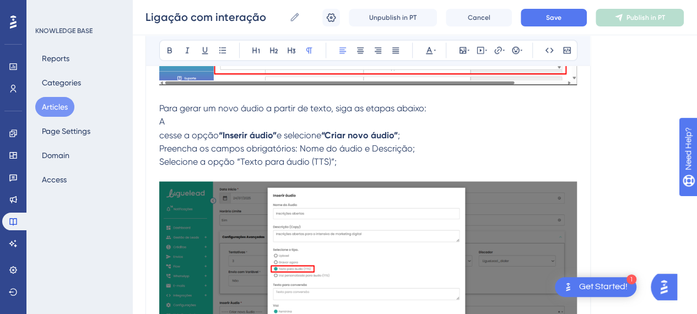
click at [350, 155] on p "Selecione a opção “Texto para áudio (TTS)”;" at bounding box center [368, 161] width 418 height 13
click at [159, 129] on span "cesse a opção" at bounding box center [188, 134] width 59 height 10
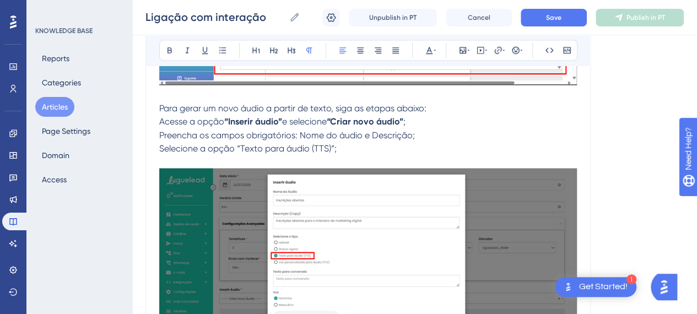
click at [159, 117] on span "Acesse a opção" at bounding box center [191, 121] width 65 height 10
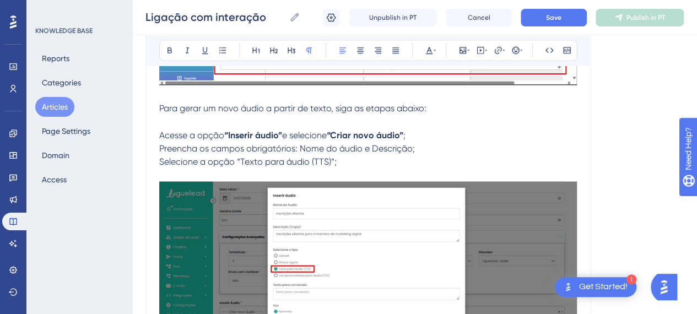
click at [436, 142] on p "Preencha os campos obrigatórios: Nome do áudio e Descrição;" at bounding box center [368, 148] width 418 height 13
drag, startPoint x: 226, startPoint y: 145, endPoint x: 294, endPoint y: 148, distance: 68.3
click at [285, 146] on span "Preencha os campos obrigatórios: Nome do áudio e Descrição;" at bounding box center [287, 148] width 256 height 10
click at [304, 149] on p "Preencha os campos obrigatórios: Nome do áudio e Descrição;" at bounding box center [368, 148] width 418 height 13
drag, startPoint x: 424, startPoint y: 149, endPoint x: 382, endPoint y: 149, distance: 41.9
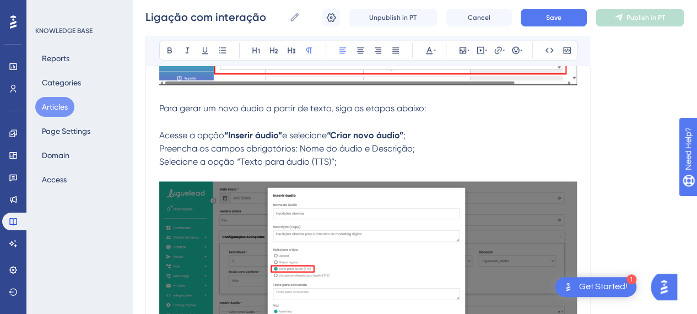
click at [421, 149] on p "Preencha os campos obrigatórios: Nome do áudio e Descrição;" at bounding box center [368, 148] width 418 height 13
click at [159, 158] on span "Selecione a opção “Texto para áudio (TTS)”;" at bounding box center [247, 161] width 177 height 10
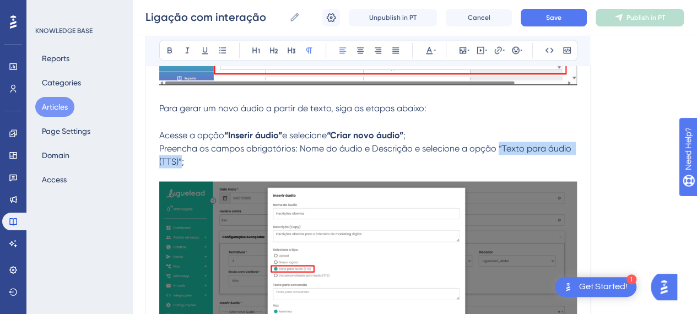
drag, startPoint x: 491, startPoint y: 143, endPoint x: 172, endPoint y: 156, distance: 319.3
click at [172, 156] on span "Preencha os campos obrigatórios: Nome do áudio e Descrição e selecione a opção …" at bounding box center [366, 155] width 414 height 24
drag, startPoint x: 166, startPoint y: 49, endPoint x: 170, endPoint y: 69, distance: 20.3
click at [165, 50] on button at bounding box center [169, 49] width 15 height 15
click at [258, 168] on p at bounding box center [368, 174] width 418 height 13
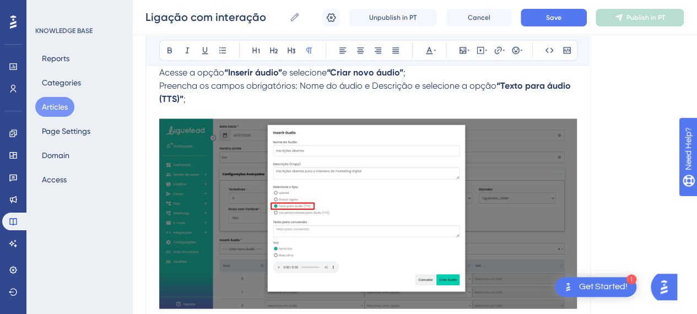
scroll to position [7291, 8]
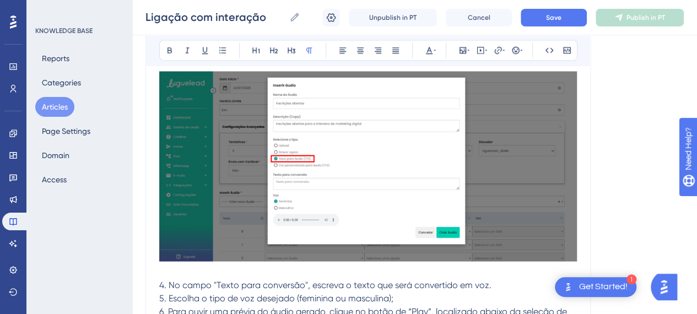
click at [400, 175] on img at bounding box center [368, 166] width 418 height 190
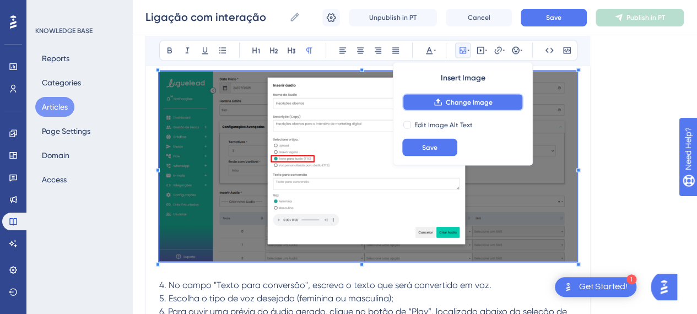
click at [457, 102] on span "Change Image" at bounding box center [469, 102] width 47 height 9
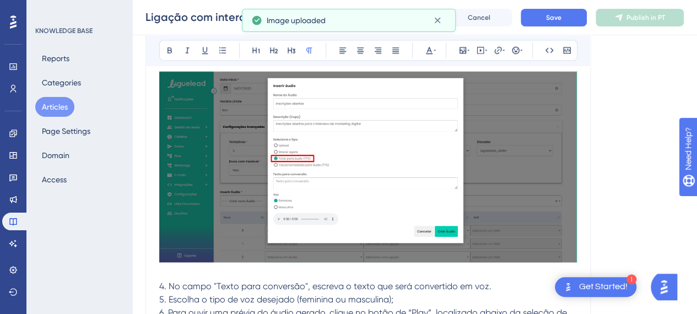
scroll to position [7346, 8]
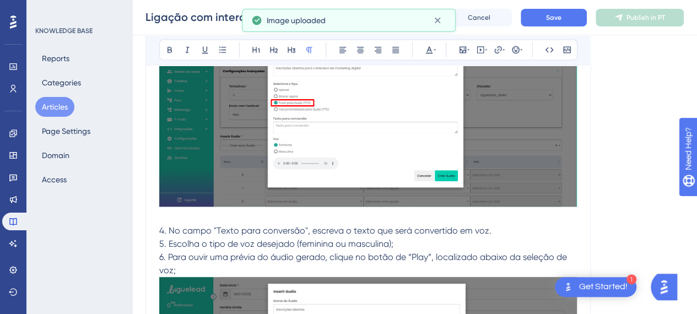
click at [162, 226] on span "4. No campo "Texto para conversão", escreva o texto que será convertido em voz." at bounding box center [325, 230] width 332 height 10
drag, startPoint x: 161, startPoint y: 226, endPoint x: 146, endPoint y: 222, distance: 15.4
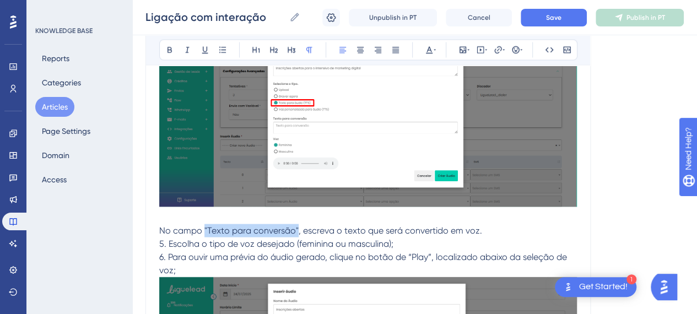
drag, startPoint x: 197, startPoint y: 225, endPoint x: 288, endPoint y: 225, distance: 90.9
click at [288, 225] on span "No campo "Texto para conversão", escreva o texto que será convertido em voz." at bounding box center [320, 230] width 323 height 10
click at [165, 47] on icon at bounding box center [169, 50] width 9 height 9
click at [350, 239] on span "5. Escolha o tipo de voz desejado (feminina ou masculina);" at bounding box center [276, 244] width 234 height 10
click at [162, 244] on span "5. Escolha o tipo de voz desejado (feminina ou masculina);" at bounding box center [276, 244] width 234 height 10
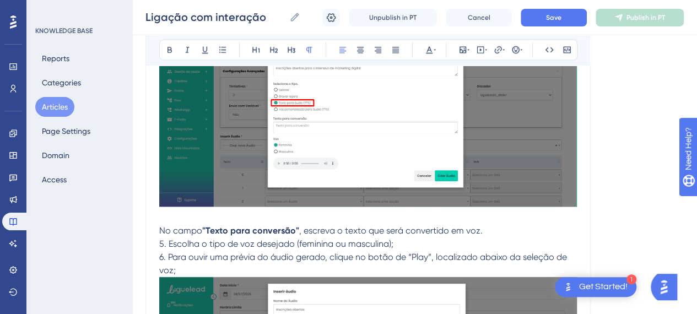
click at [159, 239] on span "5. Escolha o tipo de voz desejado (feminina ou masculina);" at bounding box center [276, 244] width 234 height 10
drag, startPoint x: 160, startPoint y: 239, endPoint x: 148, endPoint y: 239, distance: 12.1
drag, startPoint x: 456, startPoint y: 232, endPoint x: 504, endPoint y: 237, distance: 48.2
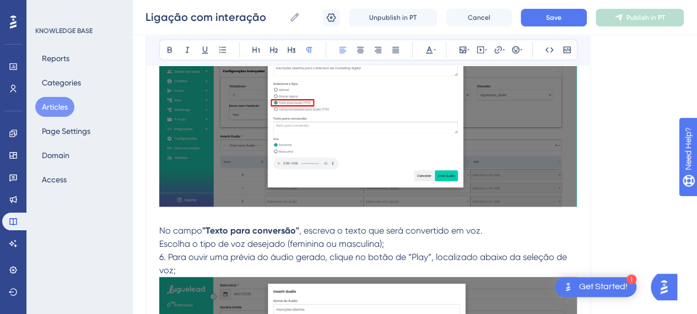
click at [507, 238] on p "Escolha o tipo de voz desejado (feminina ou masculina);" at bounding box center [368, 243] width 418 height 13
click at [160, 253] on span "6. Para ouvir uma prévia do áudio gerado, clique no botão de “Play”, localizado…" at bounding box center [364, 264] width 410 height 24
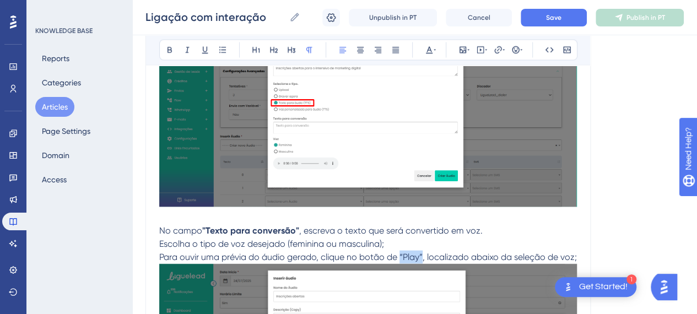
drag, startPoint x: 391, startPoint y: 250, endPoint x: 414, endPoint y: 252, distance: 23.2
click at [414, 252] on span "Para ouvir uma prévia do áudio gerado, clique no botão de “Play”, localizado ab…" at bounding box center [368, 257] width 418 height 10
click at [165, 49] on button at bounding box center [169, 49] width 15 height 15
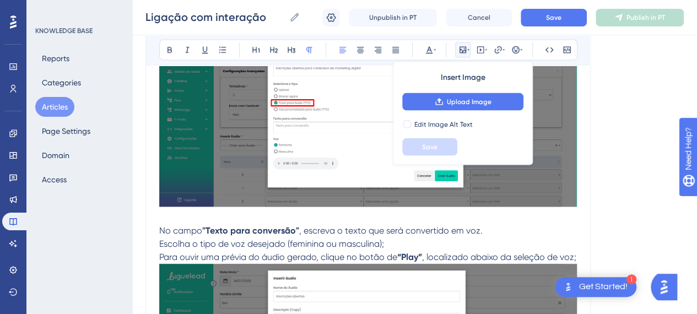
click at [517, 257] on p "Para ouvir uma prévia do áudio gerado, clique no botão de “Play” , localizado a…" at bounding box center [368, 257] width 418 height 13
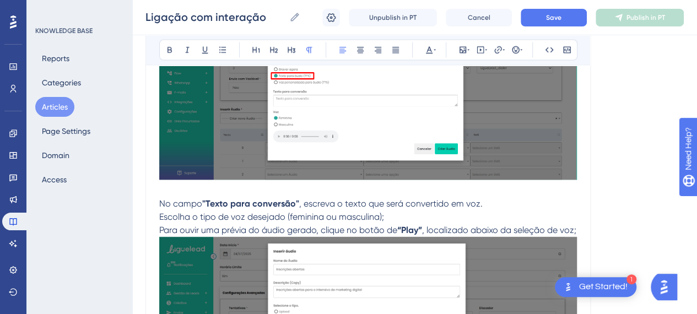
scroll to position [7457, 8]
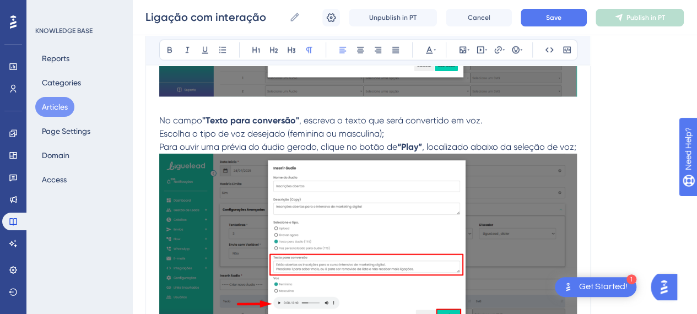
click at [386, 127] on p "Escolha o tipo de voz desejado (feminina ou masculina);" at bounding box center [368, 133] width 418 height 13
click at [272, 150] on p "Para ouvir uma prévia do áudio gerado, clique no botão de “Play” , localizado a…" at bounding box center [368, 146] width 418 height 13
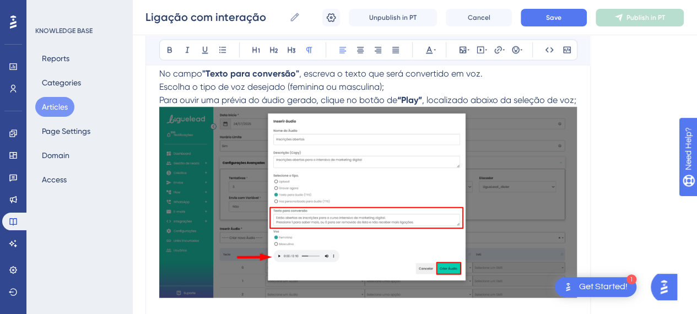
scroll to position [7567, 8]
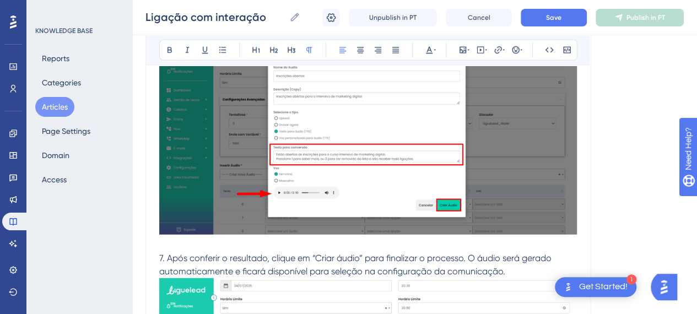
click at [375, 163] on img at bounding box center [368, 139] width 418 height 191
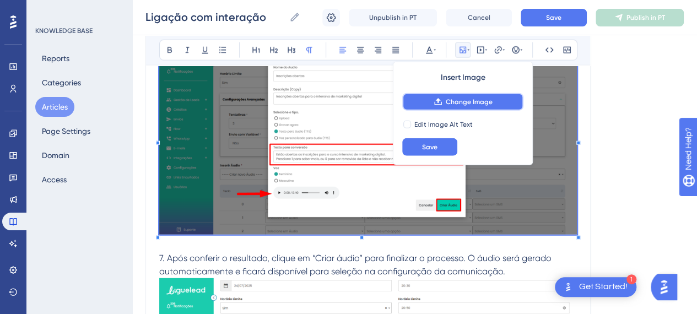
click at [469, 104] on span "Change Image" at bounding box center [469, 102] width 47 height 9
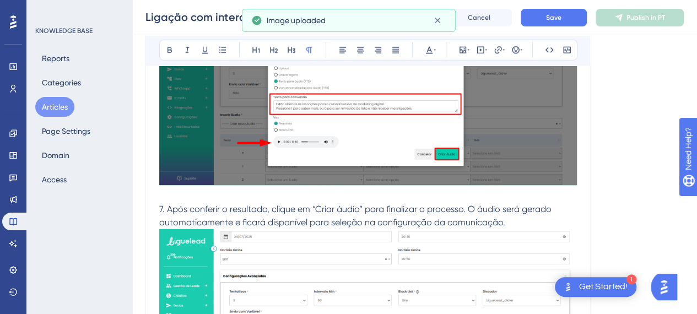
scroll to position [7677, 8]
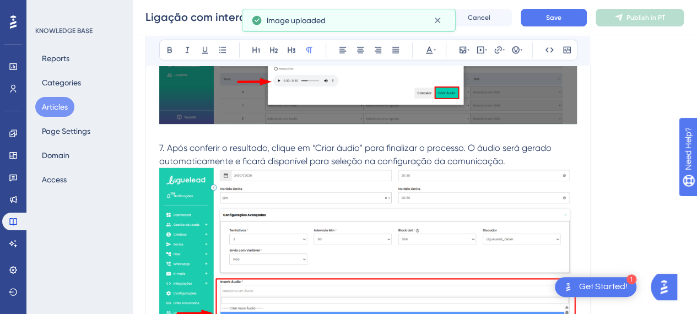
click at [181, 150] on span "7. Após conferir o resultado, clique em “Criar áudio” para finalizar o processo…" at bounding box center [356, 155] width 394 height 24
click at [159, 155] on span "7. Após conferir o resultado, clique em “Criar áudio” para finalizar o processo…" at bounding box center [356, 155] width 394 height 24
drag, startPoint x: 160, startPoint y: 155, endPoint x: 128, endPoint y: 156, distance: 32.0
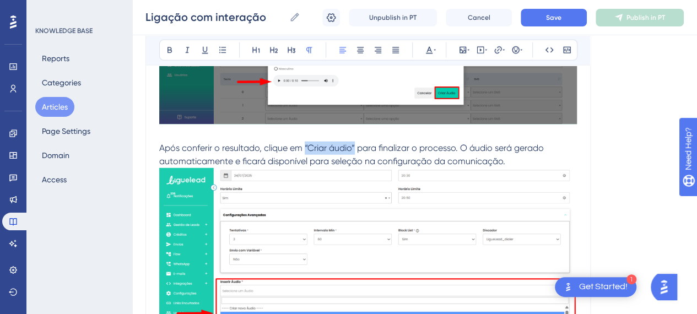
drag, startPoint x: 296, startPoint y: 155, endPoint x: 348, endPoint y: 155, distance: 51.8
click at [348, 155] on span "Após conferir o resultado, clique em “Criar áudio” para finalizar o processo. O…" at bounding box center [352, 155] width 387 height 24
click at [165, 46] on icon at bounding box center [169, 50] width 9 height 9
drag, startPoint x: 453, startPoint y: 157, endPoint x: 508, endPoint y: 172, distance: 56.7
click at [508, 168] on p "Após conferir o resultado, clique em “Criar áudio” para finalizar o processo. O…" at bounding box center [368, 155] width 418 height 26
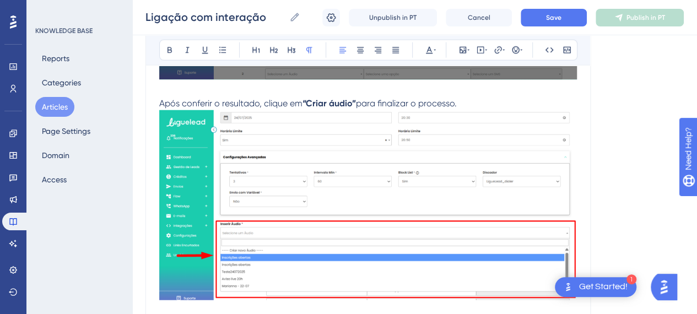
scroll to position [7732, 8]
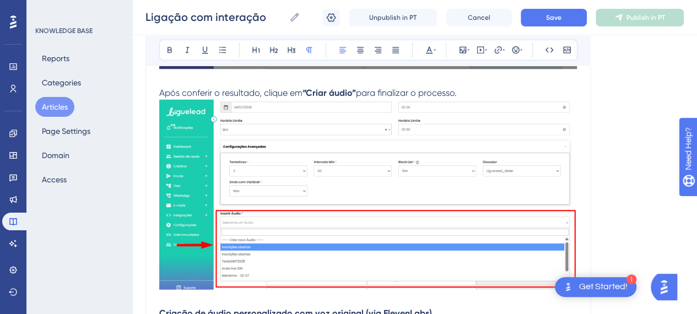
click at [433, 197] on img at bounding box center [368, 195] width 418 height 190
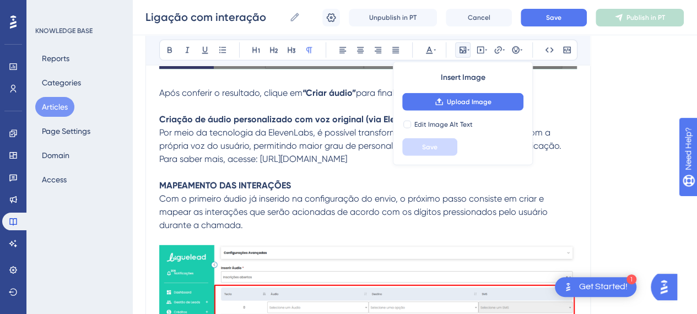
click at [181, 112] on p at bounding box center [368, 106] width 418 height 13
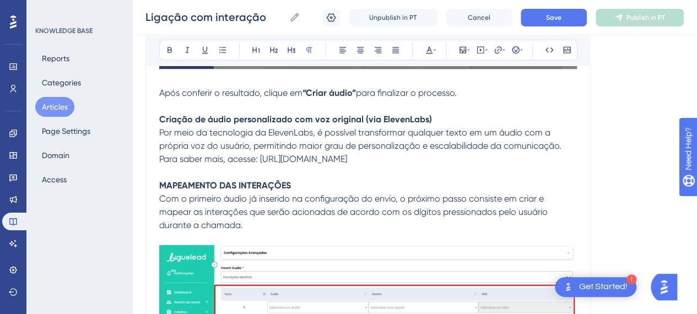
click at [307, 113] on p at bounding box center [368, 106] width 418 height 13
click at [159, 125] on strong "Criação de áudio personalizado com voz original (via ElevenLabs)" at bounding box center [295, 119] width 273 height 10
click at [218, 53] on button at bounding box center [222, 49] width 15 height 15
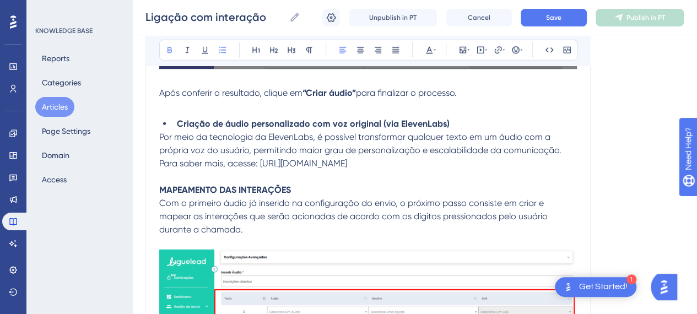
click at [241, 195] on strong "MAPEAMENTO DAS INTERAÇÕES" at bounding box center [225, 190] width 132 height 10
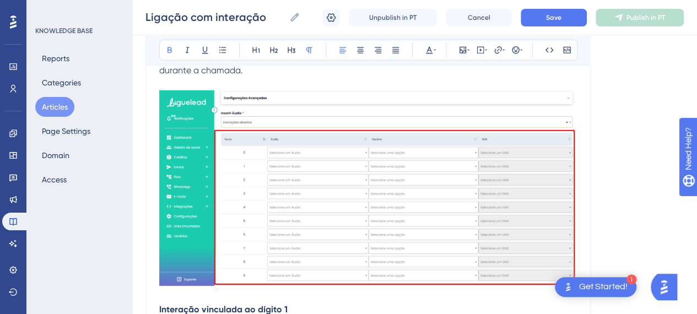
scroll to position [7787, 8]
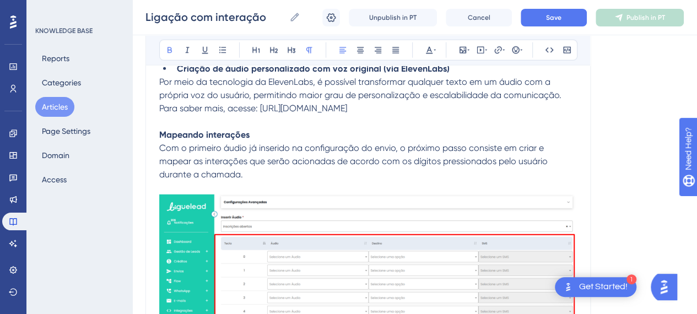
click at [181, 140] on strong "Mapeando interações" at bounding box center [204, 134] width 90 height 10
click at [159, 140] on strong "Mapeando interações" at bounding box center [204, 134] width 90 height 10
drag, startPoint x: 309, startPoint y: 143, endPoint x: 139, endPoint y: 143, distance: 169.7
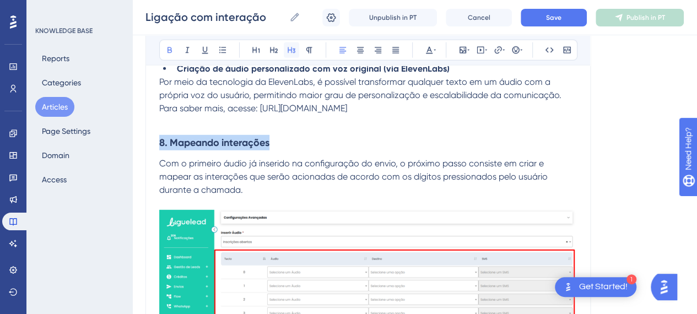
click at [287, 53] on icon at bounding box center [291, 50] width 9 height 9
click at [275, 175] on span "Com o primeiro áudio já inserido na configuração do envio, o próximo passo cons…" at bounding box center [354, 176] width 391 height 37
click at [297, 194] on p "Com o primeiro áudio já inserido na configuração do envio, o próximo passo cons…" at bounding box center [368, 177] width 418 height 40
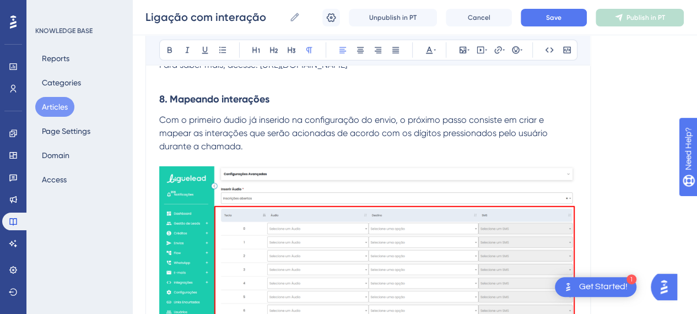
scroll to position [7897, 8]
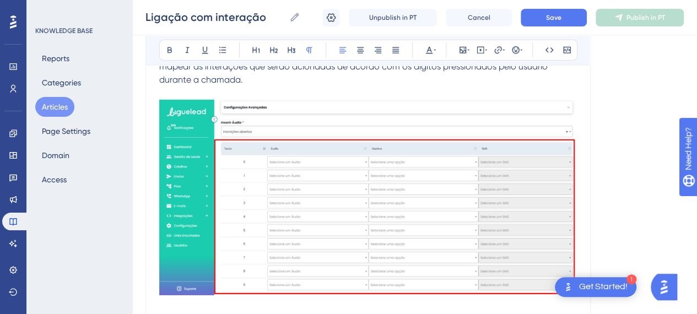
click at [275, 191] on img at bounding box center [368, 198] width 418 height 196
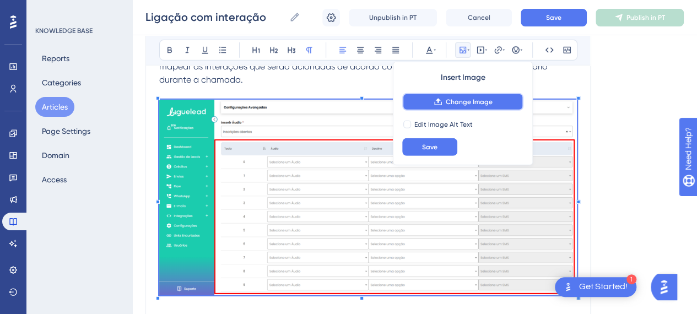
click at [466, 98] on span "Change Image" at bounding box center [469, 102] width 47 height 9
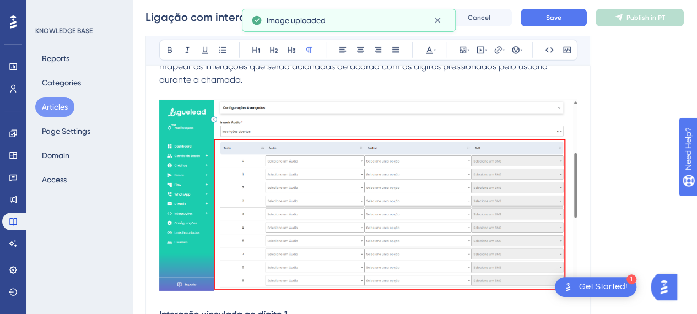
click at [253, 100] on p at bounding box center [368, 92] width 418 height 13
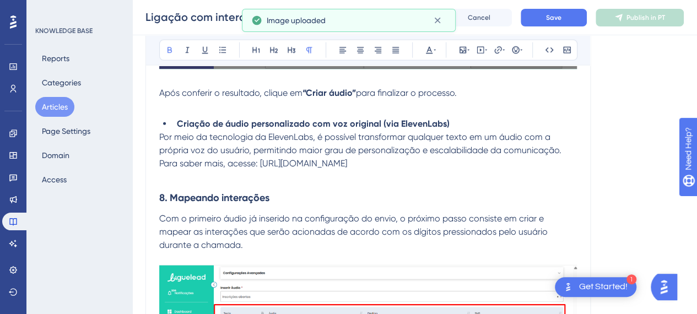
click at [275, 226] on span "Com o primeiro áudio já inserido na configuração do envio, o próximo passo cons…" at bounding box center [354, 231] width 391 height 37
click at [306, 207] on h3 "8. Mapeando interações" at bounding box center [368, 197] width 418 height 29
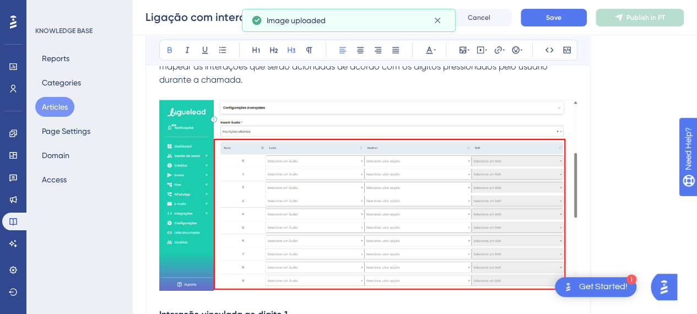
click at [357, 193] on img at bounding box center [368, 195] width 418 height 191
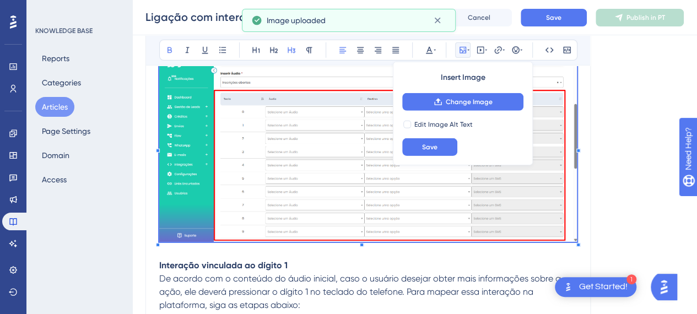
scroll to position [8063, 8]
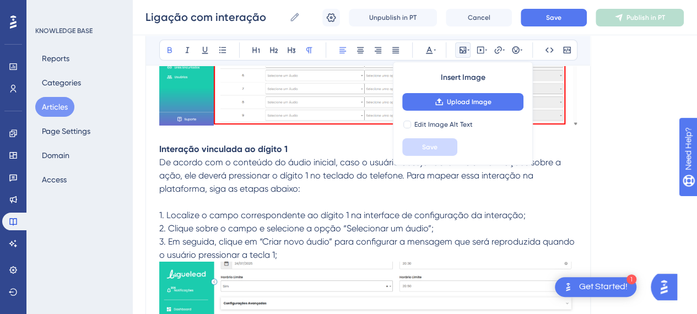
click at [213, 153] on strong "Interação vinculada ao dígito 1" at bounding box center [223, 149] width 128 height 10
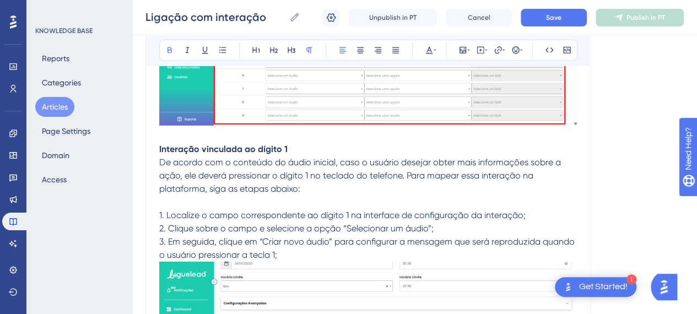
click at [159, 154] on strong "Interação vinculada ao dígito 1" at bounding box center [223, 149] width 128 height 10
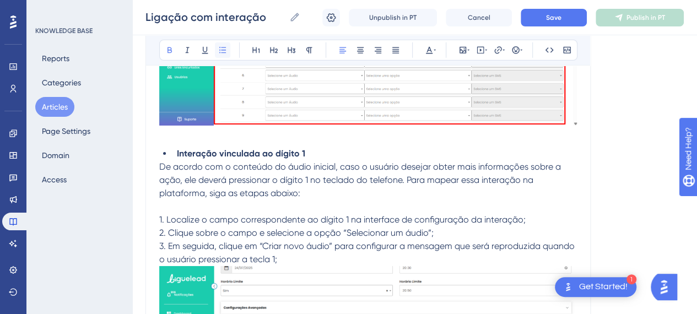
drag, startPoint x: 214, startPoint y: 53, endPoint x: 306, endPoint y: 212, distance: 182.9
click at [218, 53] on icon at bounding box center [222, 50] width 9 height 9
click at [338, 160] on li "Interação vinculada ao dígito 1" at bounding box center [374, 153] width 404 height 13
click at [259, 221] on p "1. Localize o campo correspondente ao dígito 1 na interface de configuração da …" at bounding box center [368, 219] width 418 height 13
click at [159, 225] on span "1. Localize o campo correspondente ao dígito 1 na interface de configuração da …" at bounding box center [342, 219] width 366 height 10
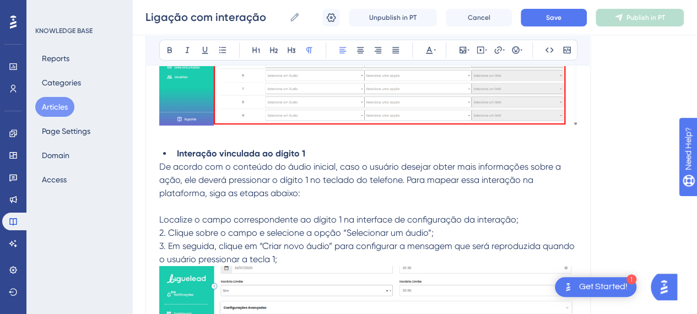
click at [161, 238] on span "2. Clique sobre o campo e selecione a opção “Selecionar um áudio”;" at bounding box center [296, 233] width 274 height 10
click at [202, 200] on p "De acordo com o conteúdo do áudio inicial, caso o usuário desejar obter mais in…" at bounding box center [368, 180] width 418 height 40
drag, startPoint x: 312, startPoint y: 188, endPoint x: 184, endPoint y: 231, distance: 135.4
click at [309, 188] on span "De acordo com o conteúdo do áudio inicial, caso o usuário desejar obter mais in…" at bounding box center [361, 179] width 404 height 37
click at [172, 247] on p "3. Em seguida, clique em “Criar novo áudio” para configurar a mensagem que será…" at bounding box center [368, 253] width 418 height 26
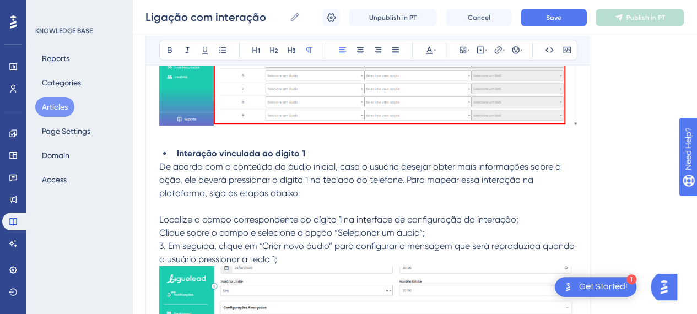
drag, startPoint x: 306, startPoint y: 227, endPoint x: 394, endPoint y: 227, distance: 88.1
click at [311, 225] on span "Localize o campo correspondente ao dígito 1 na interface de configuração da int…" at bounding box center [338, 219] width 359 height 10
click at [320, 225] on span "Localize o campo correspondente ao dígito 1 na interface de configuração da int…" at bounding box center [338, 219] width 359 height 10
drag, startPoint x: 302, startPoint y: 228, endPoint x: 333, endPoint y: 227, distance: 30.3
click at [333, 225] on span "Localize o campo correspondente ao dígito 1 na interface de configuração da int…" at bounding box center [338, 219] width 359 height 10
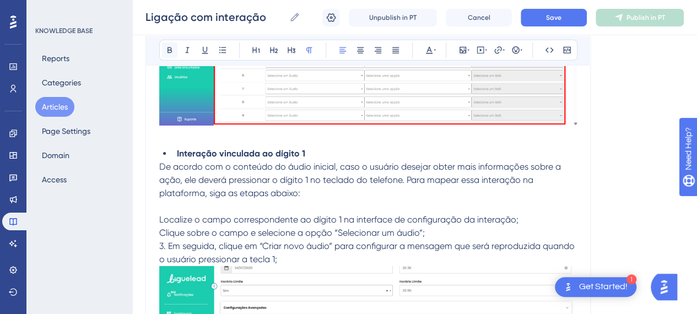
click at [165, 51] on icon at bounding box center [169, 50] width 9 height 9
drag, startPoint x: 433, startPoint y: 234, endPoint x: 230, endPoint y: 238, distance: 202.8
click at [429, 234] on p "Clique sobre o campo e selecione a opção “Selecionar um áudio”;" at bounding box center [368, 232] width 418 height 13
click at [160, 256] on span "3. Em seguida, clique em “Criar novo áudio” para configurar a mensagem que será…" at bounding box center [368, 253] width 418 height 24
drag, startPoint x: 327, startPoint y: 240, endPoint x: 415, endPoint y: 241, distance: 88.2
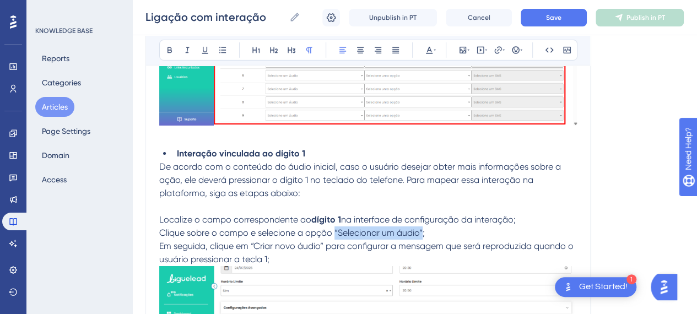
click at [415, 238] on span "Clique sobre o campo e selecione a opção “Selecionar um áudio”;" at bounding box center [292, 233] width 266 height 10
click at [165, 50] on icon at bounding box center [169, 50] width 9 height 9
click at [456, 240] on p "Clique sobre o campo e selecione a opção “Selecionar um áudio” ;" at bounding box center [368, 232] width 418 height 13
drag, startPoint x: 264, startPoint y: 260, endPoint x: 269, endPoint y: 267, distance: 8.7
click at [265, 261] on p "Em seguida, clique em “Criar novo áudio” para configurar a mensagem que será re…" at bounding box center [368, 253] width 418 height 26
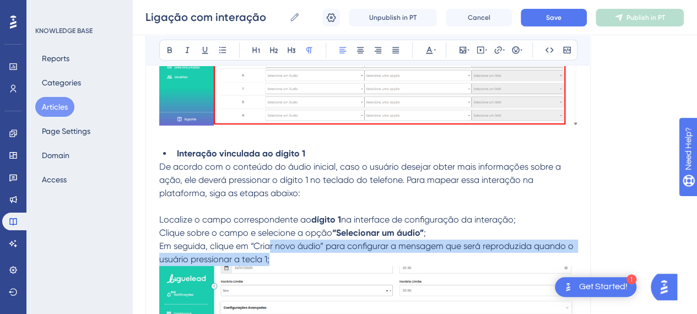
click at [269, 266] on p "Em seguida, clique em “Criar novo áudio” para configurar a mensagem que será re…" at bounding box center [368, 253] width 418 height 26
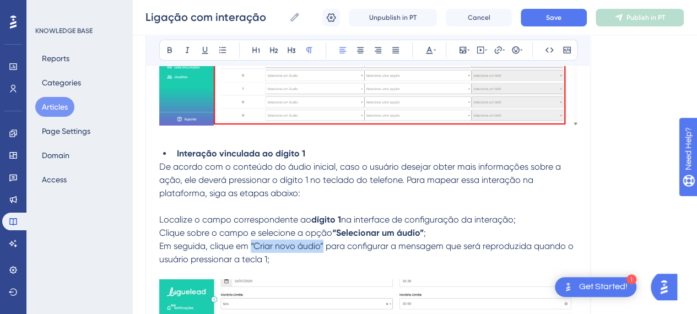
drag, startPoint x: 242, startPoint y: 254, endPoint x: 315, endPoint y: 253, distance: 72.7
click at [315, 253] on span "Em seguida, clique em “Criar novo áudio” para configurar a mensagem que será re…" at bounding box center [367, 253] width 416 height 24
click at [167, 52] on icon at bounding box center [169, 50] width 4 height 6
click at [304, 240] on p "Clique sobre o campo e selecione a opção “Selecionar um áudio” ;" at bounding box center [368, 232] width 418 height 13
click at [432, 240] on p "Clique sobre o campo e selecione a opção “Selecionar um áudio” ;" at bounding box center [368, 232] width 418 height 13
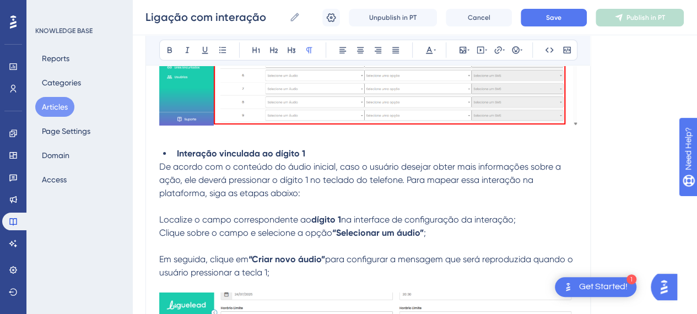
click at [294, 289] on p at bounding box center [368, 285] width 418 height 13
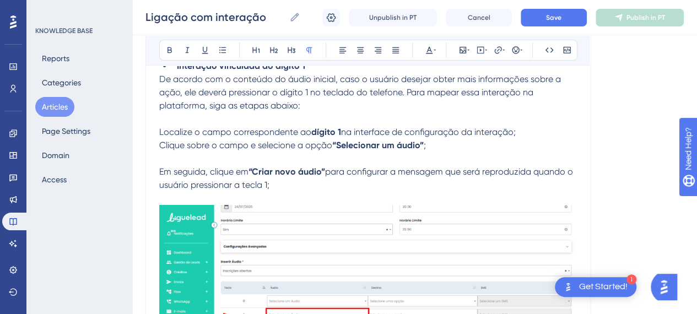
scroll to position [8173, 8]
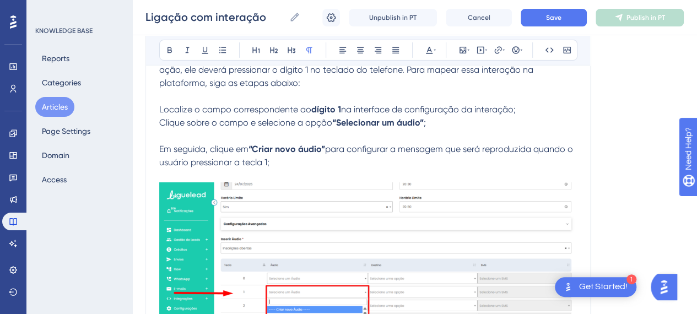
click at [300, 190] on img at bounding box center [368, 277] width 418 height 191
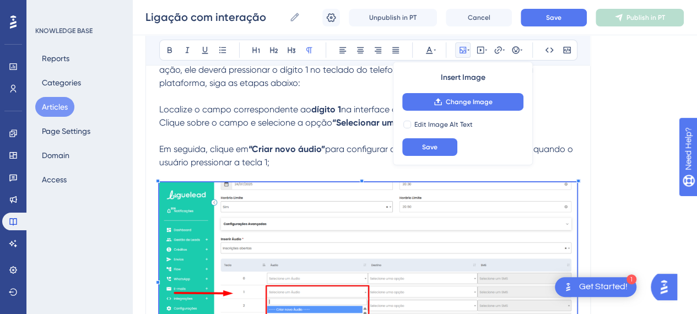
click at [312, 248] on img at bounding box center [368, 277] width 418 height 191
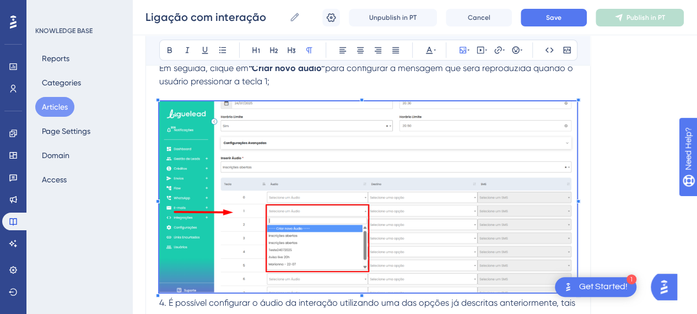
scroll to position [8283, 8]
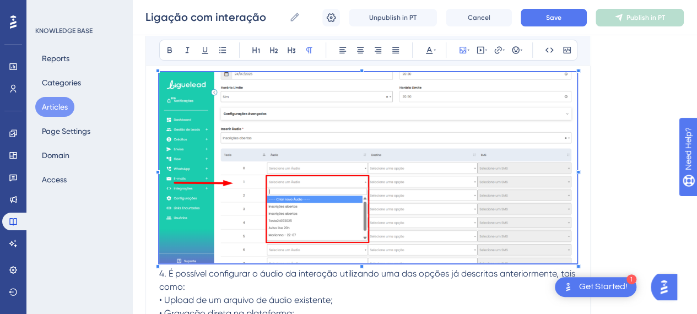
click at [326, 235] on img at bounding box center [368, 167] width 418 height 191
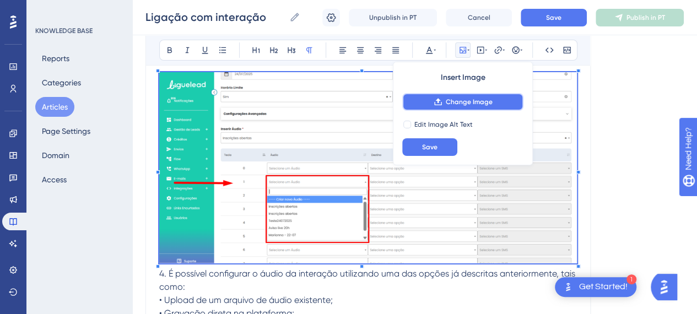
click at [453, 105] on span "Change Image" at bounding box center [469, 102] width 47 height 9
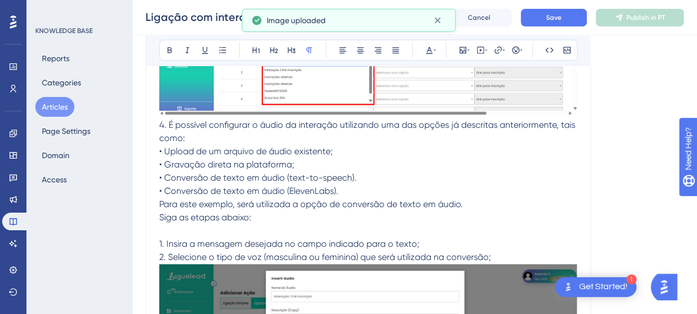
scroll to position [8448, 8]
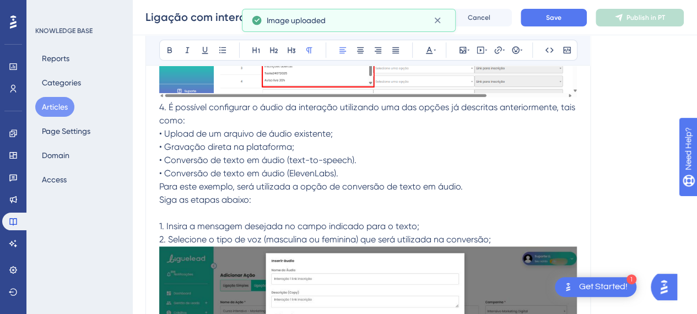
click at [159, 117] on span "4. É possível configurar o áudio da interação utilizando uma das opções já desc…" at bounding box center [368, 114] width 418 height 24
drag, startPoint x: 159, startPoint y: 115, endPoint x: 133, endPoint y: 116, distance: 25.9
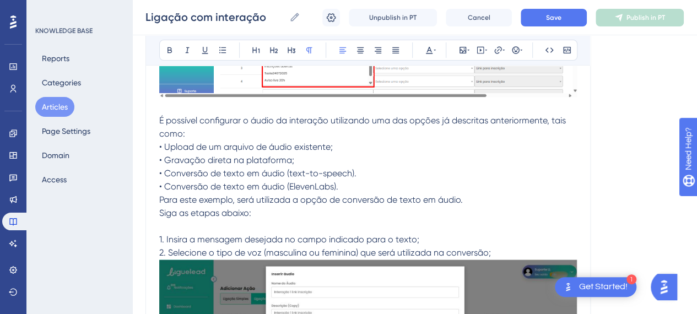
click at [501, 140] on p "É possível configurar o áudio da interação utilizando uma das opções já descrit…" at bounding box center [368, 127] width 418 height 26
drag, startPoint x: 437, startPoint y: 158, endPoint x: 440, endPoint y: 169, distance: 11.2
click at [439, 154] on p "• Upload de um arquivo de áudio existente;" at bounding box center [368, 146] width 418 height 13
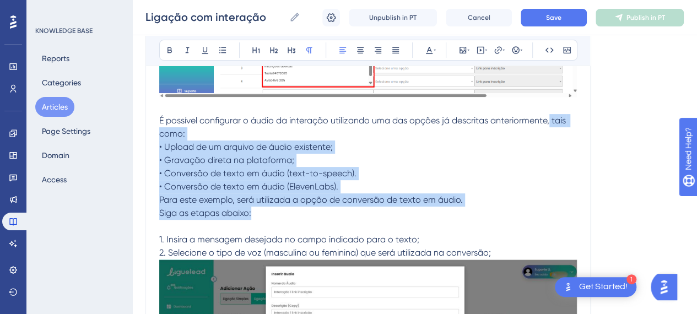
drag, startPoint x: 266, startPoint y: 224, endPoint x: 540, endPoint y: 131, distance: 289.7
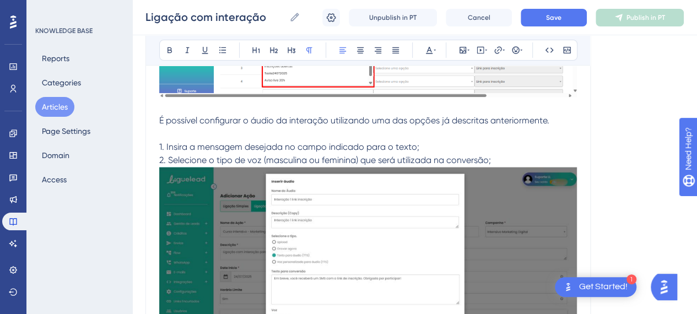
click at [159, 126] on span "É possível configurar o áudio da interação utilizando uma das opções já descrit…" at bounding box center [354, 120] width 390 height 10
drag, startPoint x: 197, startPoint y: 155, endPoint x: 317, endPoint y: 155, distance: 120.1
click at [198, 152] on span "1. Insira a mensagem desejada no campo indicado para o texto;" at bounding box center [289, 147] width 260 height 10
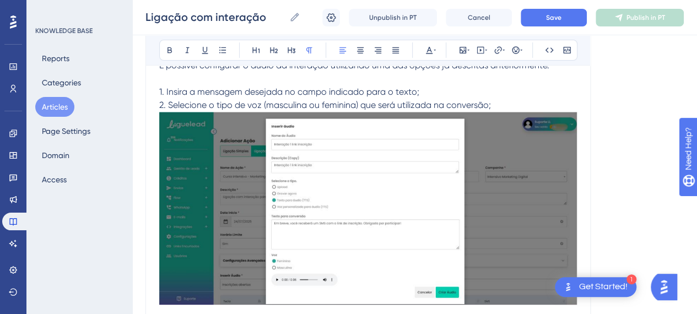
click at [315, 188] on img at bounding box center [368, 208] width 418 height 193
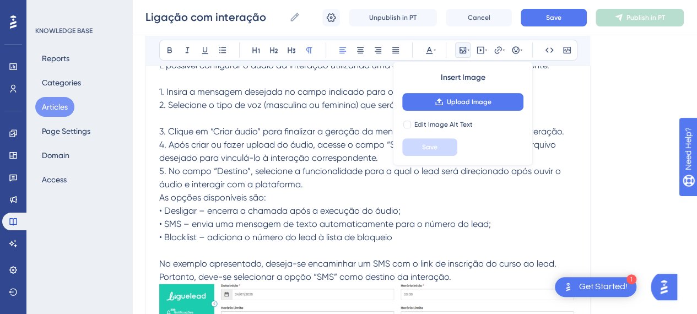
drag, startPoint x: 152, startPoint y: 99, endPoint x: 573, endPoint y: 142, distance: 423.6
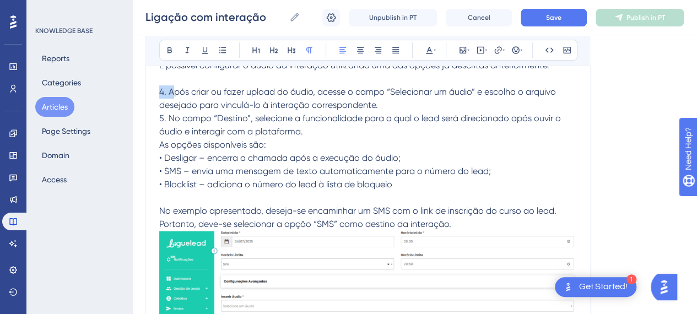
drag, startPoint x: 163, startPoint y: 99, endPoint x: 249, endPoint y: 96, distance: 86.5
click at [312, 83] on p at bounding box center [368, 78] width 418 height 13
click at [162, 99] on span "4. Após criar ou fazer upload do áudio, acesse o campo “Selecionar um áudio” e …" at bounding box center [358, 98] width 399 height 24
drag, startPoint x: 368, startPoint y: 99, endPoint x: 456, endPoint y: 98, distance: 88.2
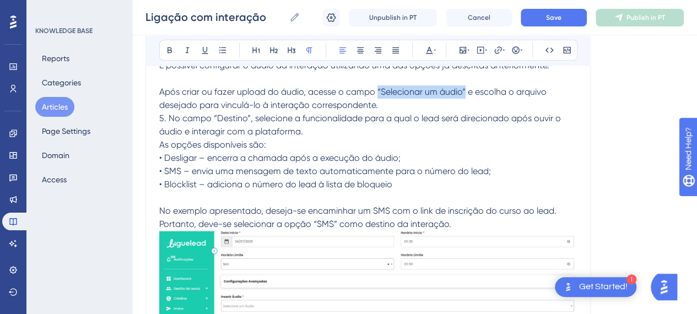
click at [456, 98] on span "Após criar ou fazer upload do áudio, acesse o campo “Selecionar um áudio” e esc…" at bounding box center [353, 98] width 389 height 24
click at [166, 53] on button at bounding box center [169, 49] width 15 height 15
drag, startPoint x: 267, startPoint y: 116, endPoint x: 344, endPoint y: 116, distance: 77.7
click at [269, 110] on span "e escolha o arquivo desejado para vinculá-lo à interação correspondente." at bounding box center [353, 98] width 388 height 24
click at [349, 110] on span "e escolha o arquivo desejado para vinculá-lo à interação correspondente." at bounding box center [353, 98] width 388 height 24
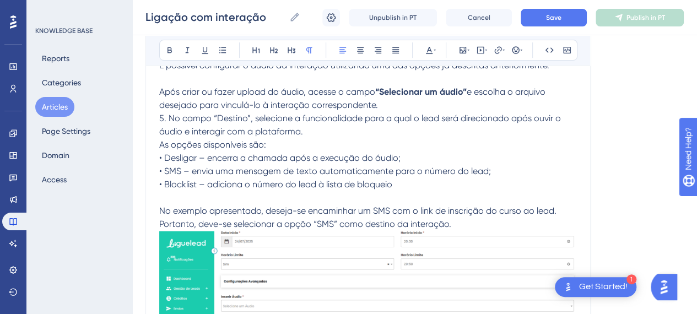
drag, startPoint x: 387, startPoint y: 115, endPoint x: 321, endPoint y: 123, distance: 66.0
click at [386, 112] on p "Após criar ou fazer upload do áudio, acesse o campo “Selecionar um áudio” e esc…" at bounding box center [368, 98] width 418 height 26
click at [160, 126] on span "5. No campo “Destino”, selecione a funcionalidade para a qual o lead será direc…" at bounding box center [361, 125] width 404 height 24
drag, startPoint x: 161, startPoint y: 126, endPoint x: 126, endPoint y: 122, distance: 35.5
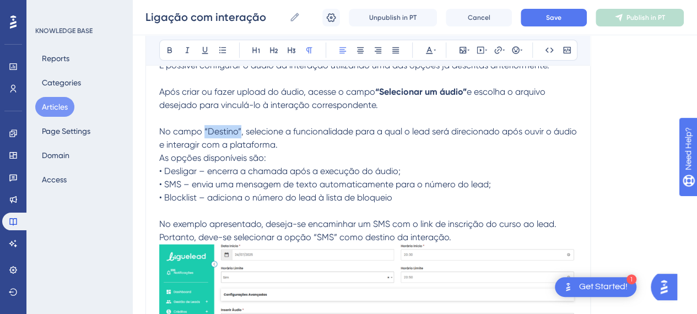
drag, startPoint x: 195, startPoint y: 138, endPoint x: 231, endPoint y: 138, distance: 36.4
click at [231, 138] on span "No campo “Destino”, selecione a funcionalidade para a qual o lead será direcion…" at bounding box center [369, 138] width 420 height 24
click at [162, 51] on button at bounding box center [169, 49] width 15 height 15
click at [223, 203] on span "• Blocklist – adiciona o número do lead à lista de bloqueio" at bounding box center [275, 197] width 233 height 10
click at [310, 159] on p "As opções disponíveis são:" at bounding box center [368, 158] width 418 height 13
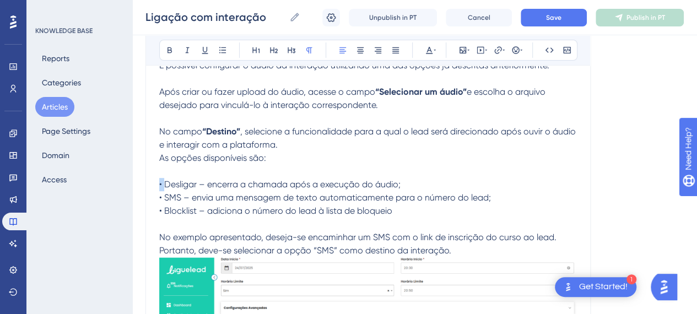
drag, startPoint x: 156, startPoint y: 193, endPoint x: 125, endPoint y: 193, distance: 30.9
click at [218, 50] on icon at bounding box center [222, 50] width 9 height 9
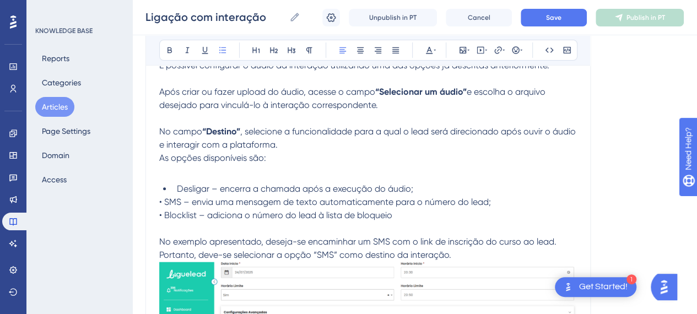
click at [159, 207] on span "• SMS – envia uma mensagem de texto automaticamente para o número do lead;" at bounding box center [325, 202] width 332 height 10
drag, startPoint x: 216, startPoint y: 49, endPoint x: 161, endPoint y: 176, distance: 137.9
click at [218, 50] on icon at bounding box center [222, 50] width 9 height 9
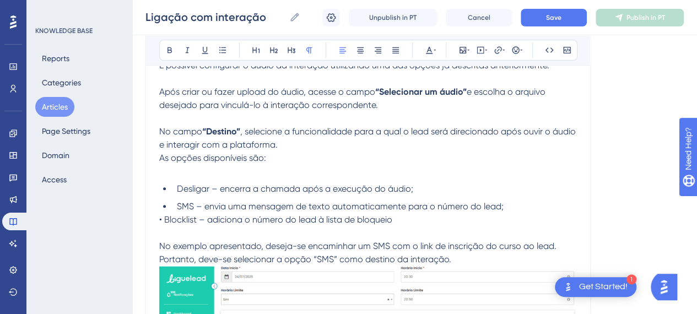
click at [159, 225] on span "• Blocklist – adiciona o número do lead à lista de bloqueio" at bounding box center [275, 219] width 233 height 10
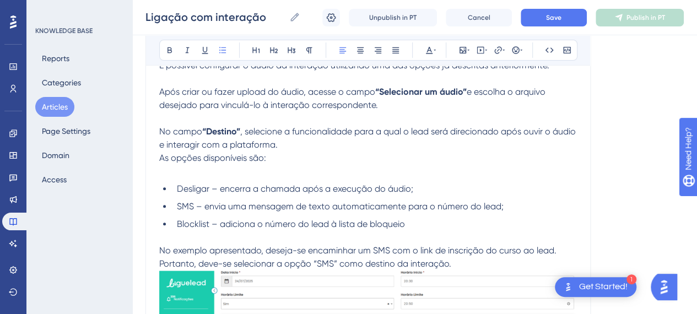
drag, startPoint x: 215, startPoint y: 53, endPoint x: 227, endPoint y: 106, distance: 54.3
click at [216, 57] on button at bounding box center [222, 49] width 15 height 15
drag, startPoint x: 199, startPoint y: 194, endPoint x: 156, endPoint y: 194, distance: 42.4
click at [172, 194] on li "Desligar – encerra a chamada após a execução do áudio;" at bounding box center [374, 188] width 404 height 13
click at [204, 192] on span "Desligar – encerra a chamada após a execução do áudio;" at bounding box center [295, 188] width 236 height 10
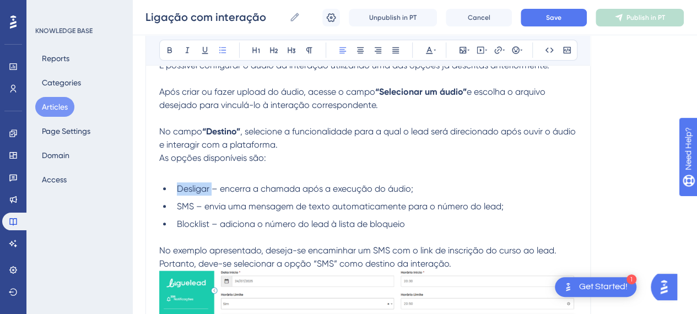
drag, startPoint x: 205, startPoint y: 196, endPoint x: 169, endPoint y: 175, distance: 41.5
click at [177, 194] on span "Desligar – encerra a chamada após a execução do áudio;" at bounding box center [295, 188] width 236 height 10
drag, startPoint x: 159, startPoint y: 55, endPoint x: 197, endPoint y: 168, distance: 119.9
click at [162, 57] on button at bounding box center [169, 49] width 15 height 15
drag, startPoint x: 185, startPoint y: 217, endPoint x: 163, endPoint y: 214, distance: 21.6
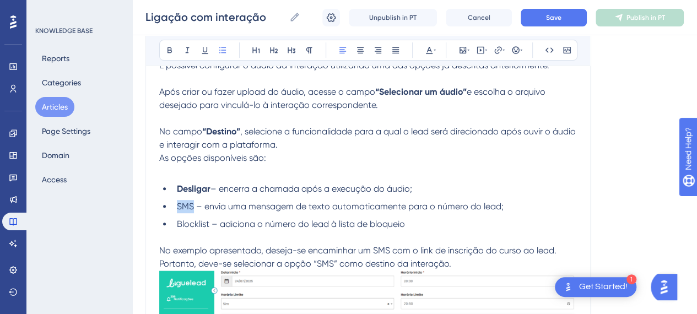
click at [163, 214] on ul "Desligar – encerra a chamada após a execução do áudio; SMS – envia uma mensagem…" at bounding box center [368, 206] width 418 height 48
click at [162, 55] on button at bounding box center [169, 49] width 15 height 15
drag, startPoint x: 201, startPoint y: 234, endPoint x: 151, endPoint y: 122, distance: 121.8
click at [160, 231] on ul "Desligar – encerra a chamada após a execução do áudio; SMS – envia uma mensagem…" at bounding box center [368, 206] width 418 height 48
click at [167, 51] on icon at bounding box center [169, 50] width 4 height 6
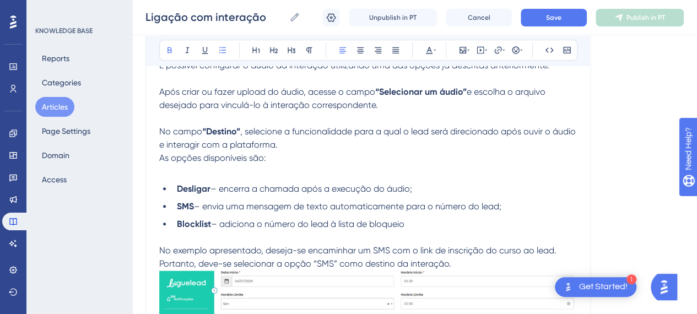
click at [275, 229] on span "– adiciona o número do lead à lista de bloqueio" at bounding box center [307, 224] width 193 height 10
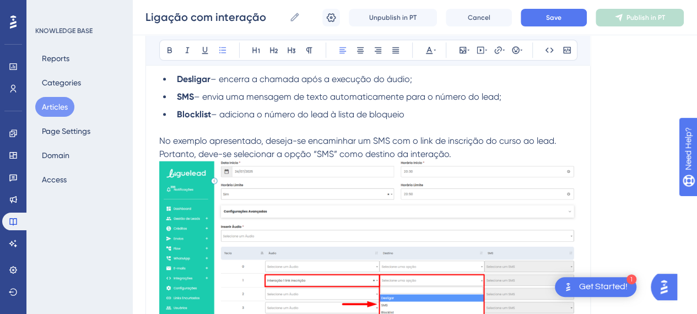
scroll to position [8613, 8]
click at [465, 160] on p "No exemplo apresentado, deseja-se encaminhar um SMS com o link de inscrição do …" at bounding box center [368, 147] width 418 height 26
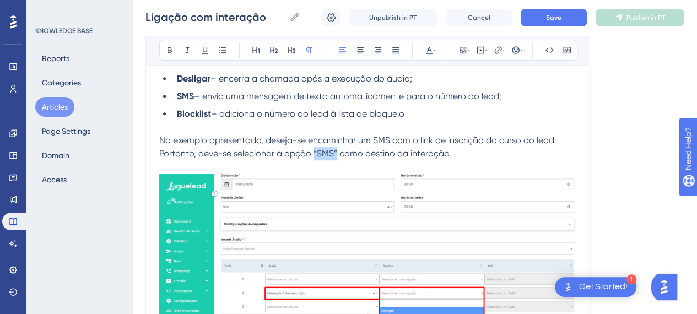
drag, startPoint x: 328, startPoint y: 161, endPoint x: 305, endPoint y: 163, distance: 23.2
click at [305, 159] on span "No exemplo apresentado, deseja-se encaminhar um SMS com o link de inscrição do …" at bounding box center [358, 147] width 399 height 24
click at [165, 53] on icon at bounding box center [169, 50] width 9 height 9
drag, startPoint x: 387, startPoint y: 142, endPoint x: 397, endPoint y: 151, distance: 13.6
click at [387, 142] on p "No exemplo apresentado, deseja-se encaminhar um SMS com o link de inscrição do …" at bounding box center [368, 147] width 418 height 26
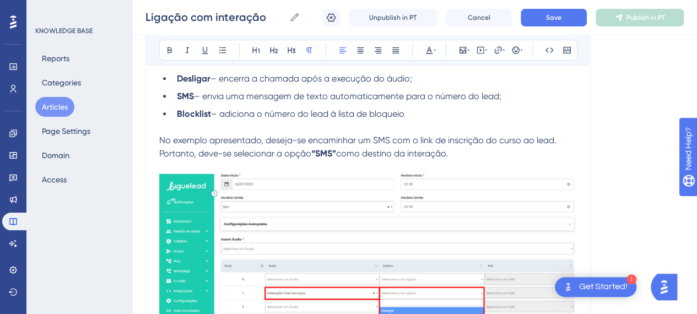
click at [489, 157] on p "No exemplo apresentado, deseja-se encaminhar um SMS com o link de inscrição do …" at bounding box center [368, 147] width 418 height 26
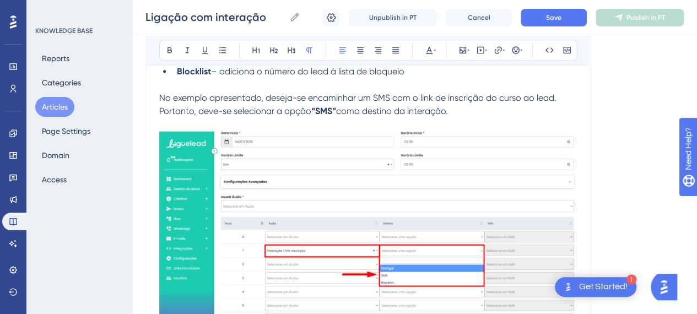
scroll to position [8779, 8]
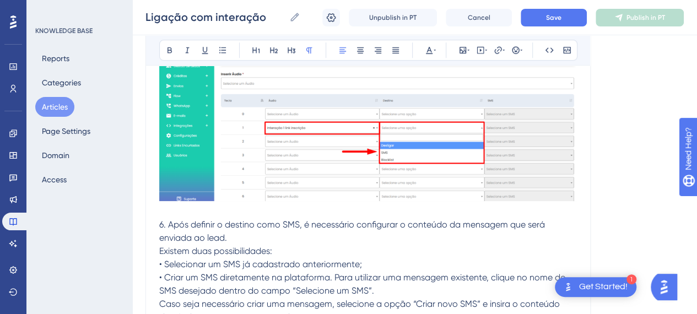
click at [389, 177] on img at bounding box center [368, 104] width 418 height 192
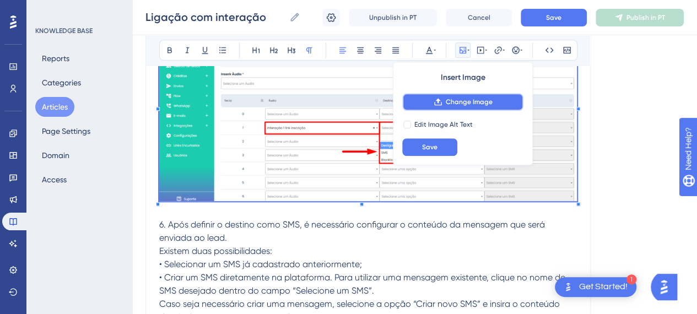
click at [462, 102] on span "Change Image" at bounding box center [469, 102] width 47 height 9
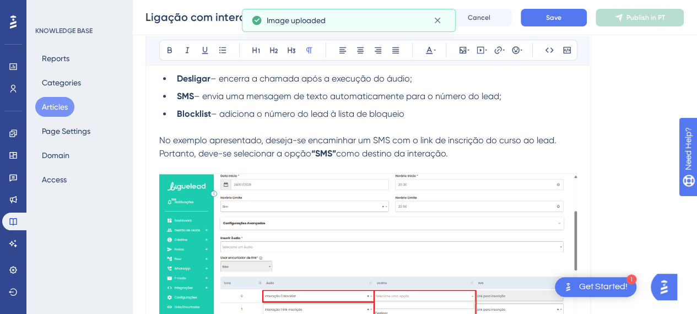
scroll to position [8724, 8]
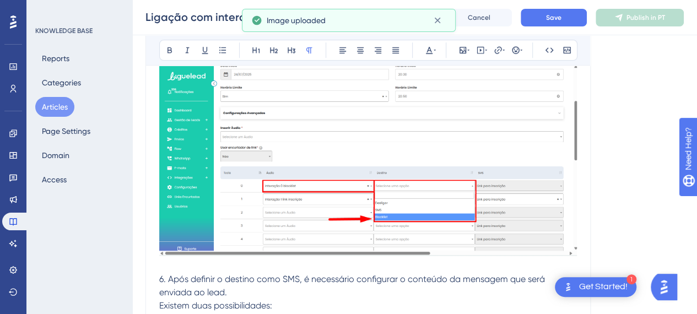
click at [372, 212] on img at bounding box center [368, 159] width 418 height 192
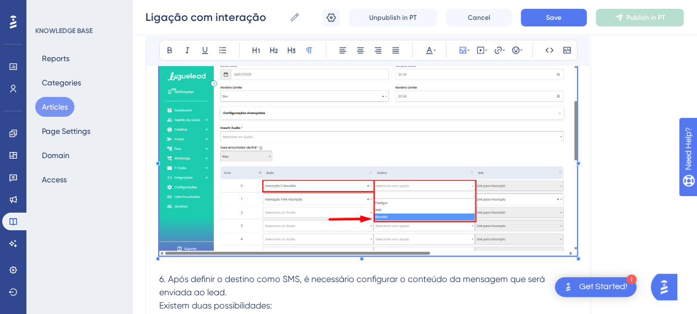
click at [406, 123] on img at bounding box center [368, 159] width 418 height 192
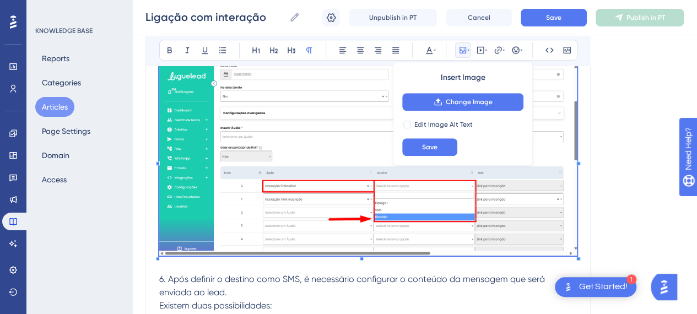
click at [468, 88] on div "Insert Image Change Image Edit Image Alt Text Save" at bounding box center [463, 114] width 140 height 104
click at [473, 95] on button "Change Image" at bounding box center [462, 102] width 121 height 18
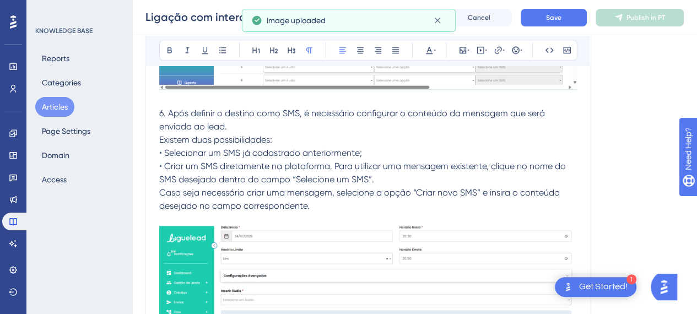
click at [246, 145] on span "Existem duas possibilidades:" at bounding box center [215, 139] width 113 height 10
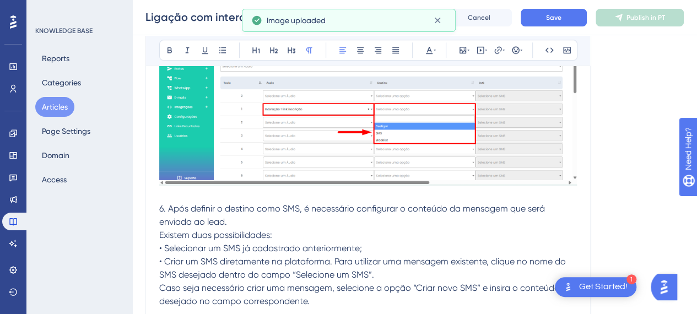
scroll to position [8834, 8]
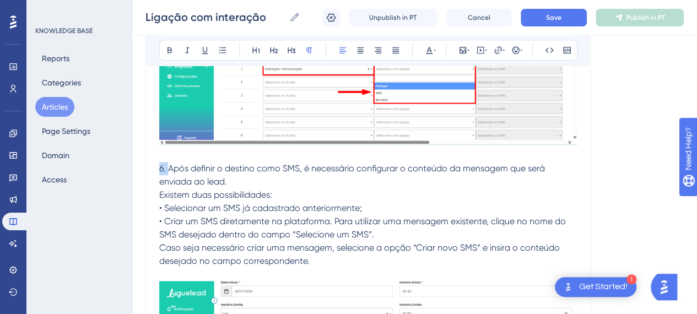
drag, startPoint x: 158, startPoint y: 178, endPoint x: 136, endPoint y: 170, distance: 24.2
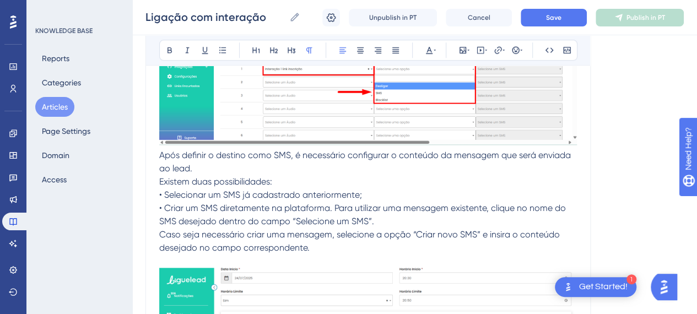
drag, startPoint x: 212, startPoint y: 186, endPoint x: 204, endPoint y: 177, distance: 11.4
click at [212, 186] on span "Existem duas possibilidades:" at bounding box center [215, 181] width 113 height 10
drag, startPoint x: 203, startPoint y: 177, endPoint x: 210, endPoint y: 181, distance: 8.4
click at [208, 175] on p "Após definir o destino como SMS, é necessário configurar o conteúdo da mensagem…" at bounding box center [368, 162] width 418 height 26
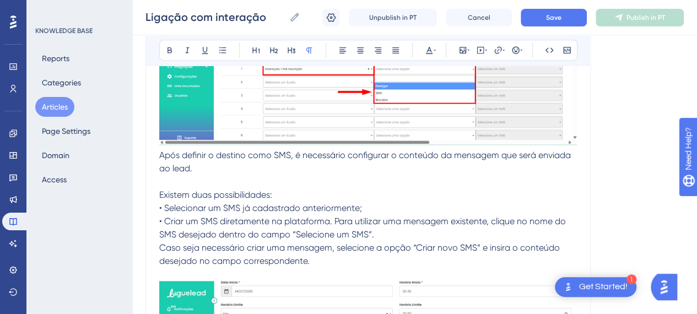
click at [159, 213] on span "• Selecionar um SMS já cadastrado anteriormente;" at bounding box center [260, 208] width 203 height 10
click at [487, 187] on p at bounding box center [368, 181] width 418 height 13
drag, startPoint x: 153, startPoint y: 203, endPoint x: 291, endPoint y: 202, distance: 138.3
click at [291, 202] on p "Existem duas possibilidades:" at bounding box center [368, 194] width 418 height 13
click at [174, 200] on span "Existem duas possibilidades:" at bounding box center [215, 195] width 113 height 10
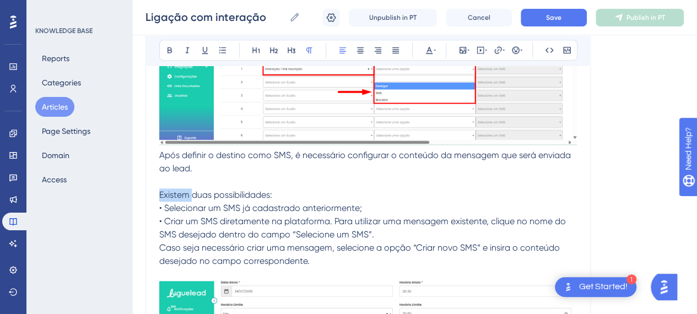
click at [174, 200] on span "Existem duas possibilidades:" at bounding box center [215, 195] width 113 height 10
click at [167, 48] on icon at bounding box center [169, 50] width 4 height 6
drag, startPoint x: 159, startPoint y: 218, endPoint x: 148, endPoint y: 217, distance: 10.6
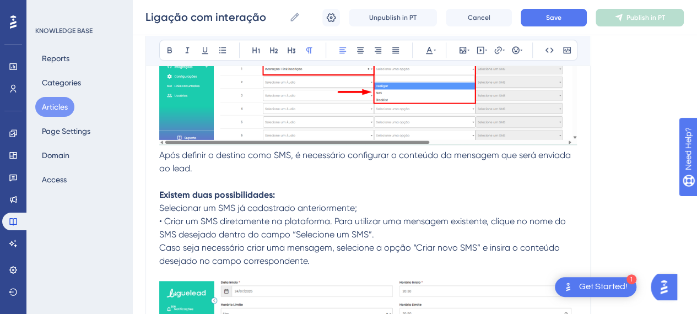
click at [159, 213] on span "Selecionar um SMS já cadastrado anteriormente;" at bounding box center [258, 208] width 198 height 10
drag, startPoint x: 217, startPoint y: 48, endPoint x: 213, endPoint y: 62, distance: 14.8
click at [218, 48] on icon at bounding box center [222, 50] width 9 height 9
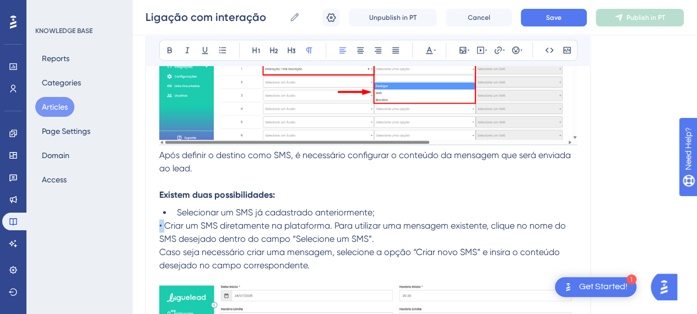
drag, startPoint x: 156, startPoint y: 231, endPoint x: 142, endPoint y: 234, distance: 14.5
click at [219, 47] on icon at bounding box center [222, 50] width 7 height 6
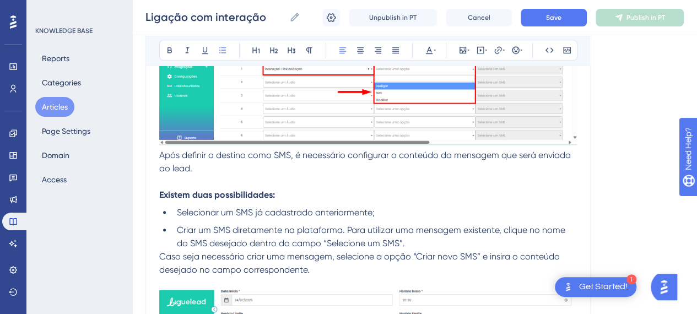
click at [456, 244] on li "Criar um SMS diretamente na plataforma. Para utilizar uma mensagem existente, c…" at bounding box center [374, 237] width 404 height 26
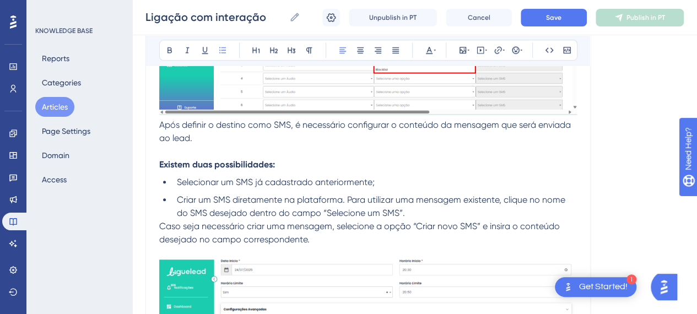
scroll to position [8889, 8]
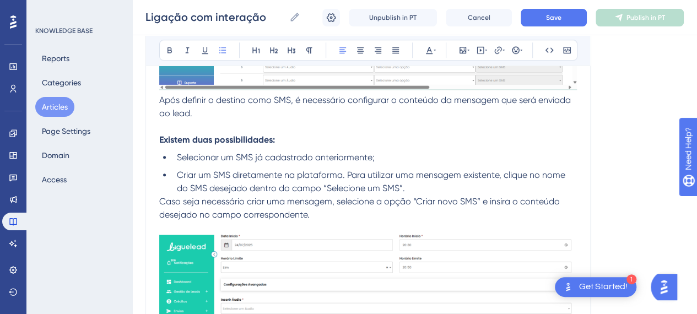
drag, startPoint x: 340, startPoint y: 186, endPoint x: 378, endPoint y: 187, distance: 38.6
click at [341, 186] on span "Criar um SMS diretamente na plataforma. Para utilizar uma mensagem existente, c…" at bounding box center [372, 182] width 391 height 24
click at [448, 189] on li "Criar um SMS diretamente na plataforma. Para utilizar uma mensagem existente, c…" at bounding box center [374, 182] width 404 height 26
click at [338, 183] on span "Criar um SMS diretamente na plataforma. Para utilizar uma mensagem existente, c…" at bounding box center [372, 182] width 391 height 24
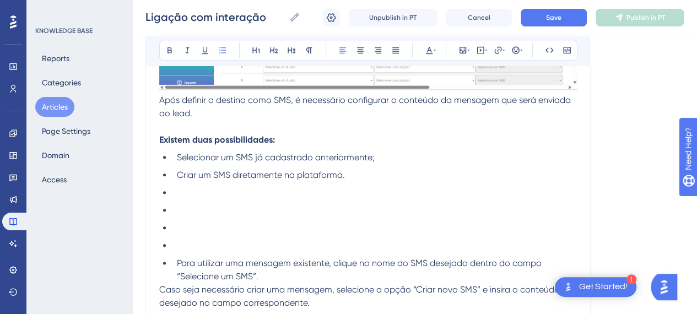
click at [180, 248] on li at bounding box center [374, 245] width 404 height 13
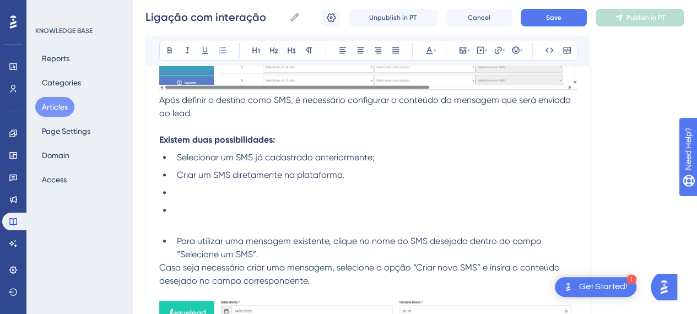
click at [172, 217] on li at bounding box center [374, 210] width 404 height 13
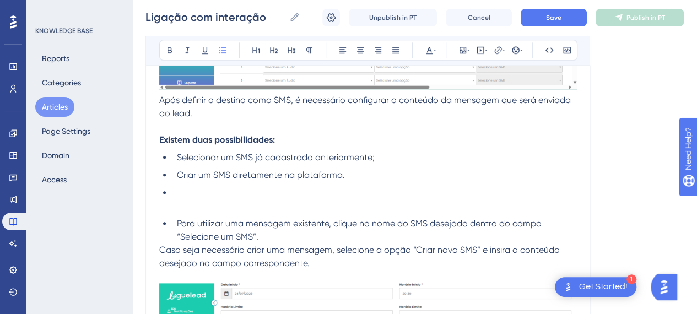
drag, startPoint x: 173, startPoint y: 196, endPoint x: 177, endPoint y: 205, distance: 10.4
click at [173, 196] on li at bounding box center [374, 192] width 404 height 13
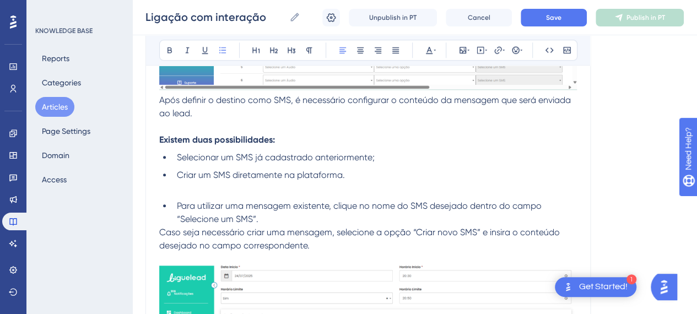
click at [172, 214] on li "Para utilizar uma mensagem existente, clique no nome do SMS desejado dentro do …" at bounding box center [374, 212] width 404 height 26
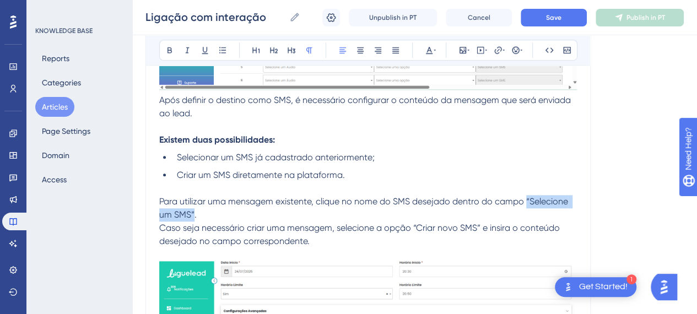
drag, startPoint x: 518, startPoint y: 208, endPoint x: 183, endPoint y: 218, distance: 334.5
click at [183, 218] on span "Para utilizar uma mensagem existente, clique no nome do SMS desejado dentro do …" at bounding box center [364, 208] width 411 height 24
click at [165, 52] on button at bounding box center [169, 49] width 15 height 15
drag, startPoint x: 212, startPoint y: 222, endPoint x: 219, endPoint y: 230, distance: 10.5
click at [213, 221] on p "Para utilizar uma mensagem existente, clique no nome do SMS desejado dentro do …" at bounding box center [368, 208] width 418 height 26
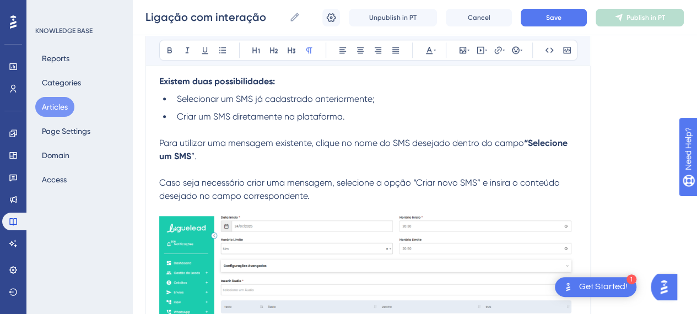
scroll to position [8999, 8]
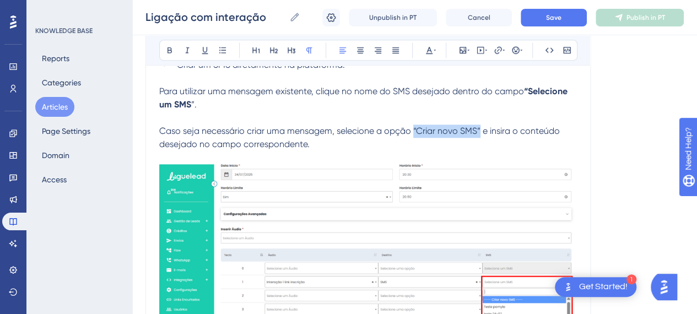
drag, startPoint x: 405, startPoint y: 137, endPoint x: 472, endPoint y: 137, distance: 66.1
click at [472, 137] on span "Caso seja necessário criar uma mensagem, selecione a opção “Criar novo SMS” e i…" at bounding box center [360, 138] width 403 height 24
click at [167, 45] on button at bounding box center [169, 49] width 15 height 15
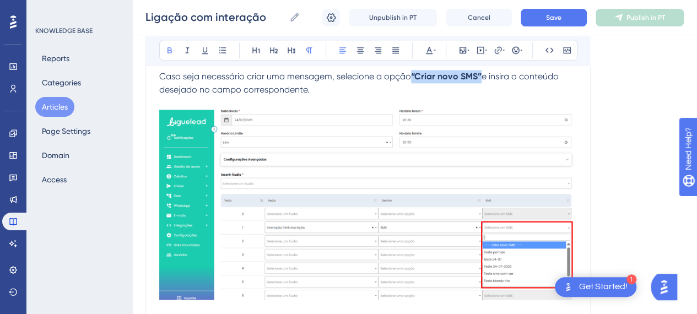
scroll to position [9054, 8]
click at [399, 190] on img at bounding box center [368, 204] width 418 height 190
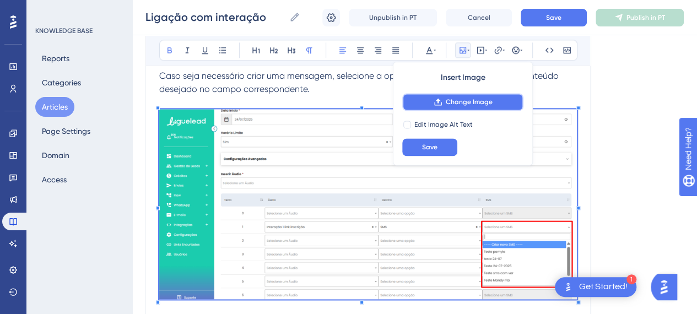
click at [460, 105] on span "Change Image" at bounding box center [469, 102] width 47 height 9
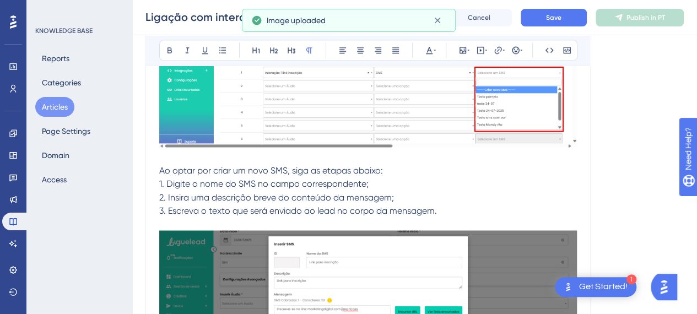
scroll to position [9275, 8]
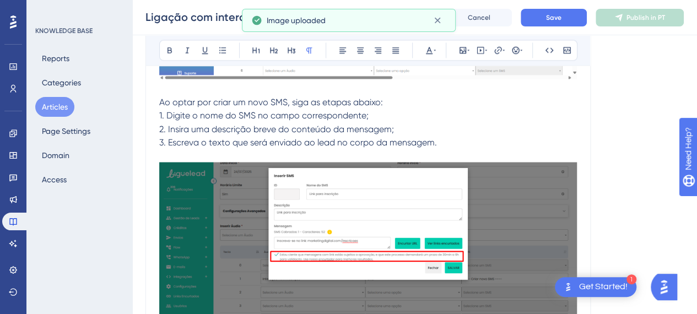
drag, startPoint x: 147, startPoint y: 108, endPoint x: 378, endPoint y: 223, distance: 258.9
click at [378, 223] on img at bounding box center [368, 257] width 418 height 191
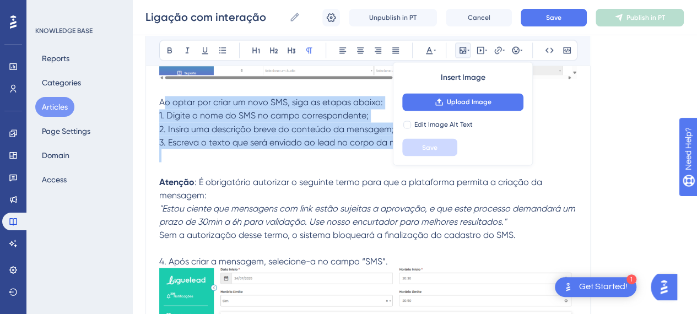
drag, startPoint x: 156, startPoint y: 106, endPoint x: 520, endPoint y: 163, distance: 368.0
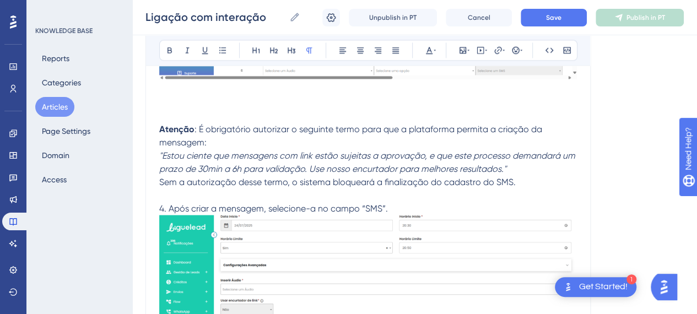
click at [174, 117] on p at bounding box center [368, 115] width 418 height 13
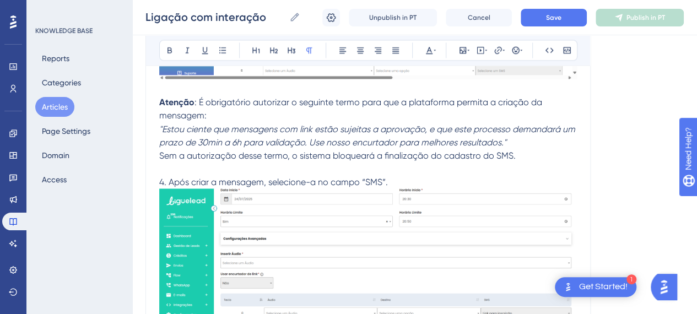
drag, startPoint x: 196, startPoint y: 180, endPoint x: 272, endPoint y: 183, distance: 76.6
click at [196, 175] on p at bounding box center [368, 168] width 418 height 13
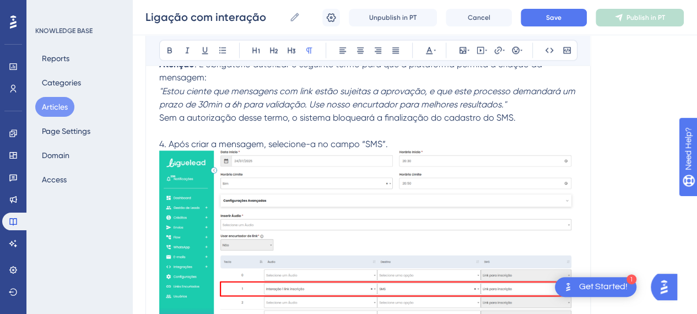
scroll to position [9330, 8]
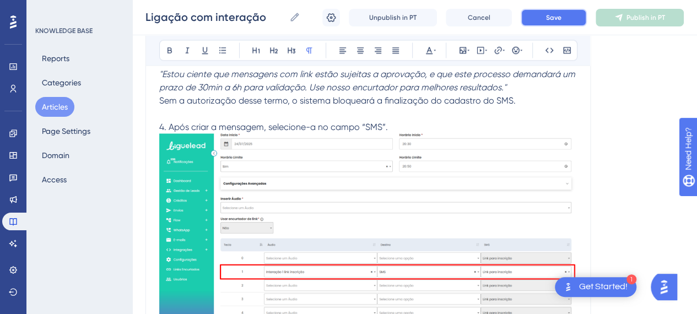
click at [554, 25] on button "Save" at bounding box center [554, 18] width 66 height 18
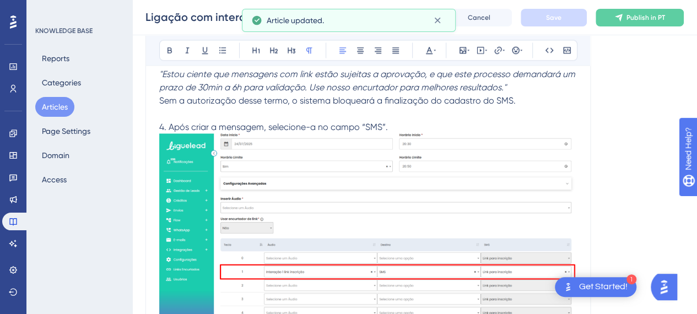
click at [358, 129] on span "4. Após criar a mensagem, selecione-a no campo “SMS”." at bounding box center [273, 126] width 229 height 10
drag, startPoint x: 403, startPoint y: 131, endPoint x: 366, endPoint y: 166, distance: 51.1
click at [239, 132] on span "4. Após criar a mensagem, selecione-a no campo “SMS”." at bounding box center [273, 126] width 229 height 10
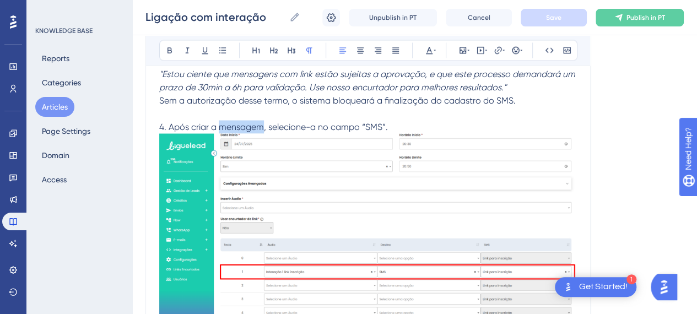
click at [239, 132] on span "4. Após criar a mensagem, selecione-a no campo “SMS”." at bounding box center [273, 126] width 229 height 10
drag, startPoint x: 159, startPoint y: 135, endPoint x: 165, endPoint y: 136, distance: 6.6
click at [161, 132] on span "4. Após criar a mensagem, selecione-a no campo “SMS”." at bounding box center [273, 126] width 229 height 10
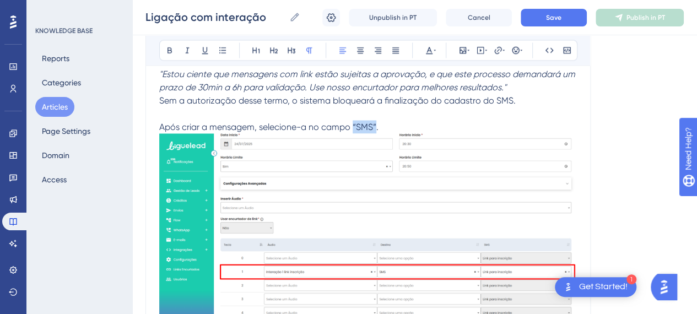
drag, startPoint x: 367, startPoint y: 131, endPoint x: 214, endPoint y: 99, distance: 156.5
click at [345, 132] on span "Após criar a mensagem, selecione-a no campo “SMS”." at bounding box center [268, 126] width 219 height 10
drag, startPoint x: 162, startPoint y: 55, endPoint x: 334, endPoint y: 202, distance: 226.6
click at [162, 55] on button at bounding box center [169, 49] width 15 height 15
click at [361, 219] on img at bounding box center [368, 230] width 418 height 194
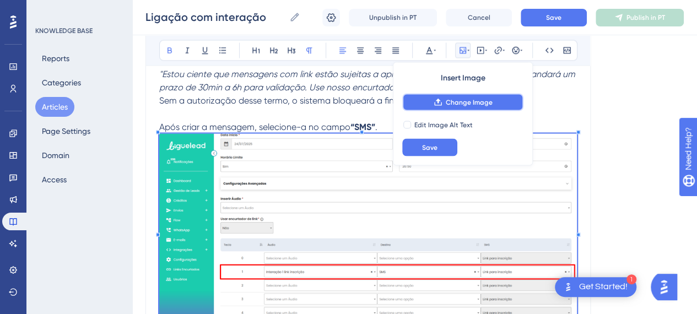
click at [434, 101] on button "Change Image" at bounding box center [462, 102] width 121 height 18
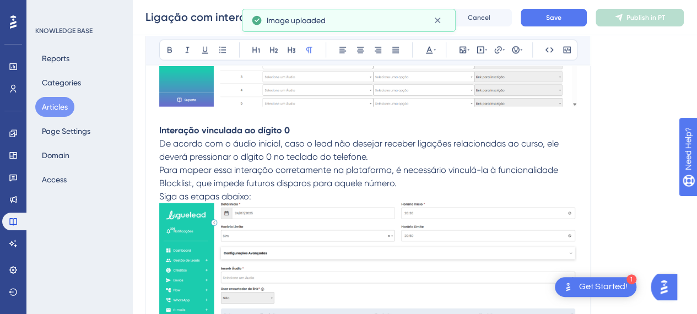
scroll to position [9550, 8]
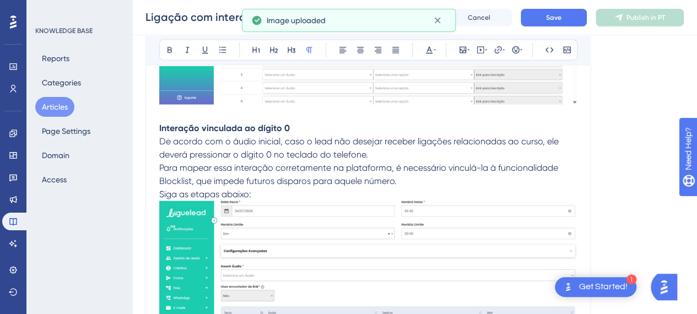
click at [189, 133] on strong "Interação vinculada ao dígito 0" at bounding box center [224, 128] width 131 height 10
click at [298, 134] on p "Interação vinculada ao dígito 0" at bounding box center [368, 128] width 418 height 13
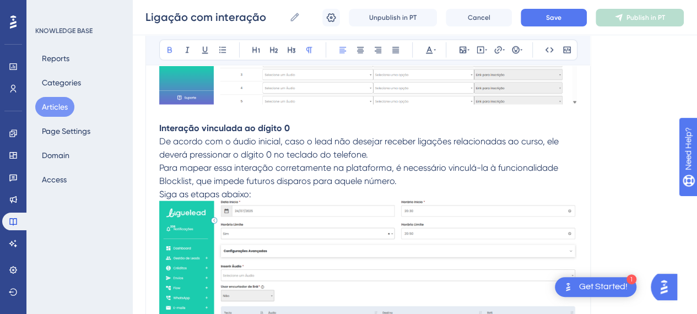
click at [159, 133] on strong "Interação vinculada ao dígito 0" at bounding box center [224, 128] width 131 height 10
click at [165, 47] on icon at bounding box center [169, 50] width 9 height 9
click at [167, 47] on icon at bounding box center [169, 50] width 4 height 6
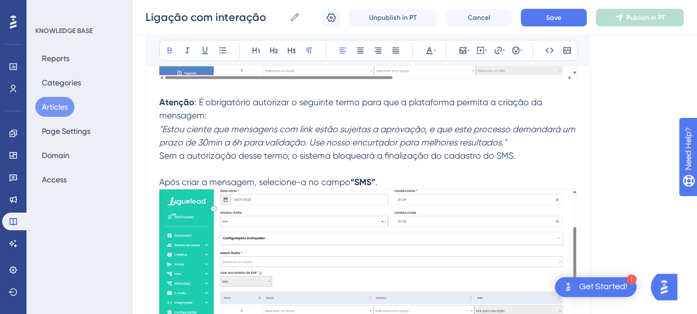
click at [231, 172] on p at bounding box center [368, 168] width 418 height 13
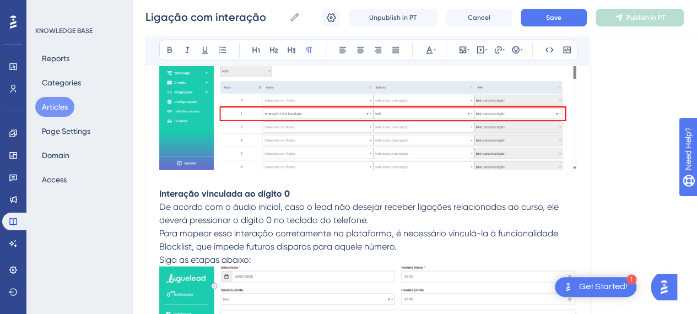
scroll to position [9495, 8]
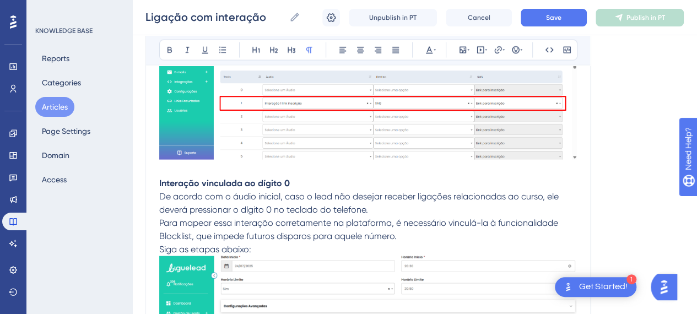
click at [262, 253] on p "Siga as etapas abaixo:" at bounding box center [368, 249] width 418 height 13
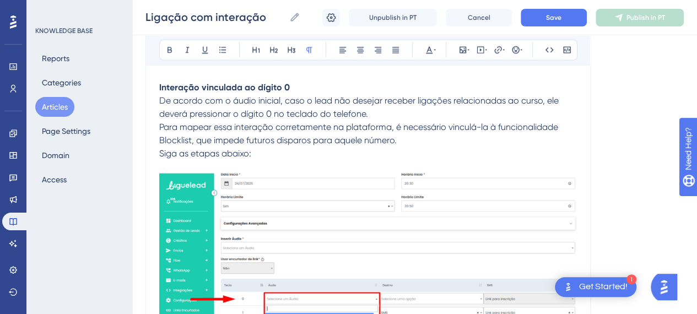
scroll to position [9605, 8]
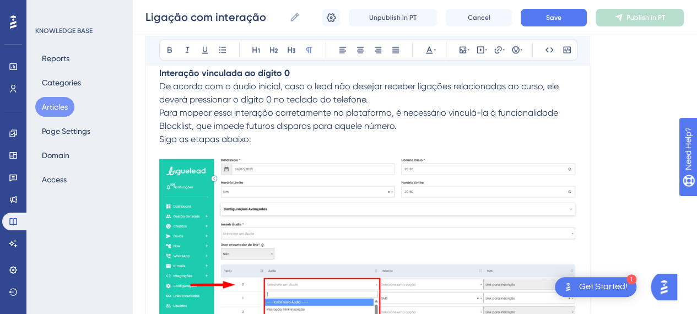
drag, startPoint x: 164, startPoint y: 103, endPoint x: 169, endPoint y: 102, distance: 5.6
click at [164, 102] on span "De acordo com o áudio inicial, caso o lead não desejar receber ligações relacio…" at bounding box center [360, 93] width 402 height 24
drag, startPoint x: 283, startPoint y: 100, endPoint x: 290, endPoint y: 99, distance: 6.8
click at [283, 100] on p "De acordo com o áudio inicial, caso o lead não desejar receber ligações relacio…" at bounding box center [368, 93] width 418 height 26
click at [297, 94] on span "De acordo com o áudio inicial, caso o lead não desejar receber ligações relacio…" at bounding box center [360, 93] width 402 height 24
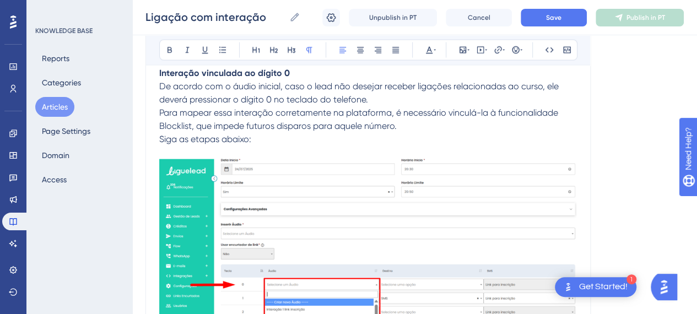
drag, startPoint x: 405, startPoint y: 96, endPoint x: 405, endPoint y: 104, distance: 7.7
click at [405, 98] on span "De acordo com o áudio inicial, caso o lead não desejar receber ligações relacio…" at bounding box center [360, 93] width 402 height 24
click at [405, 104] on p "De acordo com o áudio inicial, caso o lead não desejar receber ligações relacio…" at bounding box center [368, 93] width 418 height 26
click at [386, 105] on p "De acordo com o áudio inicial, caso o lead não desejar receber ligações relacio…" at bounding box center [368, 93] width 418 height 26
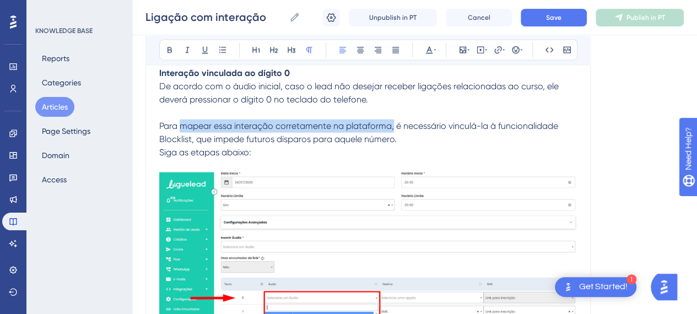
drag, startPoint x: 172, startPoint y: 135, endPoint x: 386, endPoint y: 137, distance: 214.3
click at [386, 137] on span "Para mapear essa interação corretamente na plataforma, é necessário vinculá-la …" at bounding box center [359, 133] width 401 height 24
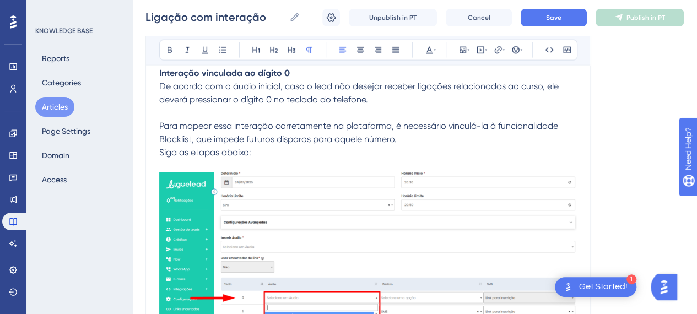
click at [408, 146] on p "Para mapear essa interação corretamente na plataforma, é necessário vinculá-la …" at bounding box center [368, 133] width 418 height 26
drag, startPoint x: 182, startPoint y: 147, endPoint x: 162, endPoint y: 100, distance: 50.9
click at [165, 53] on icon at bounding box center [169, 50] width 9 height 9
drag, startPoint x: 248, startPoint y: 162, endPoint x: 240, endPoint y: 162, distance: 8.3
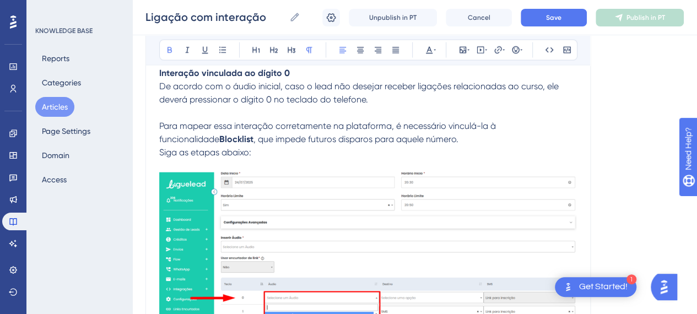
click at [247, 159] on p "Siga as etapas abaixo:" at bounding box center [368, 152] width 418 height 13
click at [159, 158] on span "Siga as etapas abaixo:" at bounding box center [205, 152] width 92 height 10
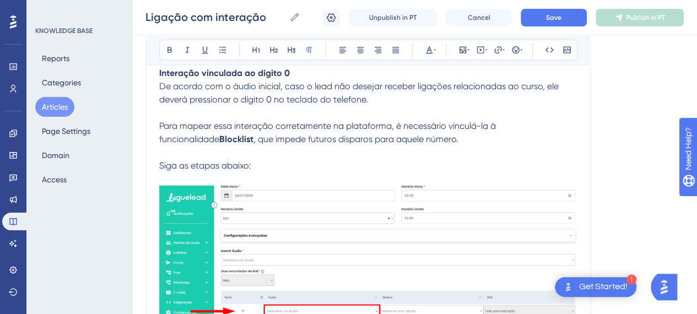
click at [183, 186] on p at bounding box center [368, 178] width 418 height 13
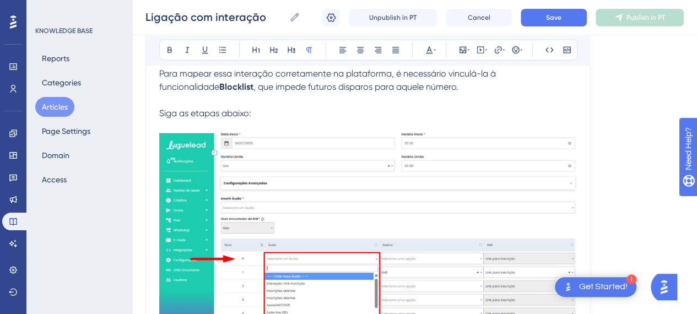
scroll to position [9715, 8]
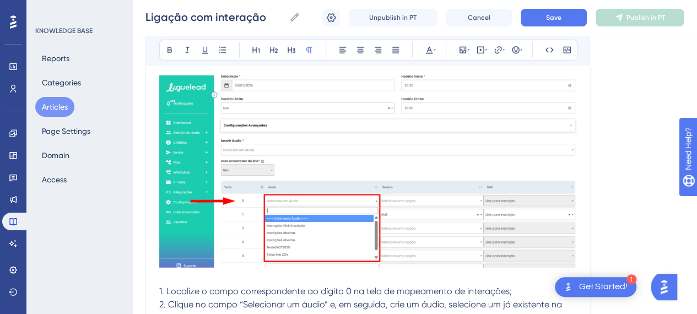
click at [394, 187] on img at bounding box center [368, 171] width 418 height 192
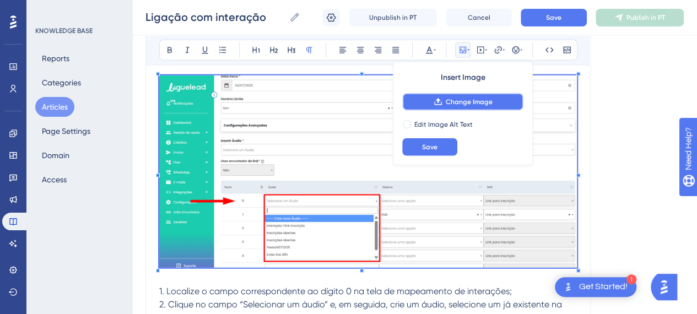
click at [451, 105] on span "Change Image" at bounding box center [469, 102] width 47 height 9
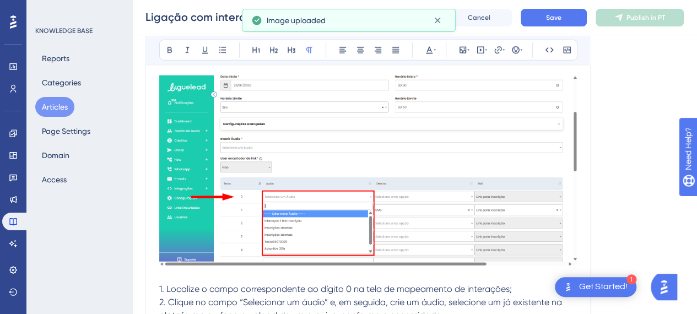
drag, startPoint x: 316, startPoint y: 217, endPoint x: 322, endPoint y: 212, distance: 8.2
click at [317, 217] on img at bounding box center [368, 170] width 418 height 190
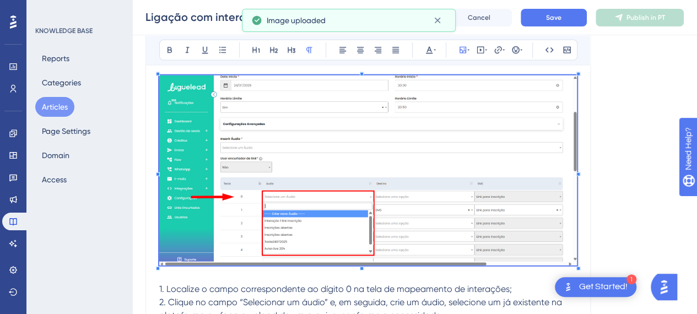
click at [377, 160] on img at bounding box center [368, 170] width 418 height 190
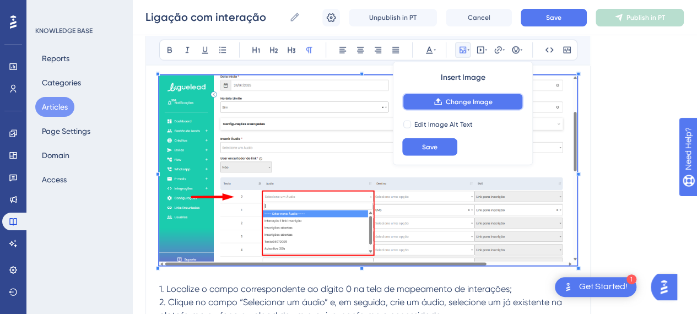
click at [456, 100] on span "Change Image" at bounding box center [469, 102] width 47 height 9
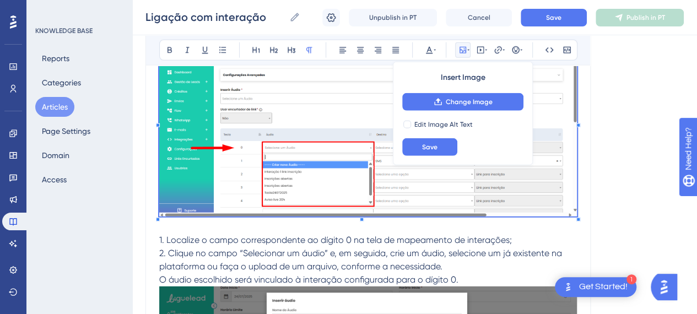
scroll to position [9825, 8]
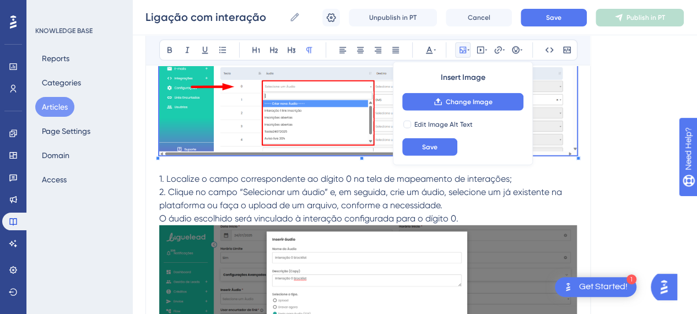
click at [322, 207] on span "2. Clique no campo “Selecionar um áudio” e, em seguida, crie um áudio, selecion…" at bounding box center [361, 199] width 405 height 24
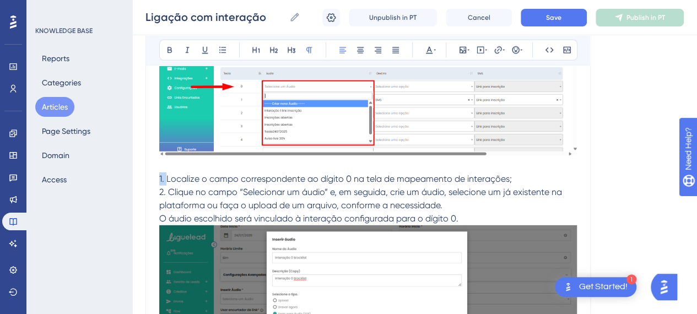
drag, startPoint x: 157, startPoint y: 187, endPoint x: 140, endPoint y: 183, distance: 17.1
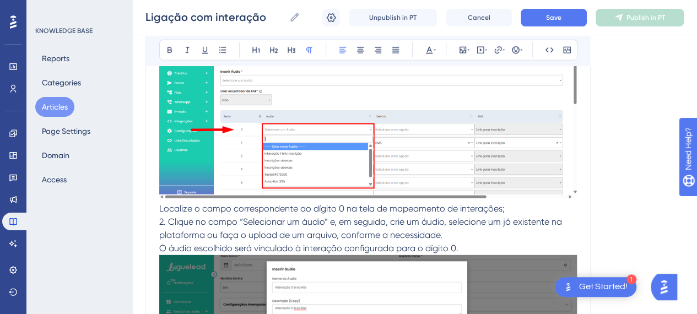
scroll to position [9660, 8]
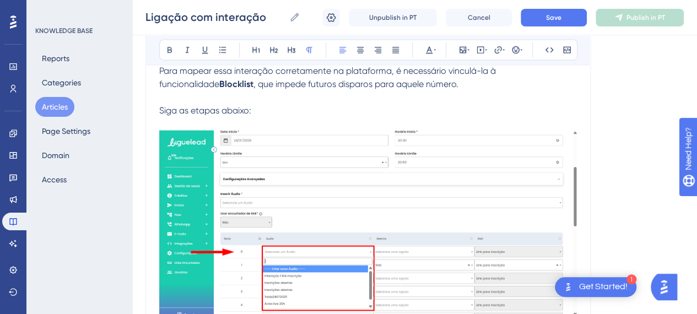
click at [266, 113] on p "Siga as etapas abaixo:" at bounding box center [368, 110] width 418 height 13
click at [262, 131] on p at bounding box center [368, 123] width 418 height 13
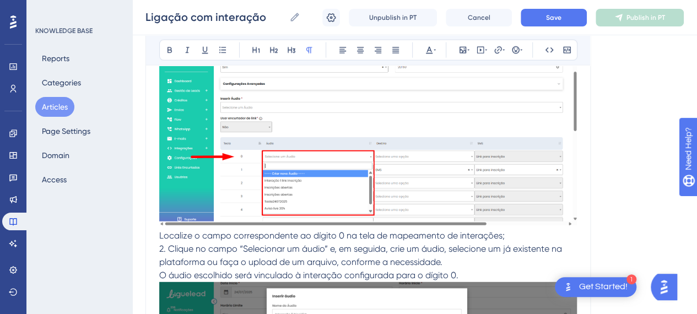
scroll to position [9881, 8]
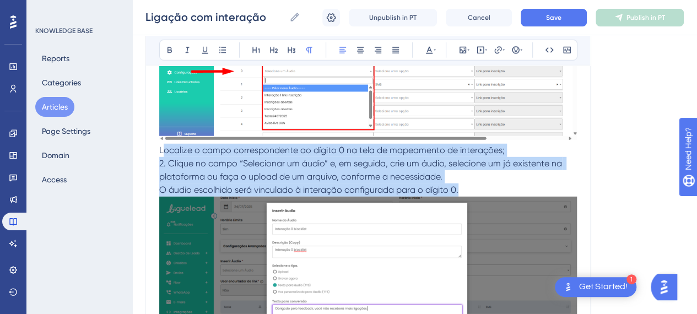
drag, startPoint x: 153, startPoint y: 158, endPoint x: 456, endPoint y: 193, distance: 304.5
copy div "ocalize o campo correspondente ao dígito 0 na tela de mapeamento de interações;…"
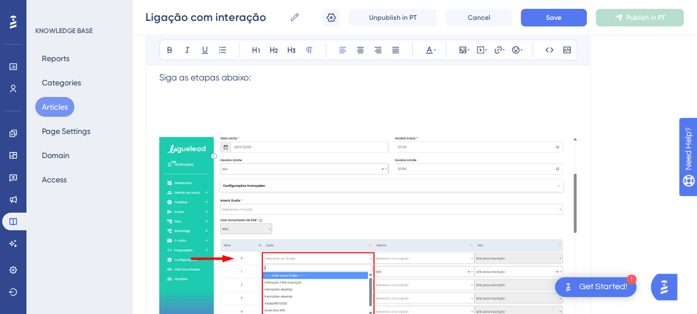
scroll to position [9660, 8]
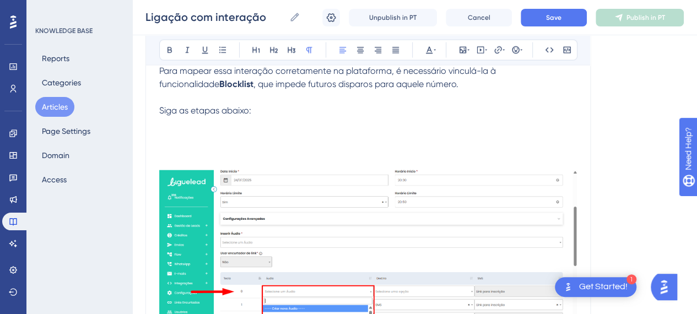
click at [180, 150] on p at bounding box center [368, 150] width 418 height 13
click at [178, 141] on p at bounding box center [368, 137] width 418 height 13
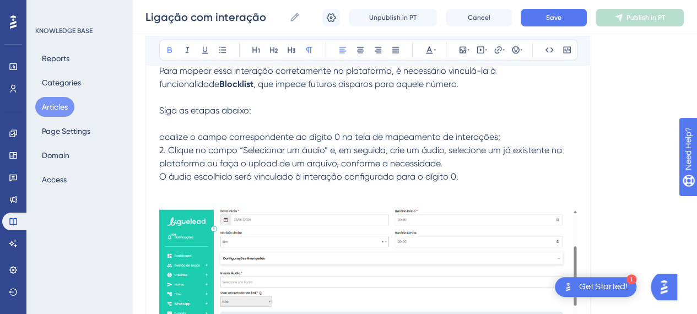
click at [161, 131] on p at bounding box center [368, 123] width 418 height 13
click at [159, 142] on span "ocalize o campo correspondente ao dígito 0 na tela de mapeamento de interações;" at bounding box center [329, 137] width 341 height 10
drag, startPoint x: 231, startPoint y: 155, endPoint x: 317, endPoint y: 157, distance: 86.0
click at [317, 157] on span "2. Clique no campo “Selecionar um áudio” e, em seguida, crie um áudio, selecion…" at bounding box center [361, 157] width 405 height 24
click at [165, 53] on button at bounding box center [169, 49] width 15 height 15
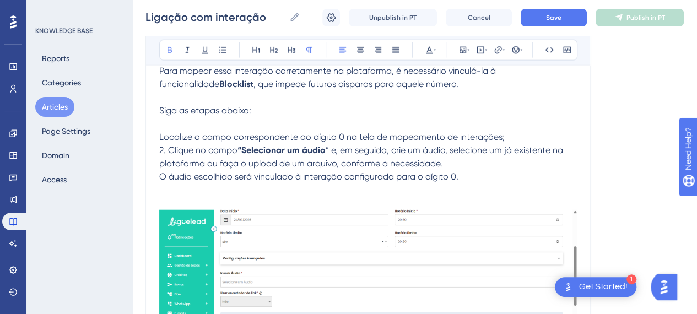
click at [159, 155] on span "2. Clique no campo" at bounding box center [198, 150] width 78 height 10
click at [364, 158] on span "” e, em seguida, crie um áudio, selecione um já existente na plataforma ou faça…" at bounding box center [368, 157] width 418 height 24
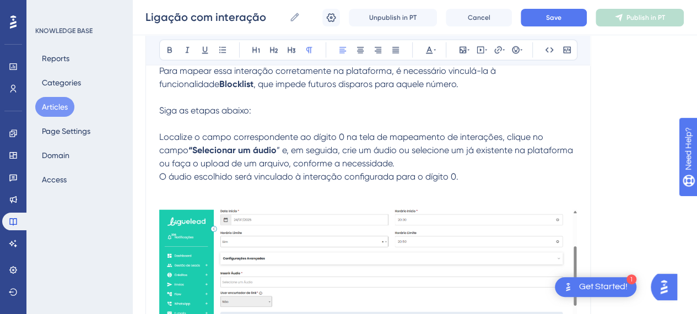
drag, startPoint x: 537, startPoint y: 157, endPoint x: 564, endPoint y: 172, distance: 30.8
click at [564, 170] on p "Localize o campo correspondente ao dígito 0 na tela de mapeamento de interações…" at bounding box center [368, 151] width 418 height 40
click at [180, 207] on p at bounding box center [368, 203] width 418 height 13
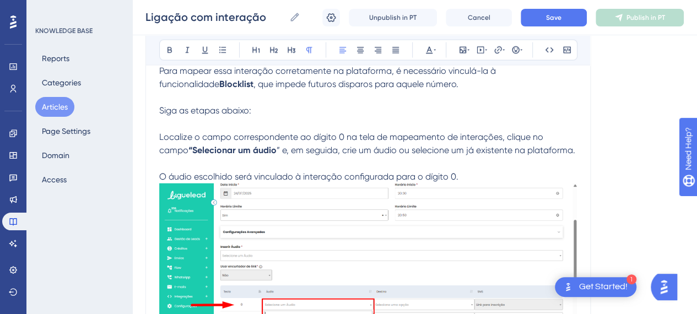
click at [486, 181] on p "O áudio escolhido será vinculado à interação configurada para o dígito 0." at bounding box center [368, 176] width 418 height 13
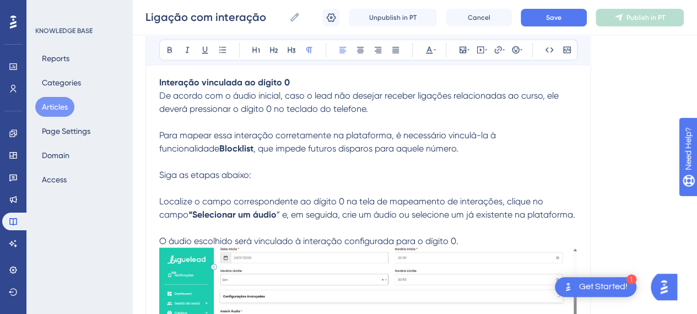
scroll to position [9550, 8]
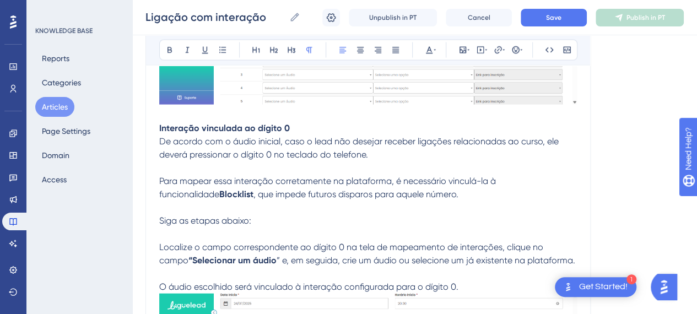
click at [159, 133] on strong "Interação vinculada ao dígito 0" at bounding box center [224, 128] width 131 height 10
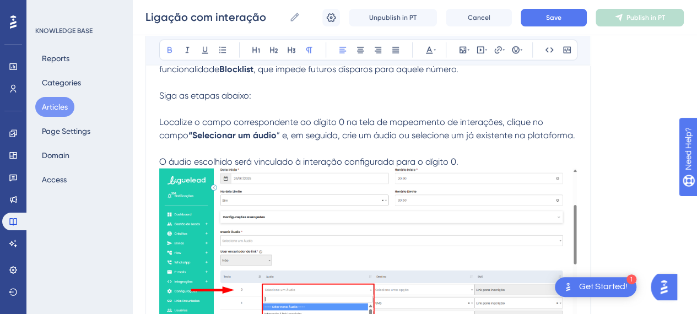
scroll to position [9715, 8]
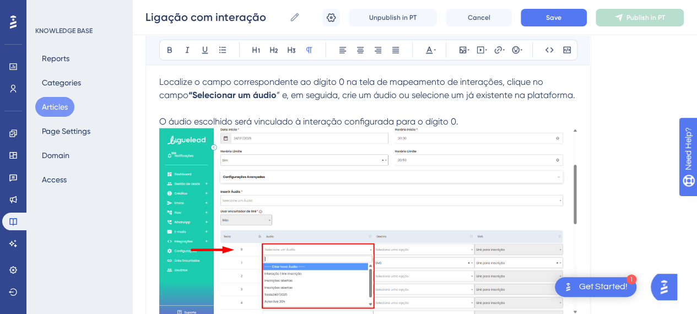
click at [202, 115] on p at bounding box center [368, 108] width 418 height 13
click at [497, 124] on p "O áudio escolhido será vinculado à interação configurada para o dígito 0." at bounding box center [368, 121] width 418 height 13
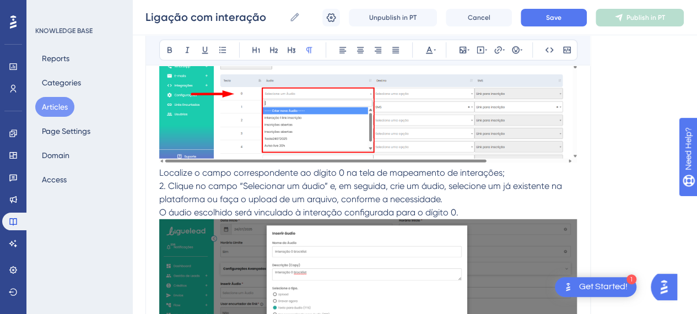
scroll to position [9936, 8]
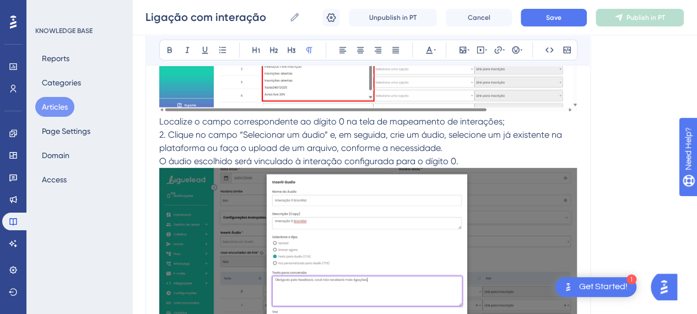
click at [521, 126] on p "Localize o campo correspondente ao dígito 0 na tela de mapeamento de interações;" at bounding box center [368, 121] width 418 height 13
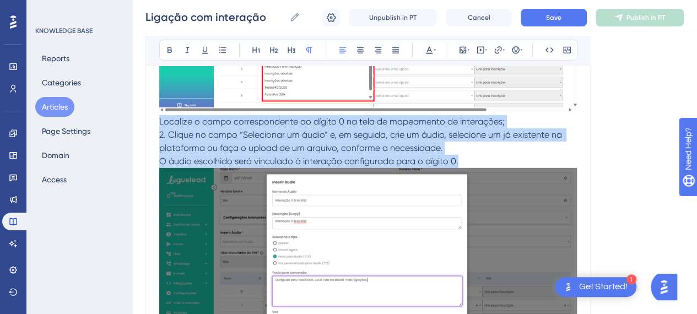
drag, startPoint x: 456, startPoint y: 167, endPoint x: 143, endPoint y: 124, distance: 315.9
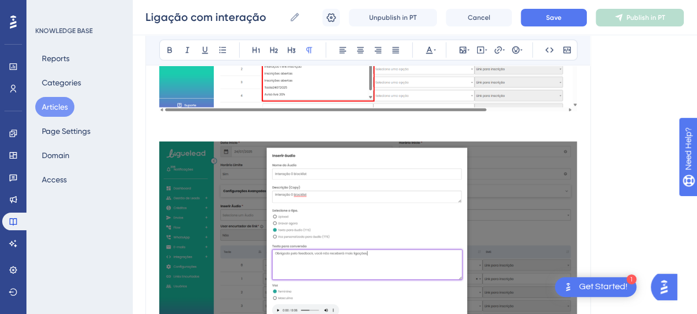
click at [338, 207] on img at bounding box center [368, 239] width 418 height 194
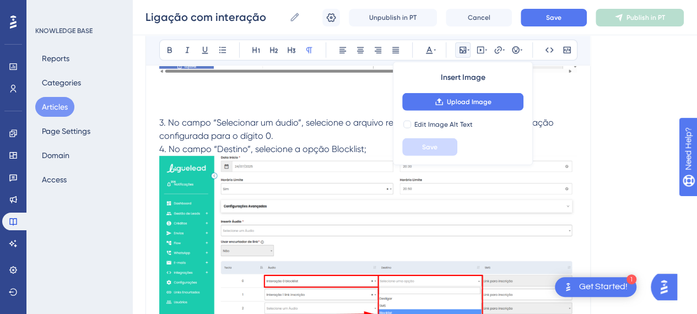
scroll to position [9991, 8]
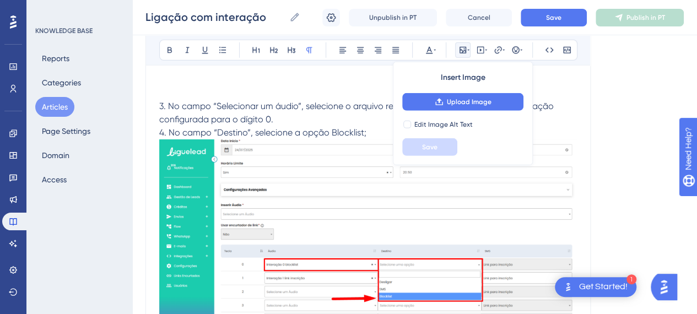
click at [188, 100] on p at bounding box center [368, 92] width 418 height 13
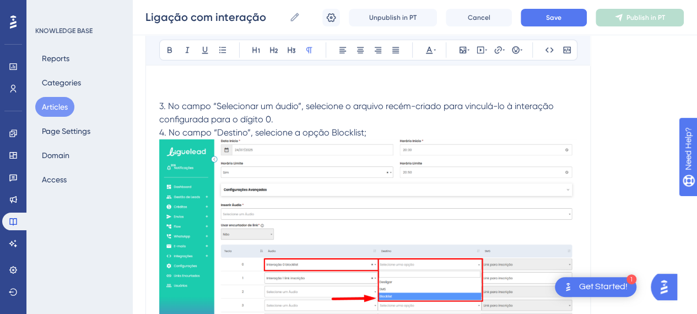
scroll to position [9936, 8]
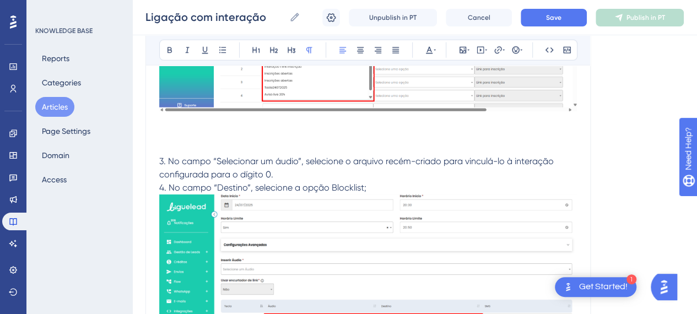
drag, startPoint x: 275, startPoint y: 177, endPoint x: 149, endPoint y: 169, distance: 126.4
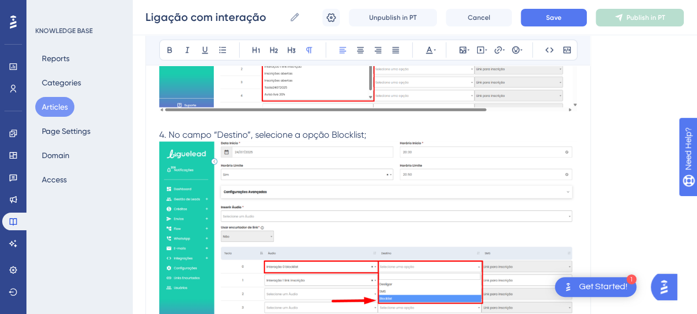
drag, startPoint x: 159, startPoint y: 140, endPoint x: 205, endPoint y: 170, distance: 54.6
click at [159, 140] on span "4. No campo “Destino”, selecione a opção Blocklist;" at bounding box center [262, 134] width 207 height 10
click at [359, 244] on img at bounding box center [368, 238] width 418 height 192
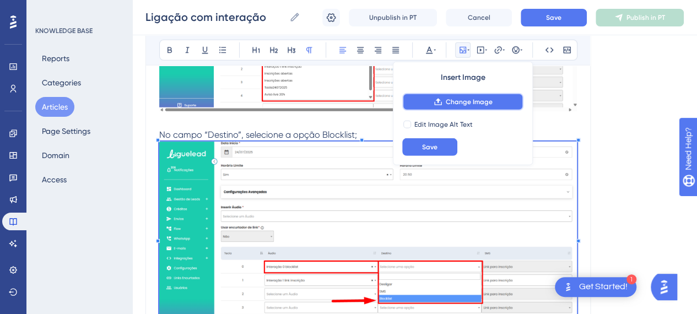
click at [451, 106] on button "Change Image" at bounding box center [462, 102] width 121 height 18
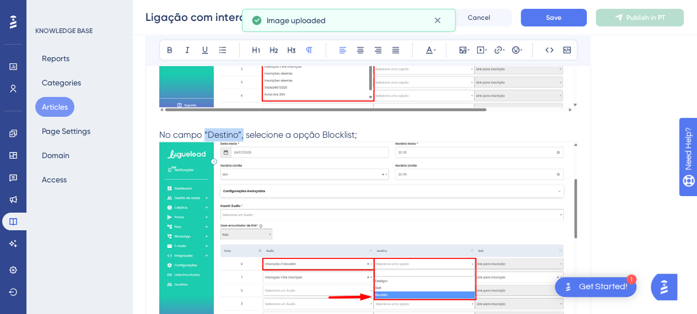
drag, startPoint x: 232, startPoint y: 138, endPoint x: 196, endPoint y: 138, distance: 36.4
click at [196, 138] on span "No campo “Destino”, selecione a opção Blocklist;" at bounding box center [258, 134] width 198 height 10
click at [165, 51] on icon at bounding box center [169, 50] width 9 height 9
click at [387, 137] on p "No campo “Destino”, selecione a opção Blocklist;" at bounding box center [368, 134] width 418 height 13
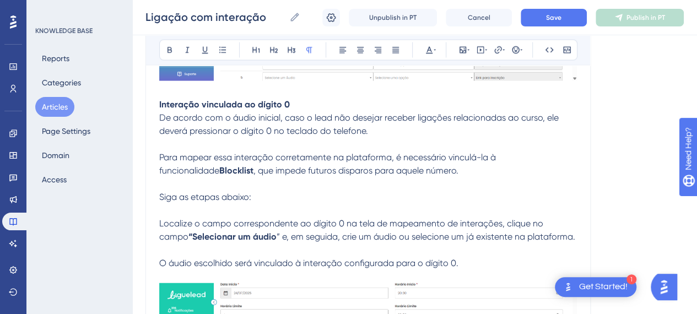
scroll to position [9550, 8]
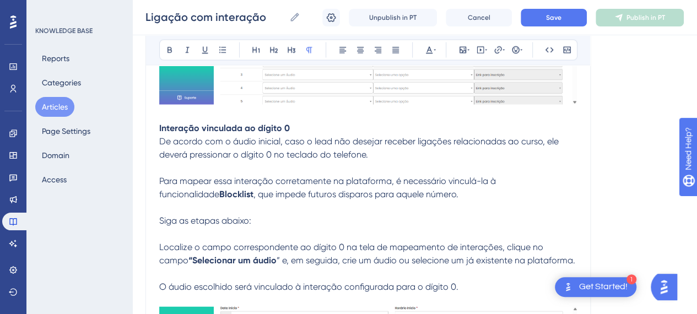
click at [244, 214] on p at bounding box center [368, 207] width 418 height 13
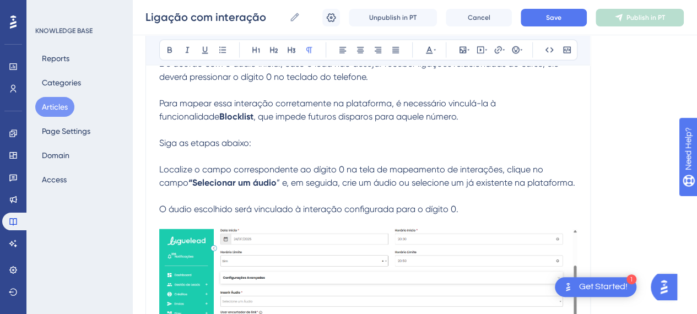
scroll to position [9660, 8]
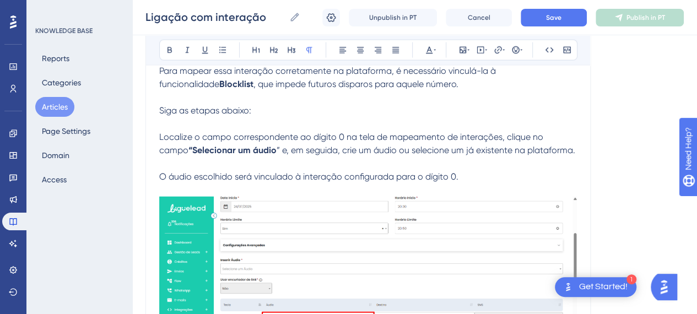
drag, startPoint x: 221, startPoint y: 131, endPoint x: 297, endPoint y: 145, distance: 78.0
click at [221, 131] on p at bounding box center [368, 123] width 418 height 13
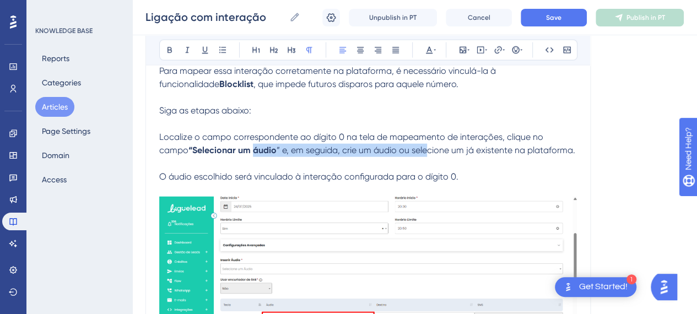
drag, startPoint x: 217, startPoint y: 153, endPoint x: 309, endPoint y: 126, distance: 95.9
click at [392, 154] on p "Localize o campo correspondente ao dígito 0 na tela de mapeamento de interações…" at bounding box center [368, 144] width 418 height 26
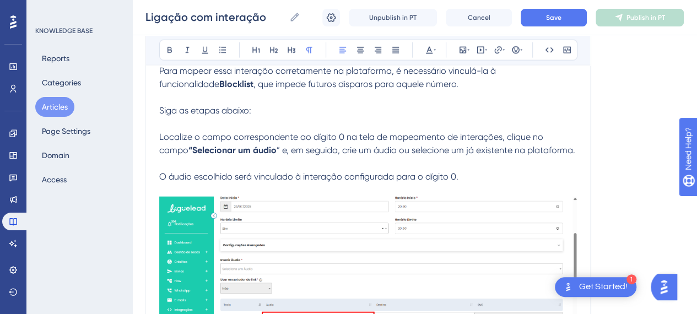
drag, startPoint x: 307, startPoint y: 125, endPoint x: 259, endPoint y: 117, distance: 49.1
click at [304, 125] on p at bounding box center [368, 123] width 418 height 13
drag, startPoint x: 254, startPoint y: 116, endPoint x: 136, endPoint y: 111, distance: 118.0
click at [159, 44] on div "Bold Italic Underline Bullet Point Heading 1 Heading 2 Heading 3 Normal Align L…" at bounding box center [368, 50] width 418 height 21
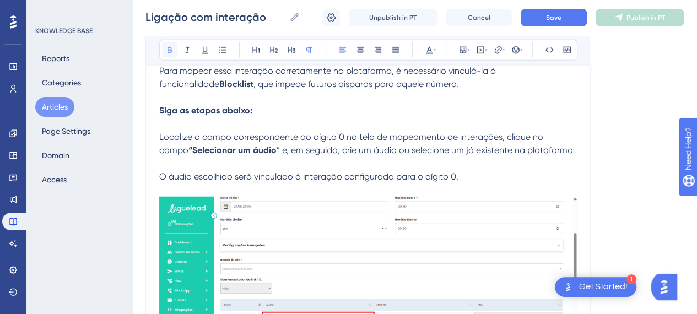
click at [165, 49] on icon at bounding box center [169, 50] width 9 height 9
click at [317, 144] on span "Localize o campo correspondente ao dígito 0 na tela de mapeamento de interações…" at bounding box center [352, 144] width 386 height 24
drag, startPoint x: 574, startPoint y: 153, endPoint x: 549, endPoint y: 157, distance: 25.7
click at [547, 157] on p "Localize o campo correspondente ao dígito 0 na tela de mapeamento de interações…" at bounding box center [368, 144] width 418 height 26
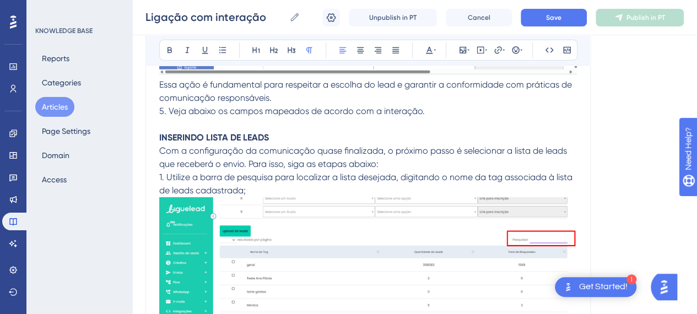
scroll to position [10211, 8]
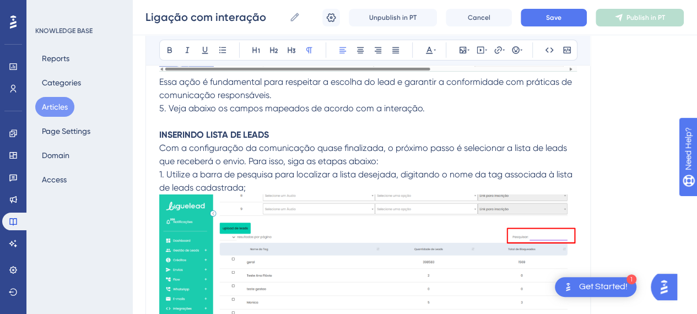
click at [159, 113] on span "5. Veja abaixo os campos mapeados de acordo com a interação." at bounding box center [292, 108] width 266 height 10
drag, startPoint x: 159, startPoint y: 118, endPoint x: 147, endPoint y: 117, distance: 12.7
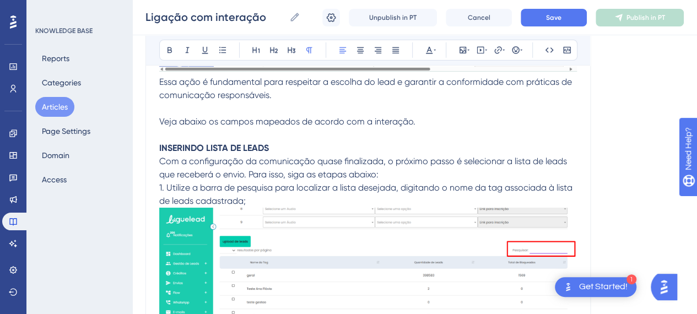
click at [244, 127] on span "Veja abaixo os campos mapeados de acordo com a interação." at bounding box center [287, 121] width 256 height 10
click at [267, 127] on span "Veja abaixo os campos mapeados de acordo com a interação." at bounding box center [287, 121] width 256 height 10
click at [317, 153] on p "INSERINDO LISTA DE LEADS" at bounding box center [368, 148] width 418 height 13
click at [412, 128] on p "Veja abaixo os campos mapeados de acordo com a interação." at bounding box center [368, 121] width 418 height 13
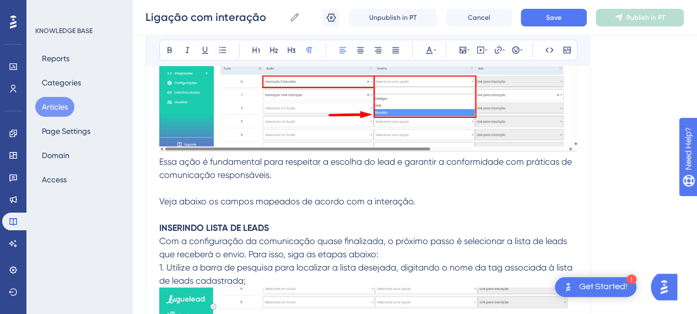
scroll to position [10101, 8]
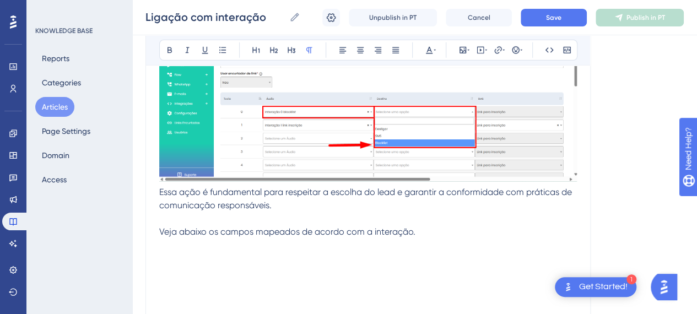
click at [165, 252] on p at bounding box center [368, 245] width 418 height 13
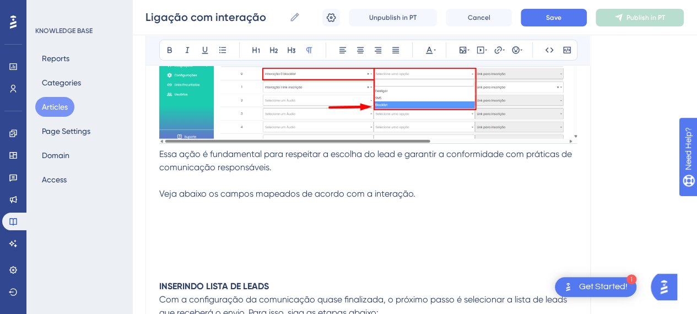
scroll to position [10156, 8]
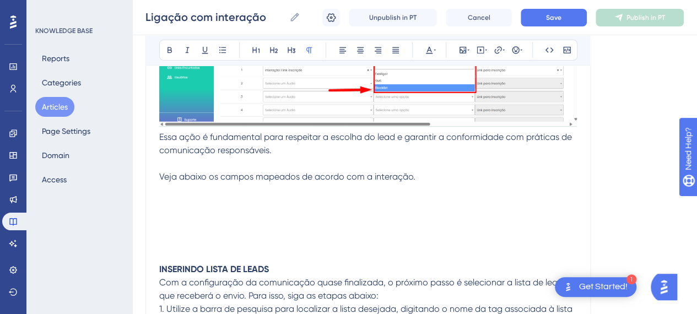
click at [186, 207] on p at bounding box center [368, 203] width 418 height 13
click at [459, 51] on icon at bounding box center [462, 50] width 7 height 7
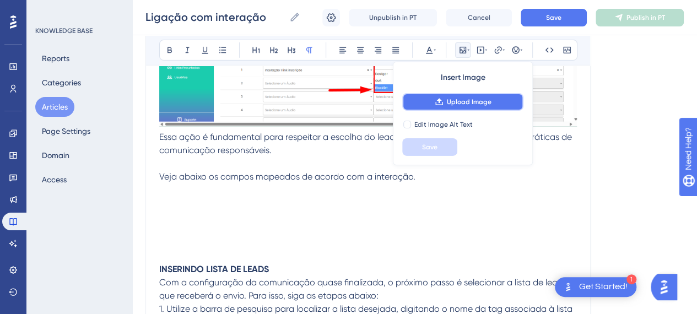
click at [447, 100] on span "Upload Image" at bounding box center [469, 102] width 45 height 9
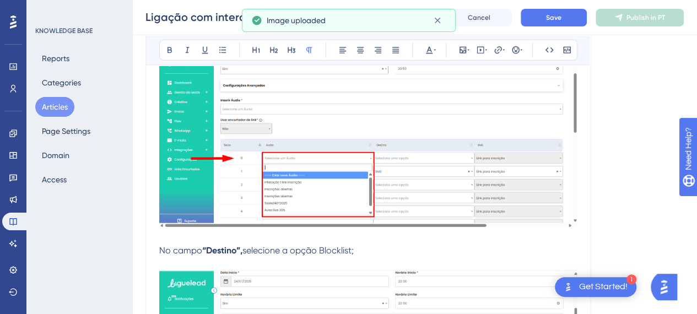
scroll to position [9660, 8]
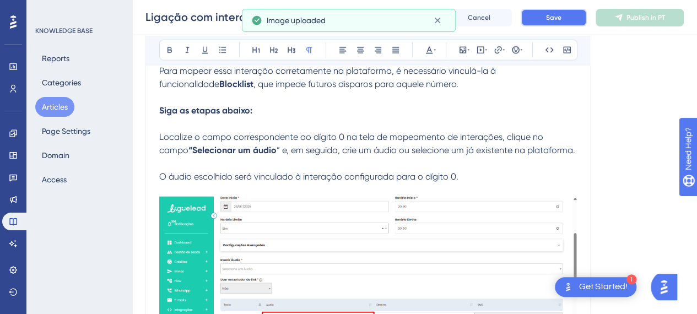
click at [566, 15] on button "Save" at bounding box center [554, 18] width 66 height 18
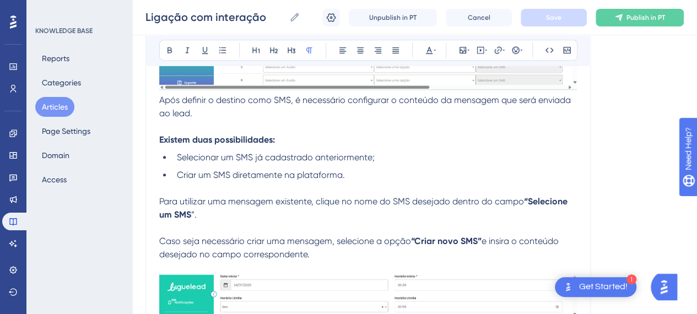
click at [220, 144] on strong "Existem duas possibilidades:" at bounding box center [217, 139] width 116 height 10
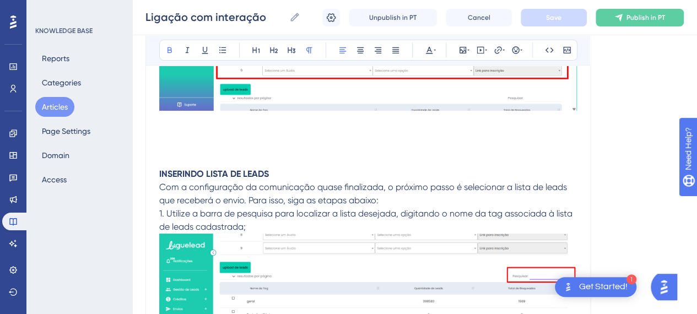
scroll to position [10487, 8]
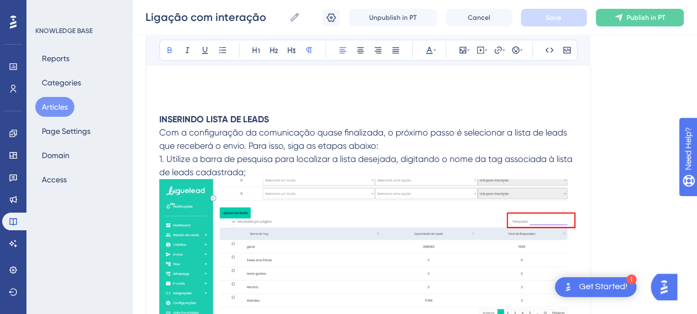
click at [234, 113] on p at bounding box center [368, 106] width 418 height 13
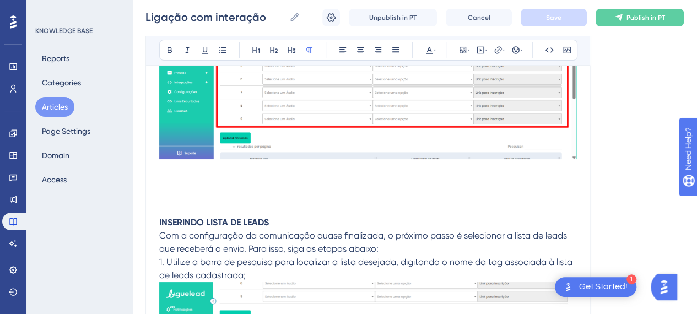
scroll to position [10376, 8]
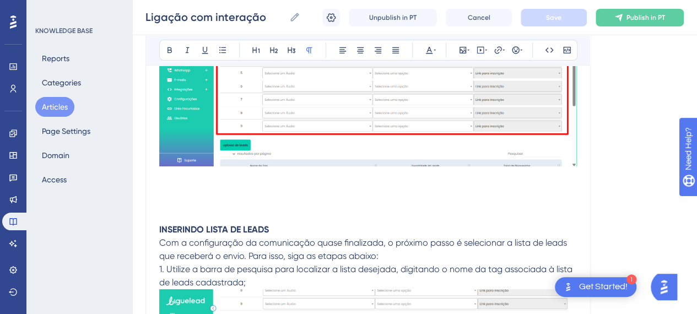
click at [159, 197] on p at bounding box center [368, 189] width 418 height 13
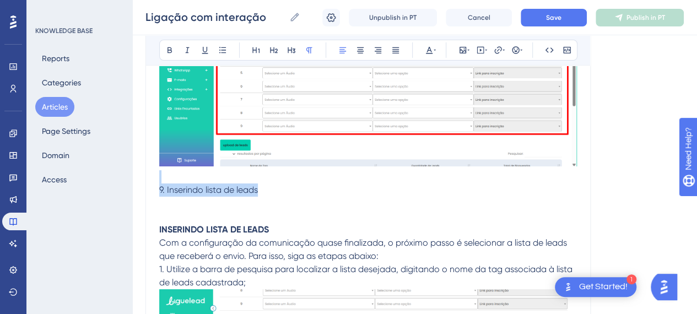
drag, startPoint x: 263, startPoint y: 201, endPoint x: 125, endPoint y: 186, distance: 139.6
click at [290, 52] on div "Bold Italic Underline Bullet Point Heading 1 Heading 2 Heading 3 Normal Align L…" at bounding box center [368, 50] width 418 height 21
click at [204, 195] on span "9. Inserindo lista de leads" at bounding box center [208, 190] width 99 height 10
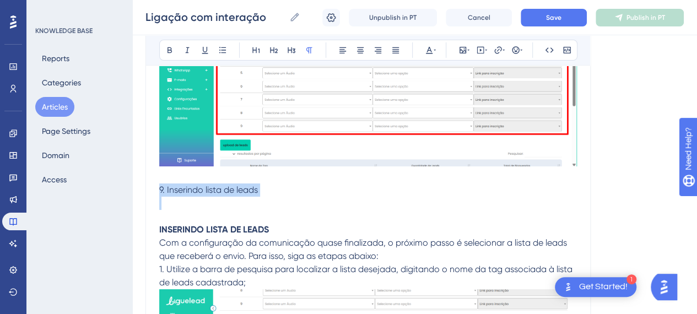
click at [204, 195] on span "9. Inserindo lista de leads" at bounding box center [208, 190] width 99 height 10
click at [288, 50] on icon at bounding box center [292, 50] width 8 height 6
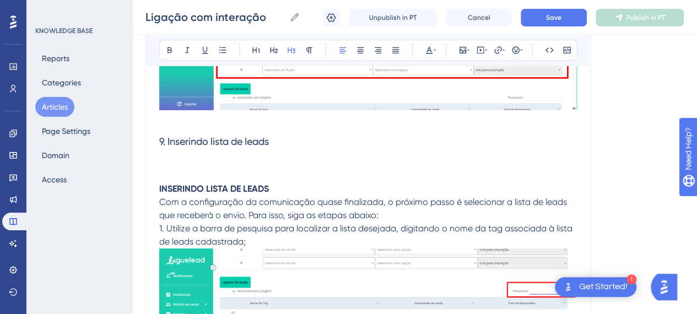
scroll to position [10487, 8]
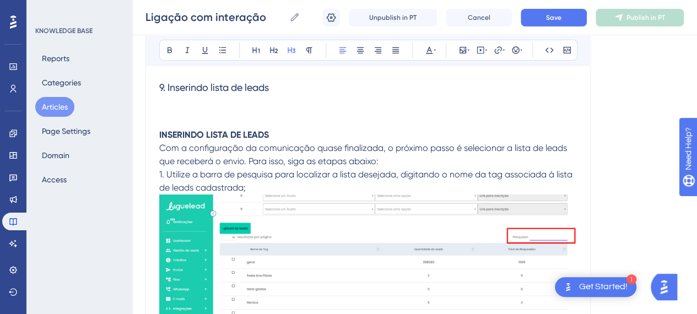
click at [280, 156] on span "Com a configuração da comunicação quase finalizada, o próximo passo é seleciona…" at bounding box center [364, 155] width 410 height 24
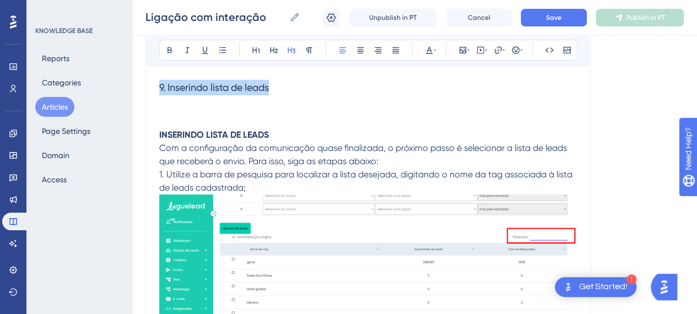
drag, startPoint x: 280, startPoint y: 93, endPoint x: 158, endPoint y: 62, distance: 126.1
click at [165, 49] on icon at bounding box center [169, 50] width 9 height 9
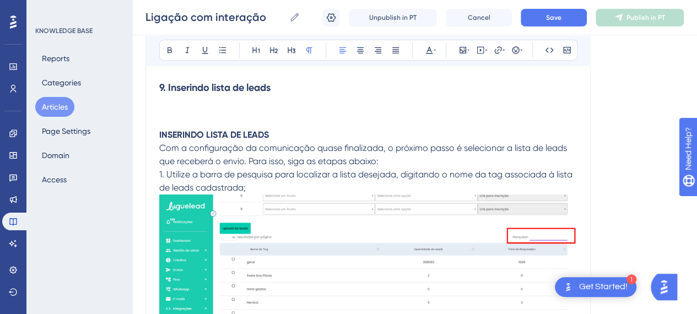
drag, startPoint x: 242, startPoint y: 187, endPoint x: 233, endPoint y: 143, distance: 45.1
click at [242, 185] on p "1. Utilize a barra de pesquisa para localizar a lista desejada, digitando o nom…" at bounding box center [368, 181] width 418 height 26
drag, startPoint x: 264, startPoint y: 137, endPoint x: 150, endPoint y: 115, distance: 115.6
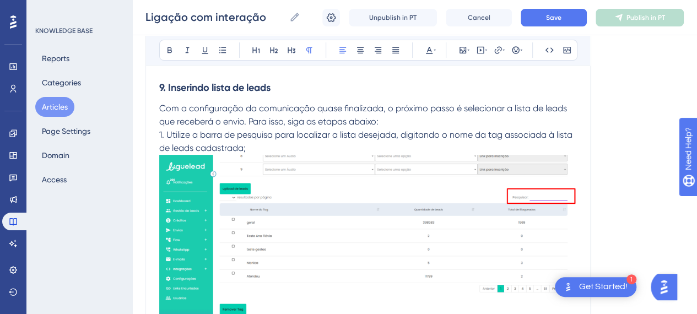
click at [407, 125] on p "Com a configuração da comunicação quase finalizada, o próximo passo é seleciona…" at bounding box center [368, 115] width 418 height 26
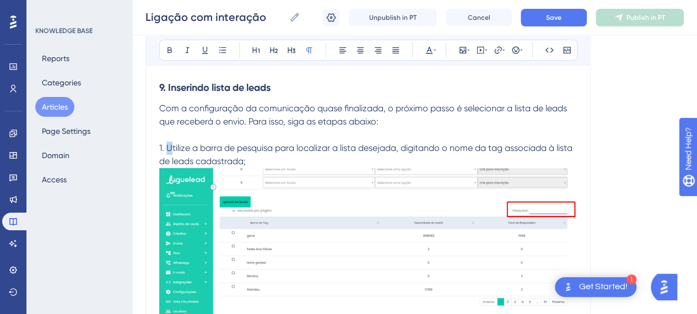
click at [160, 153] on span "1. Utilize a barra de pesquisa para localizar a lista desejada, digitando o nom…" at bounding box center [366, 155] width 415 height 24
click at [159, 152] on span "1. Utilize a barra de pesquisa para localizar a lista desejada, digitando o nom…" at bounding box center [366, 155] width 415 height 24
click at [244, 168] on p "1Utilize a barra de pesquisa para localizar a lista desejada, digitando o nome …" at bounding box center [368, 155] width 418 height 26
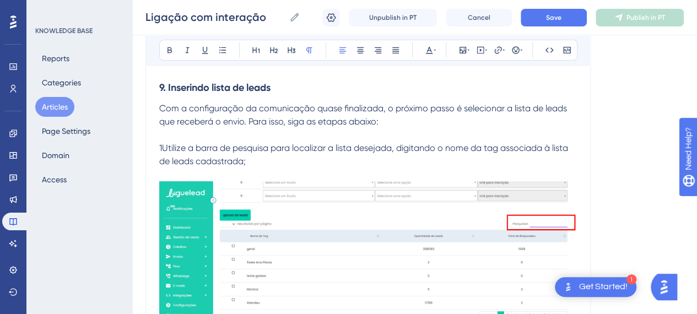
click at [259, 157] on span "1Utilize a barra de pesquisa para localizar a lista desejada, digitando o nome …" at bounding box center [364, 155] width 411 height 24
drag, startPoint x: 155, startPoint y: 153, endPoint x: 140, endPoint y: 154, distance: 14.4
drag, startPoint x: 349, startPoint y: 165, endPoint x: 312, endPoint y: 163, distance: 36.4
click at [348, 164] on p "Utilize a barra de pesquisa para localizar a lista desejada, digitando o nome d…" at bounding box center [368, 155] width 418 height 26
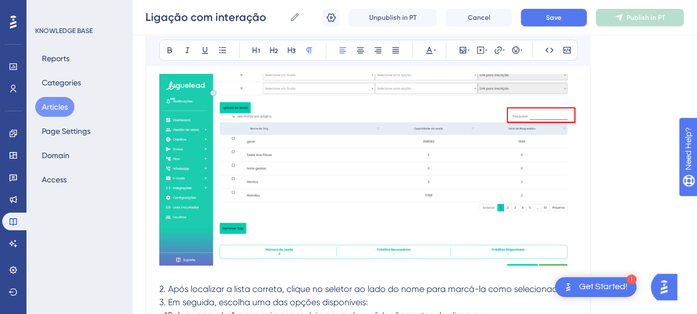
scroll to position [10542, 8]
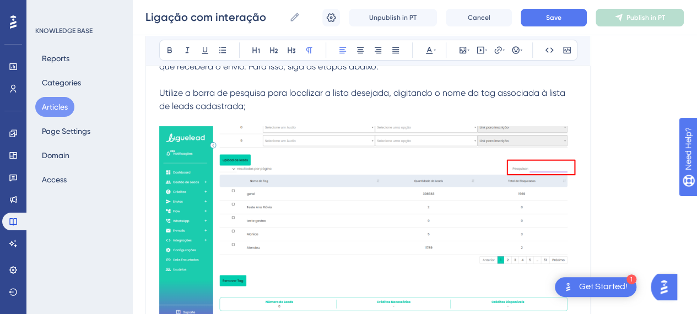
click at [393, 233] on img at bounding box center [368, 222] width 418 height 192
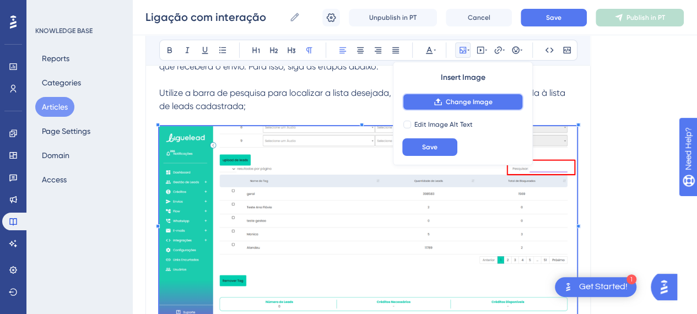
click at [457, 95] on button "Change Image" at bounding box center [462, 102] width 121 height 18
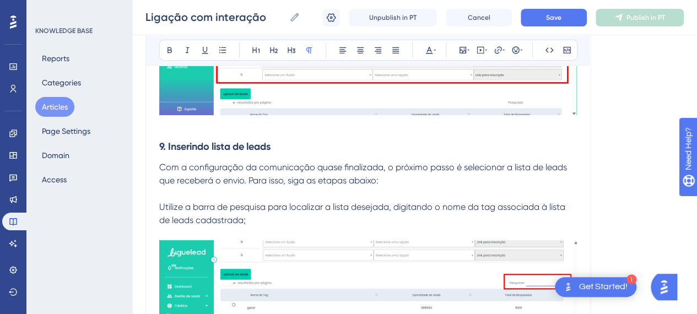
scroll to position [10487, 8]
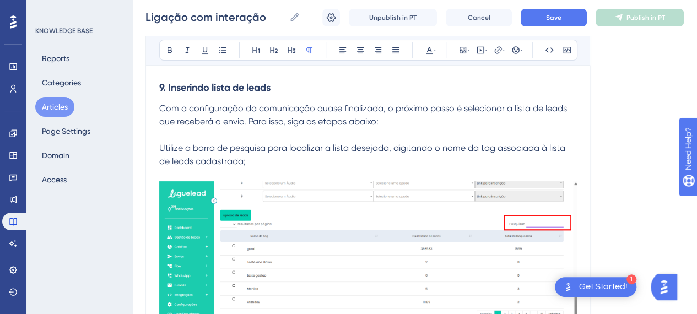
click at [406, 213] on img at bounding box center [368, 276] width 418 height 191
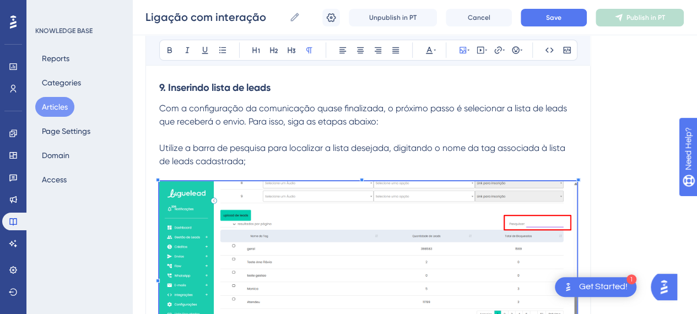
click at [421, 221] on img at bounding box center [368, 276] width 418 height 191
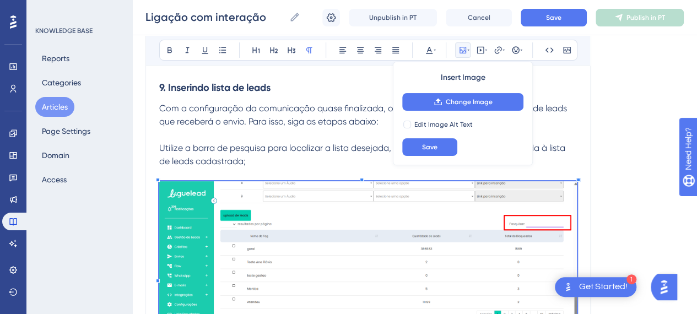
scroll to position [10542, 8]
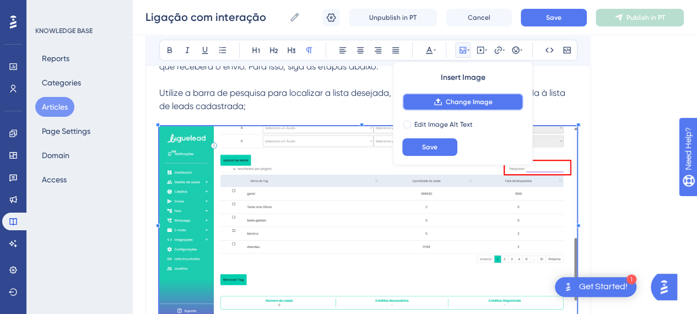
click at [469, 99] on span "Change Image" at bounding box center [469, 102] width 47 height 9
click at [297, 126] on p at bounding box center [368, 119] width 418 height 13
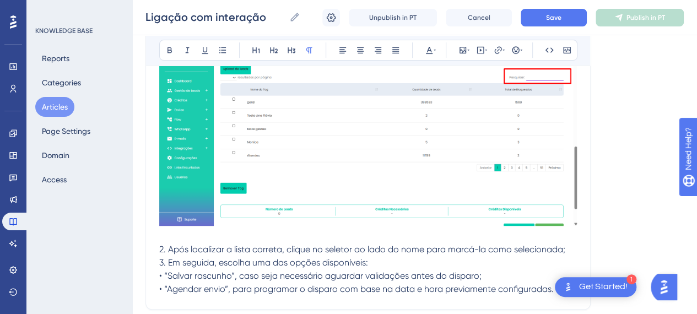
scroll to position [10707, 8]
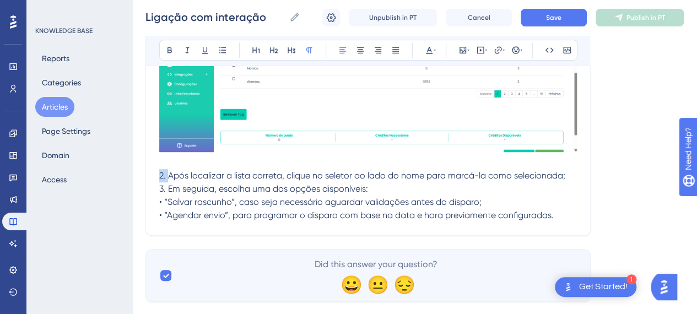
drag, startPoint x: 160, startPoint y: 185, endPoint x: 138, endPoint y: 185, distance: 22.0
drag, startPoint x: 401, startPoint y: 199, endPoint x: 279, endPoint y: 180, distance: 123.7
click at [401, 196] on p "3. Em seguida, escolha uma das opções disponíveis:" at bounding box center [368, 188] width 418 height 13
drag, startPoint x: 159, startPoint y: 196, endPoint x: 138, endPoint y: 196, distance: 20.9
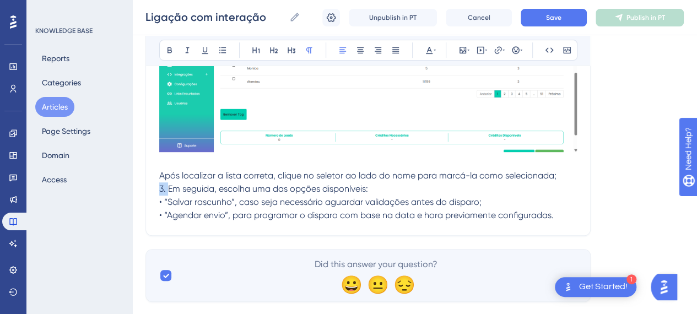
drag, startPoint x: 552, startPoint y: 189, endPoint x: 540, endPoint y: 191, distance: 11.8
click at [551, 189] on p "Em seguida, escolha uma das opções disponíveis:" at bounding box center [368, 188] width 418 height 13
click at [212, 169] on p at bounding box center [368, 162] width 418 height 13
drag, startPoint x: 157, startPoint y: 207, endPoint x: 148, endPoint y: 209, distance: 9.5
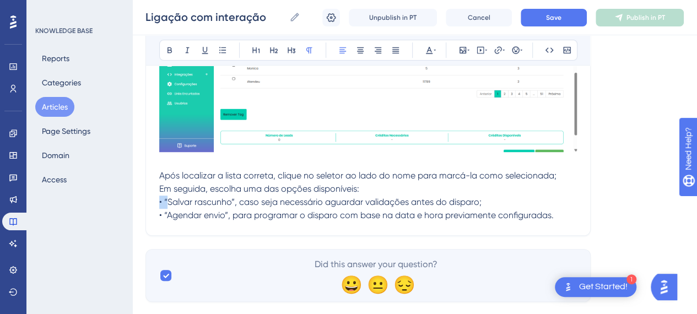
click at [159, 207] on span "• “Salvar rascunho”, caso seja necessário aguardar validações antes do disparo;" at bounding box center [320, 202] width 322 height 10
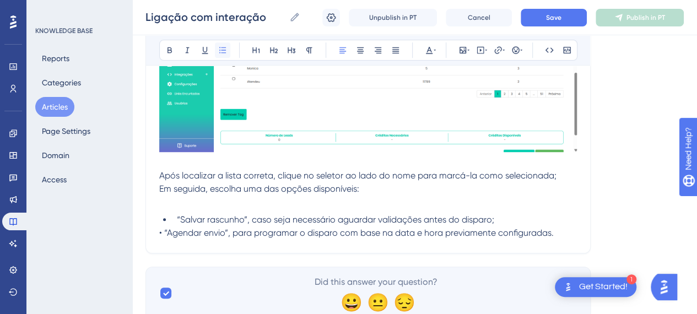
drag, startPoint x: 217, startPoint y: 49, endPoint x: 189, endPoint y: 152, distance: 106.1
click at [218, 50] on icon at bounding box center [222, 50] width 9 height 9
click at [159, 238] on span "• “Agendar envio”, para programar o disparo com base na data e hora previamente…" at bounding box center [356, 233] width 394 height 10
drag, startPoint x: 215, startPoint y: 48, endPoint x: 231, endPoint y: 78, distance: 33.8
click at [218, 48] on icon at bounding box center [222, 50] width 9 height 9
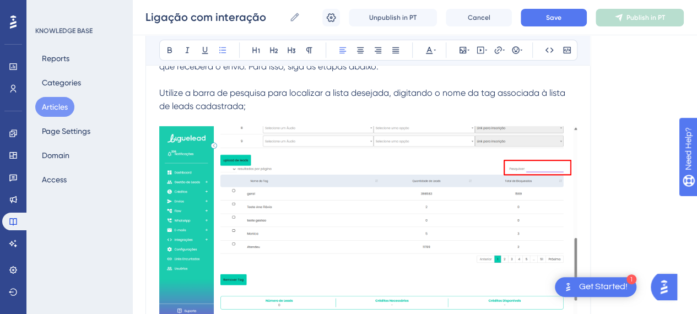
click at [430, 229] on img at bounding box center [368, 221] width 418 height 191
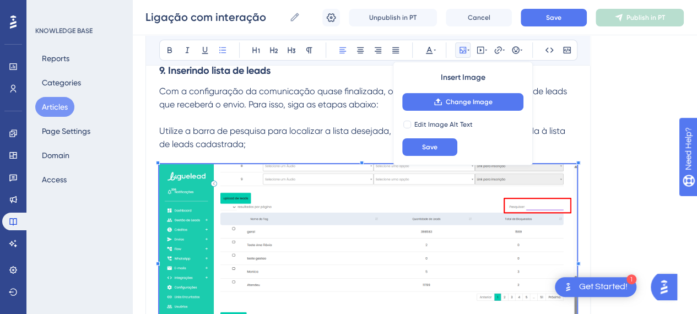
scroll to position [10487, 8]
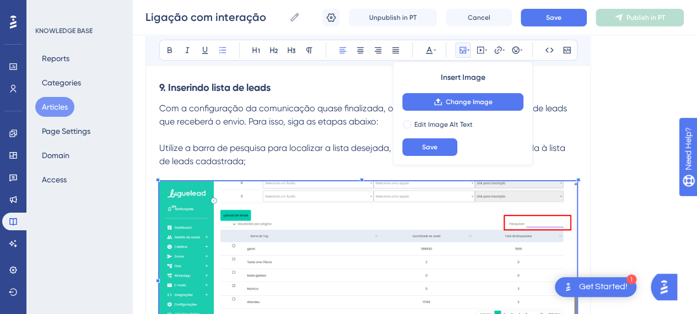
click at [304, 180] on p at bounding box center [368, 174] width 418 height 13
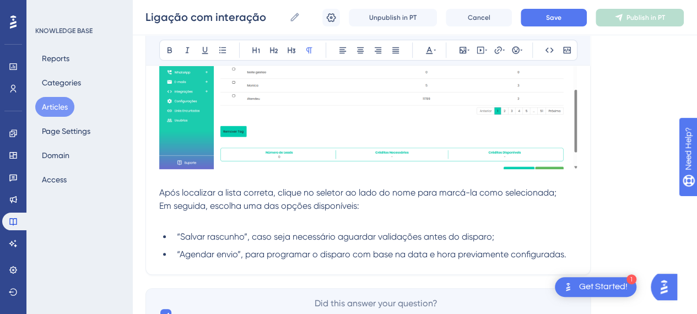
scroll to position [10707, 8]
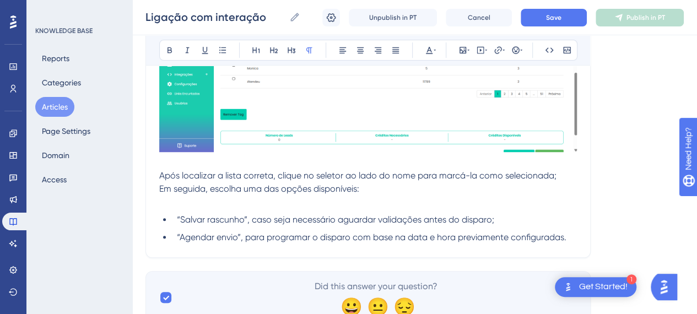
click at [402, 208] on p at bounding box center [368, 202] width 418 height 13
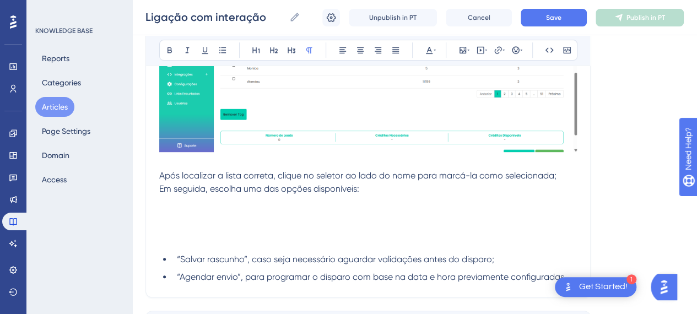
click at [193, 209] on p at bounding box center [368, 202] width 418 height 13
click at [213, 245] on p at bounding box center [368, 241] width 418 height 13
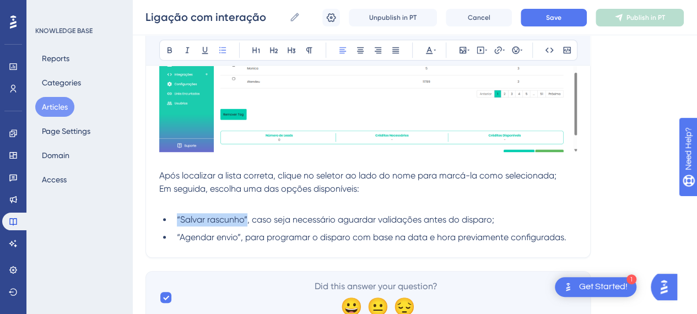
drag, startPoint x: 239, startPoint y: 223, endPoint x: 168, endPoint y: 223, distance: 71.1
click at [177, 223] on span "“Salvar rascunho”, caso seja necessário aguardar validações antes do disparo;" at bounding box center [335, 219] width 317 height 10
click at [165, 48] on icon at bounding box center [169, 50] width 9 height 9
drag, startPoint x: 231, startPoint y: 241, endPoint x: 169, endPoint y: 245, distance: 62.9
click at [177, 242] on span "“Agendar envio”, para programar o disparo com base na data e hora previamente c…" at bounding box center [371, 237] width 389 height 10
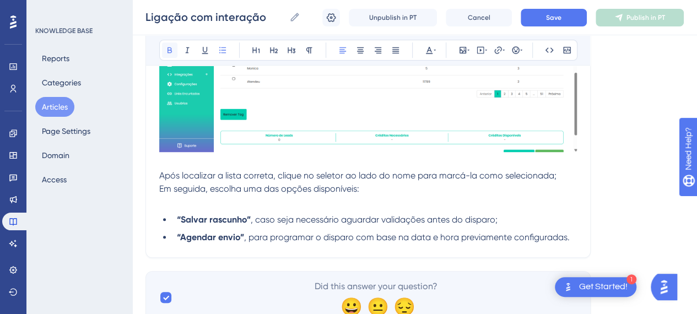
click at [167, 52] on icon at bounding box center [169, 50] width 4 height 6
click at [371, 209] on p at bounding box center [368, 202] width 418 height 13
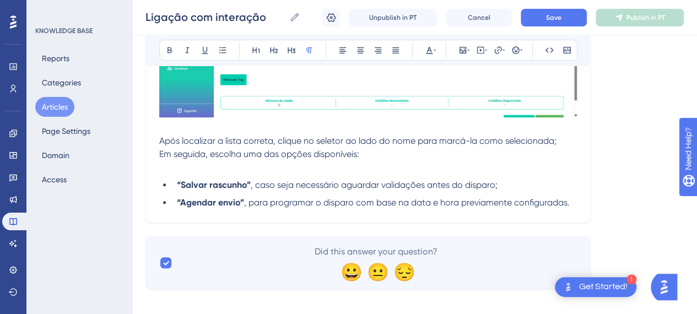
scroll to position [10758, 8]
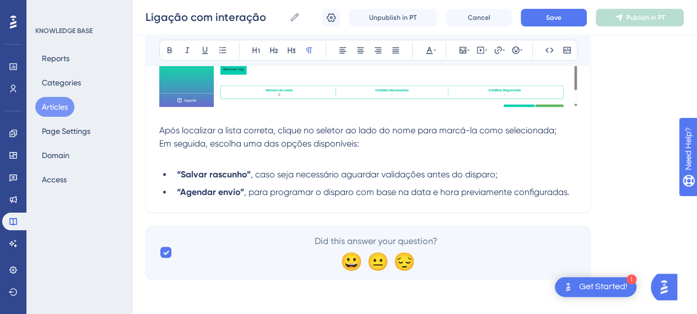
click at [568, 194] on li "“Agendar envio” , para programar o disparo com base na data e hora previamente …" at bounding box center [374, 192] width 404 height 13
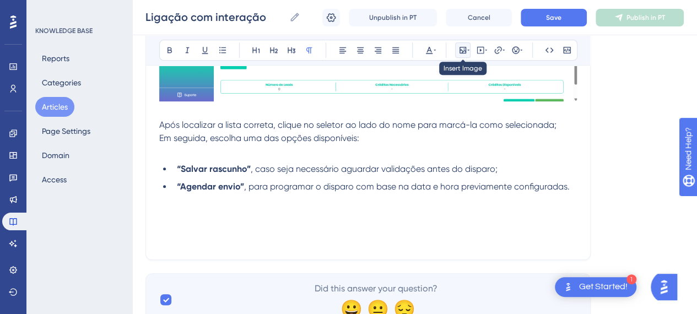
click at [458, 48] on icon at bounding box center [462, 50] width 9 height 9
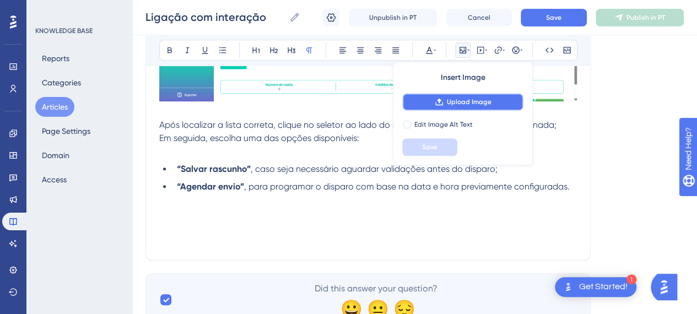
click at [450, 102] on span "Upload Image" at bounding box center [469, 102] width 45 height 9
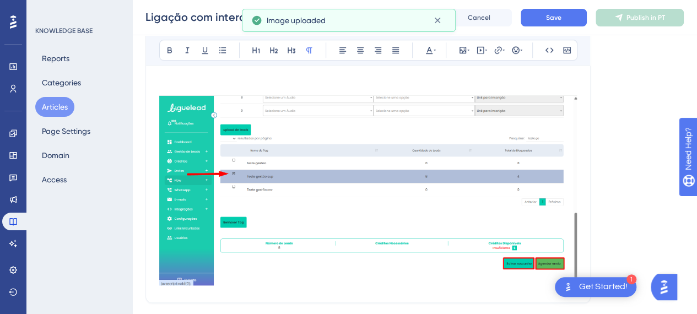
scroll to position [10813, 8]
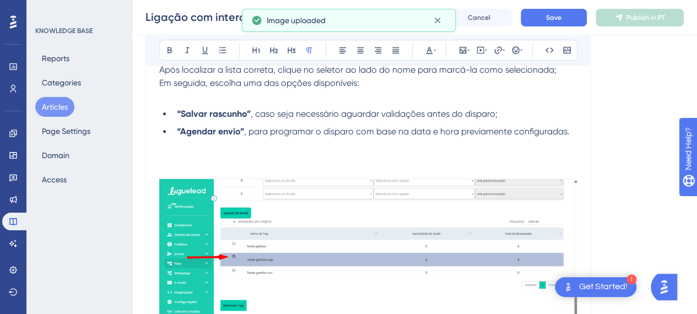
click at [213, 159] on p at bounding box center [368, 158] width 418 height 13
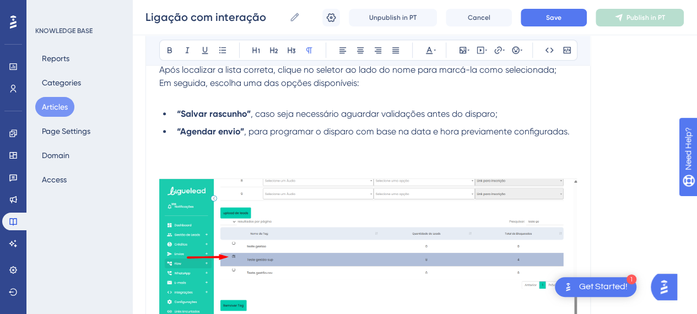
click at [204, 165] on p at bounding box center [368, 158] width 418 height 13
click at [203, 165] on p at bounding box center [368, 158] width 418 height 13
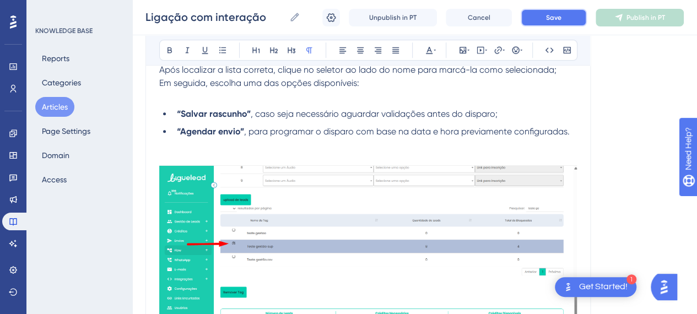
click at [560, 14] on span "Save" at bounding box center [553, 17] width 15 height 9
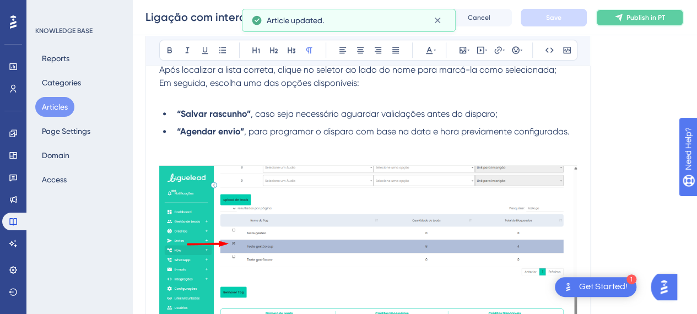
click at [635, 19] on span "Publish in PT" at bounding box center [645, 17] width 39 height 9
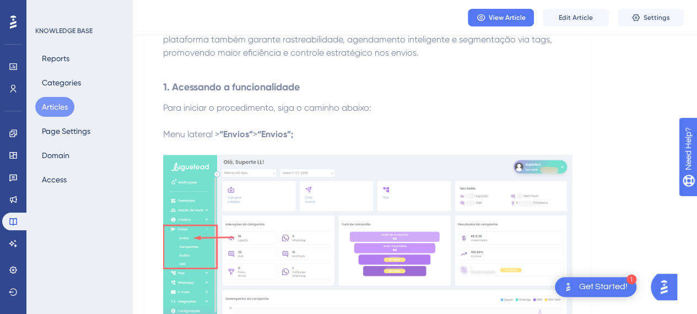
scroll to position [0, 8]
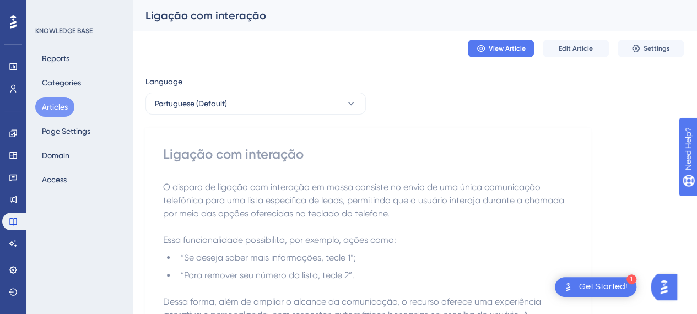
drag, startPoint x: 544, startPoint y: 154, endPoint x: 537, endPoint y: 156, distance: 7.4
click at [543, 154] on div "Ligação com interação" at bounding box center [368, 154] width 410 height 18
click at [324, 189] on span "O disparo de ligação com interação em massa consiste no envio de uma única comu…" at bounding box center [364, 200] width 403 height 37
click at [639, 43] on button "Settings" at bounding box center [651, 49] width 66 height 18
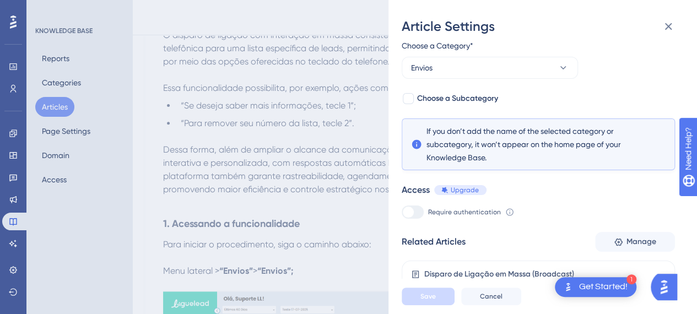
scroll to position [220, 8]
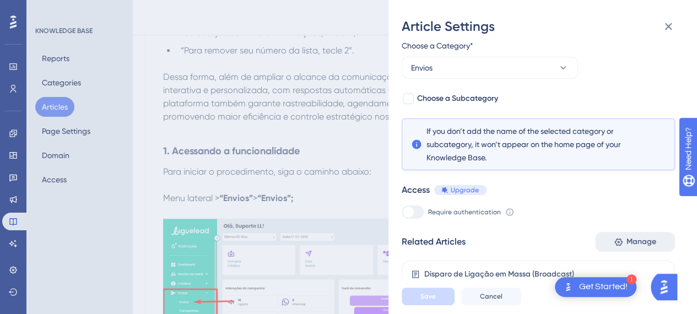
click at [634, 236] on span "Manage" at bounding box center [641, 241] width 30 height 13
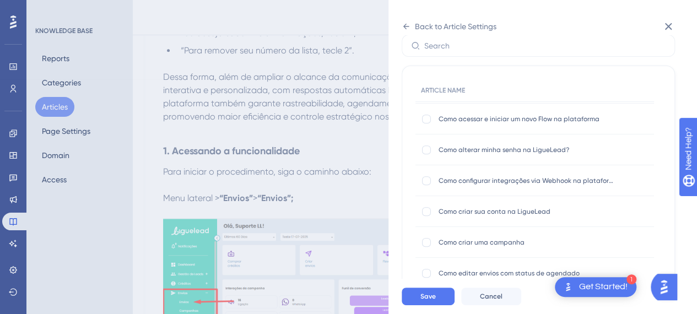
scroll to position [386, 0]
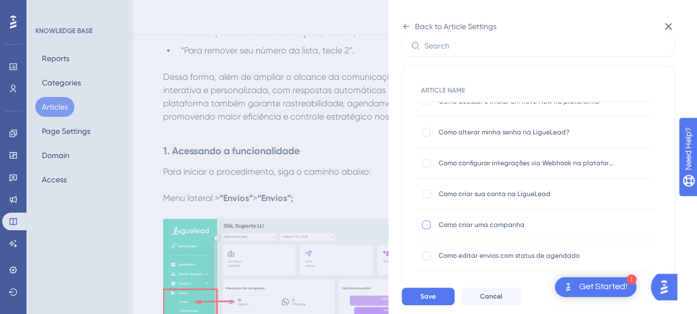
click at [430, 226] on div at bounding box center [426, 224] width 9 height 9
checkbox input "true"
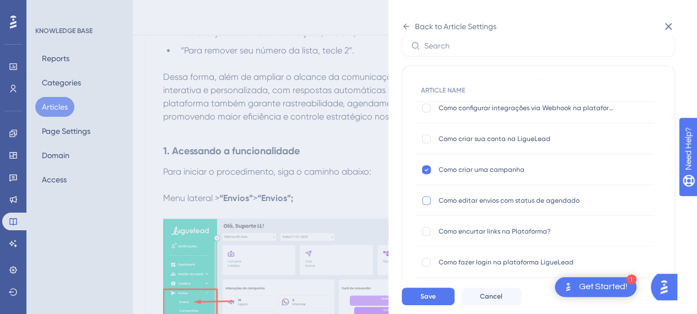
click at [426, 198] on div at bounding box center [426, 200] width 9 height 9
checkbox input "true"
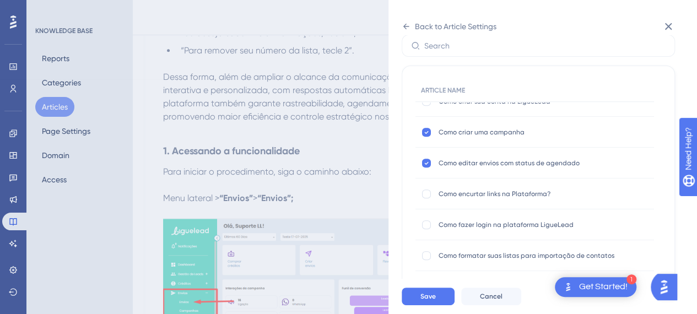
scroll to position [496, 0]
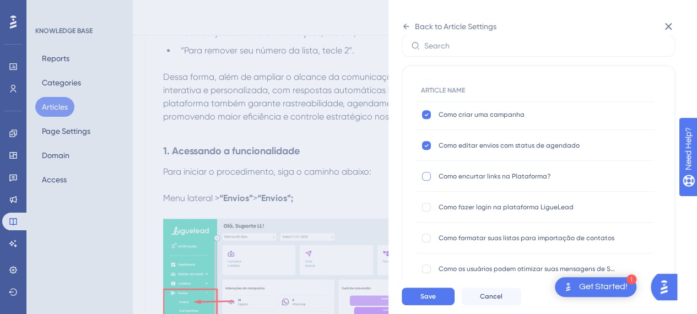
click at [431, 177] on div at bounding box center [426, 176] width 11 height 11
checkbox input "true"
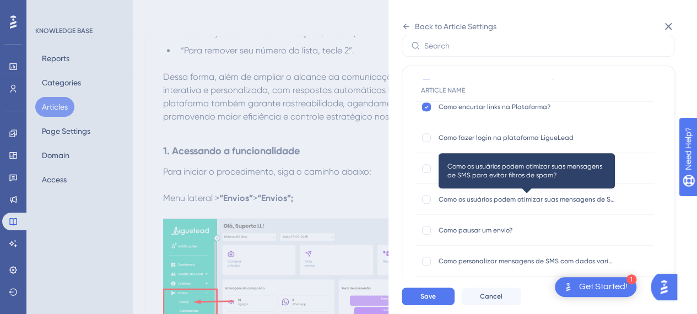
scroll to position [606, 0]
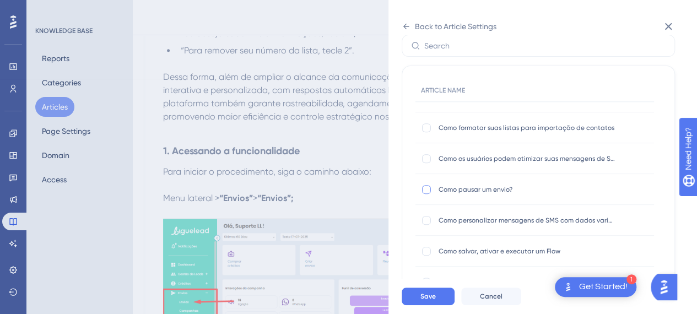
click at [426, 186] on div at bounding box center [426, 189] width 9 height 9
checkbox input "true"
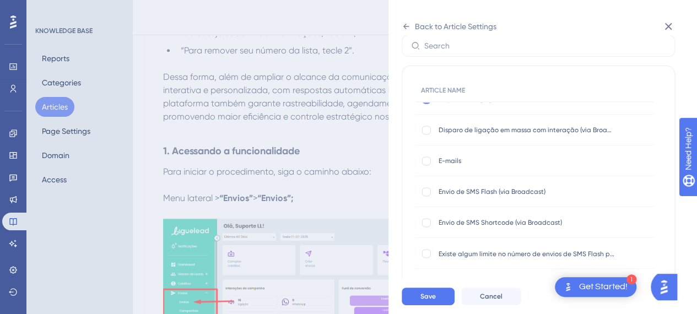
scroll to position [937, 0]
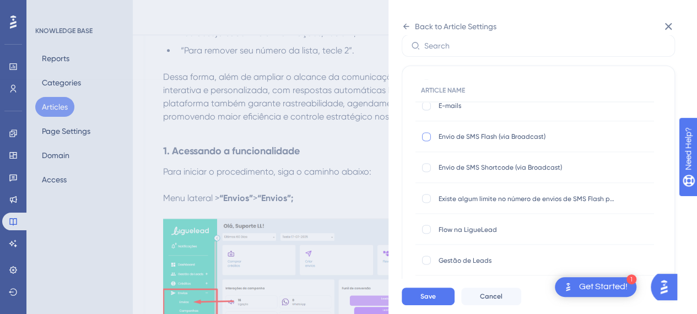
click at [425, 138] on div at bounding box center [426, 136] width 9 height 9
checkbox input "true"
click at [431, 166] on label at bounding box center [427, 167] width 13 height 11
checkbox input "true"
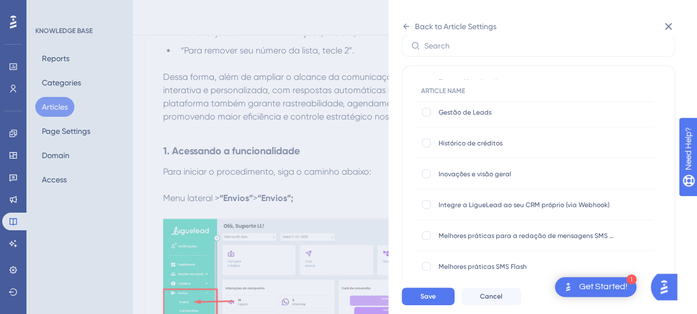
scroll to position [1102, 0]
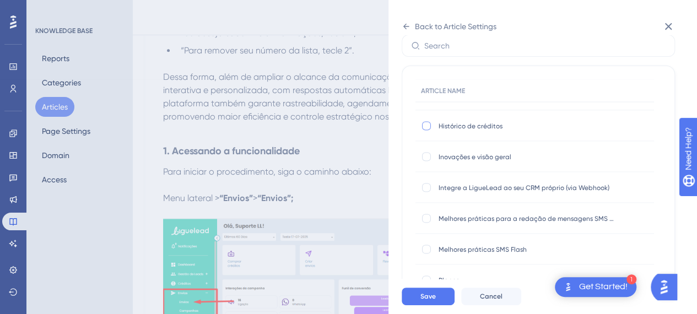
click at [433, 126] on label at bounding box center [427, 125] width 13 height 11
checkbox input "true"
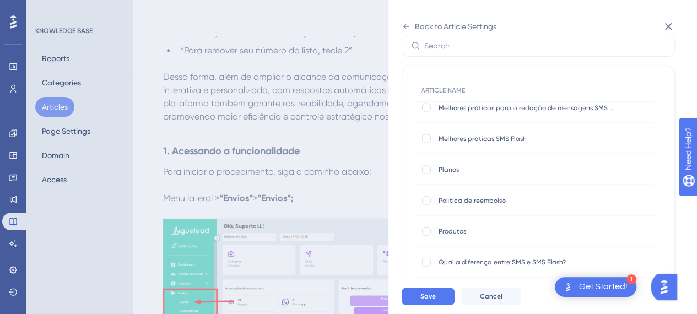
scroll to position [1322, 0]
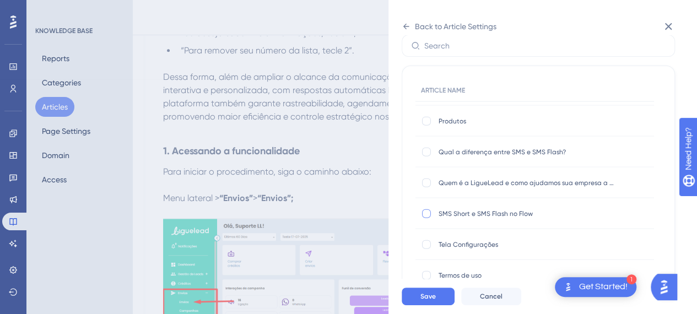
click at [423, 212] on div at bounding box center [426, 213] width 9 height 9
click at [423, 208] on div at bounding box center [426, 213] width 11 height 11
checkbox input "false"
click at [430, 156] on div at bounding box center [426, 152] width 11 height 11
checkbox input "true"
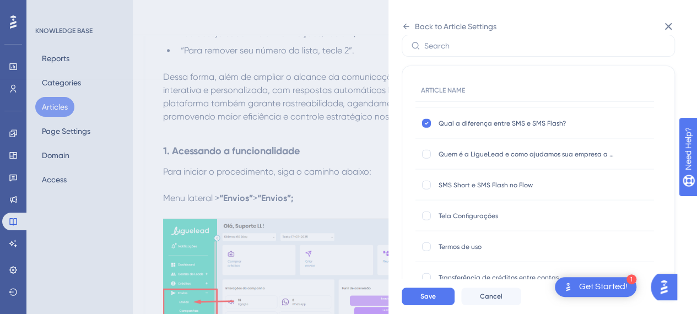
scroll to position [1367, 0]
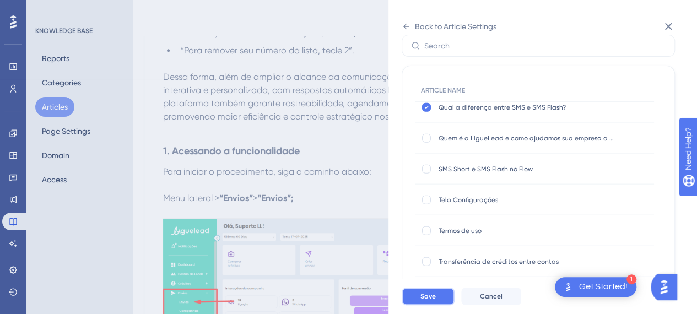
click at [434, 301] on span "Save" at bounding box center [427, 296] width 15 height 9
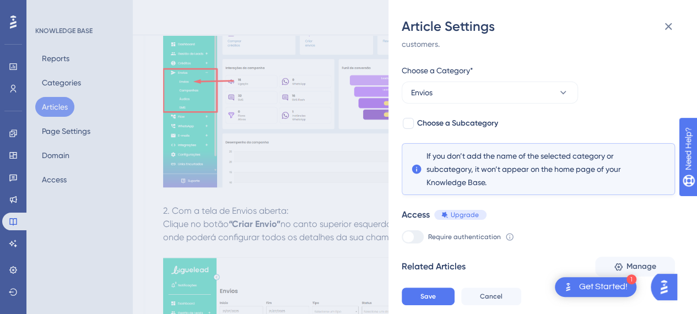
scroll to position [20, 0]
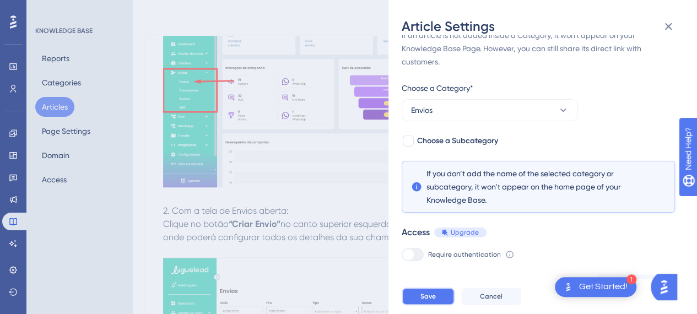
click at [436, 304] on button "Save" at bounding box center [428, 297] width 53 height 18
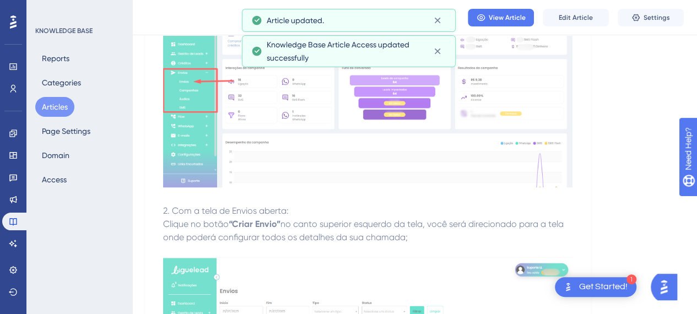
click at [53, 105] on button "Articles" at bounding box center [54, 107] width 39 height 20
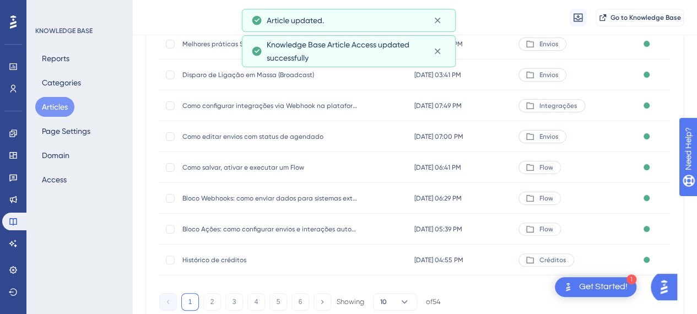
scroll to position [246, 0]
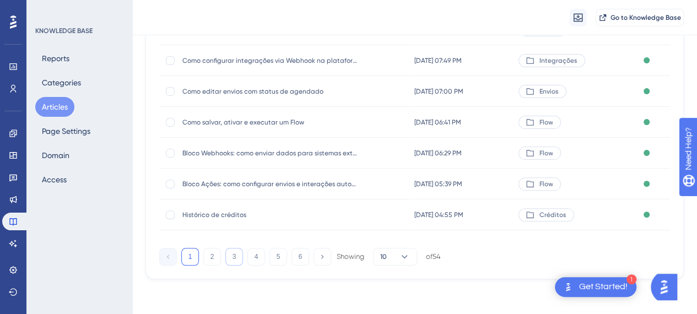
click at [235, 256] on button "3" at bounding box center [234, 257] width 18 height 18
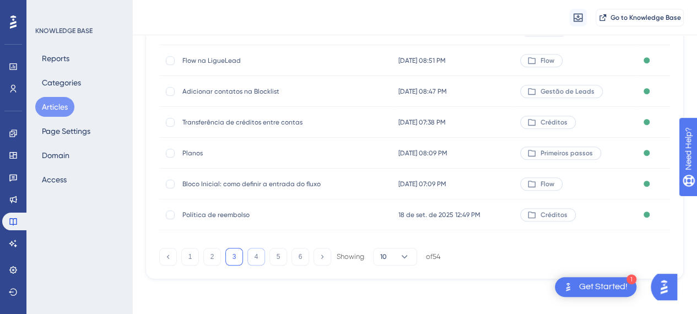
click at [261, 259] on button "4" at bounding box center [256, 257] width 18 height 18
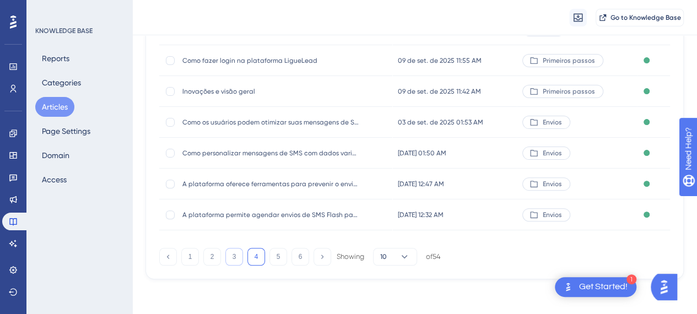
click at [236, 257] on button "3" at bounding box center [234, 257] width 18 height 18
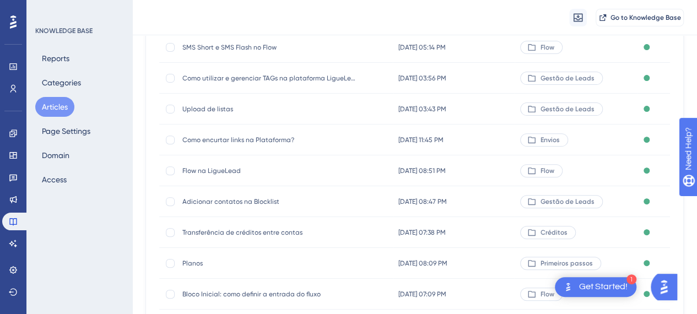
scroll to position [26, 0]
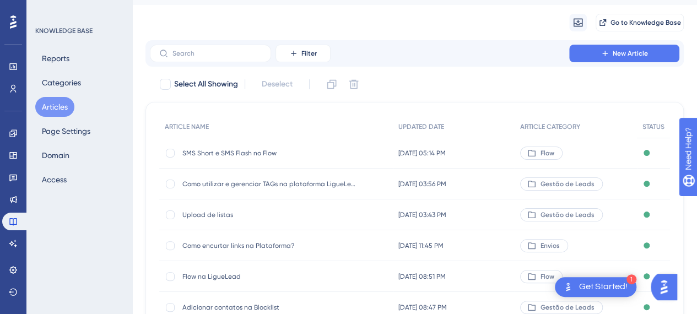
click at [255, 156] on span "SMS Short e SMS Flash no Flow" at bounding box center [270, 153] width 176 height 9
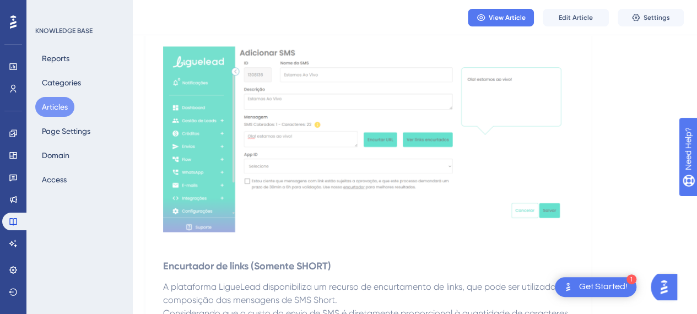
scroll to position [716, 0]
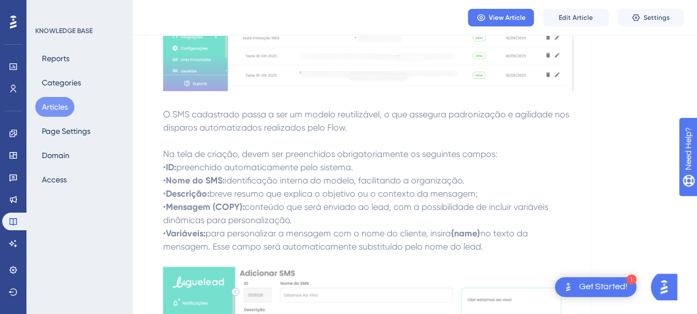
click at [261, 172] on span "preenchido automaticamente pelo sistema." at bounding box center [264, 167] width 177 height 10
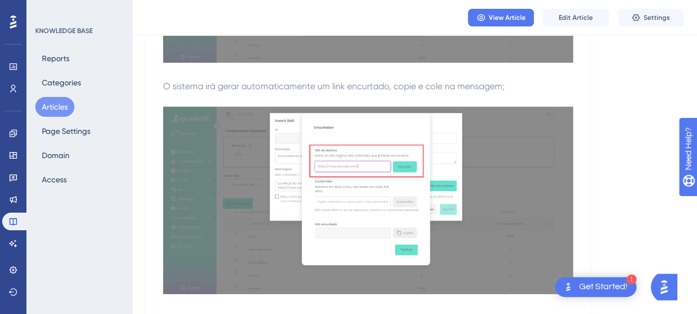
scroll to position [1763, 0]
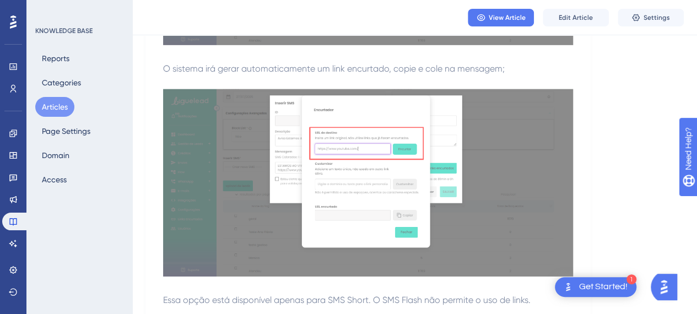
click at [40, 106] on button "Articles" at bounding box center [54, 107] width 39 height 20
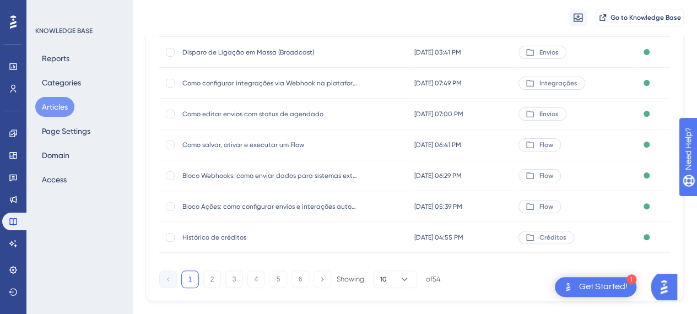
scroll to position [246, 0]
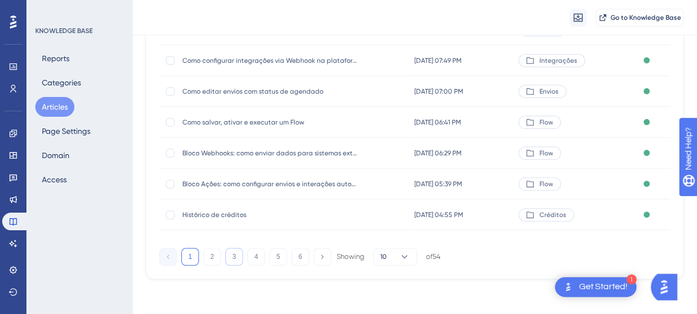
click at [241, 263] on button "3" at bounding box center [234, 257] width 18 height 18
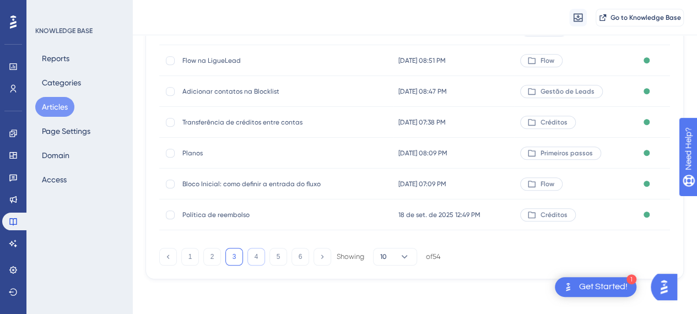
click at [253, 260] on button "4" at bounding box center [256, 257] width 18 height 18
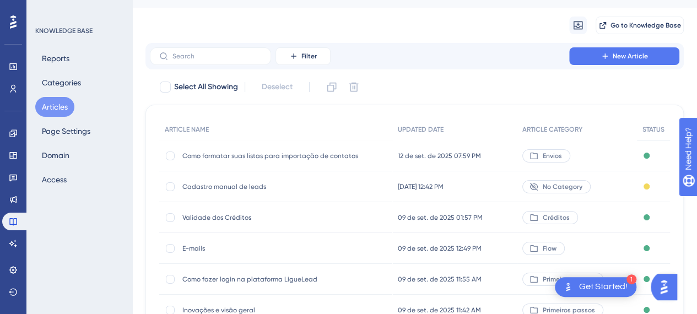
scroll to position [0, 0]
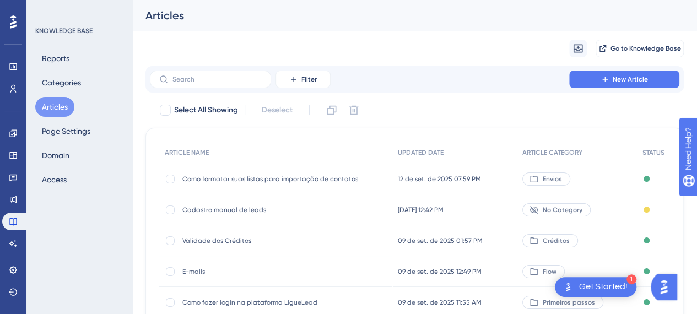
click at [234, 179] on span "Como formatar suas listas para importação de contatos" at bounding box center [270, 179] width 176 height 9
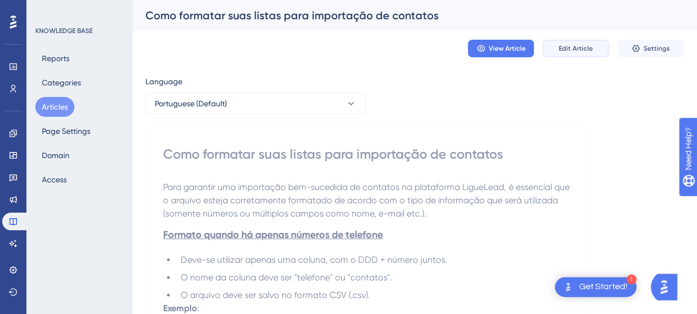
click at [570, 48] on span "Edit Article" at bounding box center [576, 48] width 34 height 9
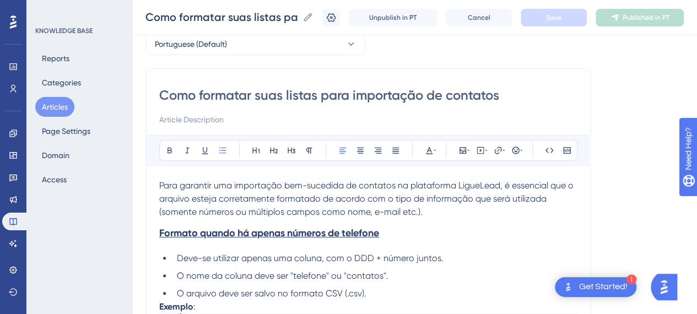
click at [372, 203] on p "Para garantir uma importação bem-sucedida de contatos na plataforma LigueLead, …" at bounding box center [368, 199] width 418 height 40
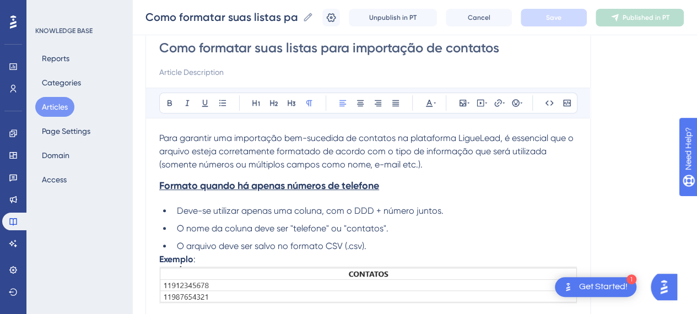
scroll to position [165, 0]
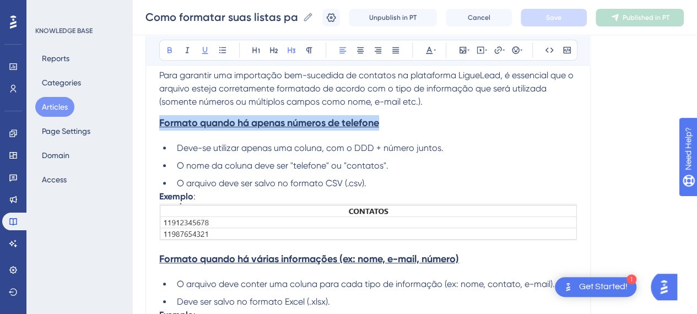
drag, startPoint x: 361, startPoint y: 125, endPoint x: 137, endPoint y: 122, distance: 224.8
click at [137, 122] on div "Performance Users Engagement Widgets Feedback Product Updates Knowledge Base AI…" at bounding box center [414, 215] width 565 height 761
click at [199, 52] on button at bounding box center [204, 49] width 15 height 15
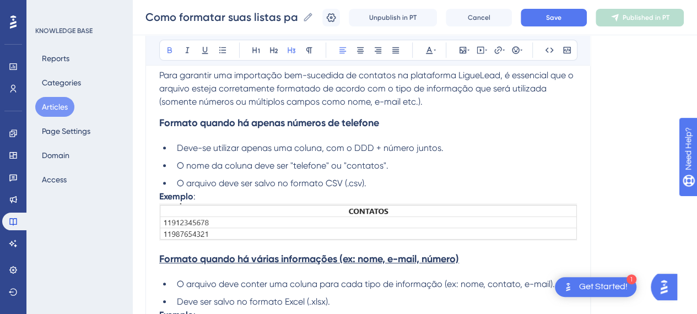
click at [399, 161] on li "O nome da coluna deve ser "telefone" ou "contatos"." at bounding box center [374, 165] width 404 height 13
drag, startPoint x: 201, startPoint y: 193, endPoint x: 309, endPoint y: 193, distance: 108.0
click at [203, 193] on p "Exemplo :" at bounding box center [368, 217] width 418 height 55
click at [362, 186] on span "O arquivo deve ser salvo no formato CSV (.csv)." at bounding box center [272, 183] width 190 height 10
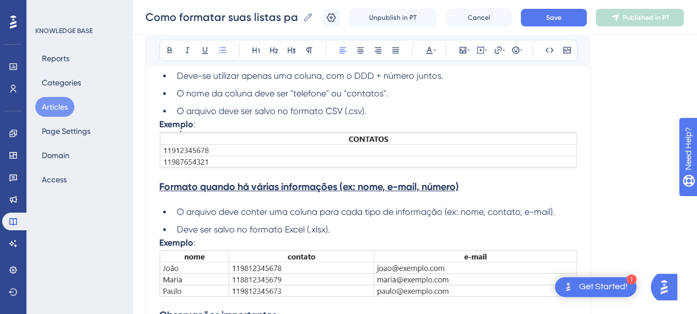
scroll to position [275, 0]
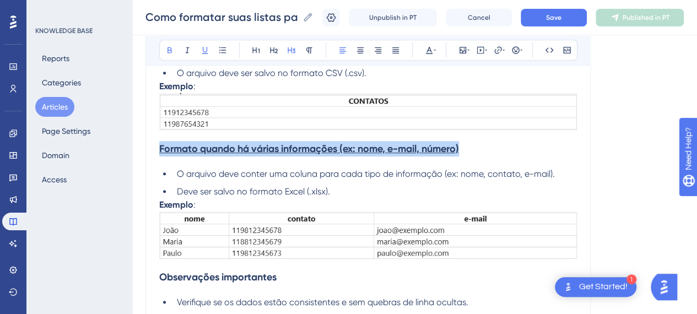
drag, startPoint x: 472, startPoint y: 148, endPoint x: 150, endPoint y: 148, distance: 322.3
click at [150, 148] on div "Como formatar suas listas para importação de contatos Bold Italic Underline Bul…" at bounding box center [367, 125] width 445 height 554
click at [203, 53] on icon at bounding box center [205, 50] width 6 height 7
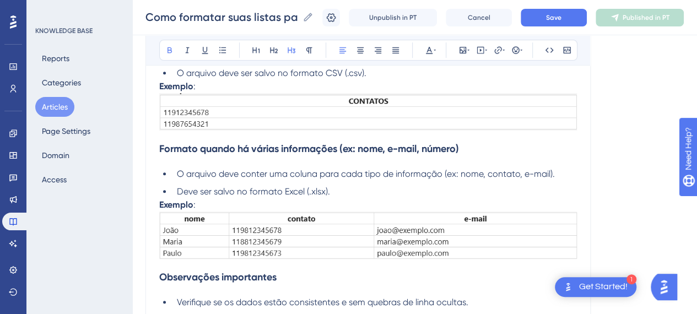
click at [304, 169] on span "O arquivo deve conter uma coluna para cada tipo de informação (ex: nome, contat…" at bounding box center [366, 174] width 378 height 10
click at [344, 188] on li "Deve ser salvo no formato Excel (.xlsx)." at bounding box center [374, 191] width 404 height 13
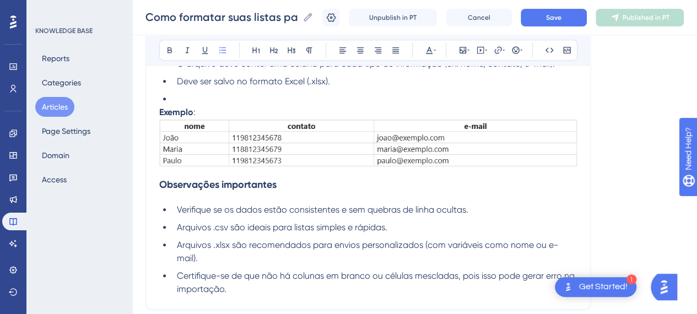
click at [295, 204] on span "Verifique se os dados estão consistentes e sem quebras de linha ocultas." at bounding box center [322, 209] width 291 height 10
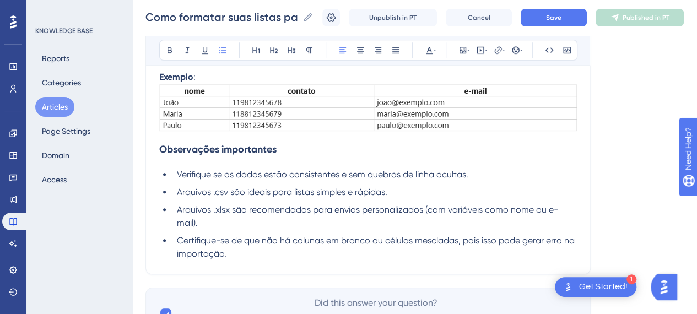
scroll to position [481, 0]
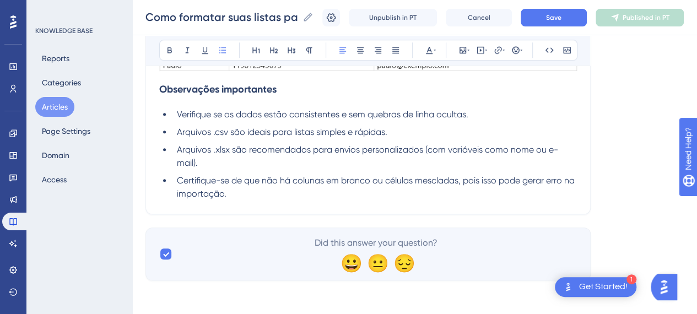
drag, startPoint x: 241, startPoint y: 199, endPoint x: 231, endPoint y: 194, distance: 10.9
click at [231, 193] on li "Certifique-se de que não há colunas em branco ou células mescladas, pois isso p…" at bounding box center [374, 187] width 404 height 26
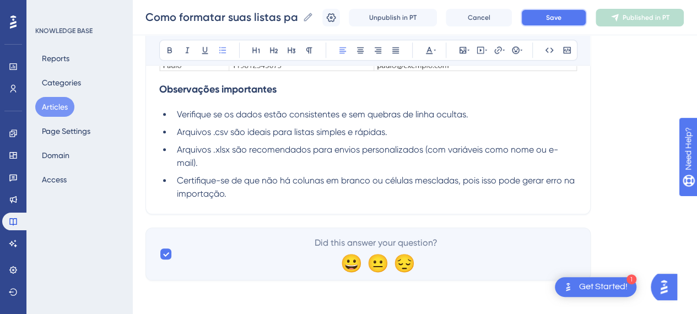
click at [583, 15] on button "Save" at bounding box center [554, 18] width 66 height 18
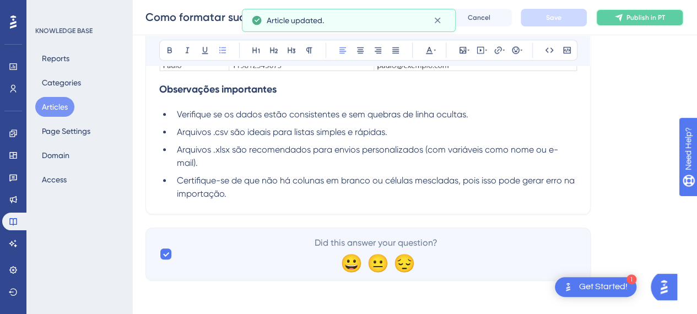
click at [639, 24] on button "Publish in PT" at bounding box center [640, 18] width 88 height 18
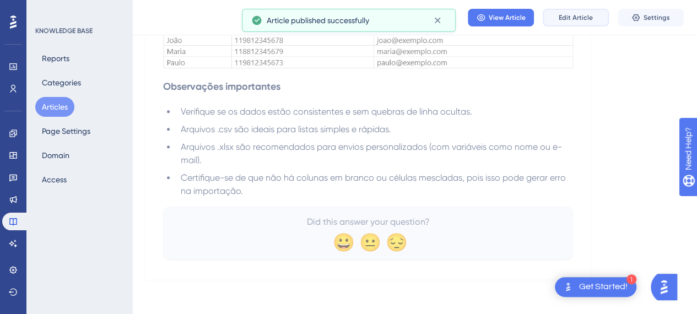
drag, startPoint x: 569, startPoint y: 19, endPoint x: 559, endPoint y: 34, distance: 17.7
click at [569, 20] on span "Edit Article" at bounding box center [576, 17] width 34 height 9
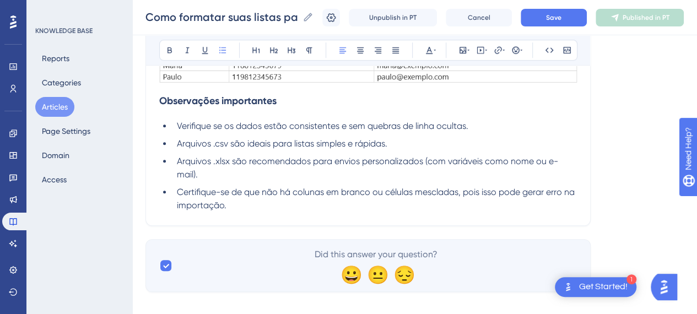
scroll to position [481, 0]
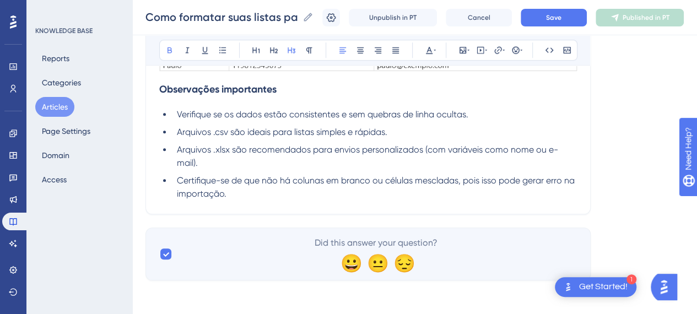
click at [161, 88] on strong "Observações importantes" at bounding box center [217, 89] width 117 height 12
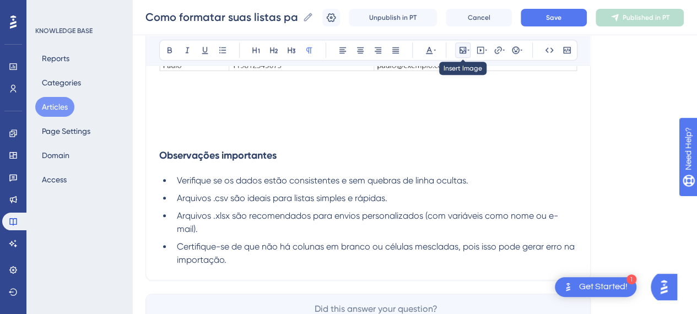
click at [458, 50] on icon at bounding box center [462, 50] width 9 height 9
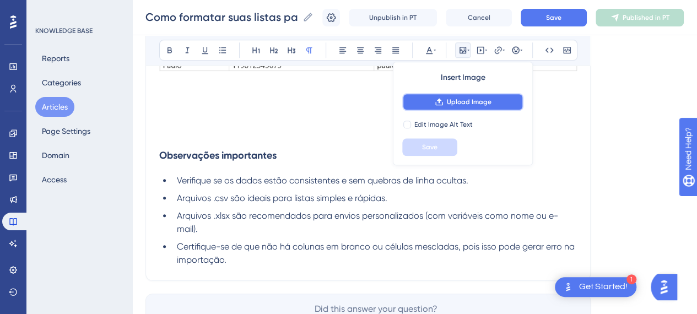
click at [459, 95] on button "Upload Image" at bounding box center [462, 102] width 121 height 18
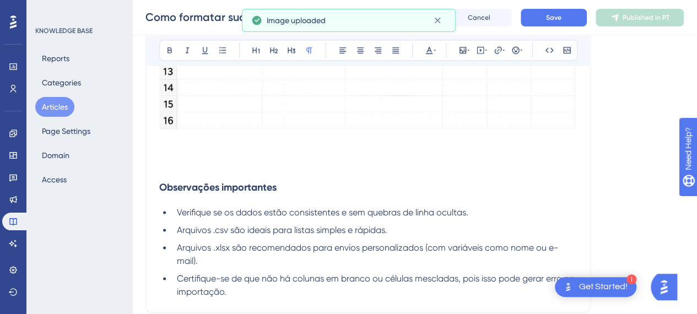
scroll to position [756, 0]
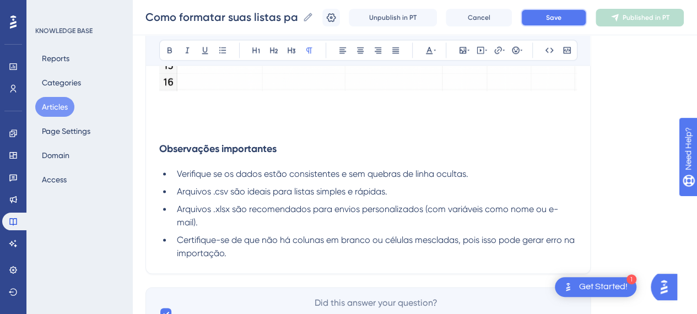
click at [558, 19] on span "Save" at bounding box center [553, 17] width 15 height 9
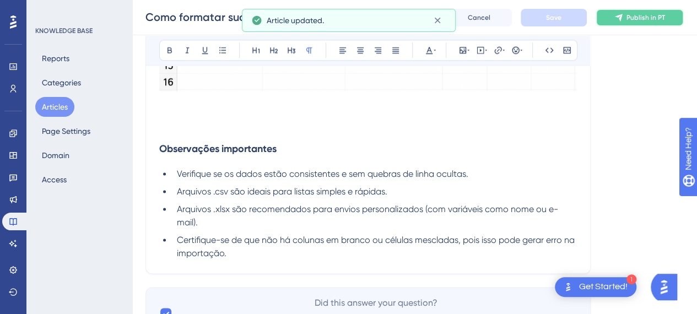
click at [658, 20] on span "Publish in PT" at bounding box center [645, 17] width 39 height 9
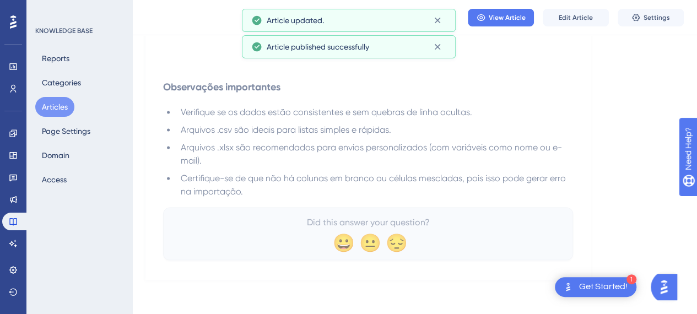
click at [334, 113] on span "Verifique se os dados estão consistentes e sem quebras de linha ocultas." at bounding box center [326, 112] width 291 height 10
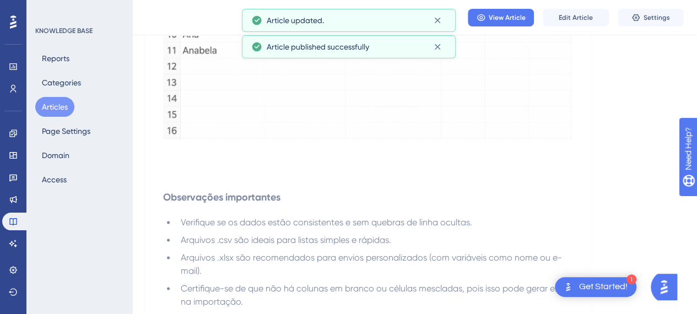
click at [57, 109] on button "Articles" at bounding box center [54, 107] width 39 height 20
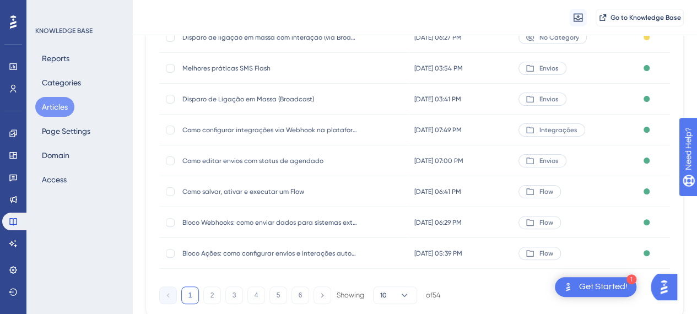
scroll to position [246, 0]
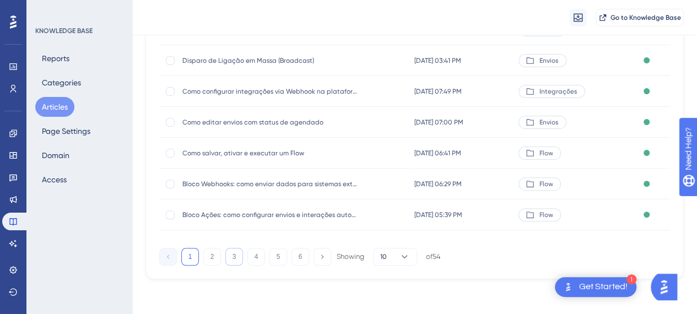
click at [237, 261] on button "3" at bounding box center [234, 257] width 18 height 18
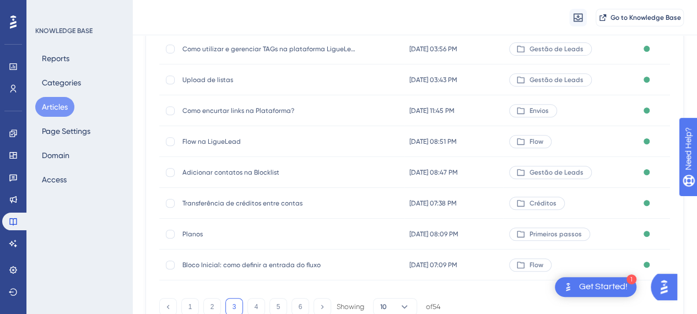
scroll to position [220, 0]
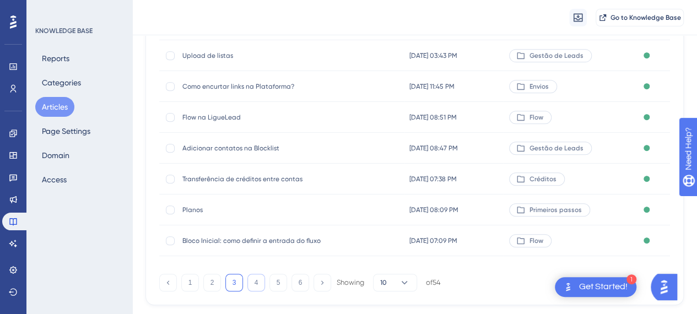
click at [255, 276] on button "4" at bounding box center [256, 283] width 18 height 18
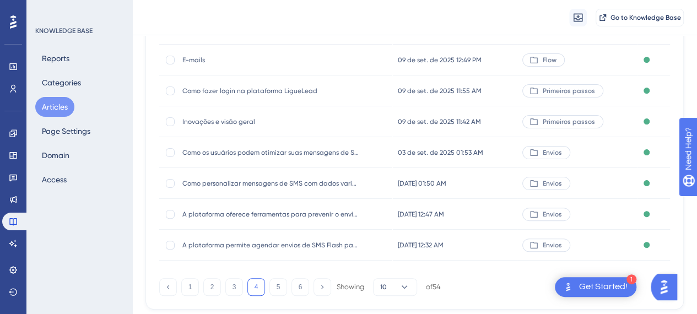
scroll to position [55, 0]
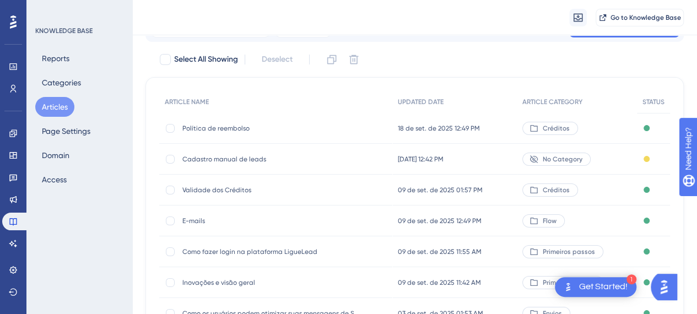
click at [576, 159] on span "No Category" at bounding box center [563, 159] width 40 height 9
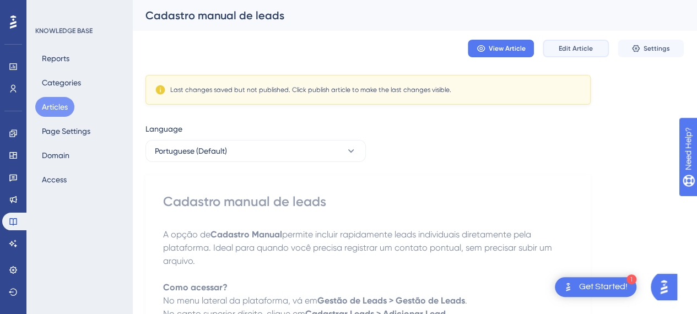
click at [570, 51] on span "Edit Article" at bounding box center [576, 48] width 34 height 9
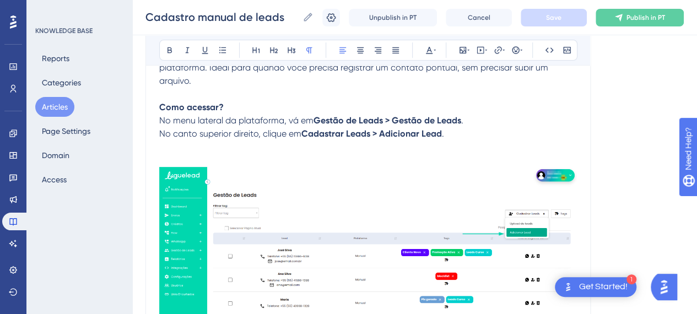
scroll to position [90, 0]
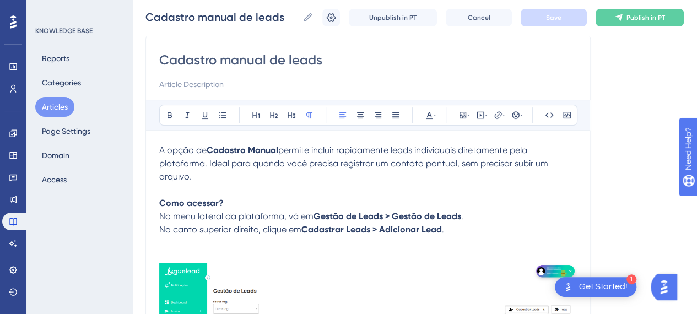
click at [228, 179] on p "A opção de Cadastro Manual permite incluir rapidamente leads individuais direta…" at bounding box center [368, 164] width 418 height 40
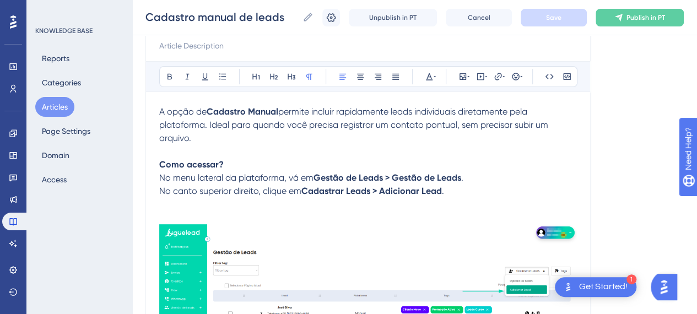
scroll to position [145, 0]
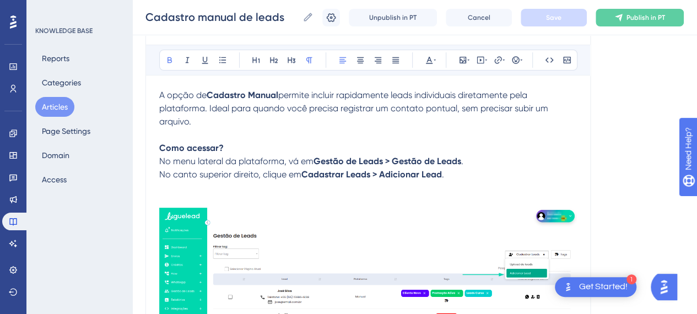
click at [230, 150] on p "Como acessar? No menu lateral da plataforma, vá em Gestão de Leads > Gestão de …" at bounding box center [368, 162] width 418 height 40
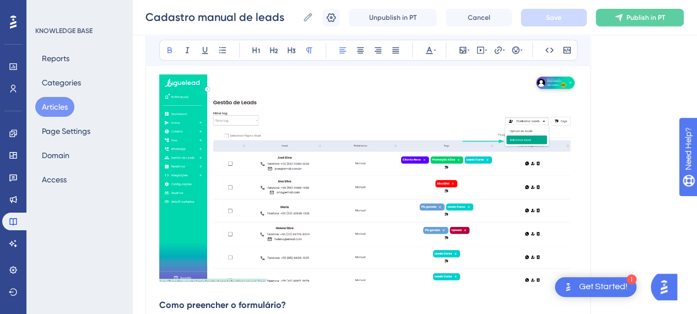
scroll to position [256, 0]
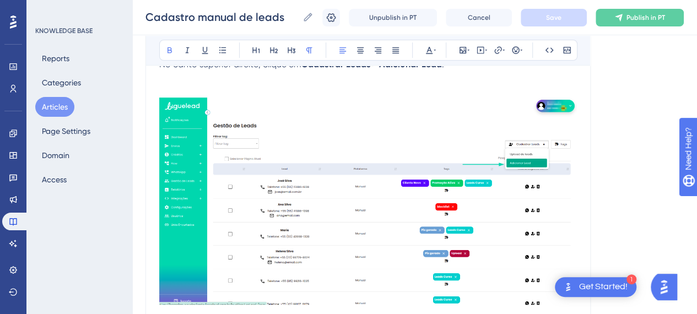
click at [358, 177] on img at bounding box center [368, 201] width 418 height 207
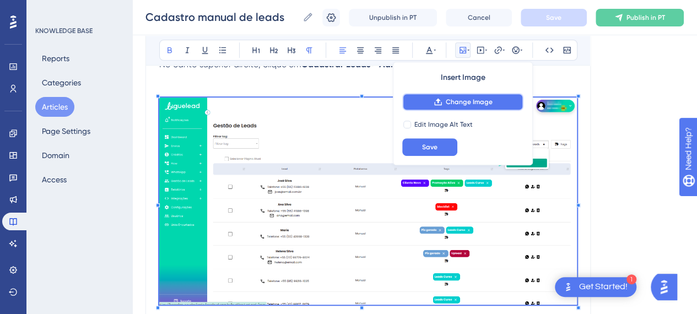
click at [476, 106] on button "Change Image" at bounding box center [462, 102] width 121 height 18
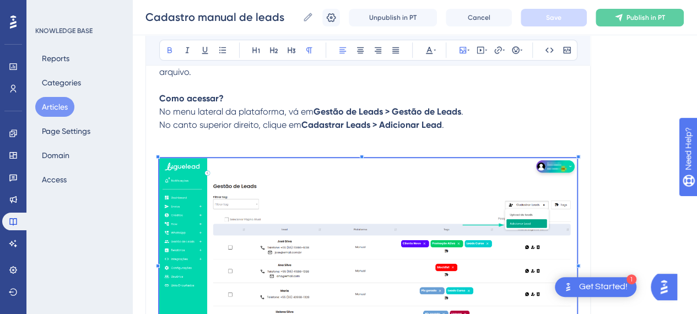
scroll to position [145, 0]
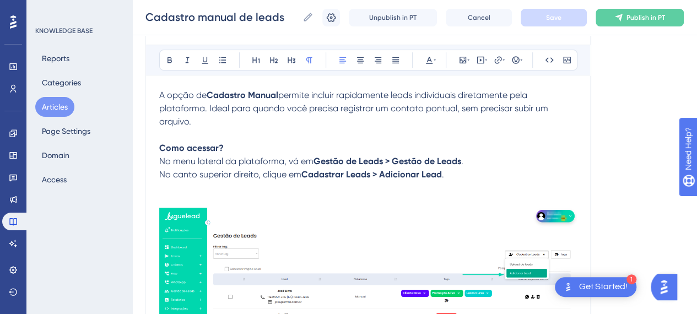
click at [506, 160] on p "Como acessar? No menu lateral da plataforma, vá em Gestão de Leads > Gestão de …" at bounding box center [368, 162] width 418 height 40
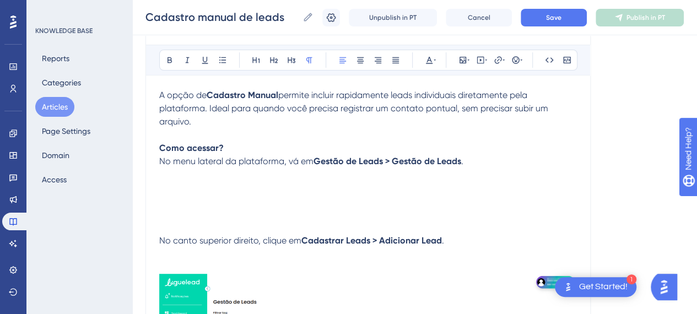
click at [188, 183] on p at bounding box center [368, 187] width 418 height 13
click at [464, 64] on button at bounding box center [462, 59] width 15 height 15
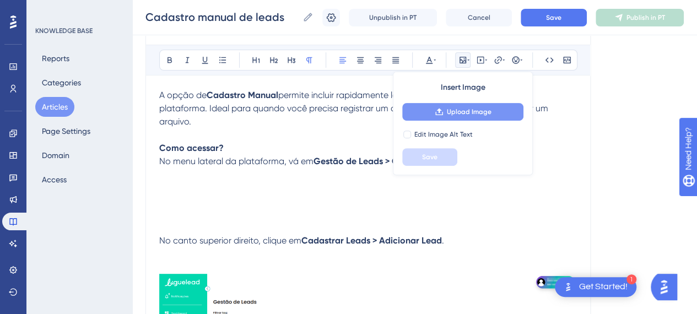
click at [466, 109] on span "Upload Image" at bounding box center [469, 111] width 45 height 9
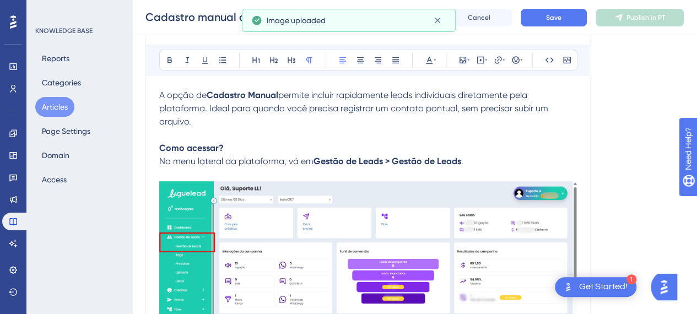
click at [317, 159] on strong "Gestão de Leads > Gestão de Leads" at bounding box center [387, 161] width 148 height 10
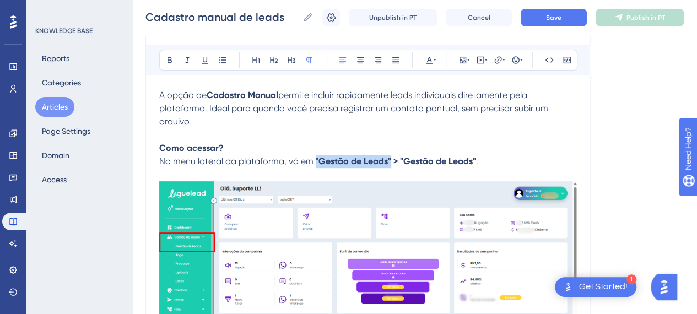
drag, startPoint x: 390, startPoint y: 158, endPoint x: 316, endPoint y: 157, distance: 74.4
click at [316, 157] on p "Como acessar? No menu lateral da plataforma, vá em " Gestão de Leads" > "Gestão…" at bounding box center [368, 155] width 418 height 26
click at [174, 60] on button at bounding box center [169, 59] width 15 height 15
drag, startPoint x: 400, startPoint y: 160, endPoint x: 472, endPoint y: 164, distance: 71.7
click at [473, 161] on strong ""Gestão de Leads" > "Gestão de Leads"" at bounding box center [393, 161] width 161 height 10
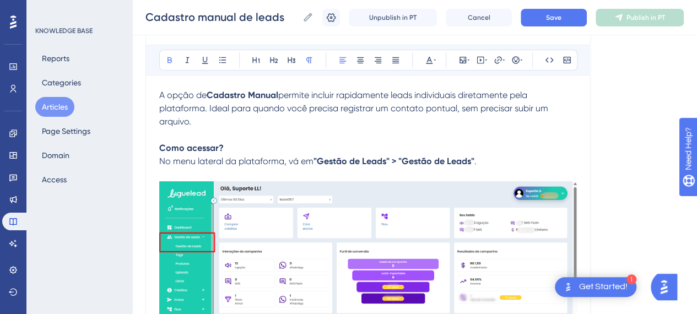
click at [243, 162] on span "No menu lateral da plataforma, vá em" at bounding box center [236, 161] width 154 height 10
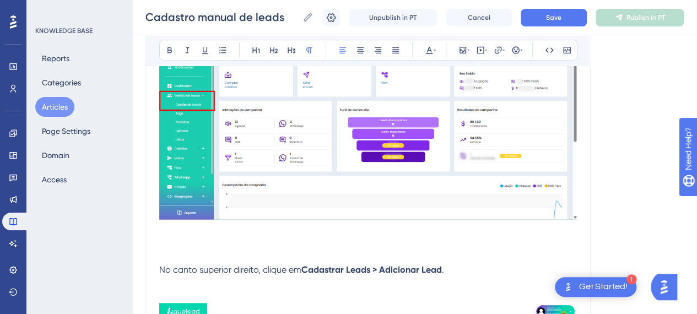
scroll to position [311, 0]
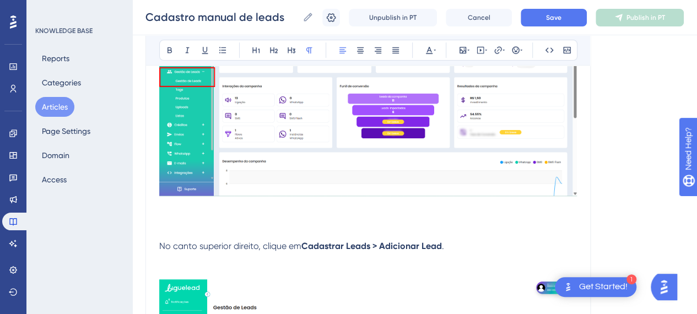
click at [192, 241] on span "No canto superior direito, clique em" at bounding box center [230, 246] width 142 height 10
click at [175, 234] on p "No canto superior direito, clique em Cadastrar Leads > Adicionar Lead ." at bounding box center [368, 239] width 418 height 26
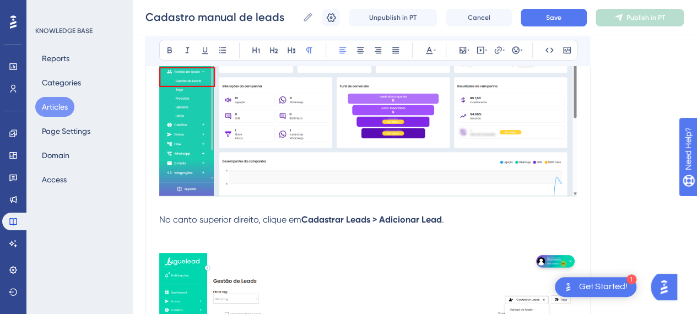
click at [306, 217] on strong "Cadastrar Leads > Adicionar Lead" at bounding box center [371, 219] width 140 height 10
drag, startPoint x: 302, startPoint y: 215, endPoint x: 378, endPoint y: 216, distance: 76.0
click at [378, 216] on p "No canto superior direito, clique em " Cadastrar Leads" > "Adicionar Lead" ." at bounding box center [368, 213] width 418 height 26
click at [171, 52] on icon at bounding box center [169, 50] width 9 height 9
click at [385, 219] on strong ""Cadastrar Leads" > "Adicionar Lead"" at bounding box center [378, 219] width 154 height 10
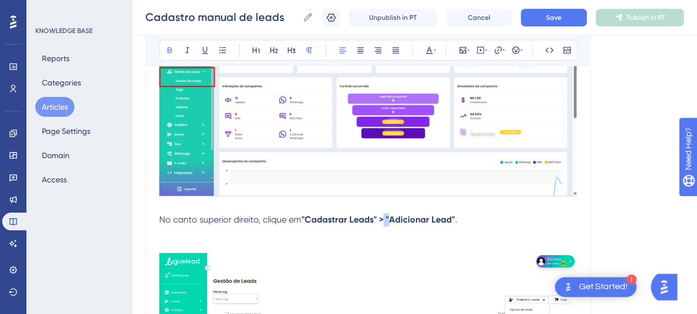
drag, startPoint x: 385, startPoint y: 219, endPoint x: 186, endPoint y: 89, distance: 236.8
click at [380, 218] on strong ""Cadastrar Leads" > "Adicionar Lead"" at bounding box center [378, 219] width 154 height 10
drag, startPoint x: 169, startPoint y: 47, endPoint x: 226, endPoint y: 104, distance: 80.6
click at [169, 48] on icon at bounding box center [169, 50] width 9 height 9
click at [412, 215] on strong ""Adicionar Lead"" at bounding box center [415, 219] width 69 height 10
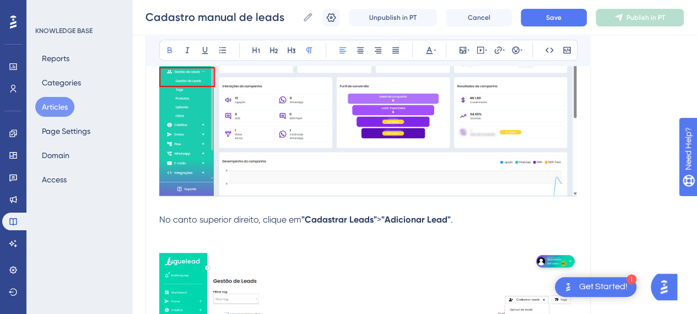
scroll to position [421, 0]
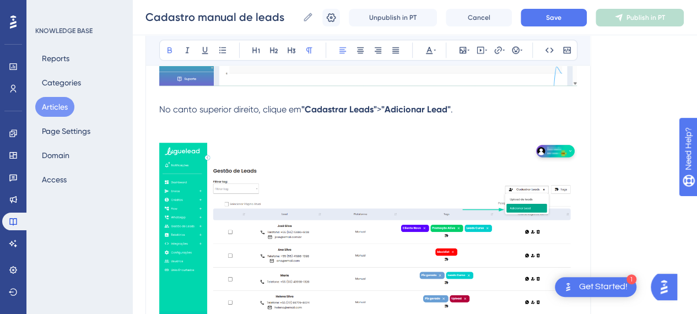
click at [299, 194] on img at bounding box center [368, 246] width 418 height 207
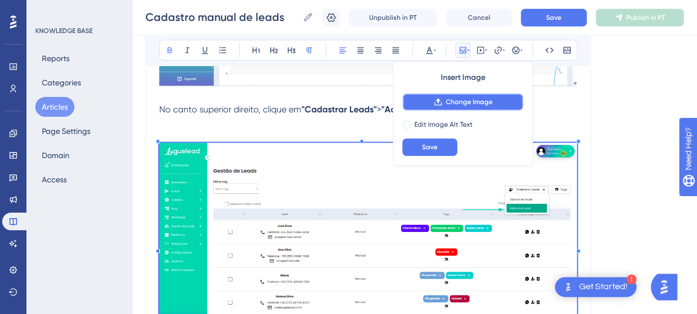
click at [484, 101] on span "Change Image" at bounding box center [469, 102] width 47 height 9
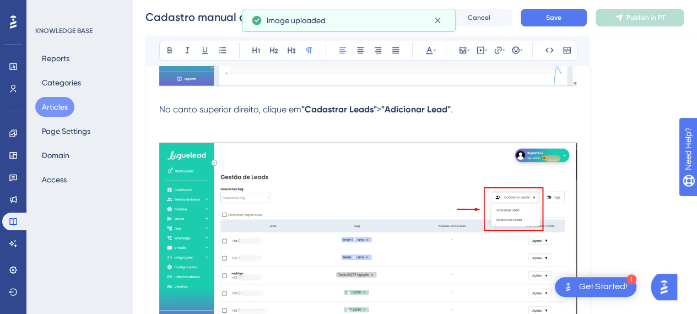
click at [214, 133] on p at bounding box center [368, 135] width 418 height 13
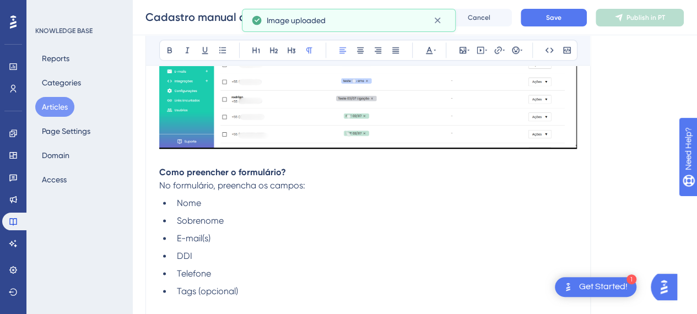
scroll to position [586, 0]
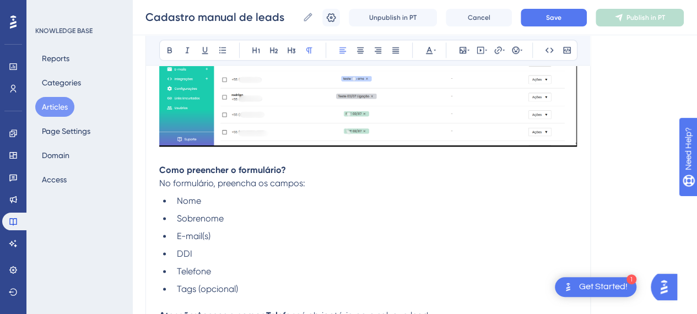
click at [267, 178] on span "No formulário, preencha os campos:" at bounding box center [232, 183] width 146 height 10
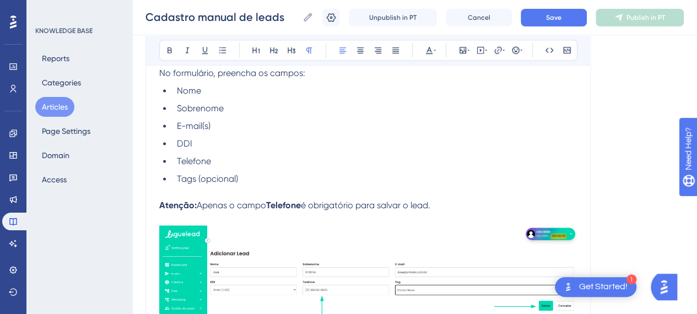
click at [193, 191] on li "Tags (opcional)" at bounding box center [374, 185] width 404 height 26
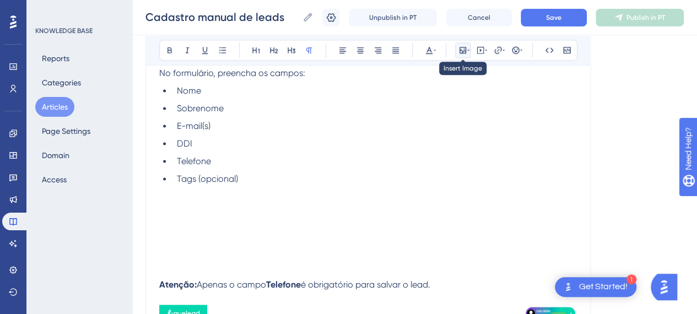
click at [458, 55] on button at bounding box center [462, 49] width 15 height 15
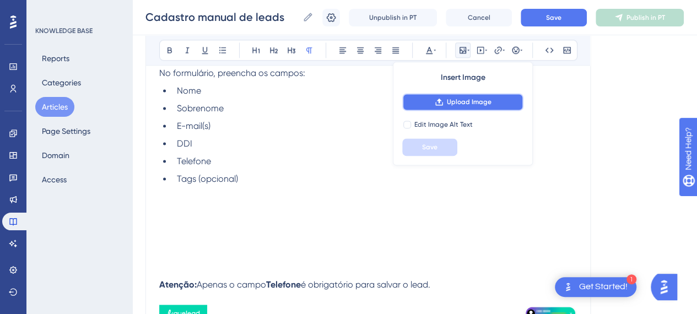
click at [454, 96] on button "Upload Image" at bounding box center [462, 102] width 121 height 18
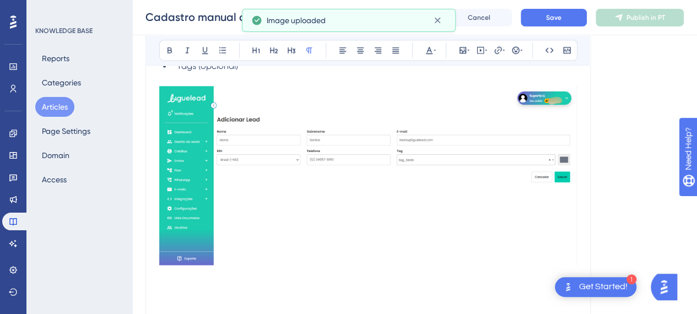
scroll to position [862, 0]
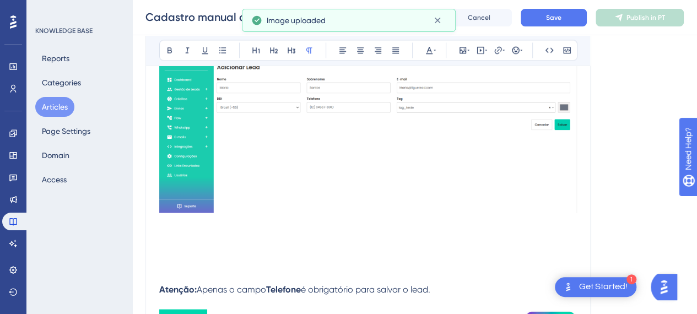
click at [232, 263] on p at bounding box center [368, 262] width 418 height 13
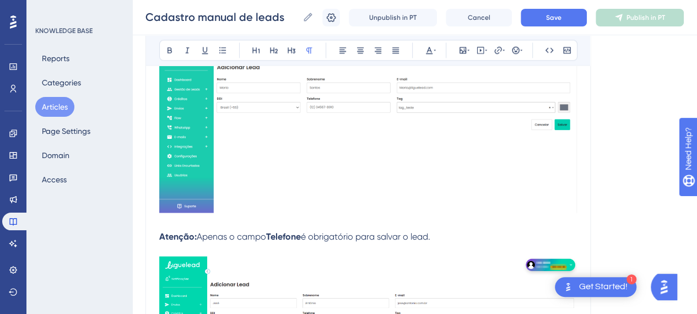
scroll to position [1027, 0]
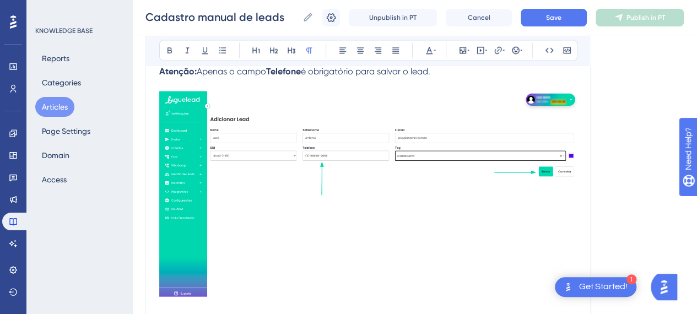
click at [359, 223] on img at bounding box center [368, 193] width 418 height 205
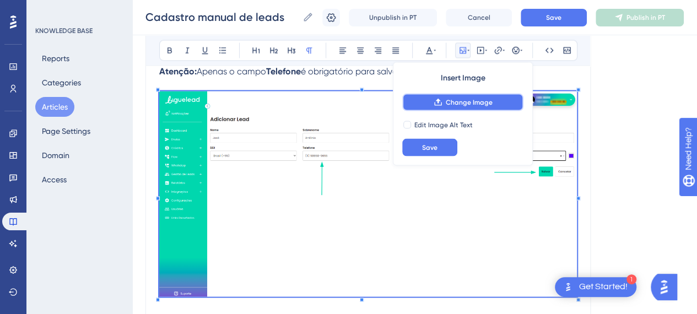
click at [451, 98] on button "Change Image" at bounding box center [462, 102] width 121 height 18
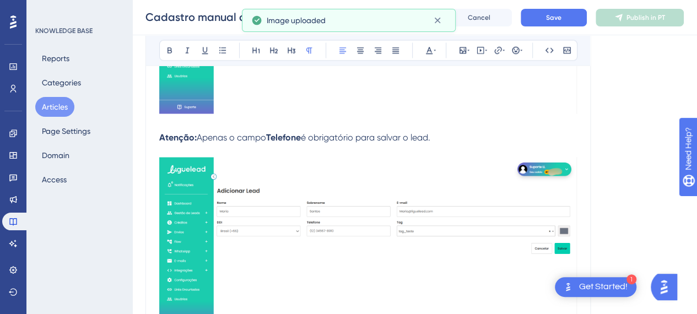
scroll to position [997, 0]
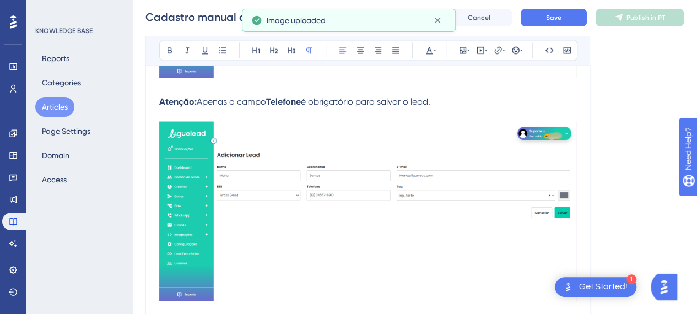
click at [406, 230] on img at bounding box center [368, 211] width 418 height 180
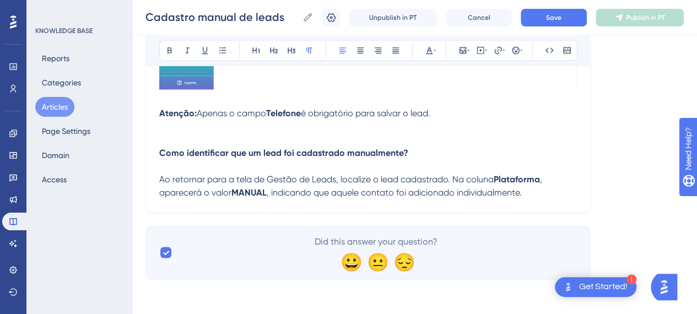
scroll to position [983, 0]
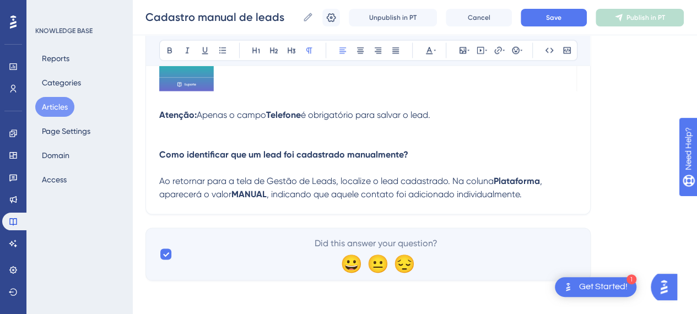
click at [521, 196] on span ", indicando que aquele contato foi adicionado individualmente." at bounding box center [394, 193] width 255 height 10
click at [529, 192] on p "Ao retornar para a tela de Gestão de Leads, localize o lead cadastrado. Na colu…" at bounding box center [368, 181] width 418 height 40
click at [532, 194] on p "Ao retornar para a tela de Gestão de Leads, localize o lead cadastrado. Na colu…" at bounding box center [368, 181] width 418 height 40
click at [247, 192] on strong "MANUAL" at bounding box center [248, 193] width 35 height 10
click at [248, 192] on strong "MANUAL" at bounding box center [248, 193] width 35 height 10
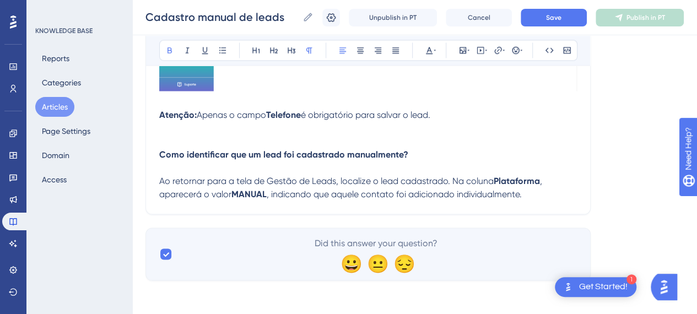
click at [355, 198] on p "Ao retornar para a tela de Gestão de Leads, localize o lead cadastrado. Na colu…" at bounding box center [368, 181] width 418 height 40
click at [560, 196] on p "Ao retornar para a tela de Gestão de Leads, localize o lead cadastrado. Na colu…" at bounding box center [368, 181] width 418 height 40
click at [561, 19] on span "Save" at bounding box center [553, 17] width 15 height 9
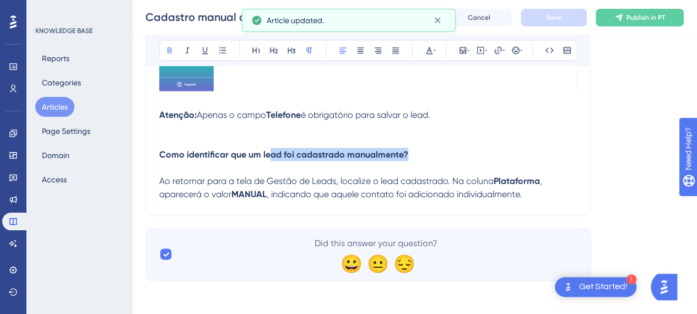
drag, startPoint x: 270, startPoint y: 148, endPoint x: 436, endPoint y: 158, distance: 166.7
click at [431, 158] on p "​ Como identificar que um lead foi cadastrado manualmente?" at bounding box center [368, 154] width 418 height 13
click at [438, 156] on p "​ Como identificar que um lead foi cadastrado manualmente?" at bounding box center [368, 154] width 418 height 13
click at [564, 195] on p "Ao retornar para a tela de Gestão de Leads, localize o lead cadastrado. Na colu…" at bounding box center [368, 181] width 418 height 40
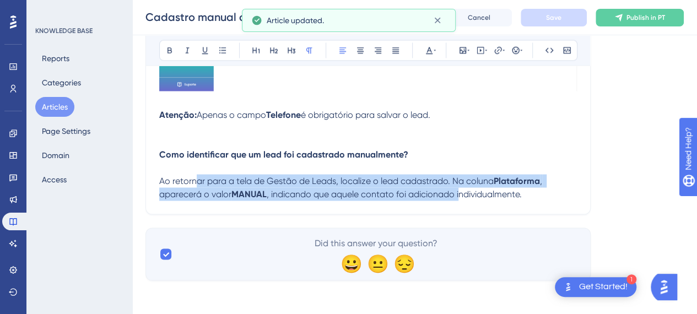
drag, startPoint x: 198, startPoint y: 177, endPoint x: 461, endPoint y: 189, distance: 262.5
click at [461, 189] on p "Ao retornar para a tela de Gestão de Leads, localize o lead cadastrado. Na colu…" at bounding box center [368, 181] width 418 height 40
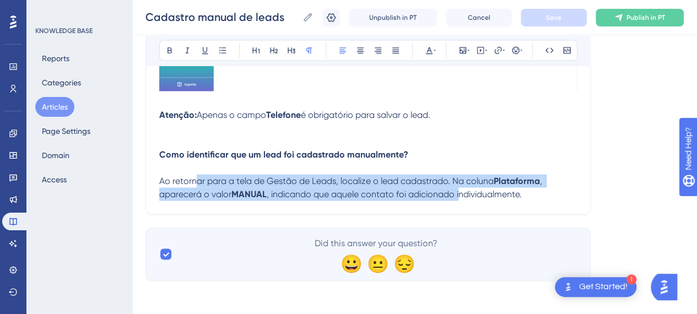
click at [462, 190] on span ", indicando que aquele contato foi adicionado individualmente." at bounding box center [394, 193] width 255 height 10
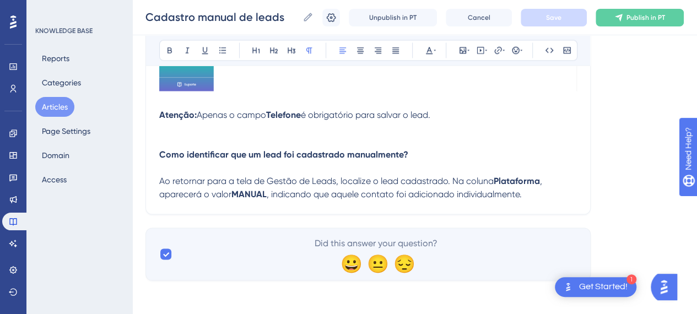
click at [534, 178] on strong "Plataforma" at bounding box center [517, 180] width 46 height 10
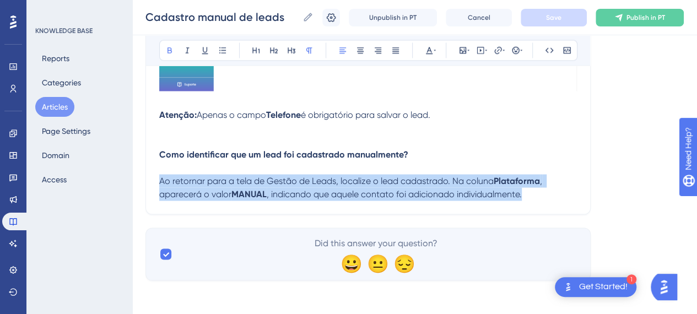
click at [534, 178] on strong "Plataforma" at bounding box center [517, 180] width 46 height 10
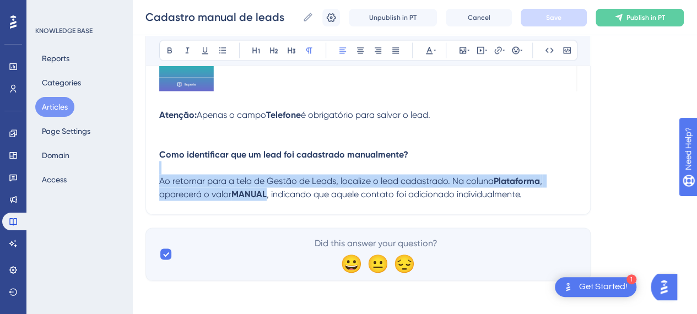
click at [548, 196] on p "Ao retornar para a tela de Gestão de Leads, localize o lead cadastrado. Na colu…" at bounding box center [368, 181] width 418 height 40
click at [636, 9] on button "Publish in PT" at bounding box center [640, 18] width 88 height 18
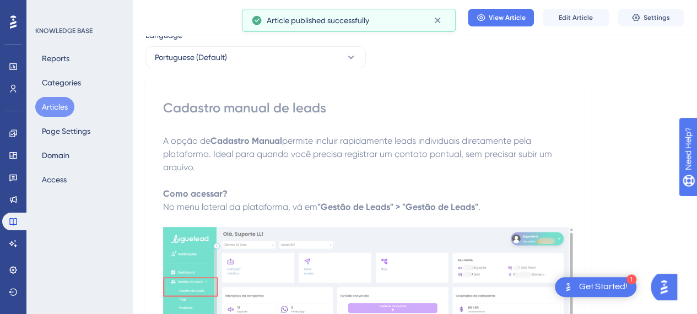
scroll to position [0, 0]
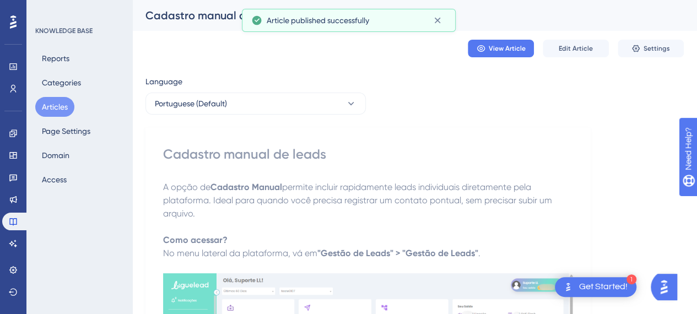
click at [157, 21] on div "Cadastro manual de leads" at bounding box center [400, 15] width 511 height 15
click at [158, 20] on div "Cadastro manual de leads" at bounding box center [400, 15] width 511 height 15
click at [173, 14] on div "Cadastro manual de leads" at bounding box center [400, 15] width 511 height 15
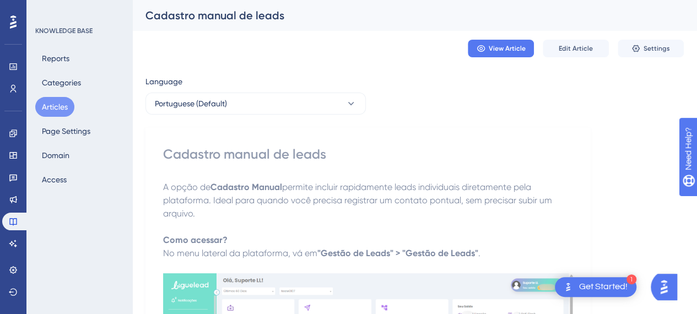
drag, startPoint x: 299, startPoint y: 139, endPoint x: 300, endPoint y: 124, distance: 15.5
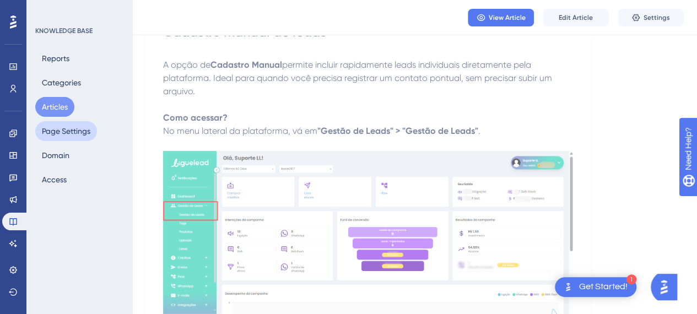
scroll to position [165, 0]
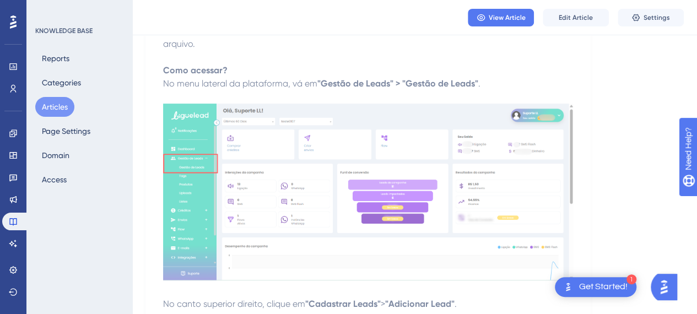
click at [54, 109] on button "Articles" at bounding box center [54, 107] width 39 height 20
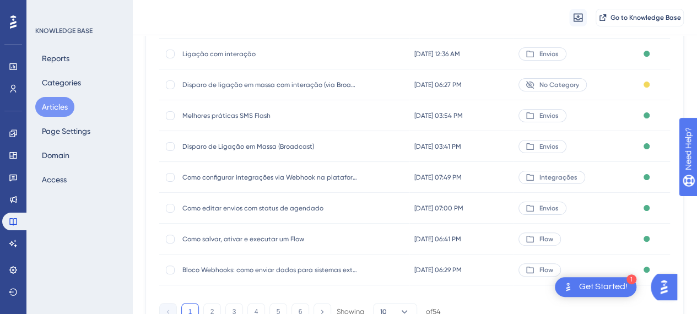
scroll to position [136, 0]
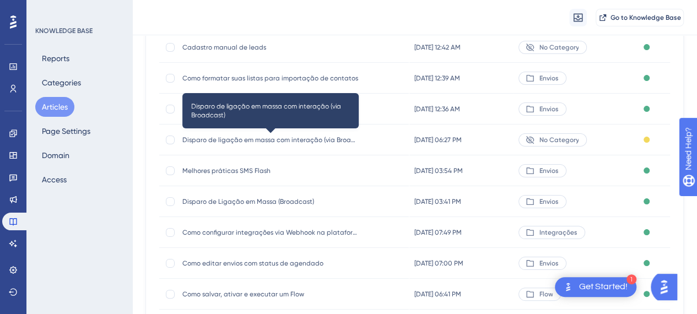
click at [264, 138] on span "Disparo de ligação em massa com interação (via Broadcast)" at bounding box center [270, 140] width 176 height 9
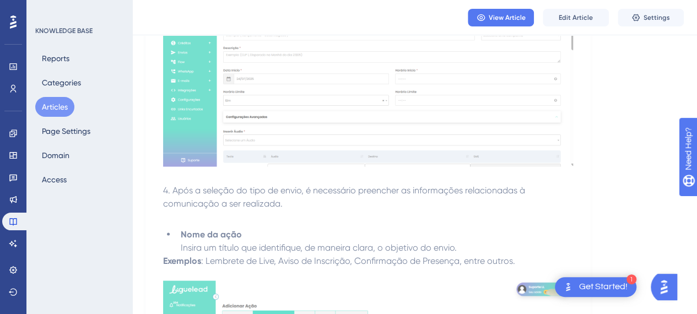
scroll to position [992, 0]
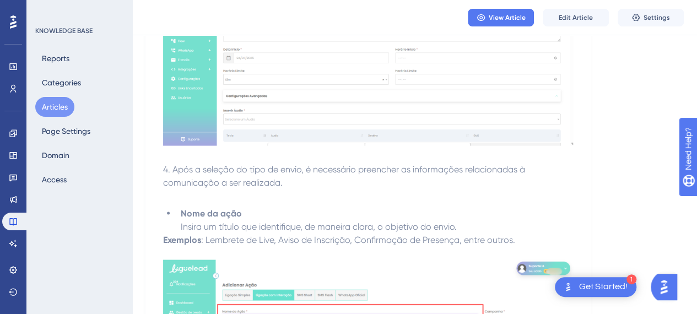
click at [66, 105] on button "Articles" at bounding box center [54, 107] width 39 height 20
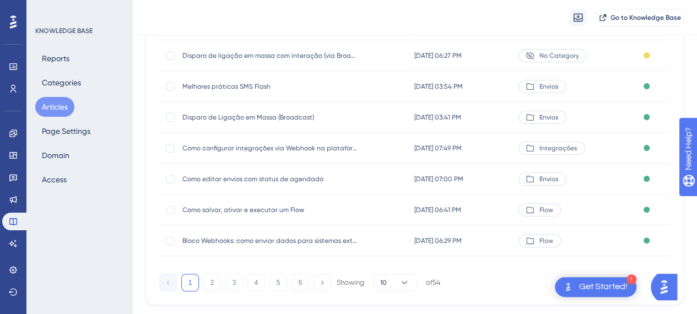
scroll to position [246, 0]
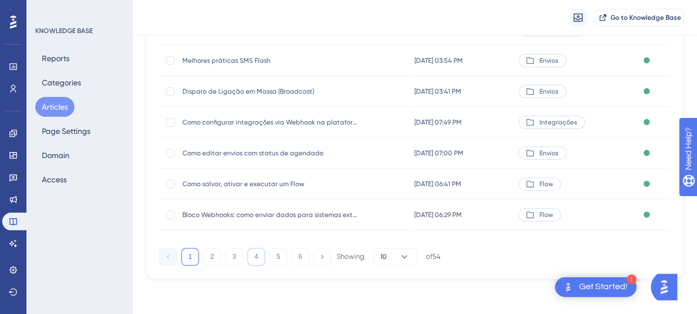
click at [251, 256] on button "4" at bounding box center [256, 257] width 18 height 18
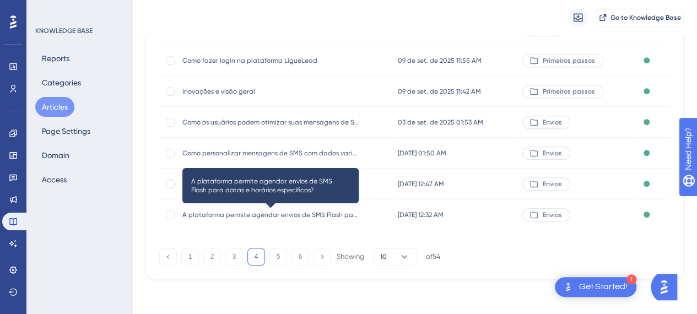
click at [339, 215] on span "A plataforma permite agendar envios de SMS Flash para datas e horários específi…" at bounding box center [270, 214] width 176 height 9
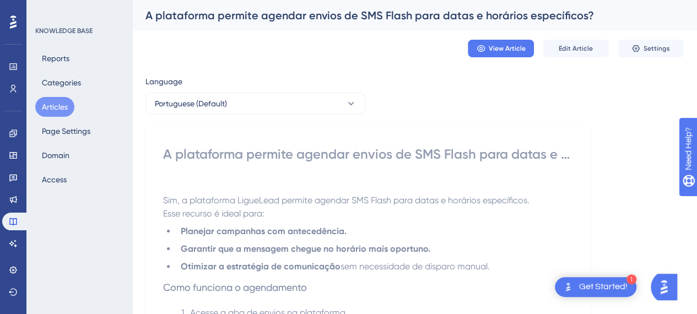
click at [49, 111] on button "Articles" at bounding box center [54, 107] width 39 height 20
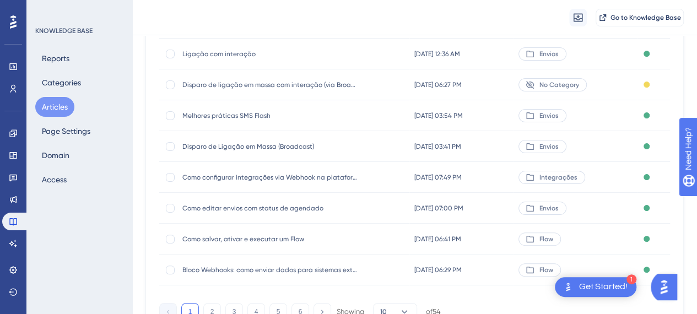
scroll to position [246, 0]
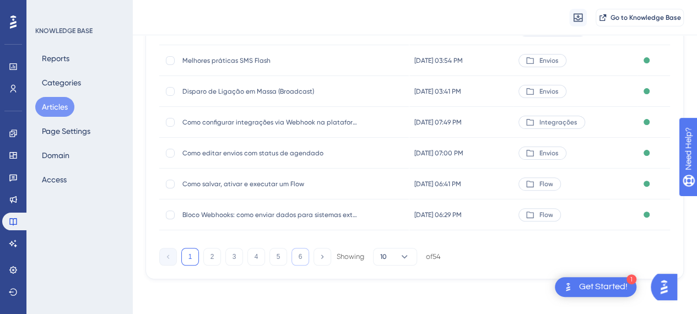
click at [305, 257] on button "6" at bounding box center [300, 257] width 18 height 18
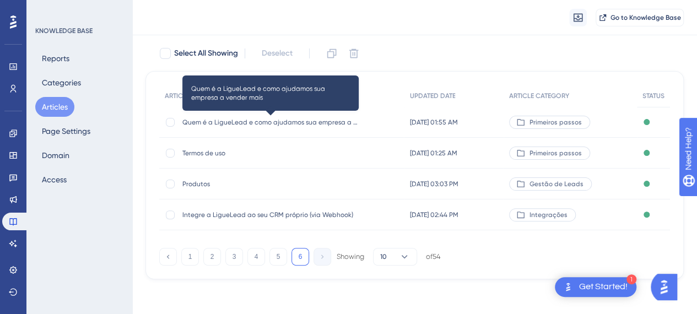
click at [271, 121] on span "Quem é a LigueLead e como ajudamos sua empresa a vender mais" at bounding box center [270, 122] width 176 height 9
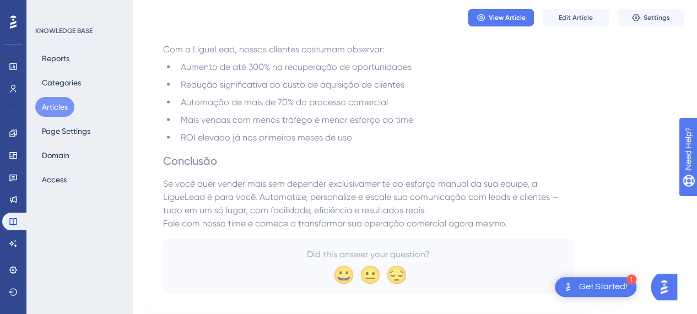
scroll to position [1138, 0]
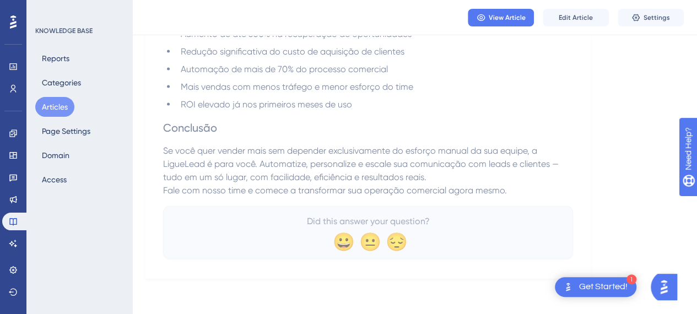
drag, startPoint x: 333, startPoint y: 190, endPoint x: 87, endPoint y: 97, distance: 262.8
click at [326, 188] on span "Fale com nosso time e comece a transformar sua operação comercial agora mesmo." at bounding box center [335, 190] width 344 height 10
click at [53, 107] on button "Articles" at bounding box center [54, 107] width 39 height 20
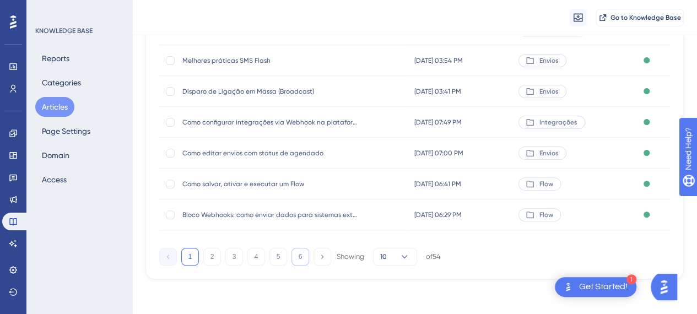
click at [301, 257] on button "6" at bounding box center [300, 257] width 18 height 18
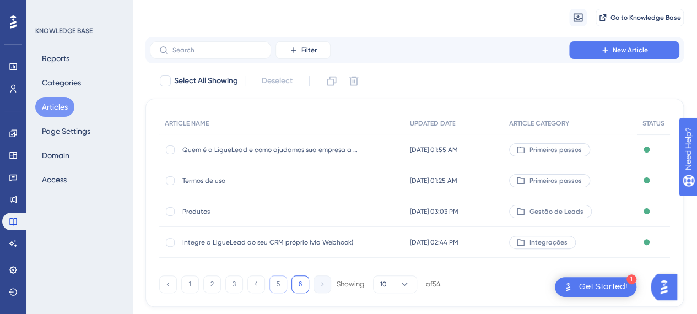
scroll to position [57, 0]
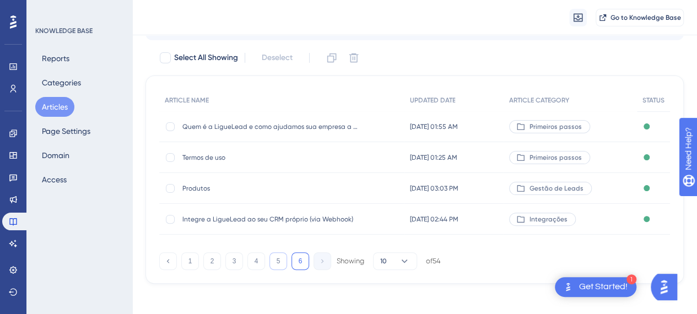
click at [274, 261] on button "5" at bounding box center [278, 261] width 18 height 18
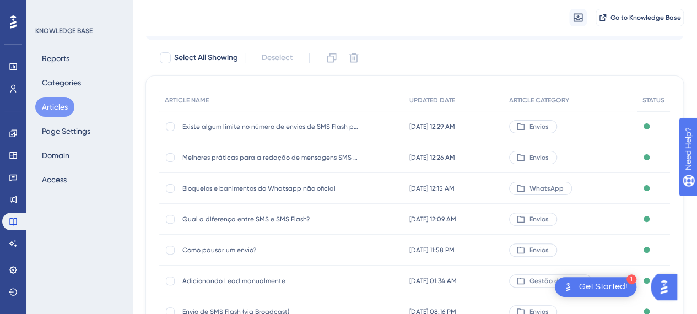
click at [270, 221] on span "Qual a diferença entre SMS e SMS Flash?" at bounding box center [270, 219] width 176 height 9
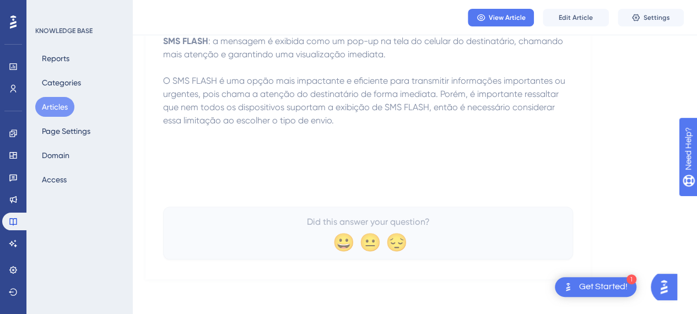
scroll to position [221, 0]
drag, startPoint x: 340, startPoint y: 175, endPoint x: 280, endPoint y: 162, distance: 61.9
click at [280, 162] on div "A diferença entre o envio de SMS e SMS FLASH está na forma como as mensagens sã…" at bounding box center [368, 76] width 410 height 242
click at [324, 134] on div "A diferença entre o envio de SMS e SMS FLASH está na forma como as mensagens sã…" at bounding box center [368, 76] width 410 height 242
click at [578, 17] on span "Edit Article" at bounding box center [576, 17] width 34 height 9
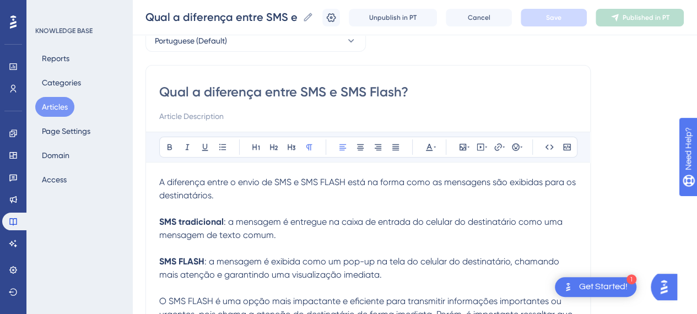
scroll to position [56, 0]
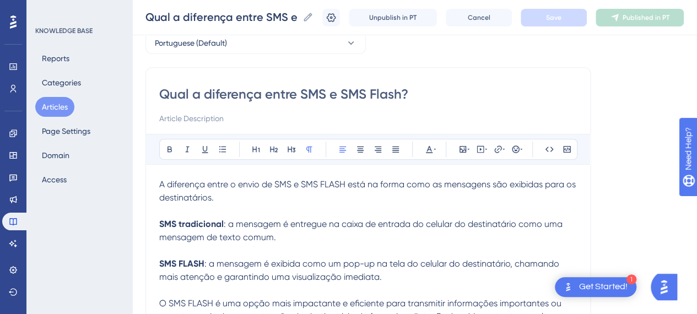
click at [199, 217] on p "A diferença entre o envio de SMS e SMS FLASH está na forma como as mensagens sã…" at bounding box center [368, 264] width 418 height 172
drag, startPoint x: 349, startPoint y: 213, endPoint x: 327, endPoint y: 199, distance: 26.5
click at [350, 211] on p "A diferença entre o envio de SMS e SMS FLASH está na forma como as mensagens sã…" at bounding box center [368, 264] width 418 height 172
drag, startPoint x: 290, startPoint y: 185, endPoint x: 359, endPoint y: 192, distance: 68.7
click at [357, 192] on p "A diferença entre o envio de SMS e SMS FLASH está na forma como as mensagens sã…" at bounding box center [368, 264] width 418 height 172
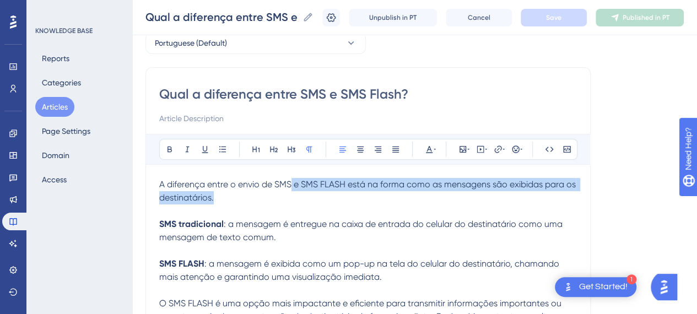
click at [356, 196] on p "A diferença entre o envio de SMS e SMS FLASH está na forma como as mensagens sã…" at bounding box center [368, 264] width 418 height 172
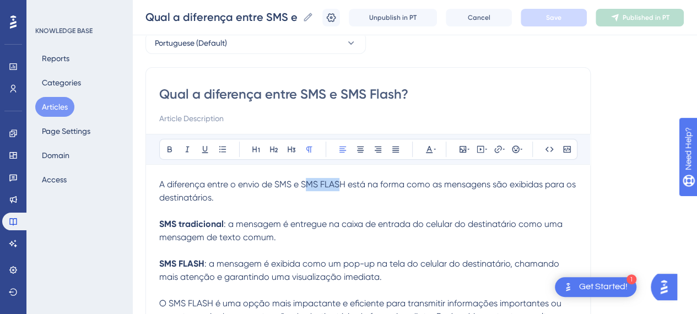
drag, startPoint x: 305, startPoint y: 186, endPoint x: 341, endPoint y: 183, distance: 36.4
click at [341, 183] on span "A diferença entre o envio de SMS e SMS FLASH está na forma como as mensagens sã…" at bounding box center [368, 191] width 419 height 24
click at [342, 183] on span "A diferença entre o envio de SMS e SMS FLASH está na forma como as mensagens sã…" at bounding box center [368, 191] width 419 height 24
drag, startPoint x: 346, startPoint y: 184, endPoint x: 252, endPoint y: 177, distance: 93.9
click at [300, 186] on span "A diferença entre o envio de SMS e SMS FLASH está na forma como as mensagens sã…" at bounding box center [368, 191] width 419 height 24
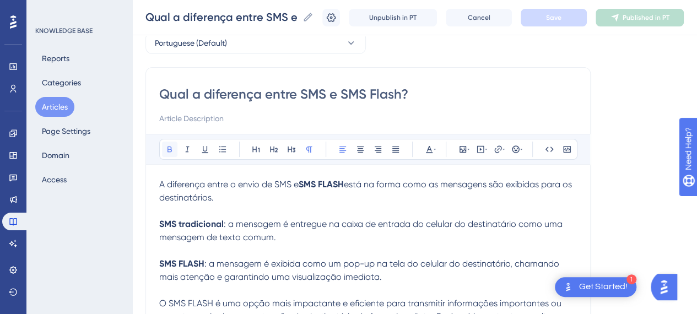
click at [174, 143] on button at bounding box center [169, 149] width 15 height 15
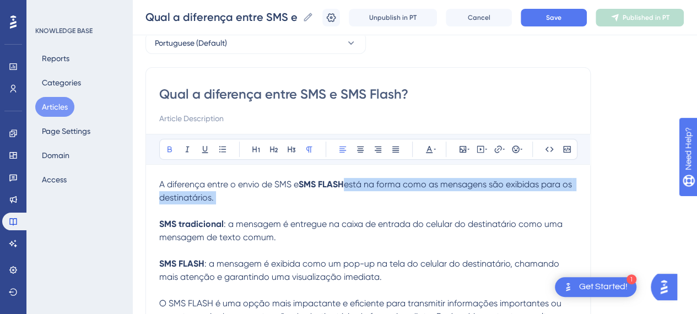
click at [380, 203] on p "A diferença entre o envio de SMS e SMS FLASH está na forma como as mensagens sã…" at bounding box center [368, 264] width 418 height 172
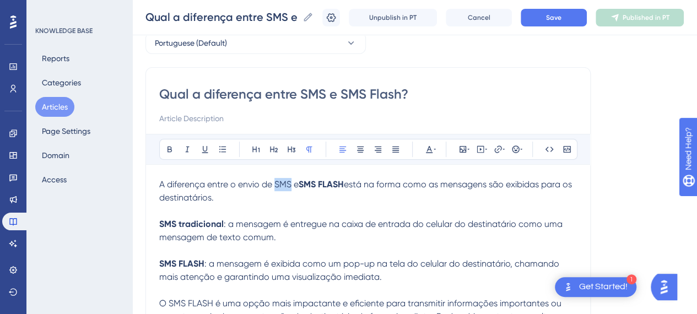
drag, startPoint x: 290, startPoint y: 182, endPoint x: 191, endPoint y: 160, distance: 102.1
click at [275, 181] on span "A diferença entre o envio de SMS e" at bounding box center [228, 184] width 139 height 10
click at [173, 152] on icon at bounding box center [169, 149] width 9 height 9
click at [375, 211] on p "A diferença entre o envio de SMS e SMS FLASH está na forma como as mensagens sã…" at bounding box center [368, 264] width 418 height 172
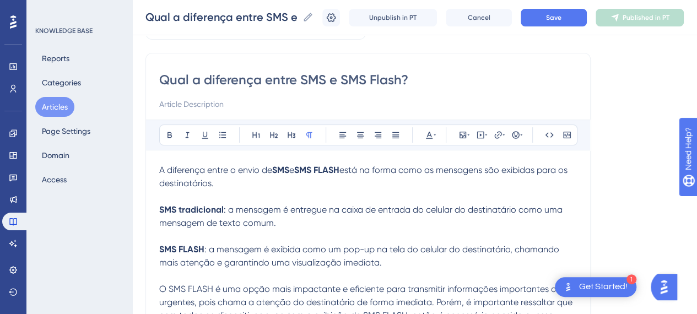
scroll to position [111, 0]
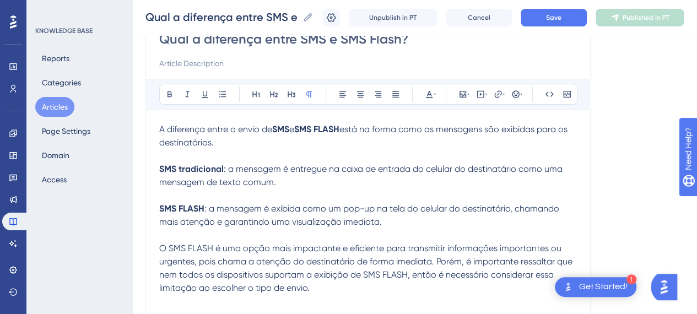
click at [245, 180] on span ": a mensagem é entregue na caixa de entrada do celular do destinatário como uma…" at bounding box center [361, 176] width 405 height 24
click at [245, 179] on span ": a mensagem é entregue na caixa de entrada do celular do destinatário como uma…" at bounding box center [361, 176] width 405 height 24
click at [286, 187] on p "A diferença entre o envio de SMS e SMS FLASH está na forma como as mensagens sã…" at bounding box center [368, 209] width 418 height 172
click at [163, 168] on strong "SMS tradicional" at bounding box center [191, 169] width 64 height 10
click at [157, 170] on div "Qual a diferença entre SMS e SMS Flash? Bold Italic Underline Bullet Point Head…" at bounding box center [367, 195] width 445 height 367
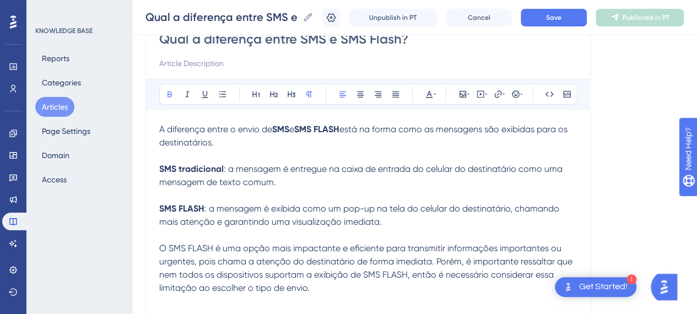
click at [160, 170] on strong "SMS tradicional" at bounding box center [191, 169] width 64 height 10
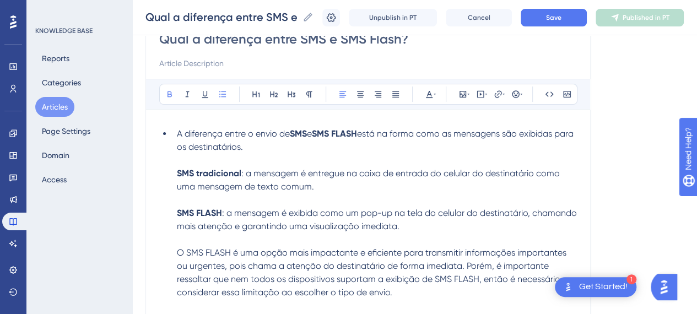
drag, startPoint x: 228, startPoint y: 94, endPoint x: 213, endPoint y: 129, distance: 38.3
click at [226, 94] on button at bounding box center [222, 93] width 15 height 15
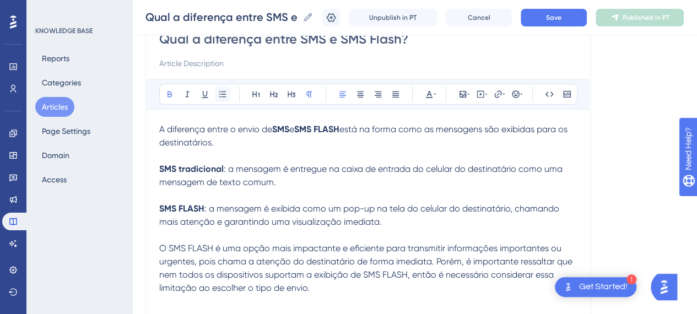
click at [227, 91] on button at bounding box center [222, 93] width 15 height 15
drag, startPoint x: 183, startPoint y: 199, endPoint x: 172, endPoint y: 185, distance: 18.4
click at [183, 200] on p "A diferença entre o envio de SMS e SMS FLASH está na forma como as mensagens sã…" at bounding box center [368, 209] width 418 height 172
click at [158, 167] on div "Qual a diferença entre SMS e SMS Flash? Bold Italic Underline Bullet Point Head…" at bounding box center [367, 195] width 445 height 367
click at [160, 166] on strong "SMS tradicional" at bounding box center [191, 169] width 64 height 10
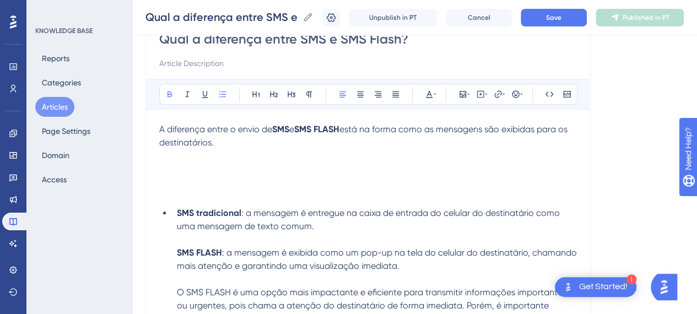
drag, startPoint x: 224, startPoint y: 89, endPoint x: 213, endPoint y: 139, distance: 51.9
click at [224, 90] on icon at bounding box center [222, 94] width 9 height 9
click at [174, 251] on li "SMS tradicional : a mensagem é entregue na caixa de entrada do celular do desti…" at bounding box center [374, 273] width 404 height 132
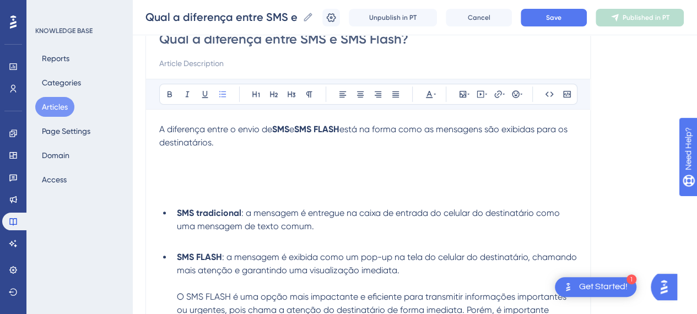
click at [317, 244] on li "SMS tradicional : a mensagem é entregue na caixa de entrada do celular do desti…" at bounding box center [374, 227] width 404 height 40
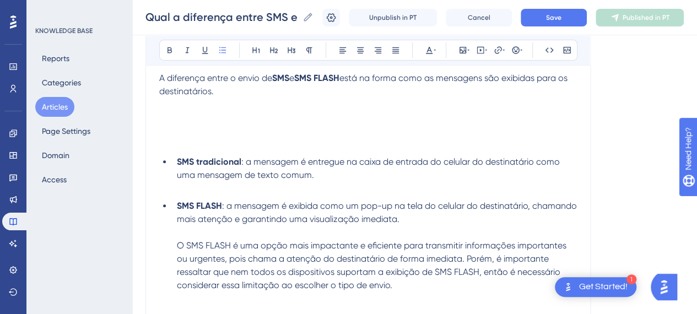
scroll to position [221, 0]
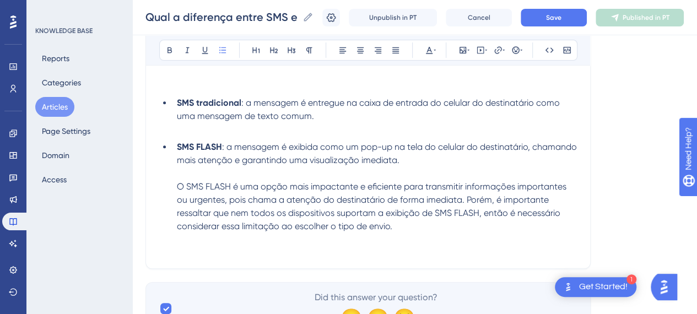
click at [230, 198] on span "O SMS FLASH é uma opção mais impactante e eficiente para transmitir informações…" at bounding box center [373, 206] width 392 height 50
click at [172, 185] on li "SMS FLASH : a mensagem é exibida como um pop-up na tela do celular do destinatá…" at bounding box center [374, 186] width 404 height 93
drag, startPoint x: 230, startPoint y: 188, endPoint x: 190, endPoint y: 194, distance: 40.2
click at [190, 193] on li "SMS FLASH : a mensagem é exibida como um pop-up na tela do celular do destinatá…" at bounding box center [374, 186] width 404 height 93
click at [186, 182] on span "O SMS FLASH é uma opção mais impactante e eficiente para transmitir informações…" at bounding box center [373, 206] width 392 height 50
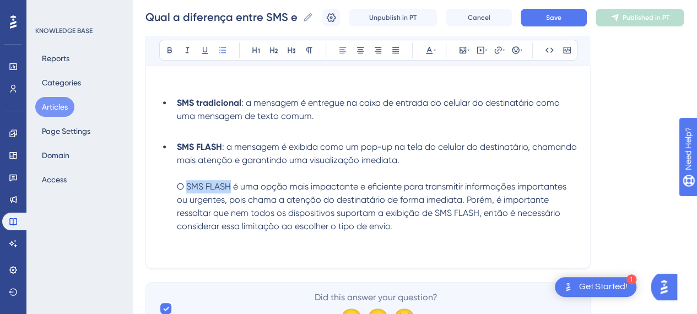
drag, startPoint x: 186, startPoint y: 182, endPoint x: 216, endPoint y: 185, distance: 29.9
click at [216, 185] on span "O SMS FLASH é uma opção mais impactante e eficiente para transmitir informações…" at bounding box center [373, 206] width 392 height 50
click at [170, 53] on icon at bounding box center [169, 50] width 9 height 9
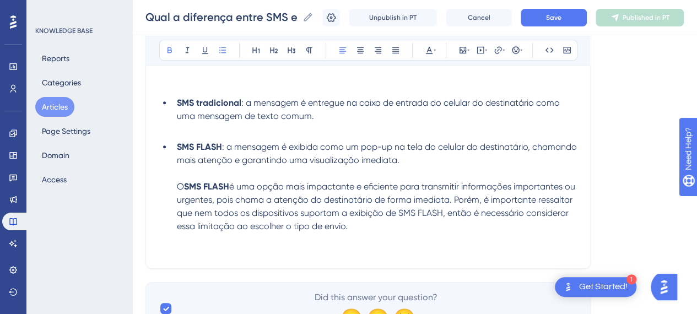
drag, startPoint x: 393, startPoint y: 197, endPoint x: 411, endPoint y: 201, distance: 18.0
click at [394, 197] on span "é uma opção mais impactante e eficiente para transmitir informações importantes…" at bounding box center [377, 206] width 401 height 50
drag, startPoint x: 434, startPoint y: 215, endPoint x: 479, endPoint y: 215, distance: 44.6
click at [479, 215] on span "é uma opção mais impactante e eficiente para transmitir informações importantes…" at bounding box center [377, 206] width 401 height 50
click at [164, 50] on button at bounding box center [169, 49] width 15 height 15
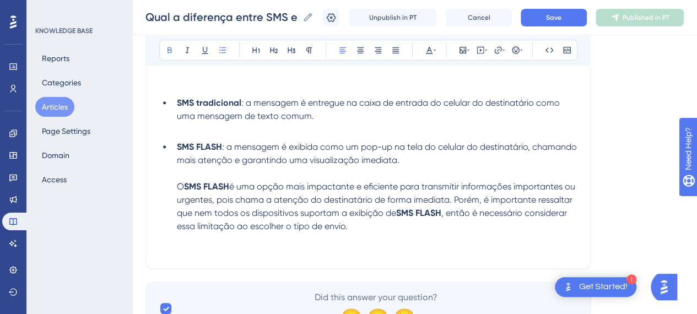
click at [480, 230] on li "SMS FLASH : a mensagem é exibida como um pop-up na tela do celular do destinatá…" at bounding box center [374, 186] width 404 height 93
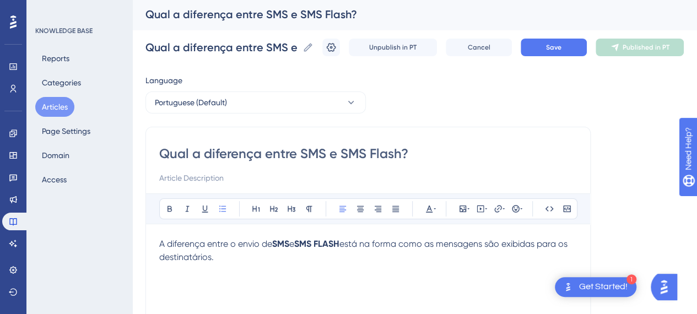
scroll to position [0, 0]
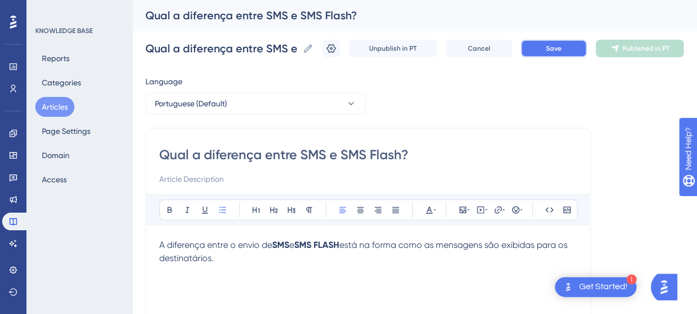
click at [561, 50] on span "Save" at bounding box center [553, 48] width 15 height 9
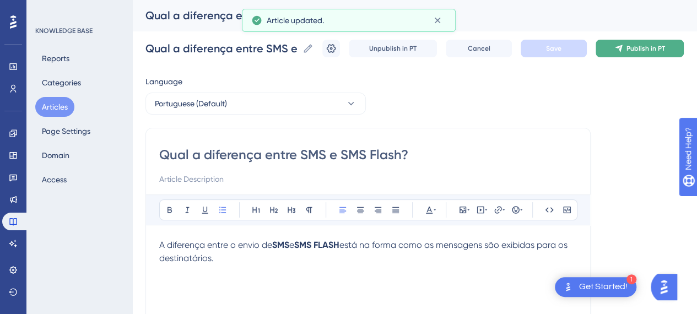
click at [647, 48] on span "Publish in PT" at bounding box center [645, 48] width 39 height 9
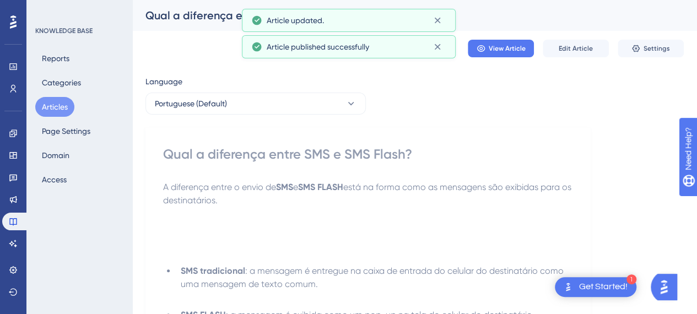
click at [53, 104] on button "Articles" at bounding box center [54, 107] width 39 height 20
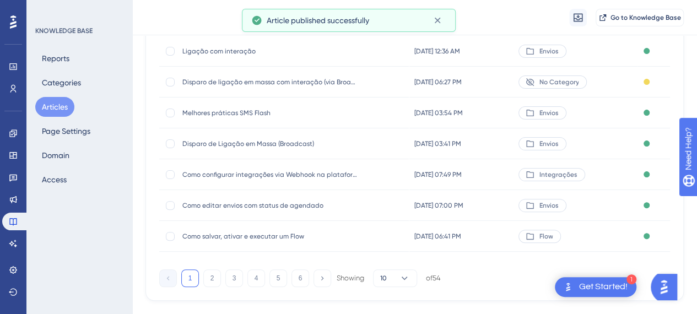
scroll to position [246, 0]
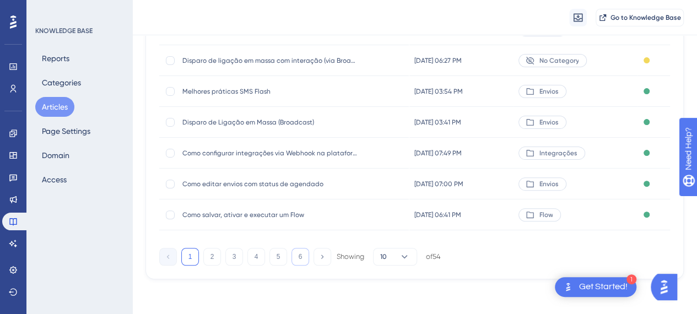
click at [296, 257] on button "6" at bounding box center [300, 257] width 18 height 18
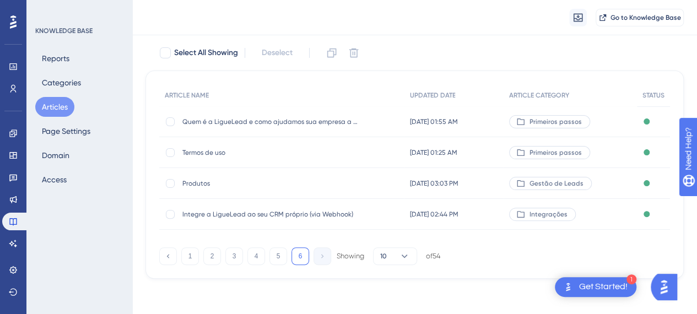
scroll to position [61, 0]
click at [199, 216] on span "Integre a LigueLead ao seu CRM próprio (via Webhook)" at bounding box center [270, 214] width 176 height 9
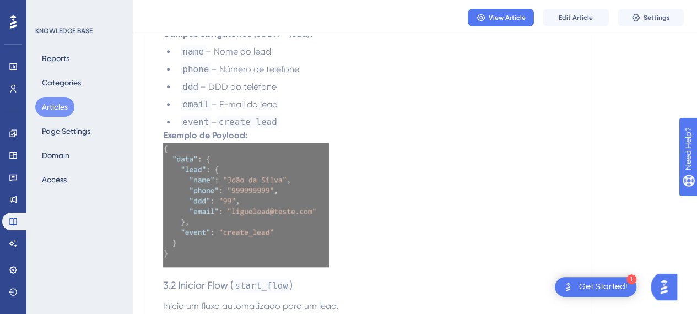
scroll to position [441, 0]
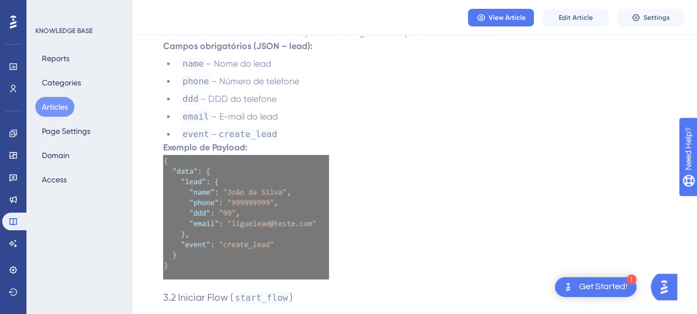
click at [295, 215] on img at bounding box center [246, 216] width 166 height 125
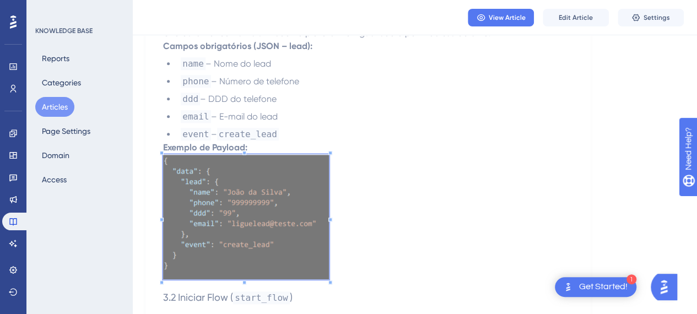
click at [456, 217] on p "Exemplo de Payload:" at bounding box center [368, 212] width 410 height 142
